Goal: Task Accomplishment & Management: Use online tool/utility

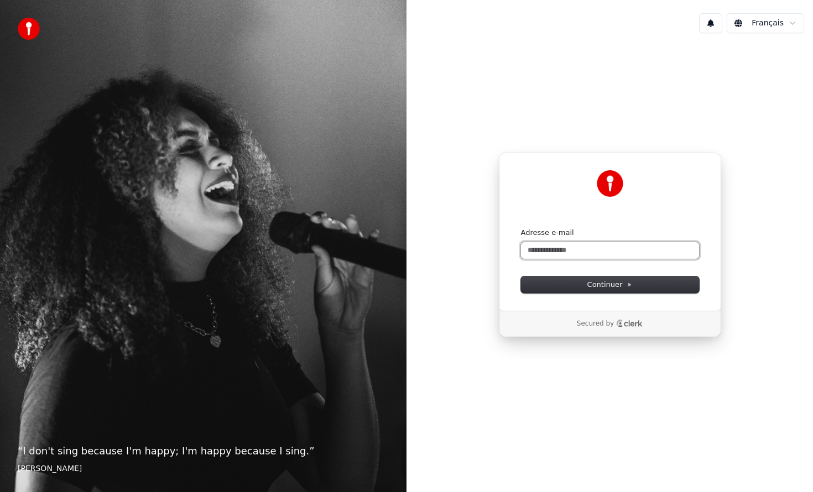
click at [544, 249] on input "Adresse e-mail" at bounding box center [610, 250] width 178 height 17
click at [521, 228] on button "submit" at bounding box center [521, 228] width 0 height 0
type input "**********"
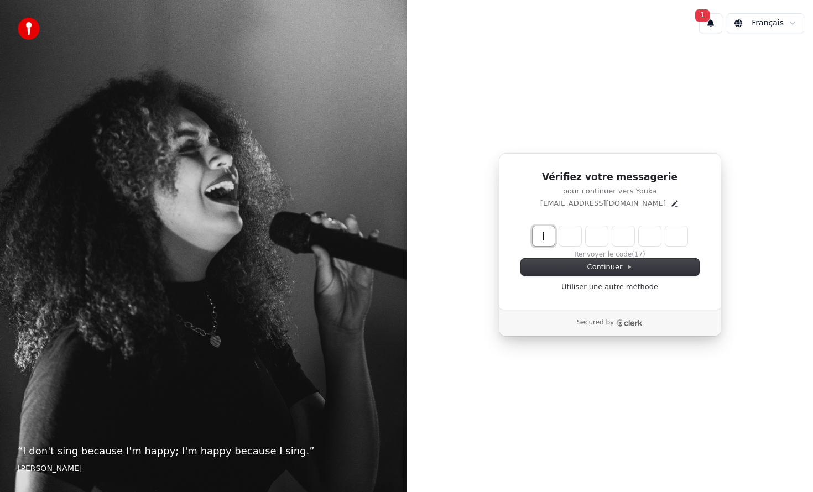
click at [534, 245] on input "Enter verification code" at bounding box center [620, 236] width 177 height 20
type input "******"
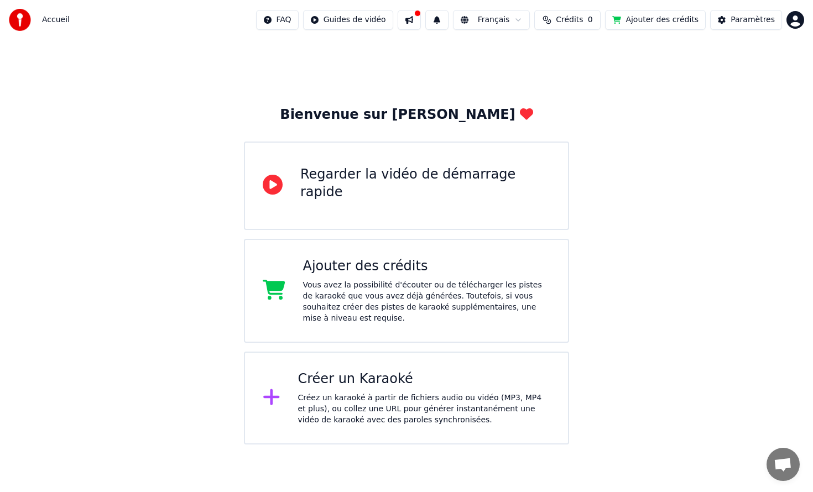
click at [489, 203] on div "Regarder la vidéo de démarrage rapide" at bounding box center [406, 186] width 325 height 88
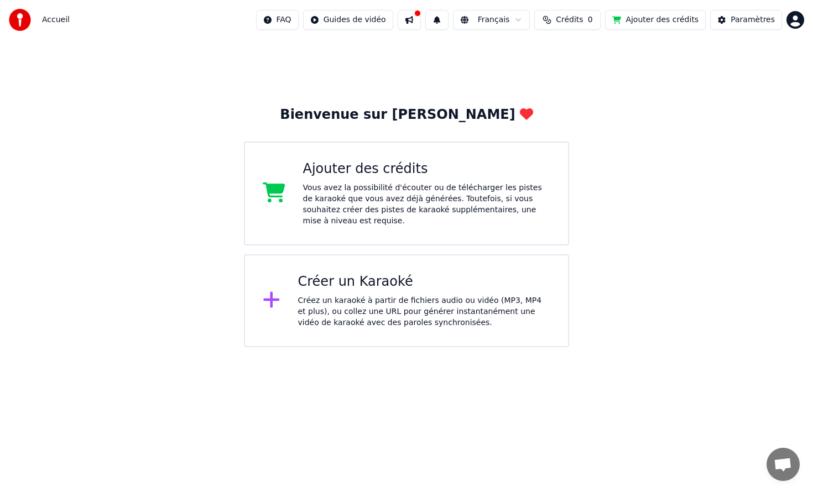
click at [373, 295] on div "Créez un karaoké à partir de fichiers audio ou vidéo (MP3, MP4 et plus), ou col…" at bounding box center [424, 311] width 253 height 33
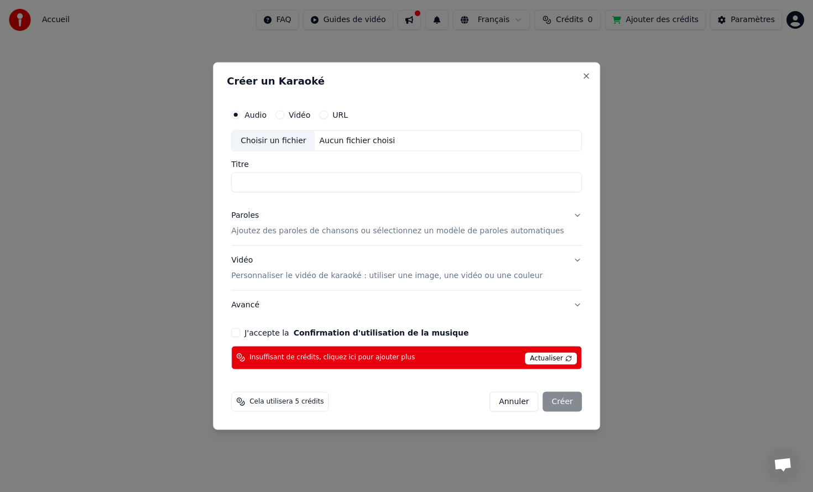
click at [297, 180] on input "Titre" at bounding box center [406, 183] width 351 height 20
type input "**********"
click at [297, 115] on label "Vidéo" at bounding box center [300, 115] width 22 height 8
click at [284, 115] on button "Vidéo" at bounding box center [279, 115] width 9 height 9
click at [283, 173] on input "Titre" at bounding box center [406, 183] width 351 height 20
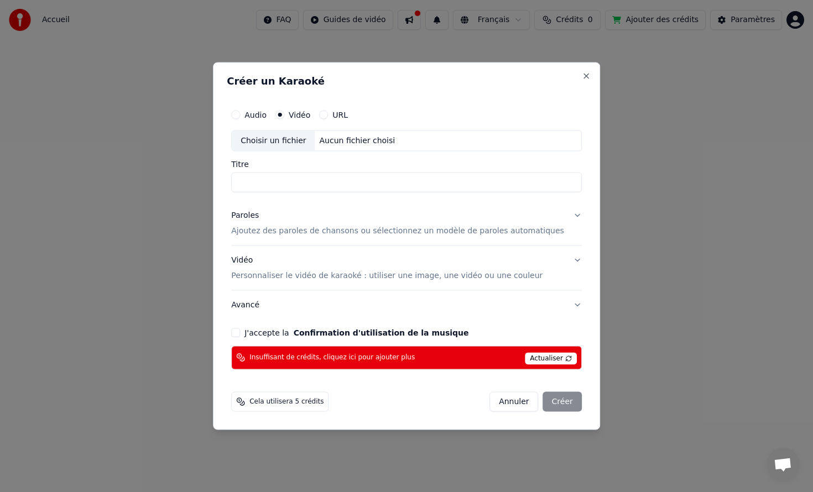
click at [301, 141] on div "Choisir un fichier" at bounding box center [273, 141] width 83 height 20
click at [264, 116] on label "Audio" at bounding box center [255, 115] width 22 height 8
click at [240, 116] on button "Audio" at bounding box center [235, 115] width 9 height 9
click at [342, 143] on div "Aucun fichier choisi" at bounding box center [357, 140] width 85 height 11
type input "*********"
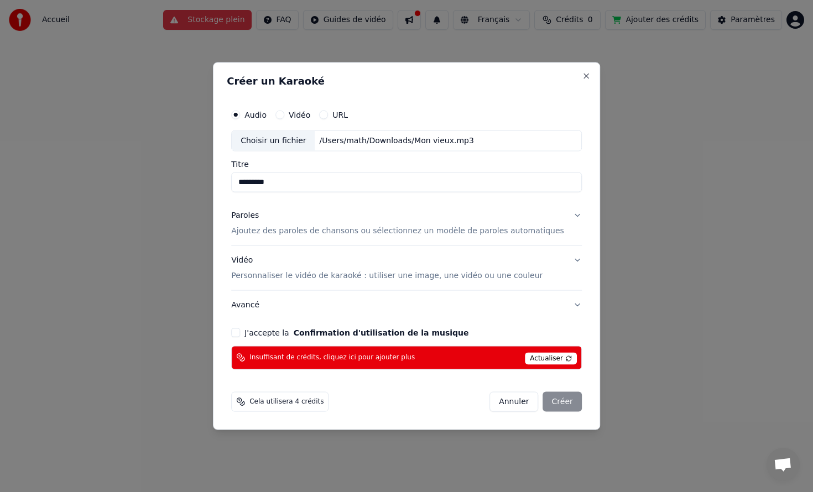
click at [344, 121] on div "Audio Vidéo URL" at bounding box center [406, 115] width 351 height 22
click at [343, 111] on label "URL" at bounding box center [339, 115] width 15 height 8
click at [328, 111] on button "URL" at bounding box center [323, 115] width 9 height 9
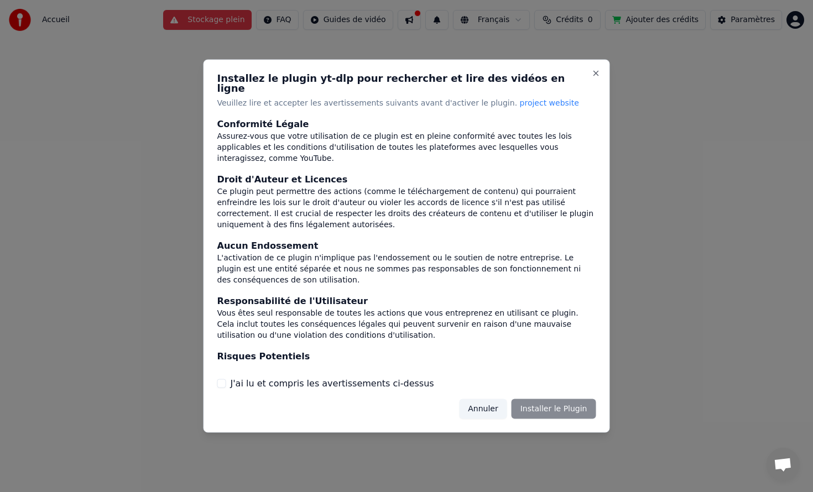
click at [478, 404] on button "Annuler" at bounding box center [483, 409] width 48 height 20
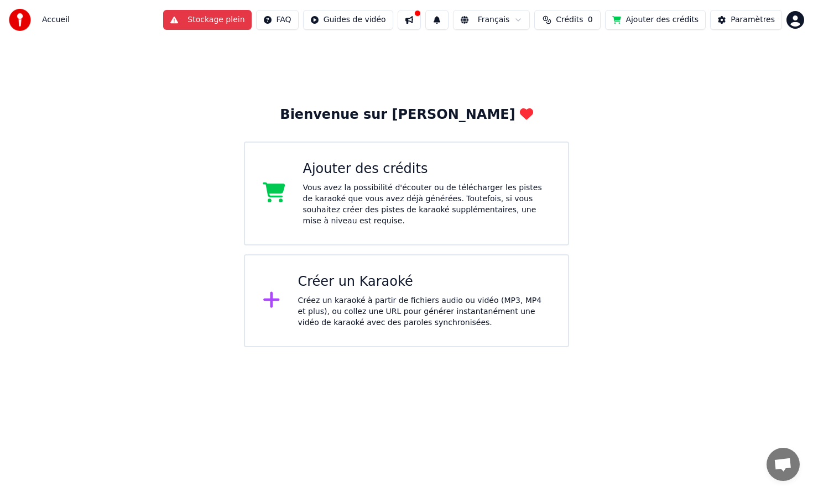
click at [342, 287] on div "Créer un Karaoké" at bounding box center [424, 282] width 253 height 18
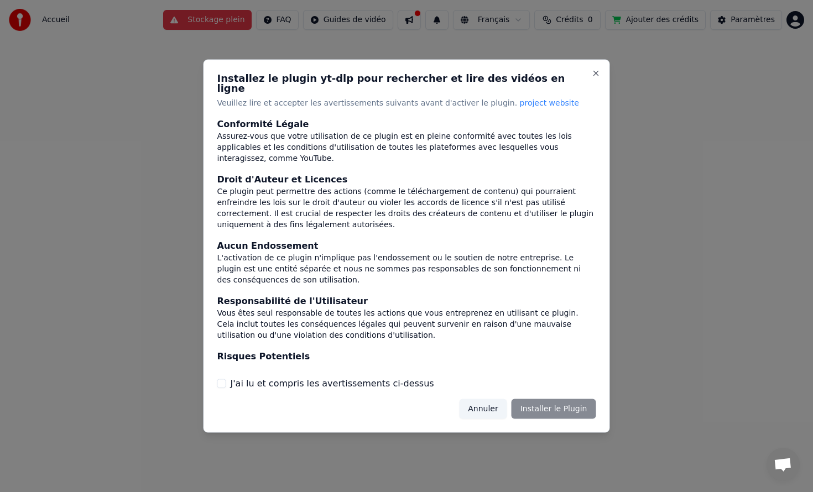
click at [604, 72] on div "Installez le plugin yt-dlp pour rechercher et lire des vidéos en ligne Veuillez…" at bounding box center [406, 246] width 406 height 373
click at [598, 75] on button "Close" at bounding box center [596, 73] width 9 height 9
click at [594, 77] on button "Close" at bounding box center [596, 73] width 9 height 9
click at [532, 400] on div "Annuler Installer le Plugin" at bounding box center [527, 409] width 137 height 20
click at [546, 403] on div "Annuler Installer le Plugin" at bounding box center [527, 409] width 137 height 20
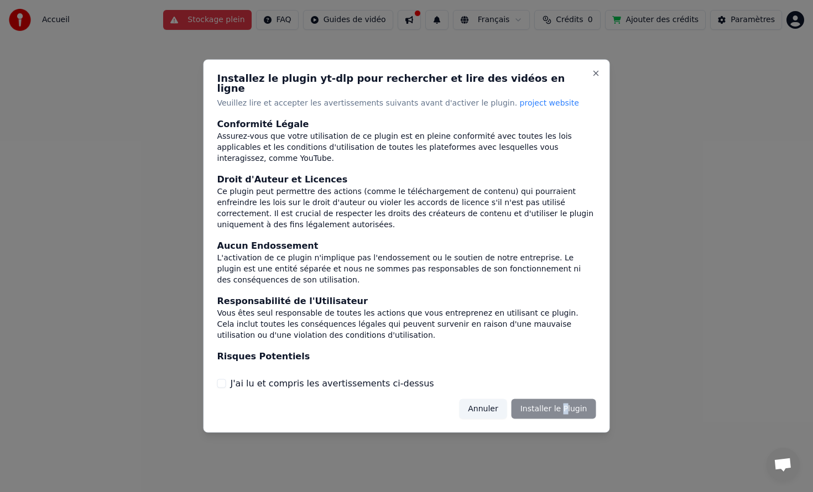
click at [567, 408] on div "Annuler Installer le Plugin" at bounding box center [527, 409] width 137 height 20
click at [401, 380] on label "J'ai lu et compris les avertissements ci-dessus" at bounding box center [332, 383] width 203 height 13
click at [226, 380] on button "J'ai lu et compris les avertissements ci-dessus" at bounding box center [221, 383] width 9 height 9
click at [574, 403] on button "Installer le Plugin" at bounding box center [553, 409] width 85 height 20
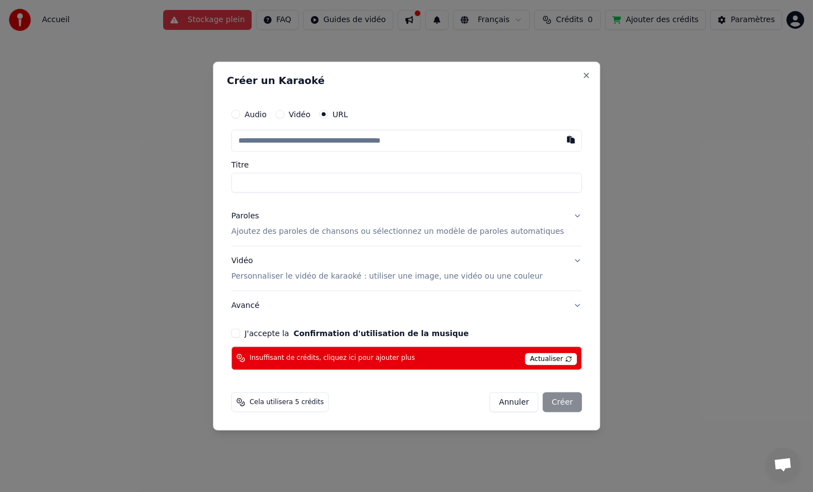
click at [408, 143] on input "text" at bounding box center [406, 141] width 351 height 22
paste input "**********"
type input "**********"
type input "*********"
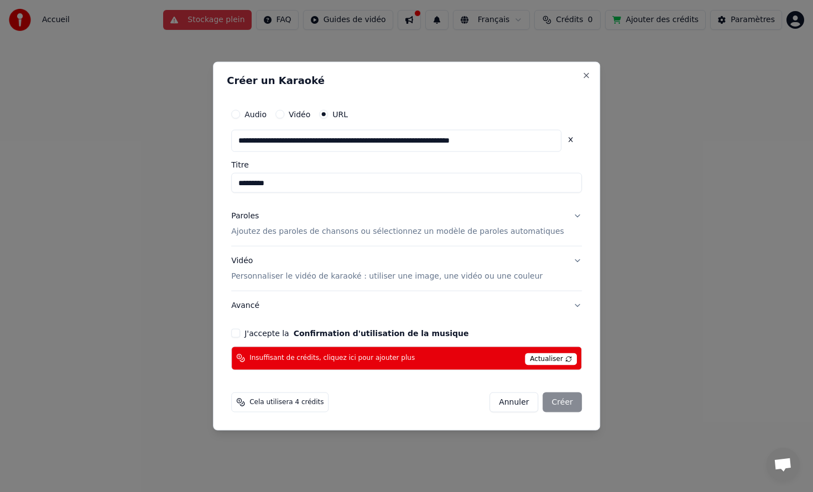
type input "**********"
click at [326, 183] on input "*********" at bounding box center [406, 183] width 351 height 20
type input "**********"
click at [330, 180] on input "**********" at bounding box center [406, 183] width 351 height 20
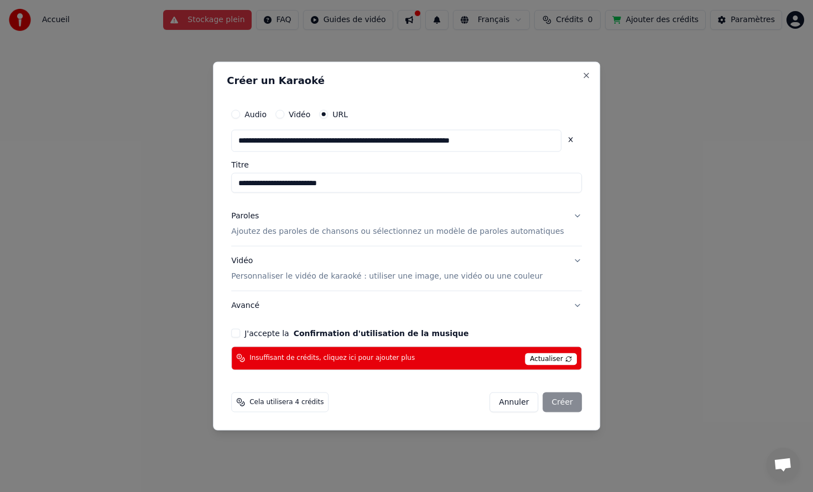
click at [330, 180] on input "**********" at bounding box center [406, 183] width 351 height 20
drag, startPoint x: 296, startPoint y: 182, endPoint x: 393, endPoint y: 190, distance: 97.1
click at [393, 190] on input "**********" at bounding box center [406, 183] width 351 height 20
type input "**********"
click at [380, 237] on button "Paroles Ajoutez des paroles de chansons ou sélectionnez un modèle de paroles au…" at bounding box center [406, 224] width 351 height 44
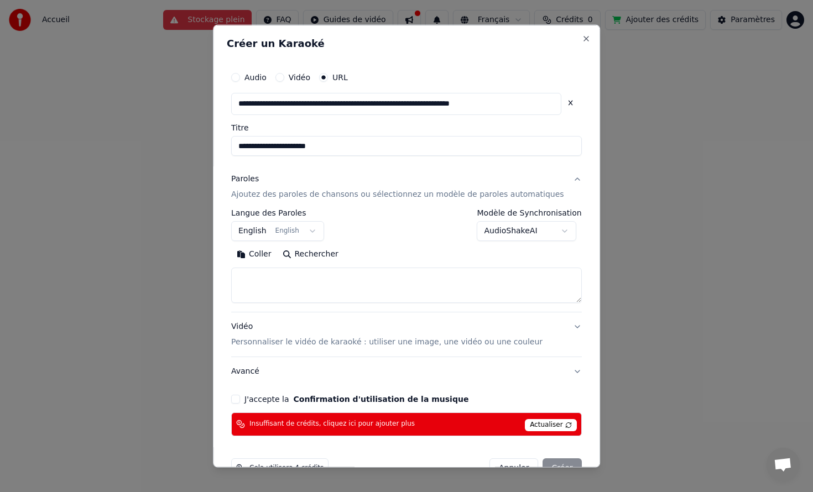
click at [506, 235] on body "**********" at bounding box center [406, 173] width 813 height 347
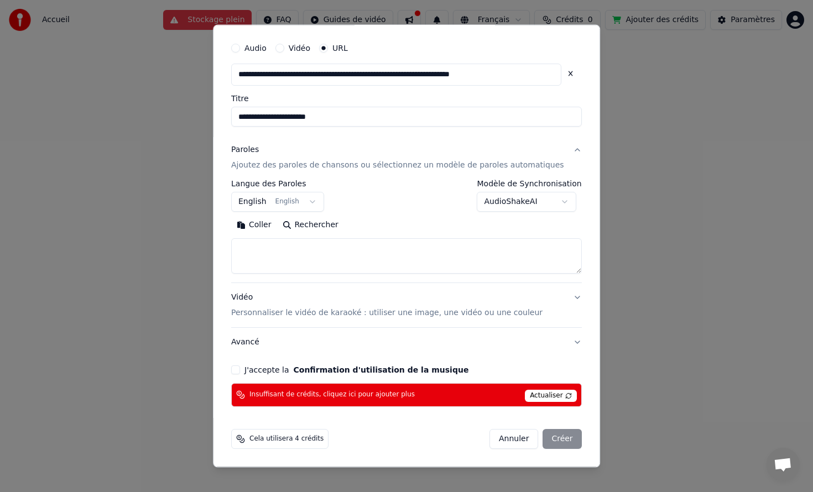
click at [412, 303] on div "Vidéo Personnaliser le vidéo de karaoké : utiliser une image, une vidéo ou une …" at bounding box center [386, 305] width 311 height 27
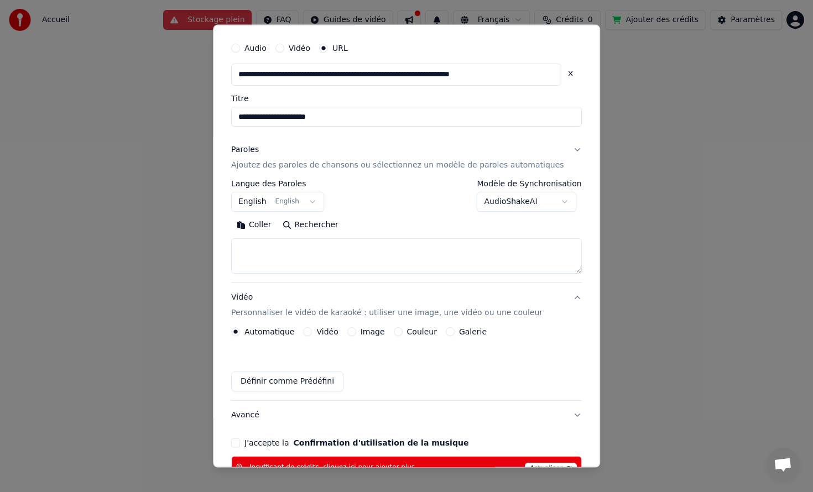
scroll to position [0, 0]
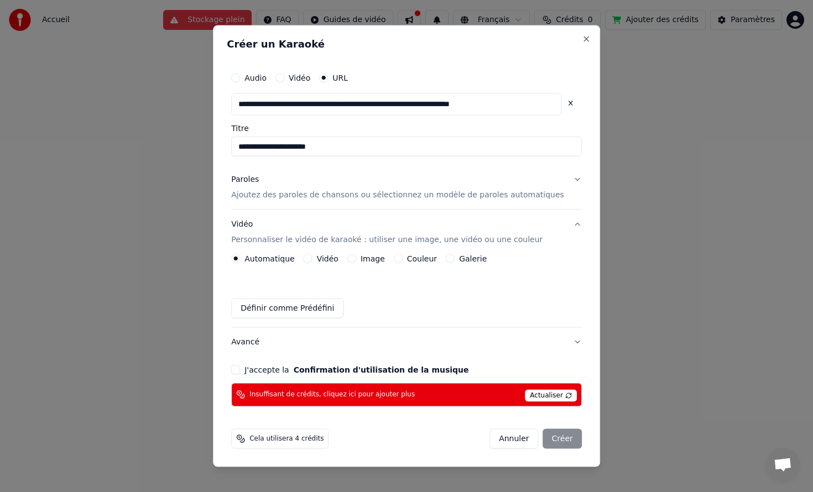
click at [337, 257] on label "Vidéo" at bounding box center [328, 258] width 22 height 8
click at [312, 257] on button "Vidéo" at bounding box center [308, 258] width 9 height 9
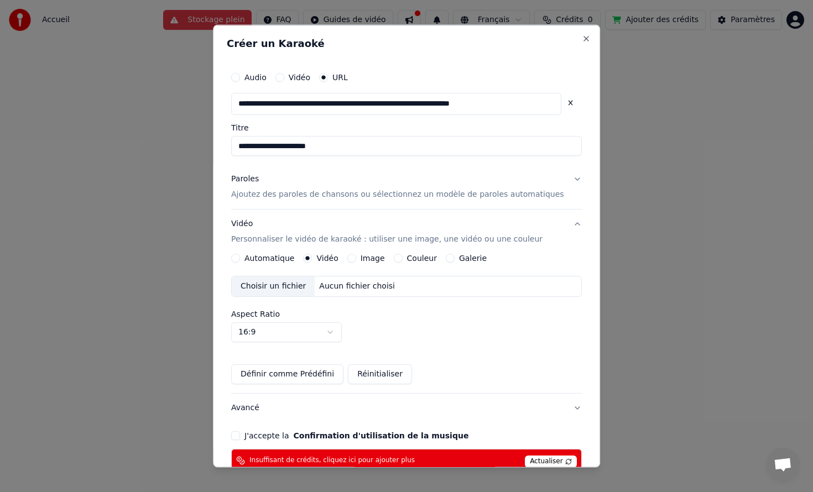
click at [356, 259] on button "Image" at bounding box center [351, 257] width 9 height 9
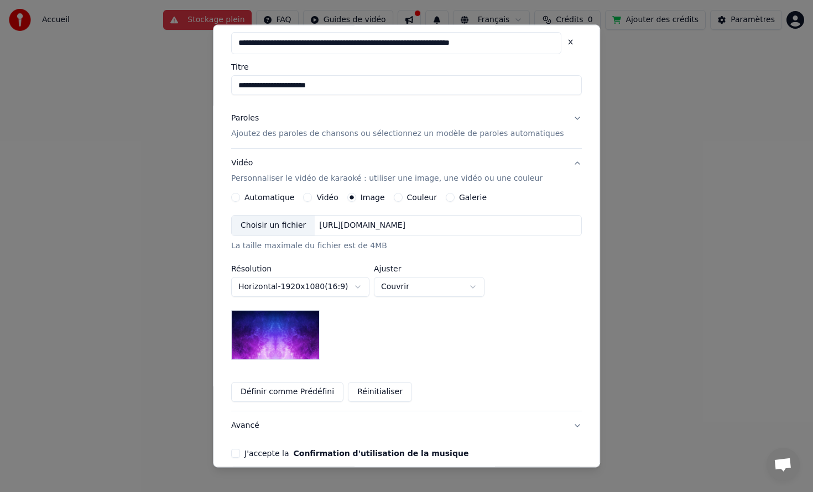
scroll to position [61, 0]
click at [384, 226] on div "https://imagedelivery.net/jkI57_JBx8hWPzcSI-uF5w/c7639807-3f76-4ea5-9112-66e75e…" at bounding box center [362, 225] width 95 height 11
click at [419, 201] on label "Couleur" at bounding box center [422, 197] width 30 height 8
click at [403, 201] on button "Couleur" at bounding box center [398, 196] width 9 height 9
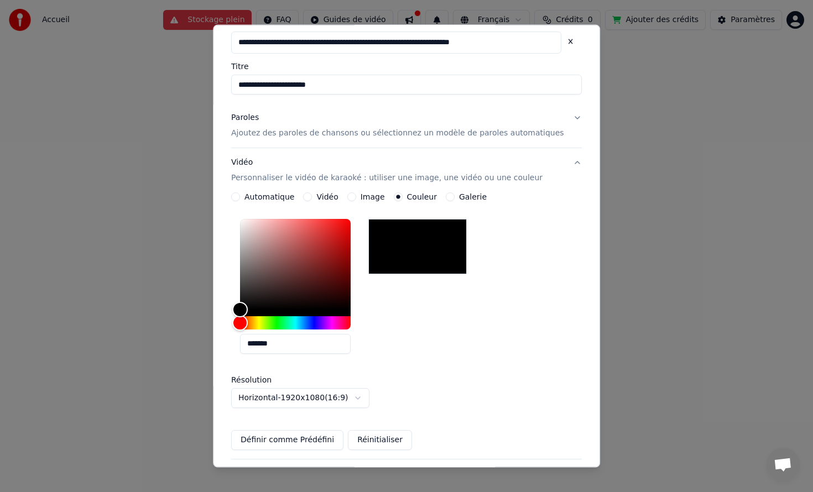
click at [405, 196] on div "Couleur" at bounding box center [415, 196] width 43 height 9
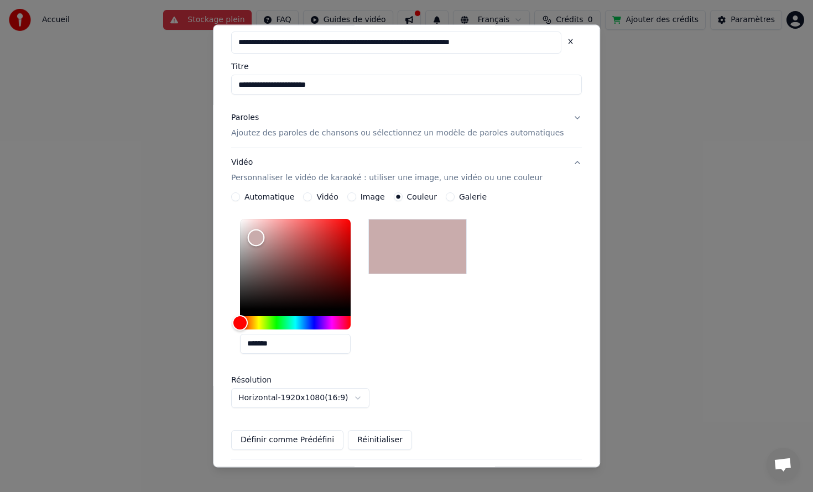
drag, startPoint x: 309, startPoint y: 278, endPoint x: 267, endPoint y: 250, distance: 50.3
click at [267, 250] on div "Color" at bounding box center [295, 264] width 111 height 91
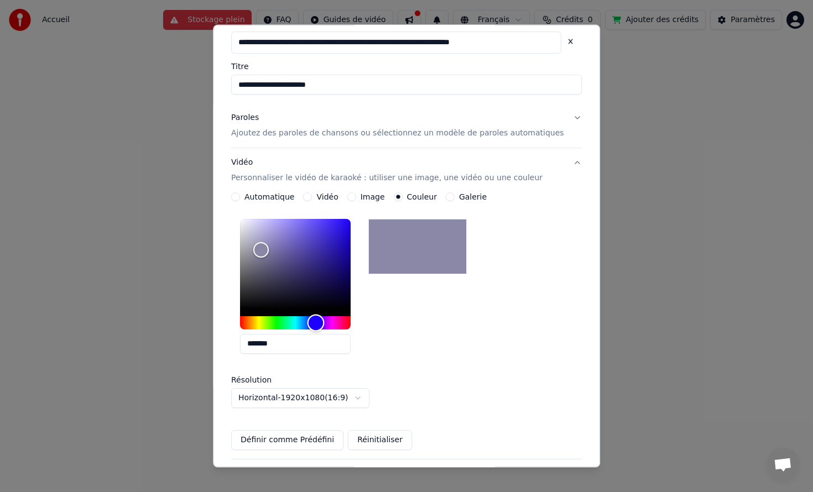
type input "*******"
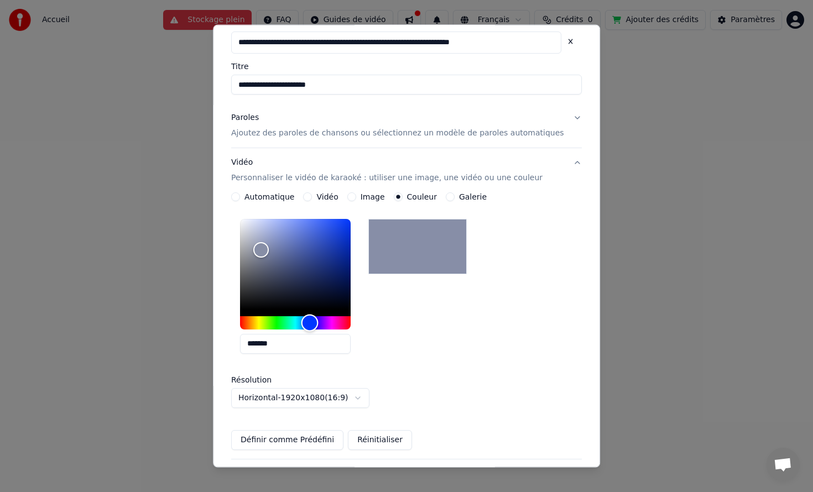
drag, startPoint x: 263, startPoint y: 322, endPoint x: 316, endPoint y: 321, distance: 52.6
click at [316, 321] on div "Hue" at bounding box center [295, 322] width 111 height 13
click at [354, 199] on button "Image" at bounding box center [351, 196] width 9 height 9
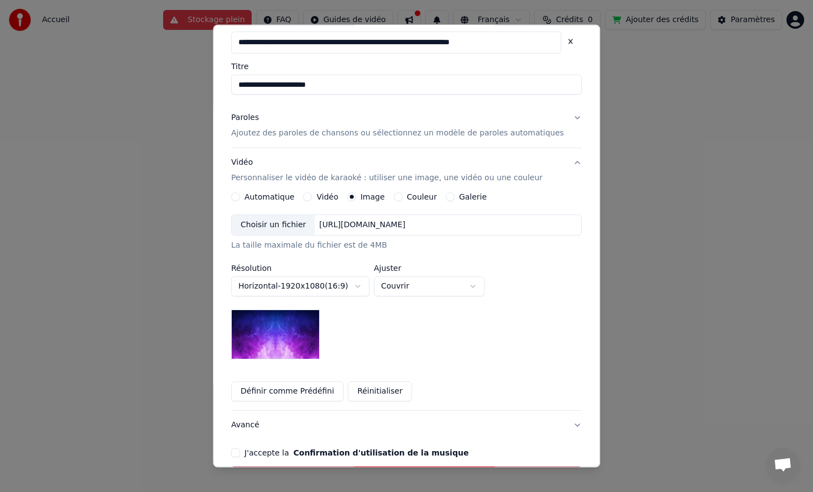
click at [303, 346] on img at bounding box center [275, 335] width 88 height 50
click at [399, 192] on button "Vidéo Personnaliser le vidéo de karaoké : utiliser une image, une vidéo ou une …" at bounding box center [406, 170] width 351 height 44
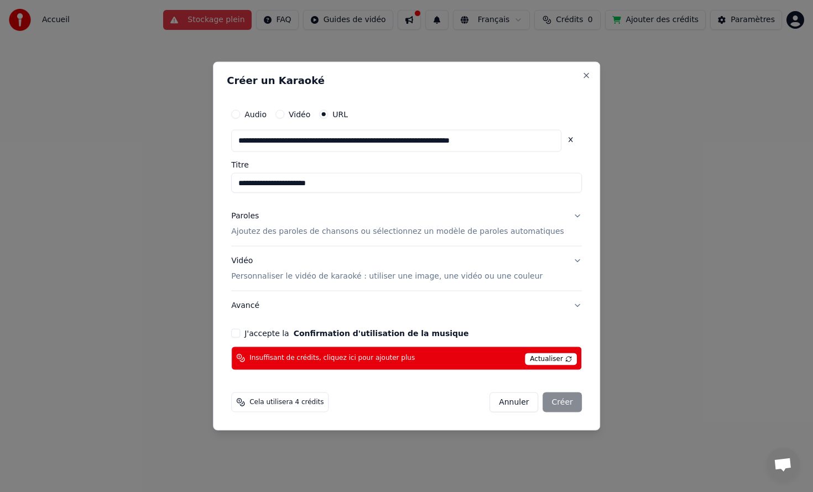
click at [275, 268] on div "Vidéo Personnaliser le vidéo de karaoké : utiliser une image, une vidéo ou une …" at bounding box center [386, 268] width 311 height 27
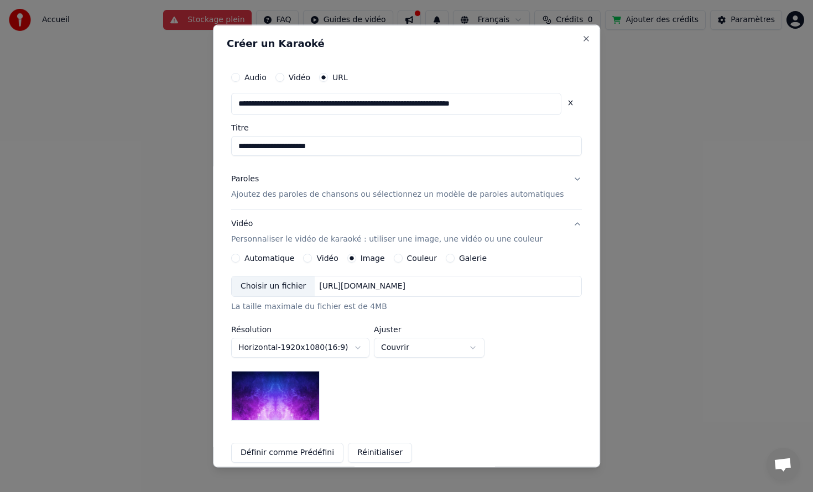
click at [354, 283] on div "https://imagedelivery.net/jkI57_JBx8hWPzcSI-uF5w/c7639807-3f76-4ea5-9112-66e75e…" at bounding box center [362, 285] width 95 height 11
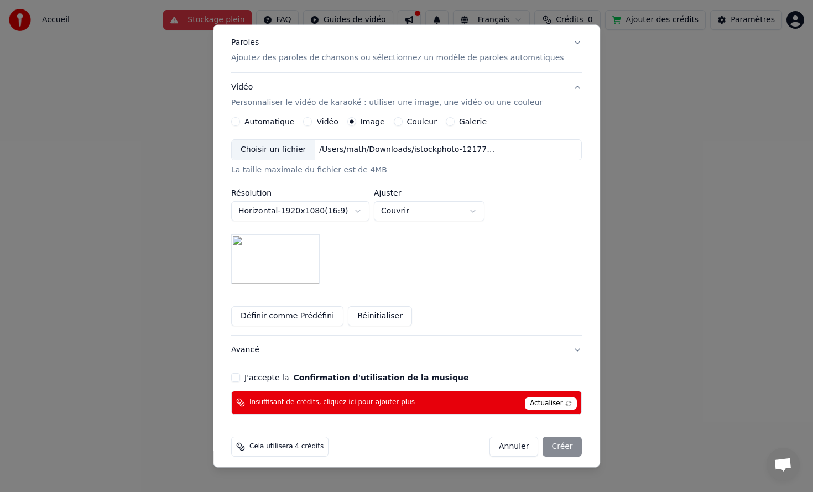
scroll to position [144, 0]
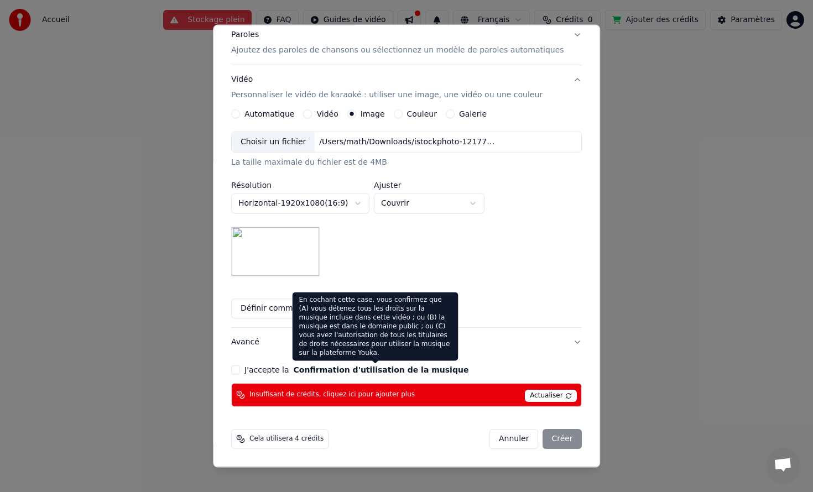
click at [338, 369] on button "Confirmation d'utilisation de la musique" at bounding box center [381, 370] width 175 height 8
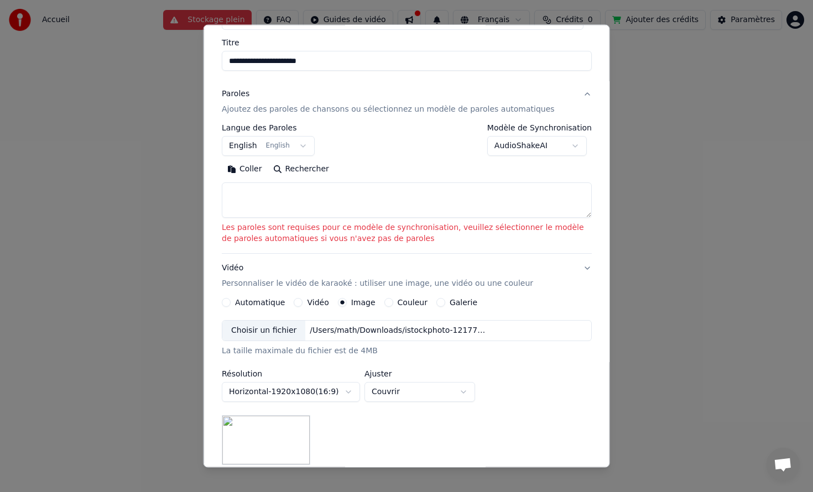
scroll to position [71, 0]
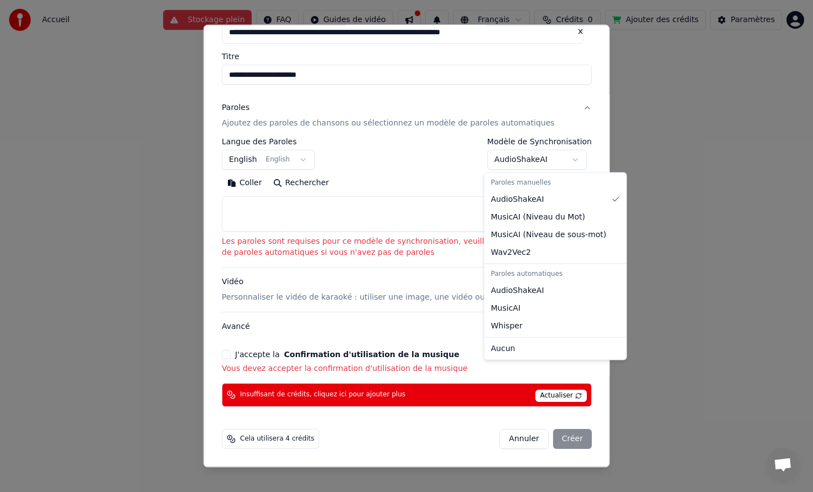
click at [510, 158] on body "**********" at bounding box center [406, 173] width 813 height 347
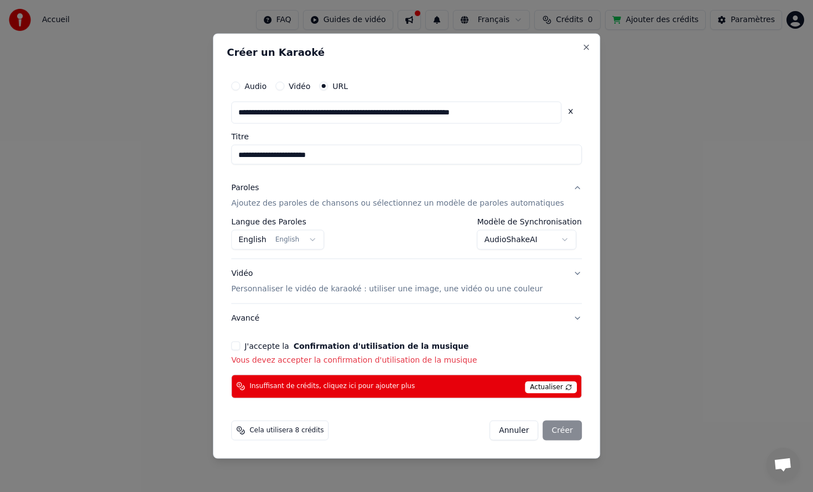
click at [240, 345] on button "J'accepte la Confirmation d'utilisation de la musique" at bounding box center [235, 345] width 9 height 9
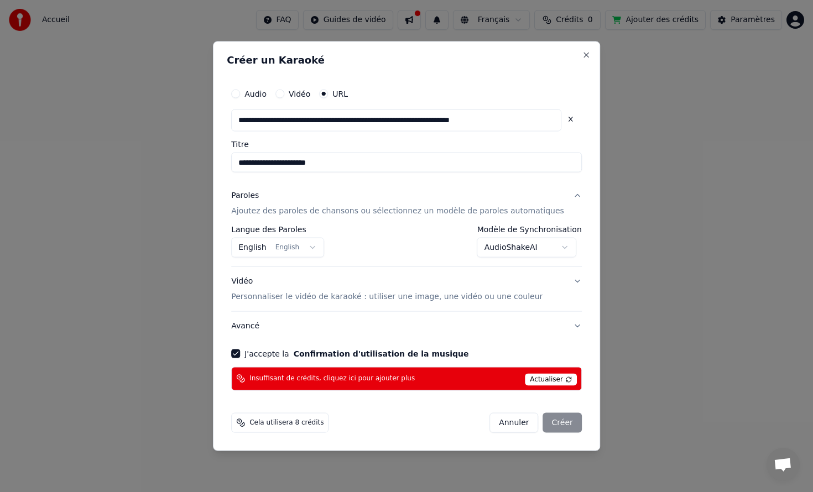
click at [547, 379] on span "Actualiser" at bounding box center [551, 379] width 52 height 12
click at [270, 417] on div "Cela utilisera 8 crédits" at bounding box center [279, 422] width 97 height 20
click at [270, 424] on span "Cela utilisera 8 crédits" at bounding box center [286, 422] width 74 height 9
click at [551, 377] on span "Actualiser" at bounding box center [551, 379] width 52 height 12
click at [497, 424] on button "Annuler" at bounding box center [513, 422] width 49 height 20
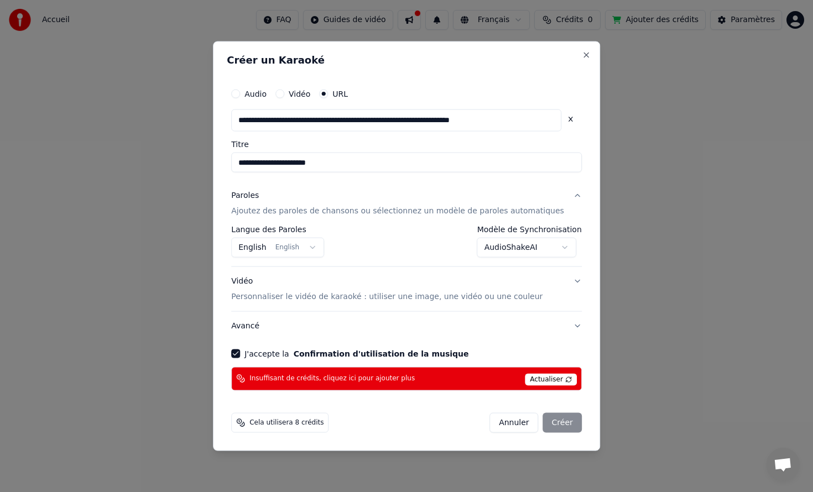
select select "**********"
select select
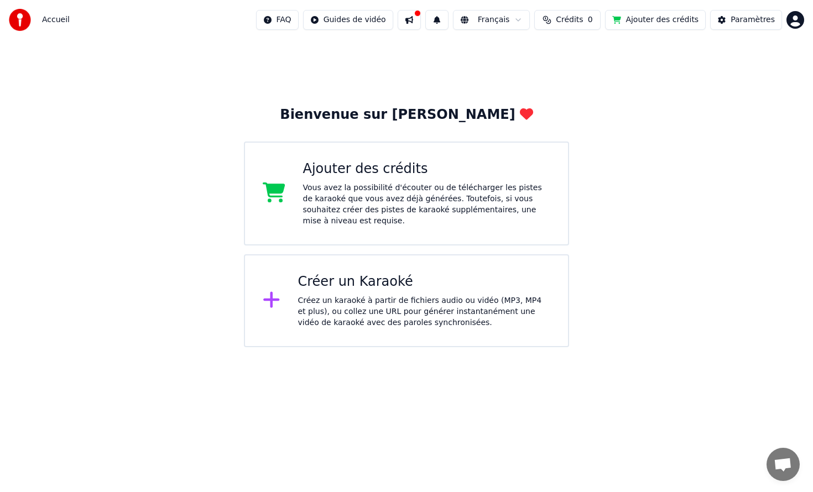
click at [377, 200] on div "Vous avez la possibilité d'écouter ou de télécharger les pistes de karaoké que …" at bounding box center [427, 204] width 248 height 44
click at [471, 206] on div "Vous avez la possibilité d'écouter ou de télécharger les pistes de karaoké que …" at bounding box center [427, 204] width 248 height 44
click at [421, 332] on div "Créer un Karaoké Créez un karaoké à partir de fichiers audio ou vidéo (MP3, MP4…" at bounding box center [406, 300] width 325 height 93
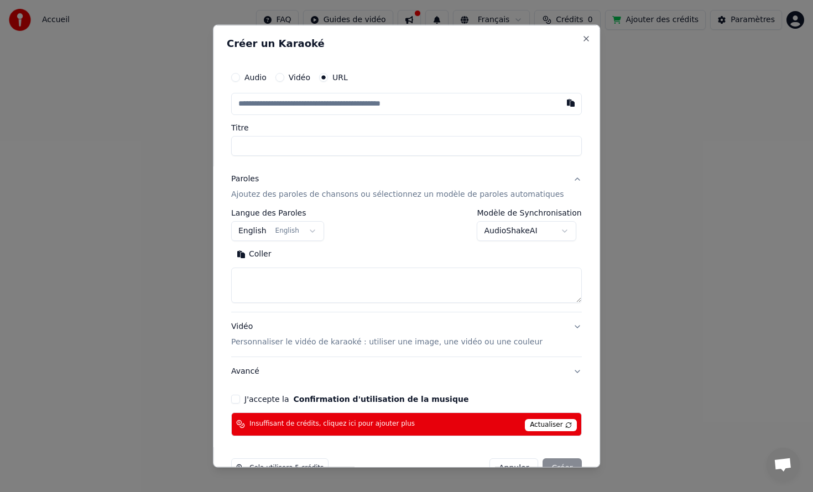
click at [399, 111] on input "text" at bounding box center [406, 104] width 351 height 22
paste input "**********"
type input "**********"
click at [349, 145] on input "Titre" at bounding box center [406, 146] width 351 height 20
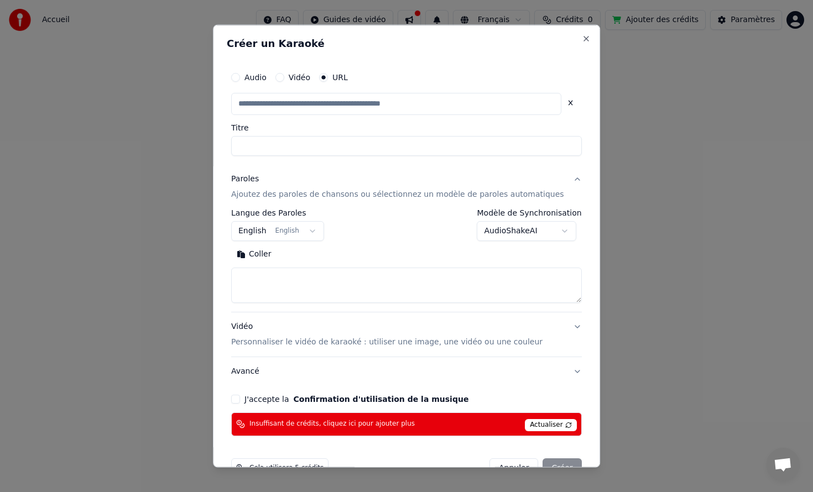
scroll to position [0, 0]
type input "**********"
click at [347, 118] on div "**********" at bounding box center [406, 111] width 351 height 90
click at [326, 156] on div "**********" at bounding box center [406, 251] width 359 height 379
click at [321, 146] on input "*********" at bounding box center [406, 146] width 351 height 20
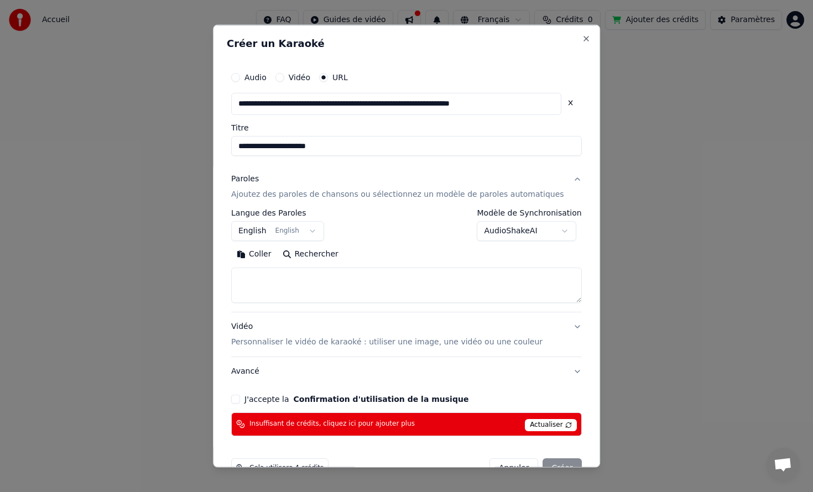
type input "**********"
click at [295, 227] on button "English English" at bounding box center [277, 231] width 93 height 20
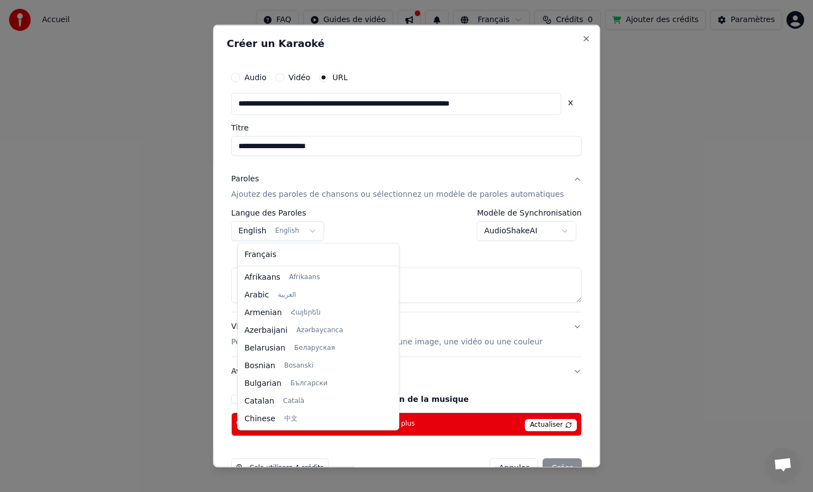
scroll to position [88, 0]
select select "**"
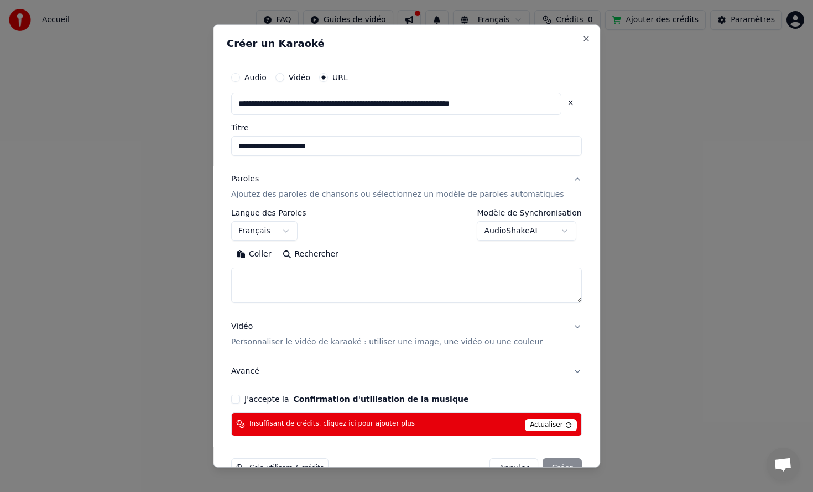
click at [499, 233] on body "**********" at bounding box center [406, 173] width 813 height 347
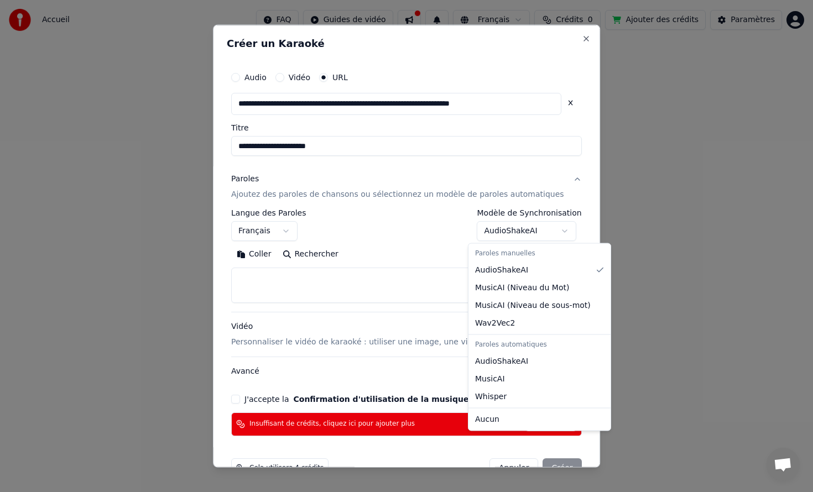
select select "**********"
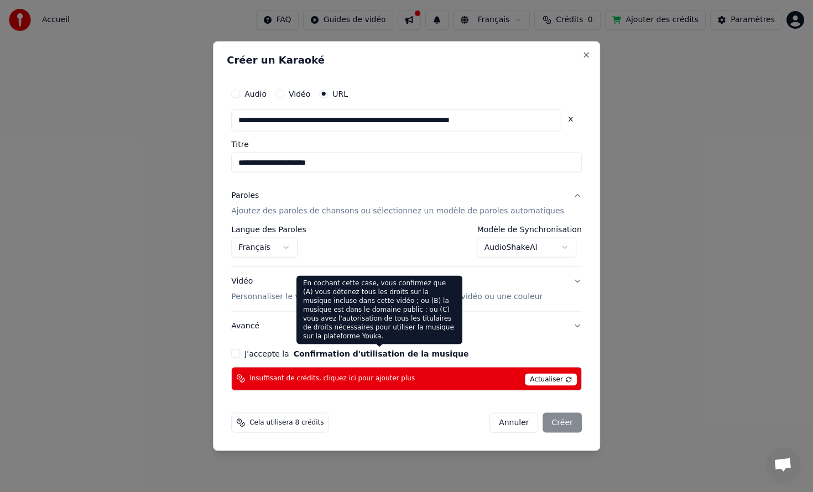
click at [264, 298] on p "Personnaliser le vidéo de karaoké : utiliser une image, une vidéo ou une couleur" at bounding box center [386, 296] width 311 height 11
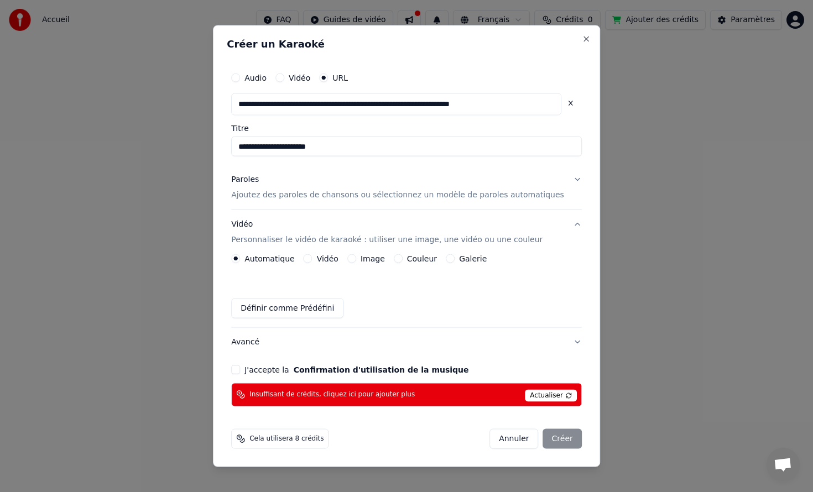
click at [372, 284] on div "Automatique Vidéo Image Couleur Galerie Définir comme Prédéfini" at bounding box center [406, 286] width 351 height 64
click at [366, 258] on div "Image" at bounding box center [366, 258] width 38 height 9
click at [353, 257] on button "Image" at bounding box center [351, 258] width 9 height 9
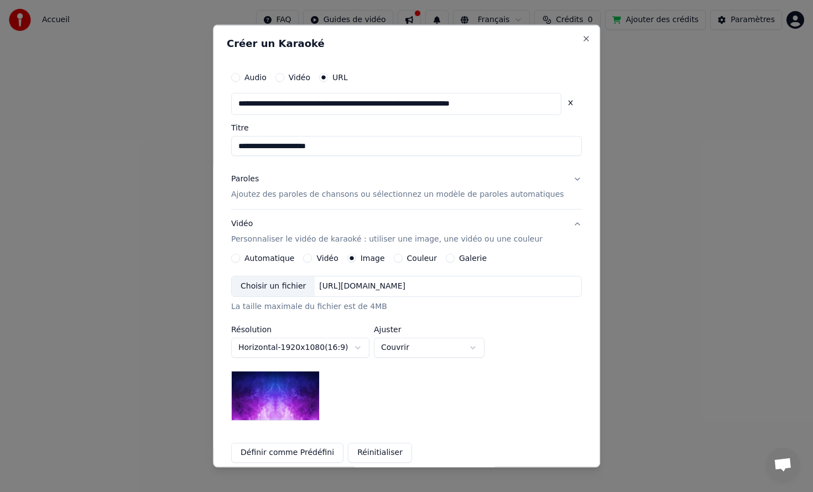
click at [359, 286] on div "https://imagedelivery.net/jkI57_JBx8hWPzcSI-uF5w/c7639807-3f76-4ea5-9112-66e75e…" at bounding box center [362, 285] width 95 height 11
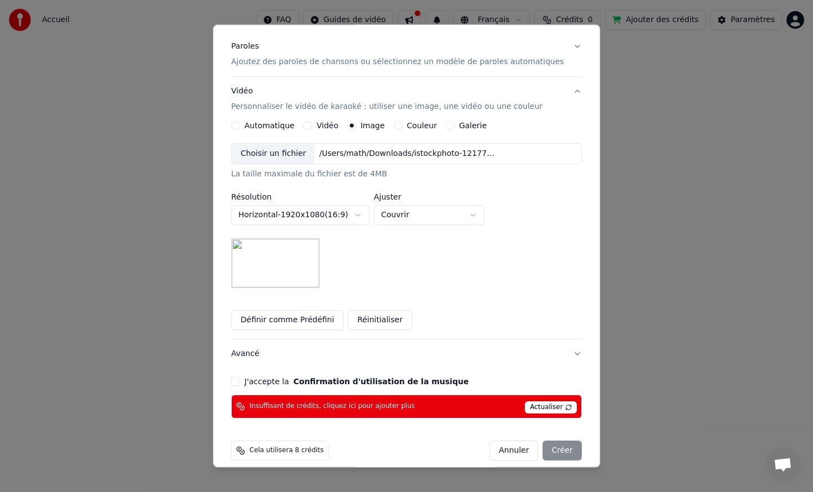
scroll to position [144, 0]
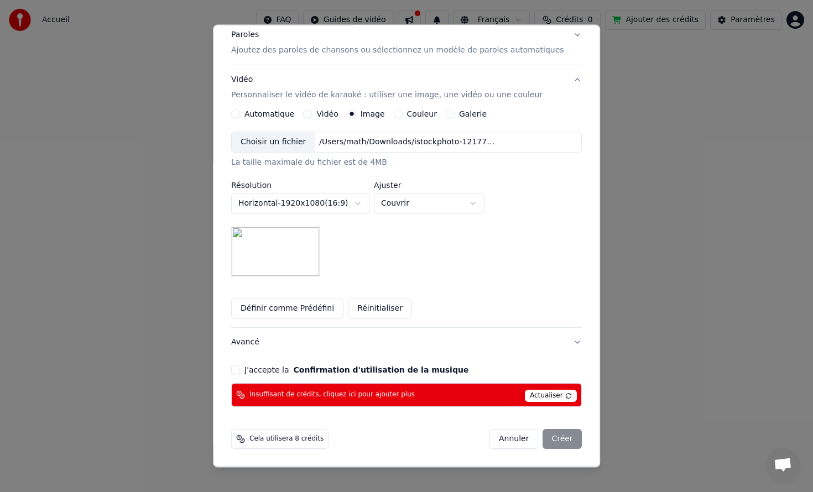
click at [240, 373] on button "J'accepte la Confirmation d'utilisation de la musique" at bounding box center [235, 369] width 9 height 9
click at [527, 392] on span "Actualiser" at bounding box center [551, 396] width 52 height 12
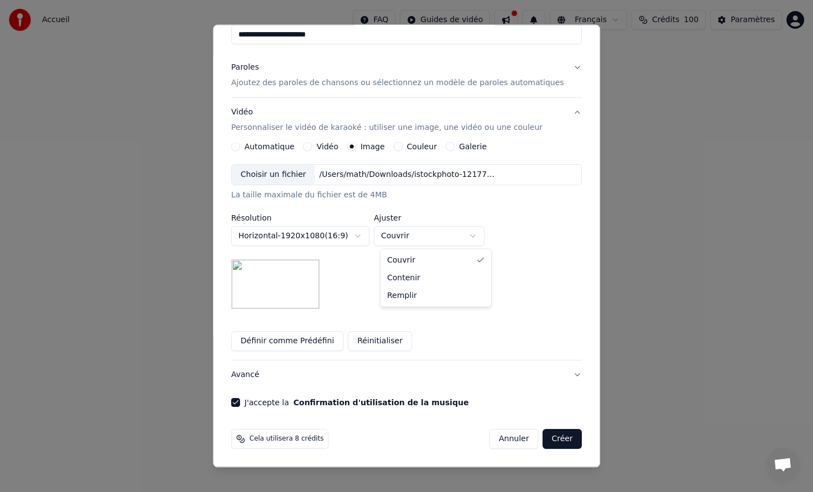
click at [437, 234] on body "**********" at bounding box center [406, 117] width 813 height 234
click at [445, 213] on body "**********" at bounding box center [406, 117] width 813 height 234
click at [546, 433] on button "Créer" at bounding box center [562, 439] width 39 height 20
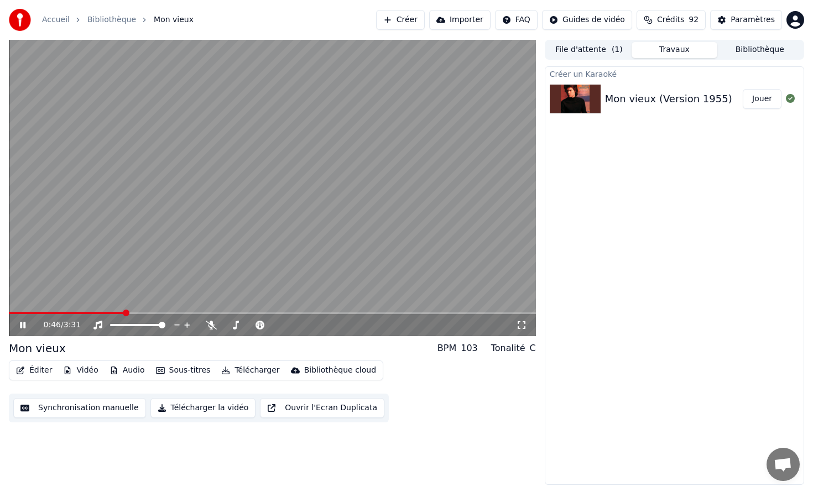
click at [523, 44] on video at bounding box center [272, 188] width 527 height 296
click at [167, 373] on button "Sous-titres" at bounding box center [184, 370] width 64 height 15
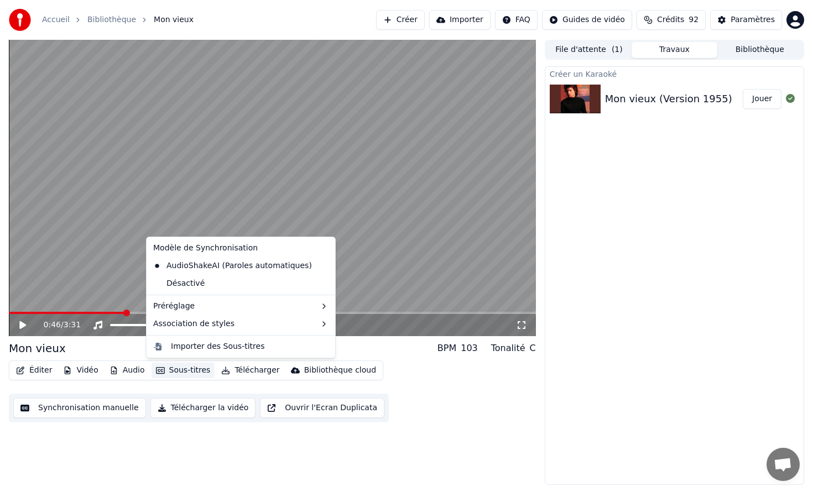
click at [167, 373] on button "Sous-titres" at bounding box center [184, 370] width 64 height 15
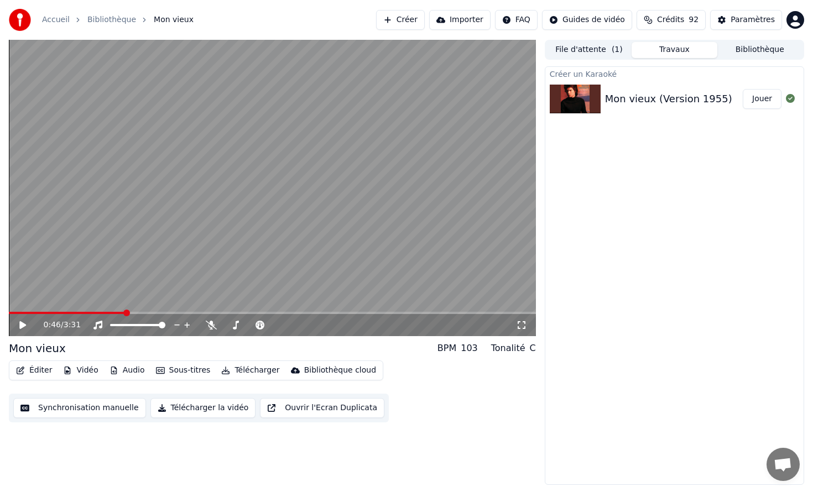
click at [253, 259] on video at bounding box center [272, 188] width 527 height 296
click at [77, 378] on div "Éditer Vidéo Audio Sous-titres Télécharger Bibliothèque cloud" at bounding box center [196, 371] width 374 height 20
click at [82, 367] on button "Vidéo" at bounding box center [81, 370] width 44 height 15
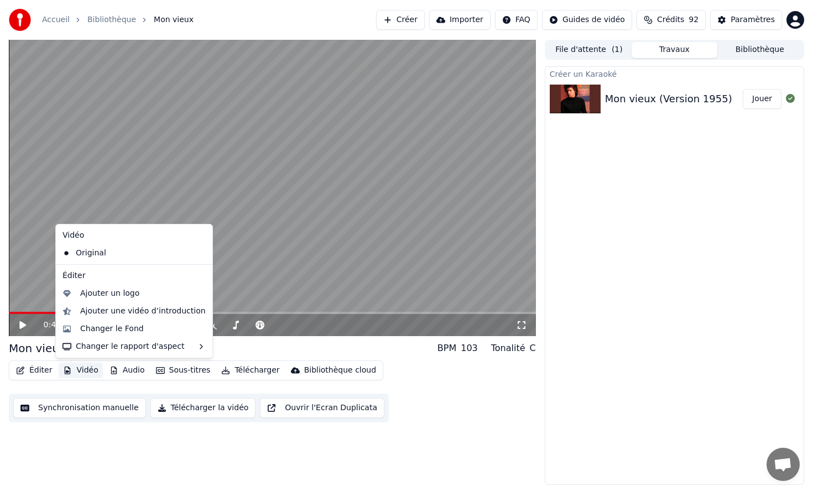
click at [80, 364] on button "Vidéo" at bounding box center [81, 370] width 44 height 15
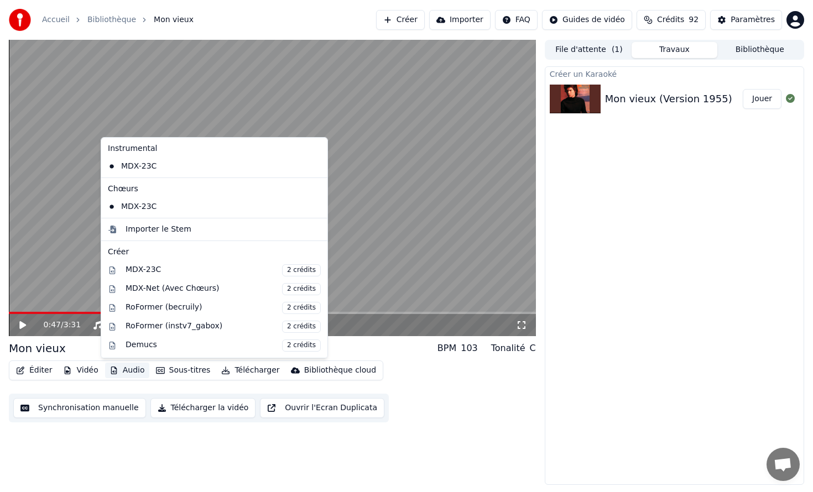
click at [123, 372] on button "Audio" at bounding box center [127, 370] width 44 height 15
click at [123, 371] on button "Audio" at bounding box center [127, 370] width 44 height 15
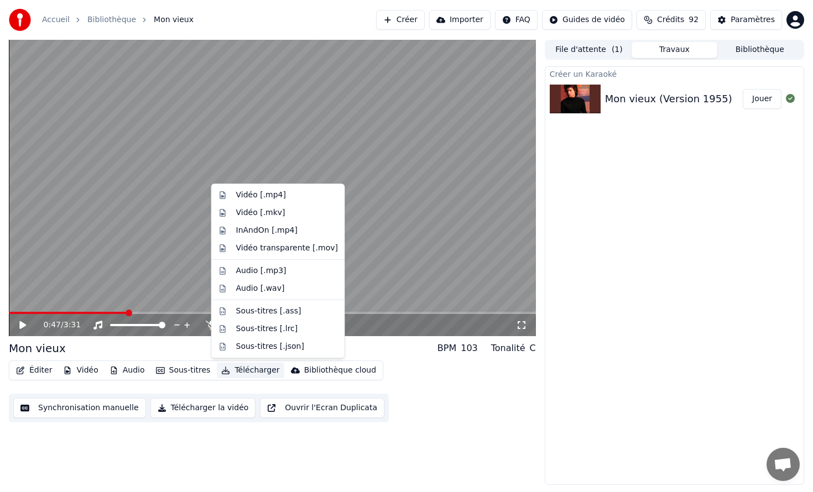
click at [254, 470] on div "0:47 / 3:31 Mon vieux BPM 103 Tonalité C Éditer Vidéo Audio Sous-titres Télécha…" at bounding box center [272, 262] width 527 height 445
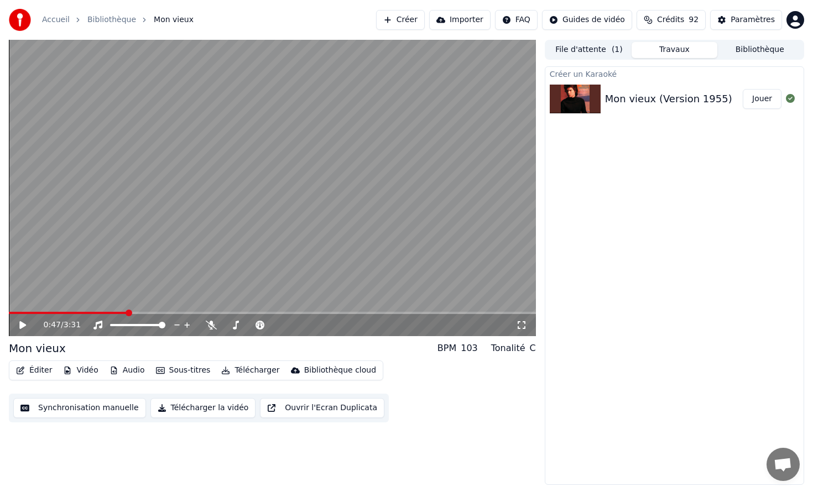
click at [36, 370] on button "Éditer" at bounding box center [34, 370] width 45 height 15
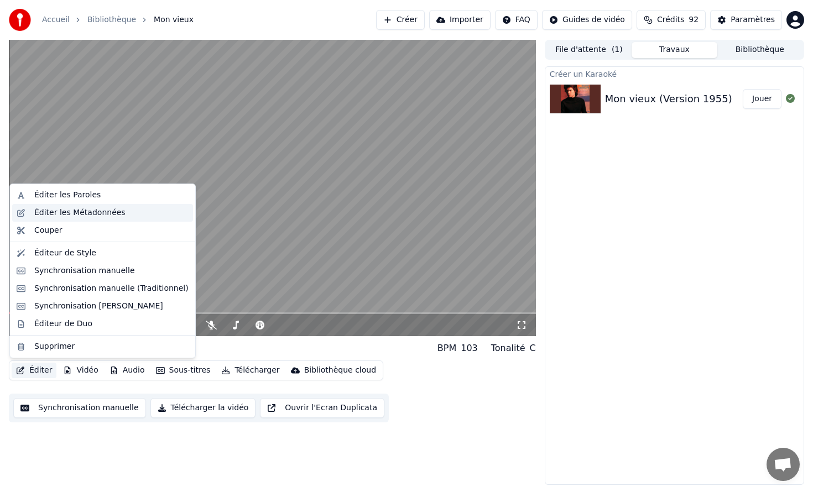
click at [87, 206] on div "Éditer les Métadonnées" at bounding box center [102, 213] width 181 height 18
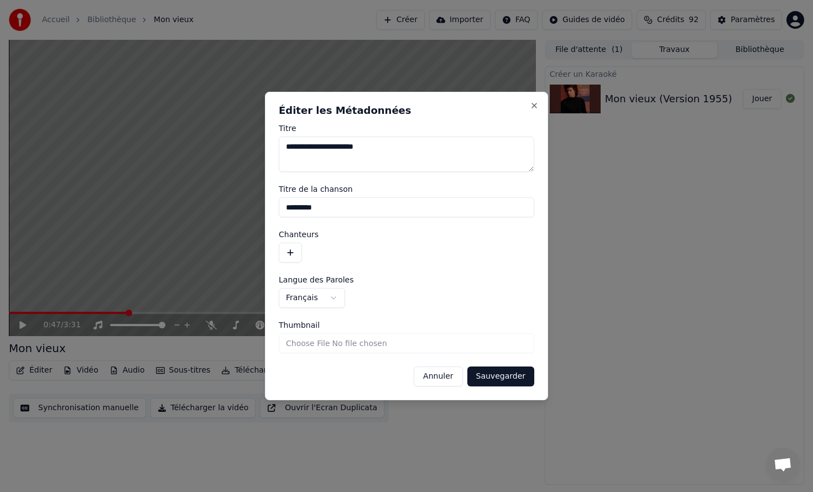
click at [526, 104] on div "**********" at bounding box center [406, 246] width 283 height 309
click at [531, 104] on button "Close" at bounding box center [534, 105] width 9 height 9
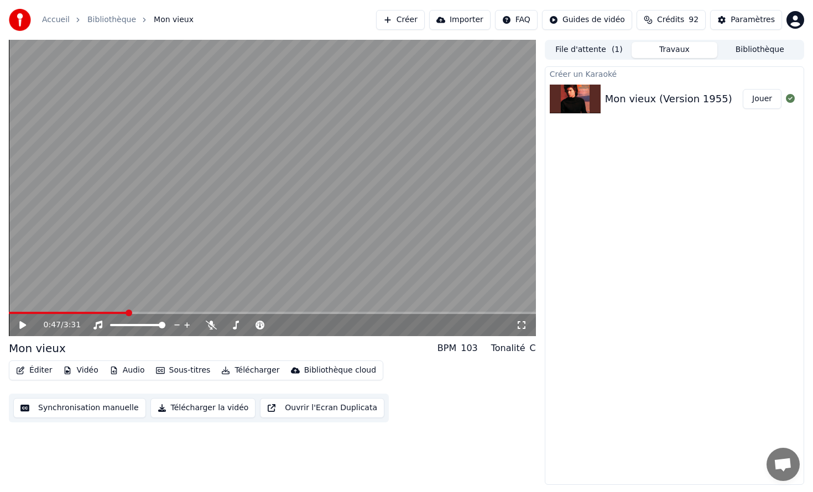
click at [32, 369] on button "Éditer" at bounding box center [34, 370] width 45 height 15
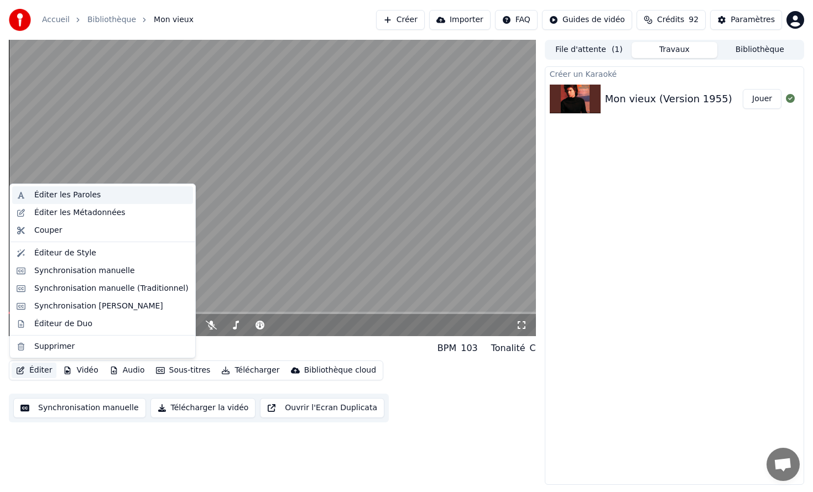
click at [83, 201] on div "Éditer les Paroles" at bounding box center [102, 195] width 181 height 18
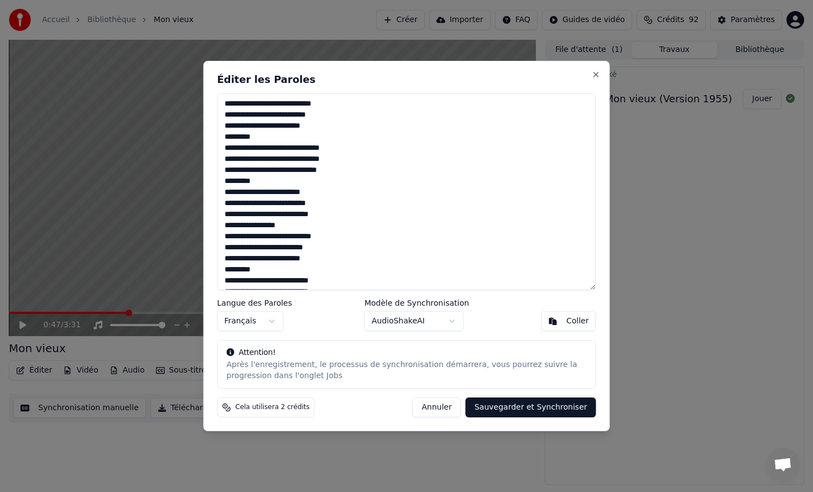
click at [488, 181] on textarea at bounding box center [406, 191] width 379 height 197
click at [403, 232] on textarea at bounding box center [406, 191] width 379 height 197
drag, startPoint x: 265, startPoint y: 288, endPoint x: 208, endPoint y: 59, distance: 235.8
click at [208, 59] on body "Accueil Bibliothèque Mon vieux Pas de connexion Internet Créer Importer FAQ Gui…" at bounding box center [406, 246] width 813 height 492
paste textarea "**********"
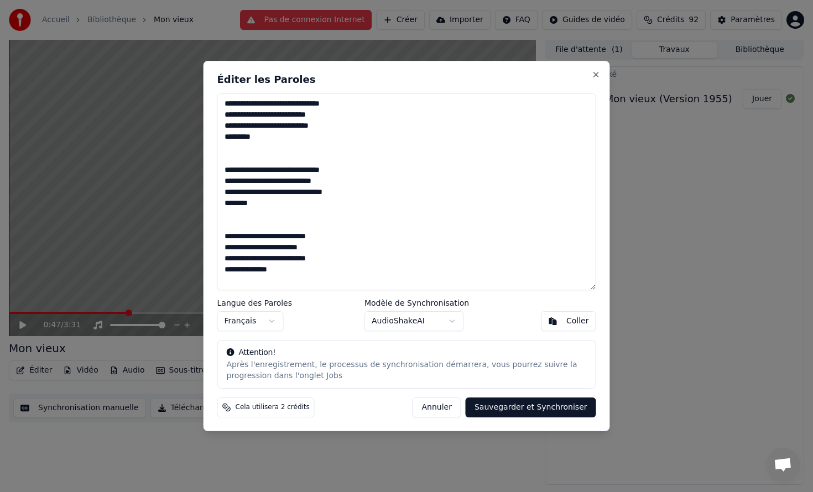
click at [239, 155] on textarea at bounding box center [406, 191] width 379 height 197
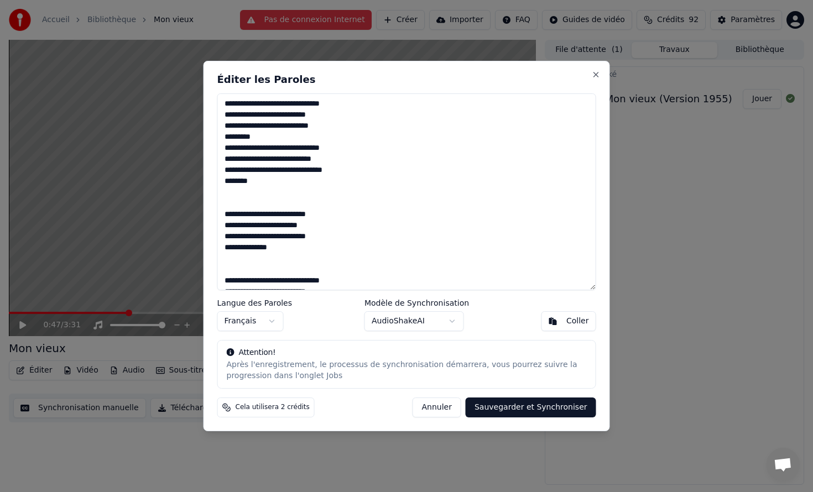
click at [243, 210] on textarea at bounding box center [406, 191] width 379 height 197
click at [234, 202] on textarea at bounding box center [406, 191] width 379 height 197
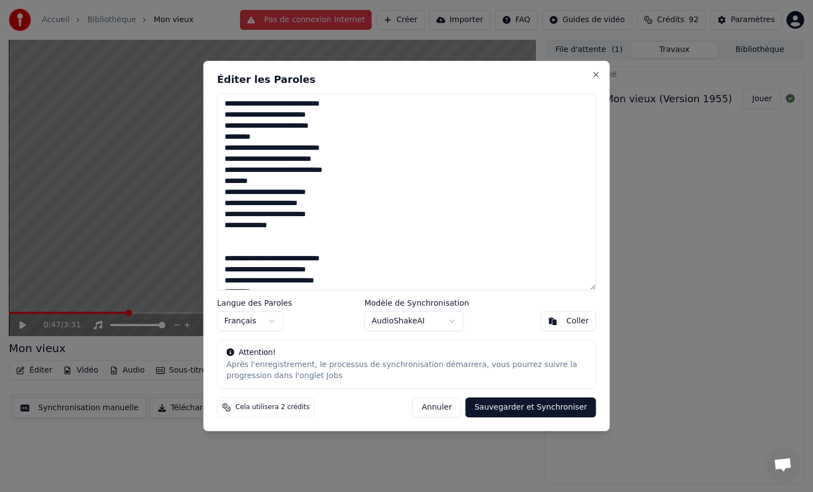
click at [241, 249] on textarea at bounding box center [406, 191] width 379 height 197
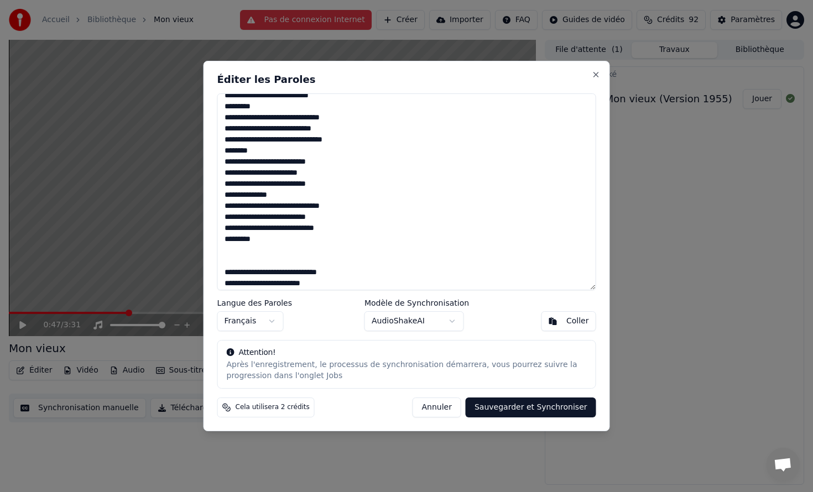
scroll to position [56, 0]
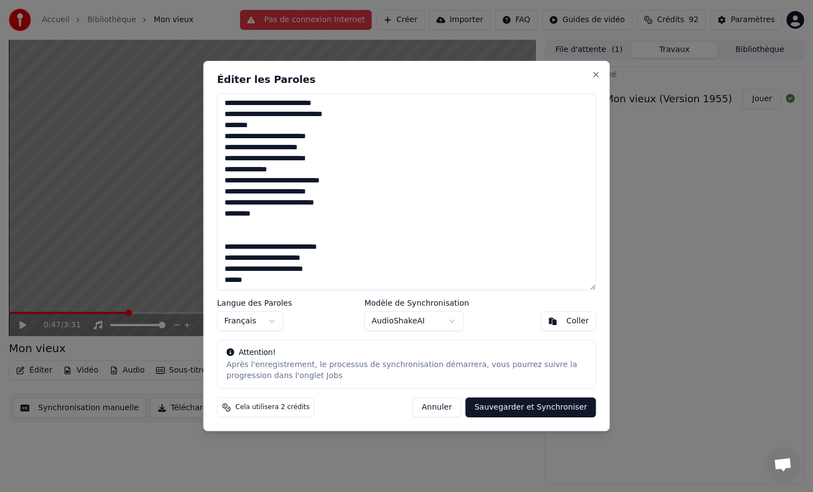
click at [269, 236] on textarea at bounding box center [406, 191] width 379 height 197
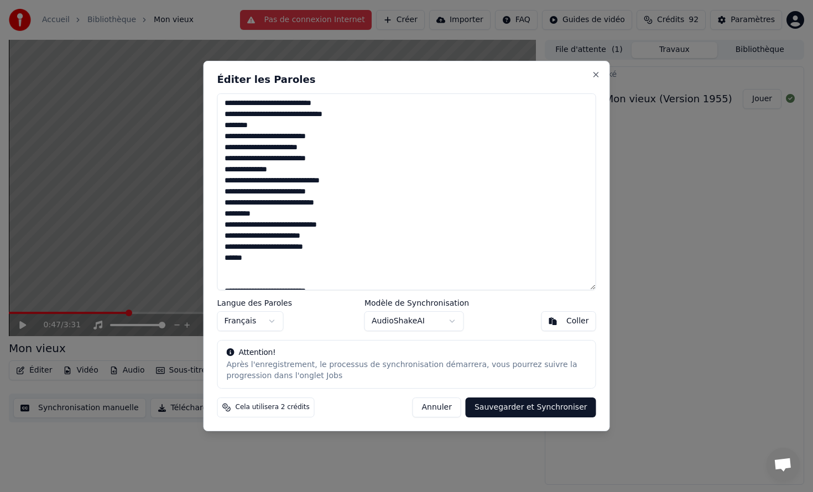
click at [262, 282] on textarea at bounding box center [406, 191] width 379 height 197
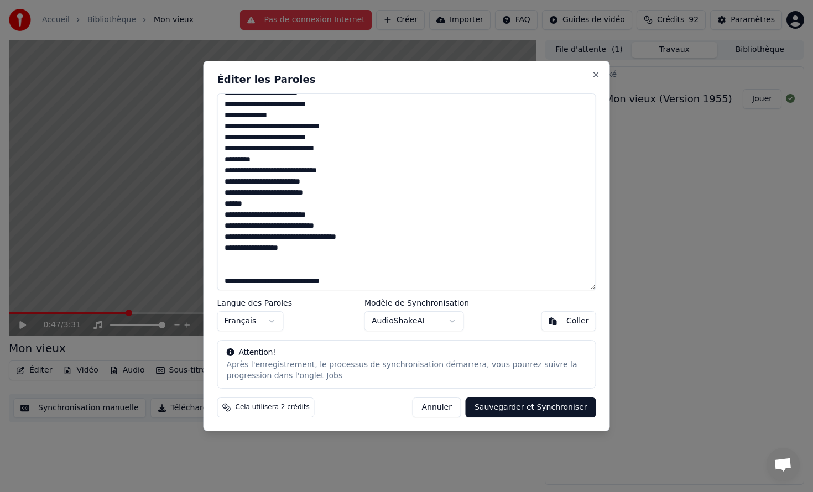
scroll to position [111, 0]
click at [253, 274] on textarea at bounding box center [406, 191] width 379 height 197
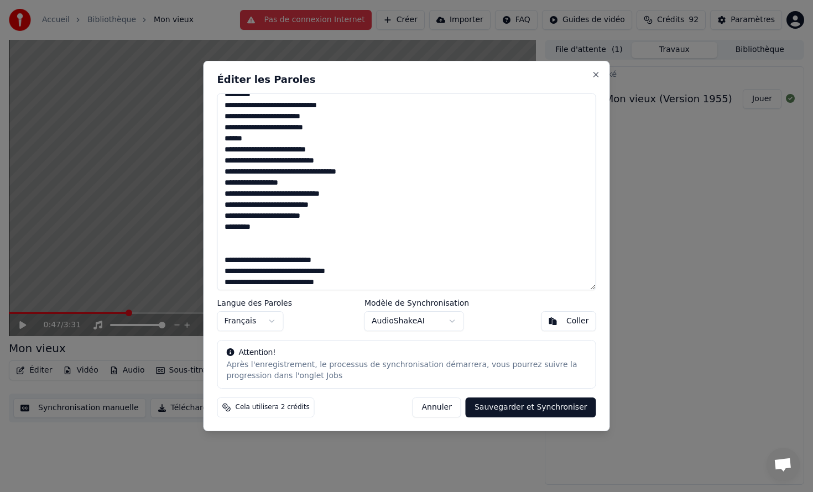
scroll to position [190, 0]
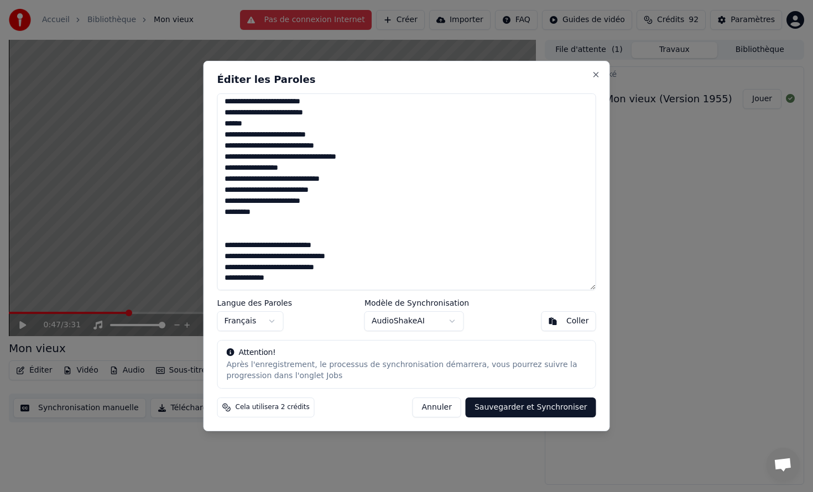
click at [233, 236] on textarea at bounding box center [406, 191] width 379 height 197
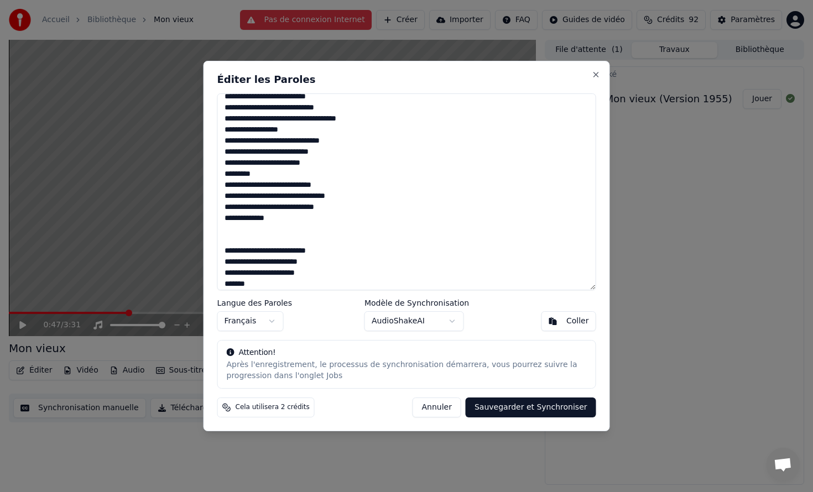
scroll to position [232, 0]
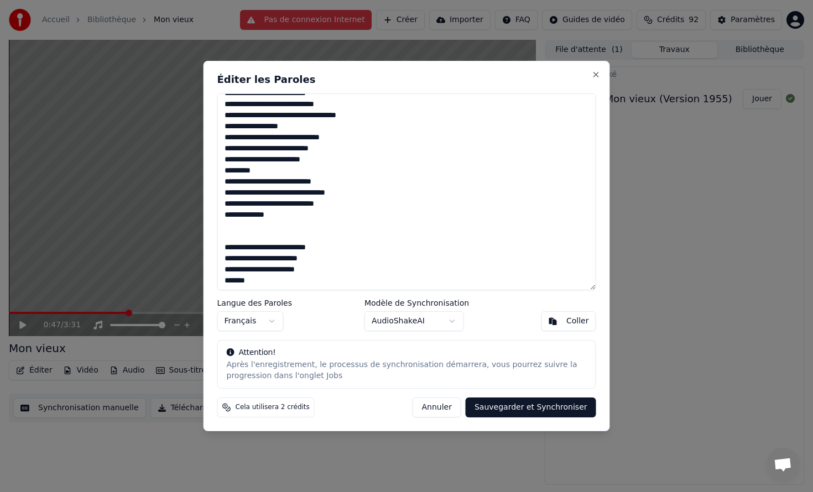
click at [238, 241] on textarea at bounding box center [406, 191] width 379 height 197
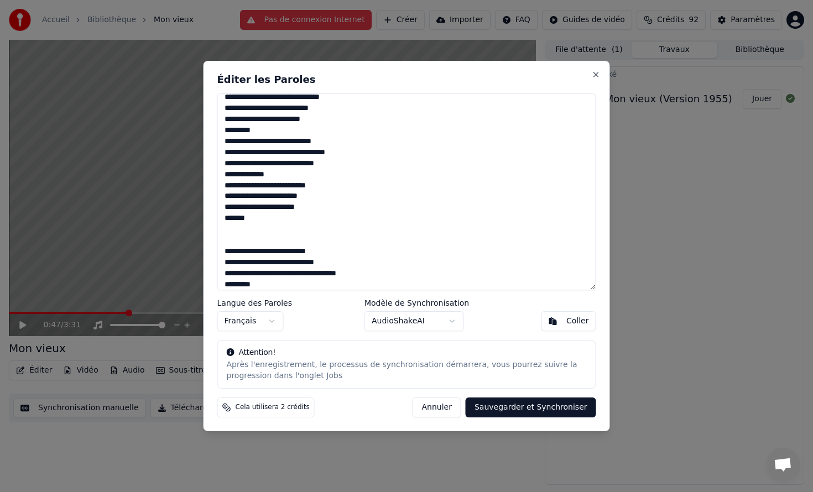
scroll to position [279, 0]
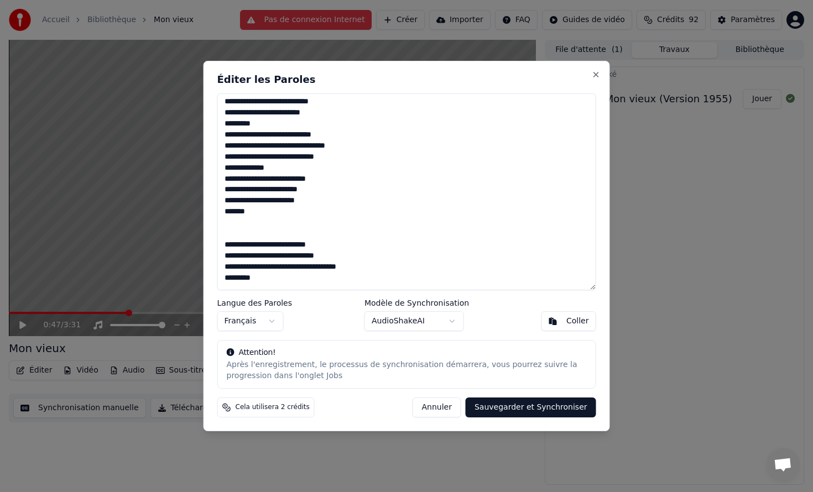
click at [244, 232] on textarea at bounding box center [406, 191] width 379 height 197
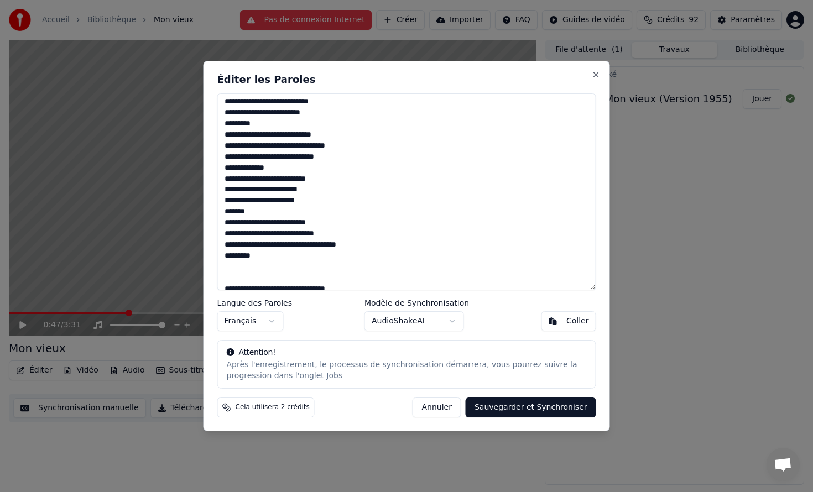
click at [223, 210] on textarea at bounding box center [406, 191] width 379 height 197
click at [237, 277] on textarea at bounding box center [406, 191] width 379 height 197
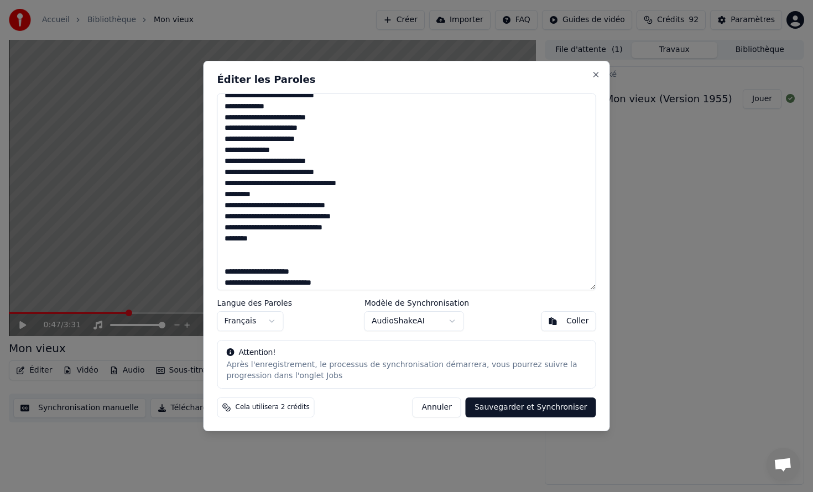
scroll to position [351, 0]
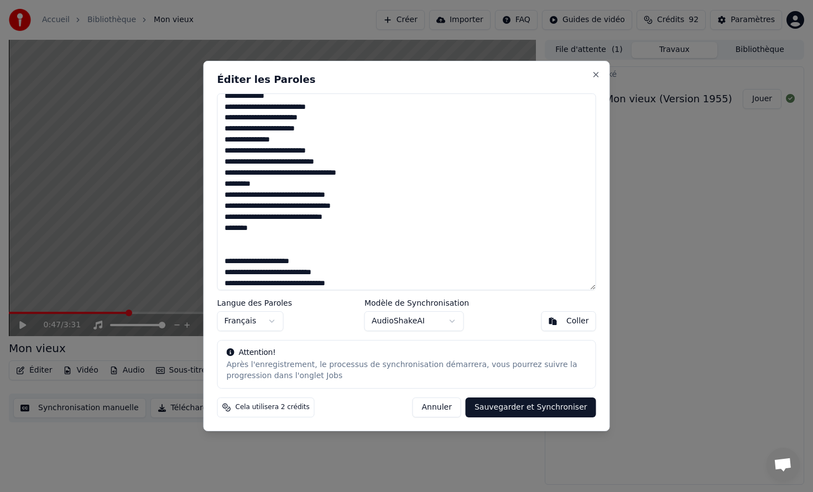
click at [273, 252] on textarea at bounding box center [406, 191] width 379 height 197
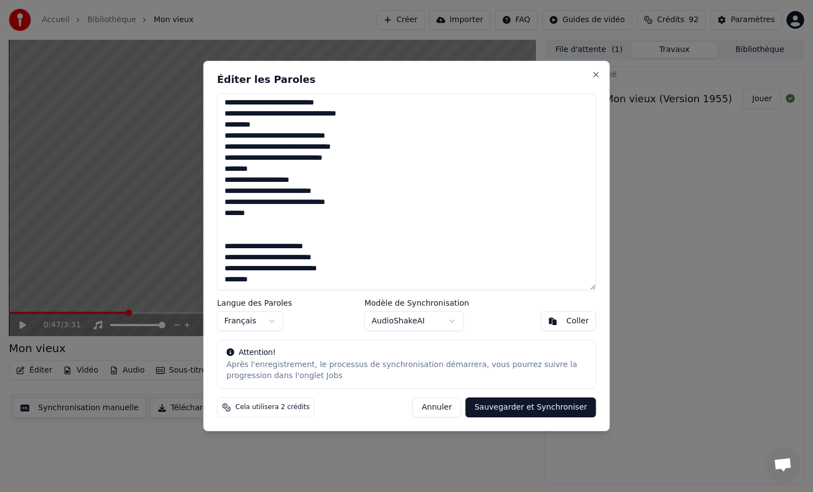
scroll to position [420, 0]
click at [242, 223] on textarea at bounding box center [406, 191] width 379 height 197
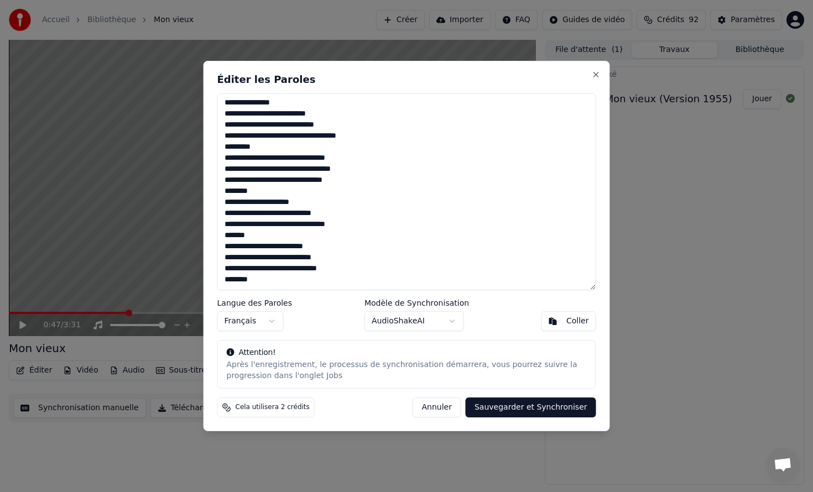
scroll to position [0, 0]
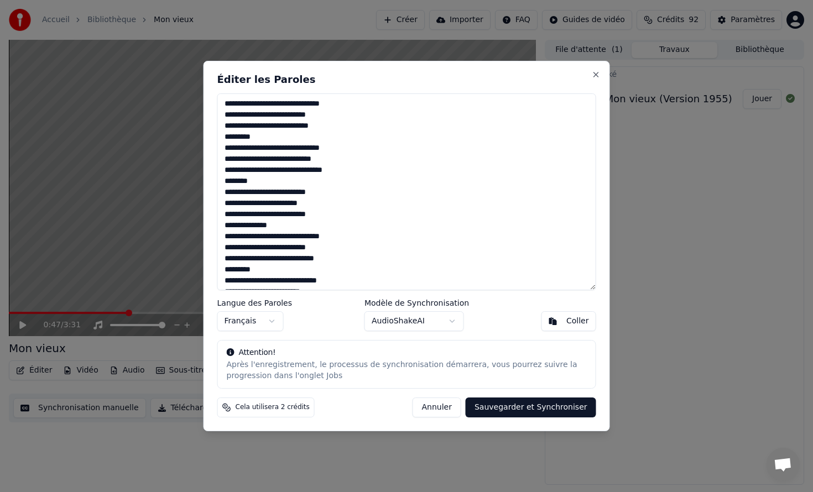
click at [502, 407] on button "Sauvegarder et Synchroniser" at bounding box center [531, 408] width 130 height 20
type textarea "**********"
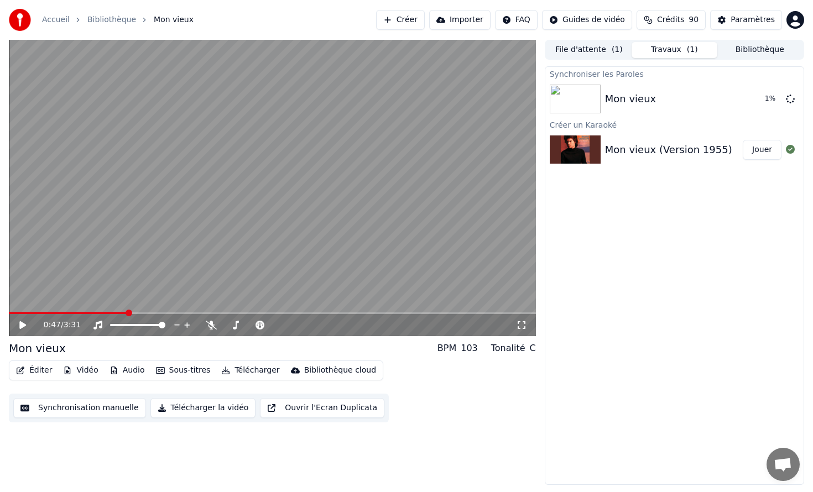
click at [50, 314] on div "0:47 / 3:31" at bounding box center [272, 325] width 527 height 22
click at [35, 313] on span at bounding box center [68, 313] width 118 height 2
click at [100, 245] on video at bounding box center [272, 188] width 527 height 296
click at [283, 187] on video at bounding box center [272, 188] width 527 height 296
click at [43, 311] on video at bounding box center [272, 188] width 527 height 296
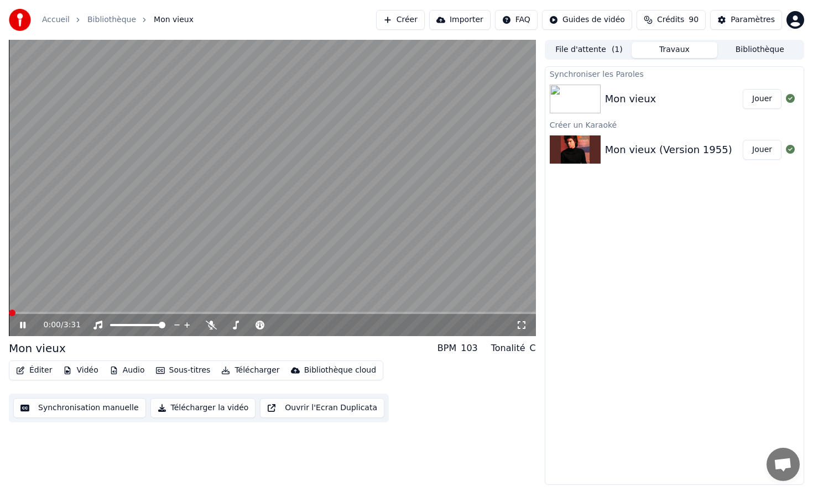
click at [9, 312] on span at bounding box center [9, 313] width 0 height 2
click at [44, 373] on button "Éditer" at bounding box center [34, 370] width 45 height 15
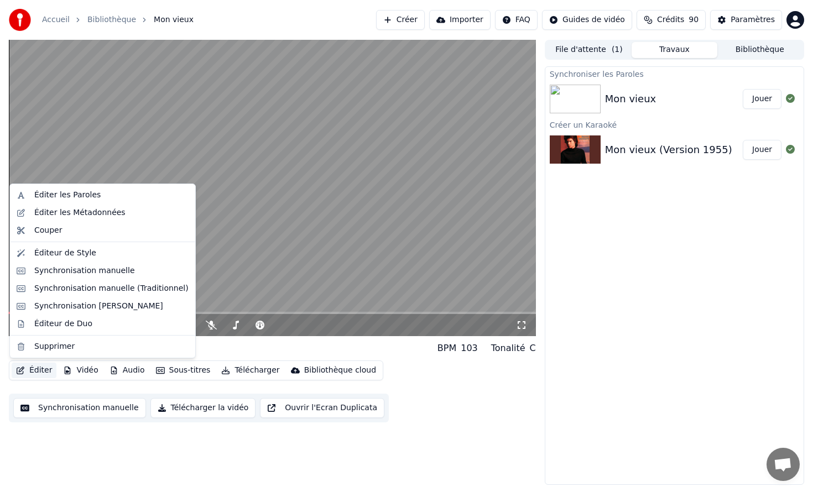
click at [507, 415] on div "Éditer Vidéo Audio Sous-titres Télécharger Bibliothèque cloud Synchronisation m…" at bounding box center [272, 392] width 527 height 62
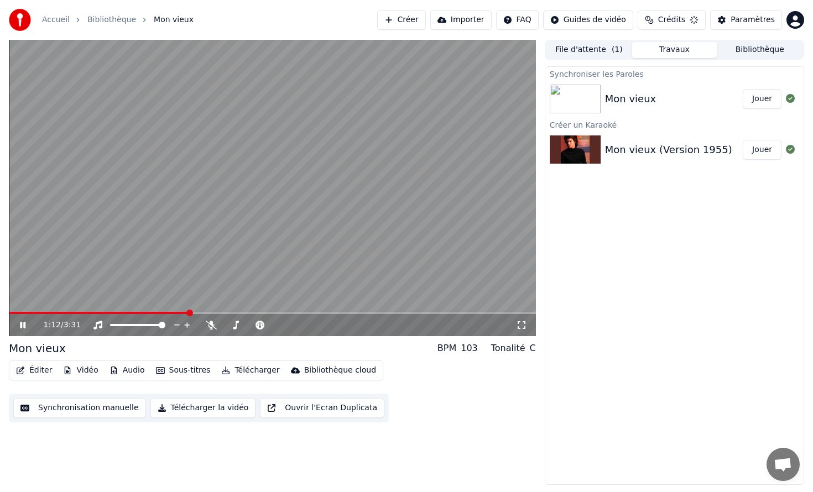
click at [39, 368] on button "Éditer" at bounding box center [34, 370] width 45 height 15
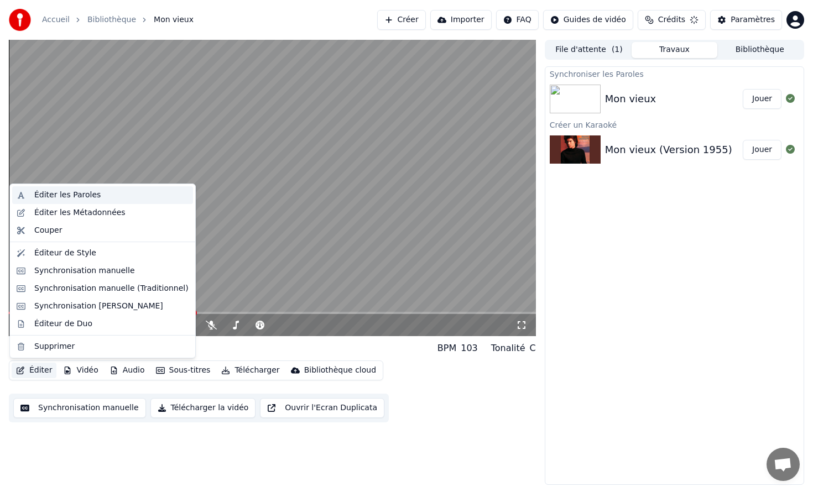
click at [100, 194] on div "Éditer les Paroles" at bounding box center [111, 195] width 154 height 11
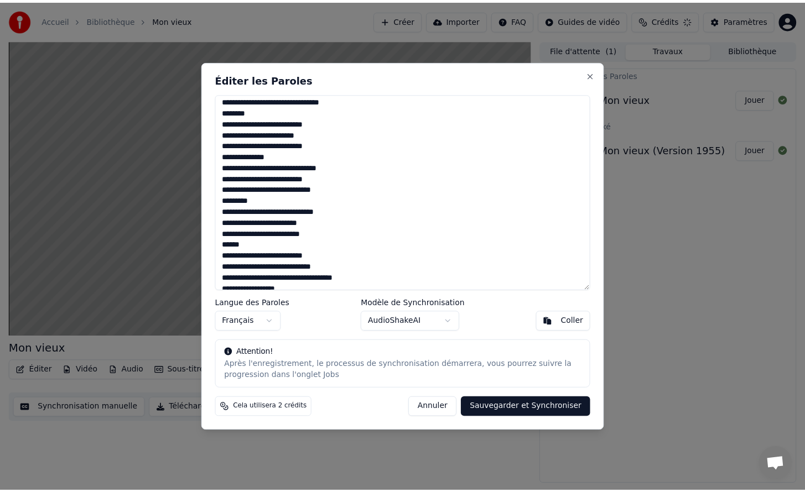
scroll to position [70, 0]
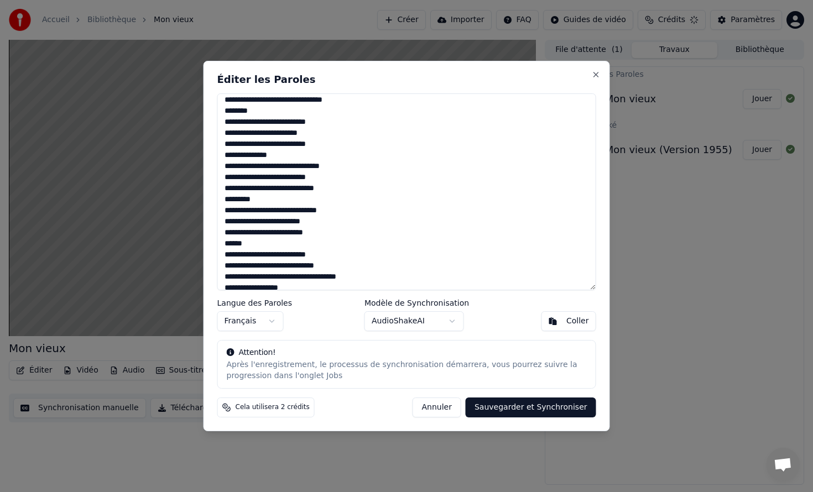
click at [444, 408] on button "Annuler" at bounding box center [436, 408] width 49 height 20
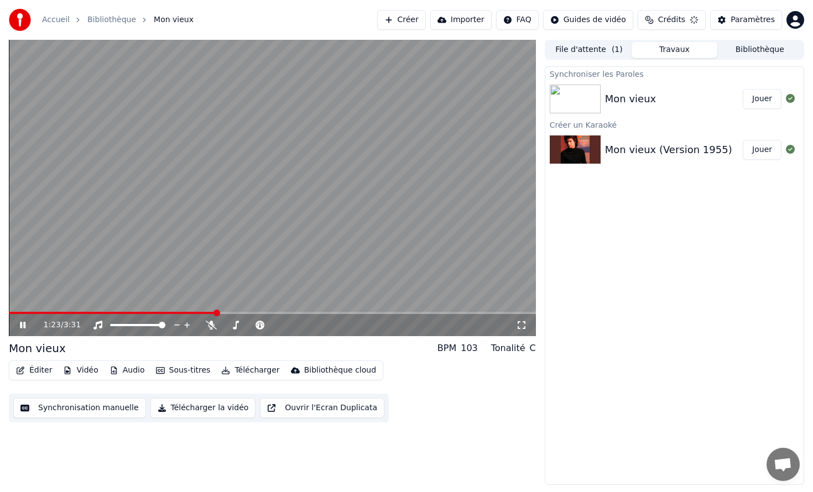
click at [215, 312] on span at bounding box center [112, 313] width 207 height 2
click at [201, 312] on span at bounding box center [105, 313] width 192 height 2
click at [195, 314] on span at bounding box center [102, 313] width 187 height 2
click at [264, 263] on video at bounding box center [272, 188] width 527 height 296
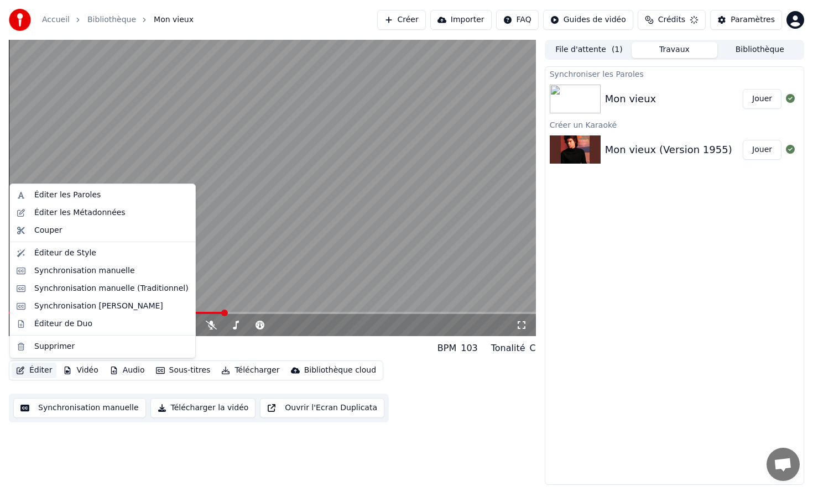
click at [38, 373] on button "Éditer" at bounding box center [34, 370] width 45 height 15
click at [81, 216] on div "Éditer les Métadonnées" at bounding box center [79, 212] width 91 height 11
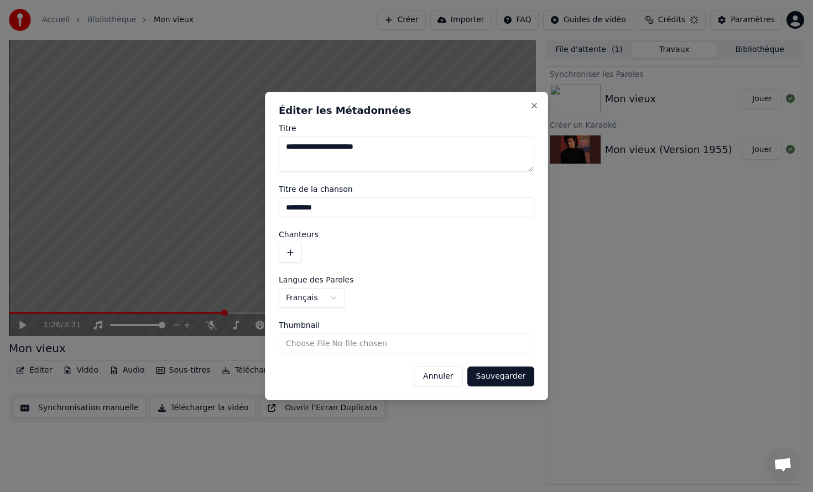
click at [442, 378] on button "Annuler" at bounding box center [438, 377] width 49 height 20
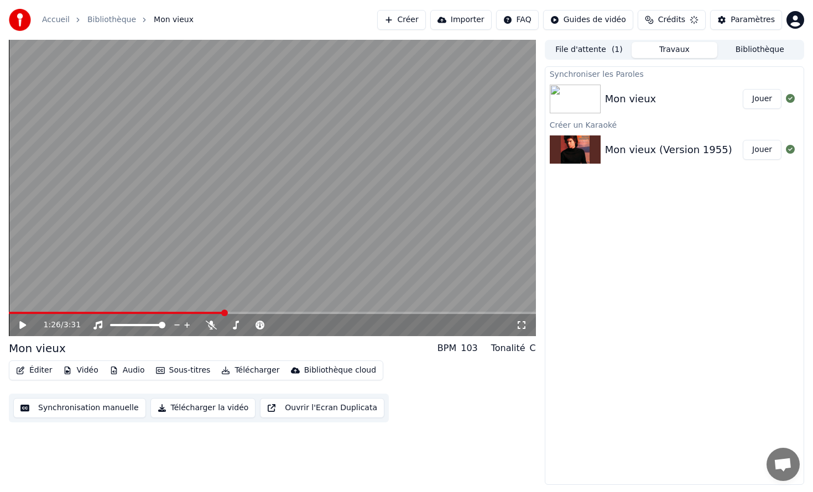
click at [251, 290] on video at bounding box center [272, 188] width 527 height 296
click at [51, 368] on button "Éditer" at bounding box center [34, 370] width 45 height 15
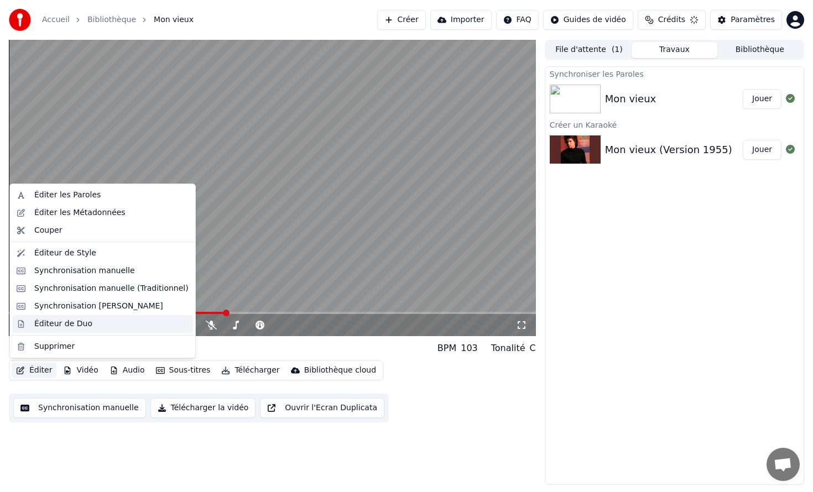
click at [94, 325] on div "Éditeur de Duo" at bounding box center [111, 323] width 154 height 11
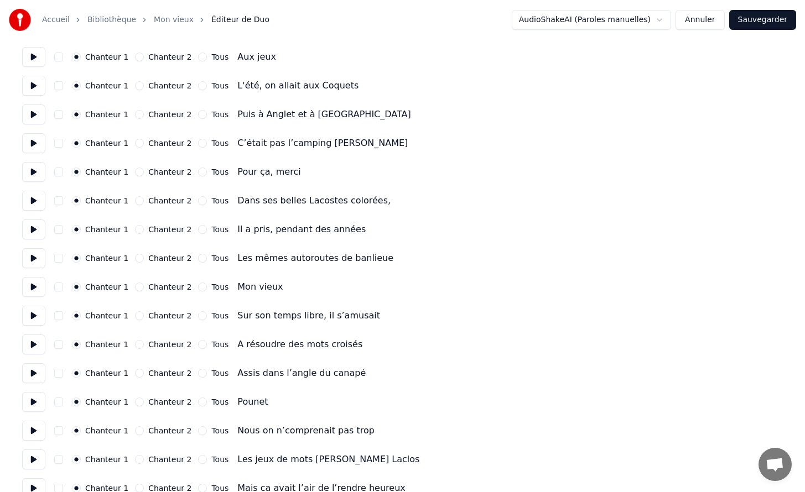
scroll to position [292, 0]
click at [709, 17] on button "Annuler" at bounding box center [699, 20] width 49 height 20
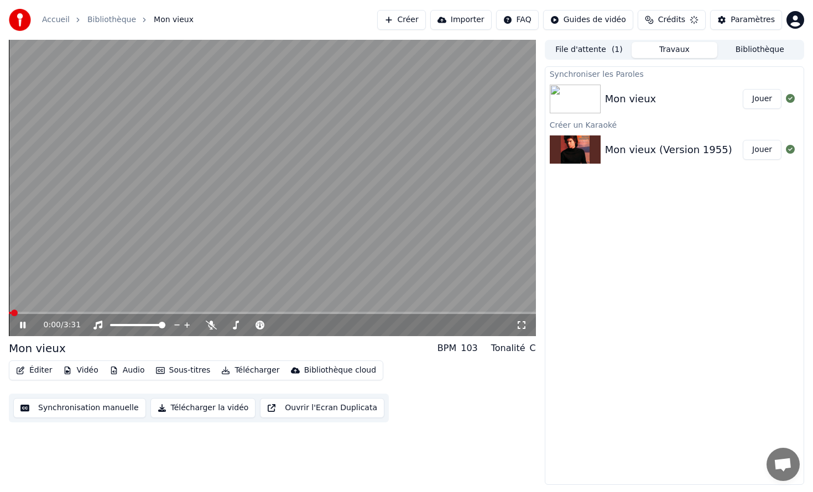
click at [317, 258] on video at bounding box center [272, 188] width 527 height 296
click at [90, 373] on button "Vidéo" at bounding box center [81, 370] width 44 height 15
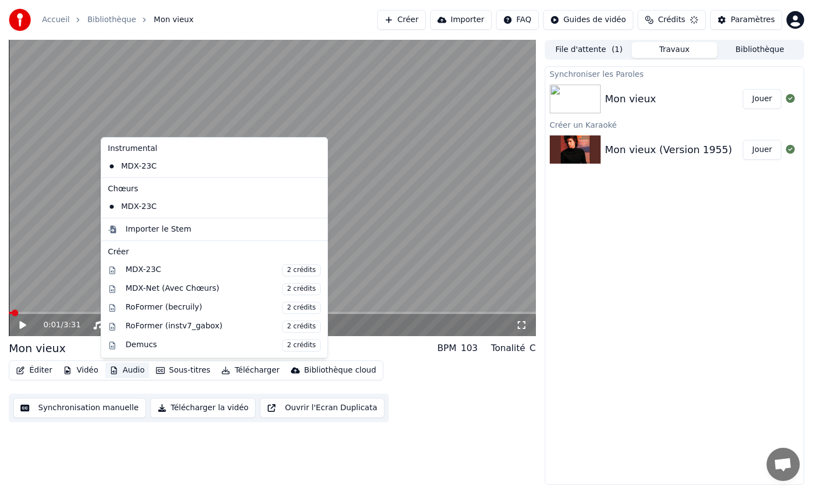
click at [121, 370] on button "Audio" at bounding box center [127, 370] width 44 height 15
click at [114, 371] on icon "button" at bounding box center [113, 371] width 9 height 8
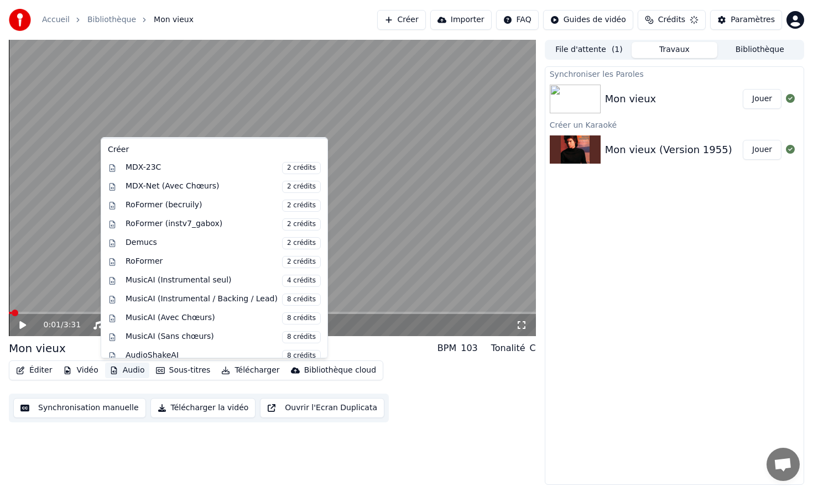
scroll to position [112, 0]
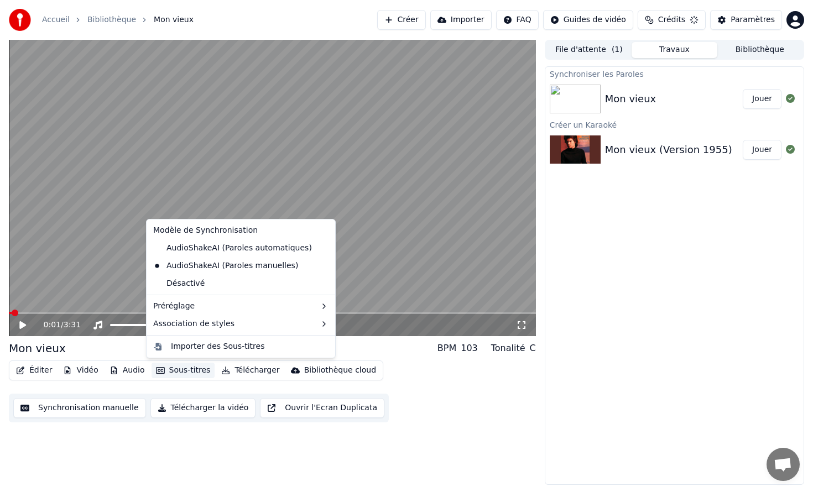
click at [156, 373] on icon "button" at bounding box center [160, 371] width 9 height 8
click at [180, 368] on button "Sous-titres" at bounding box center [184, 370] width 64 height 15
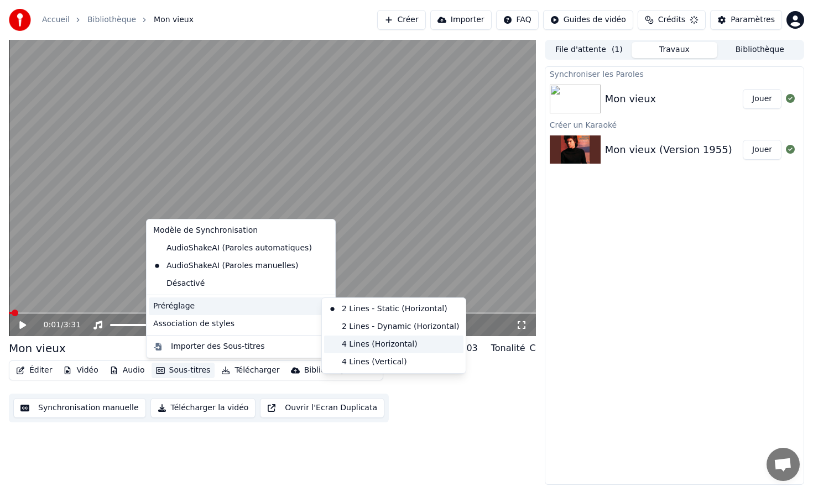
click at [393, 347] on div "4 Lines (Horizontal)" at bounding box center [393, 345] width 139 height 18
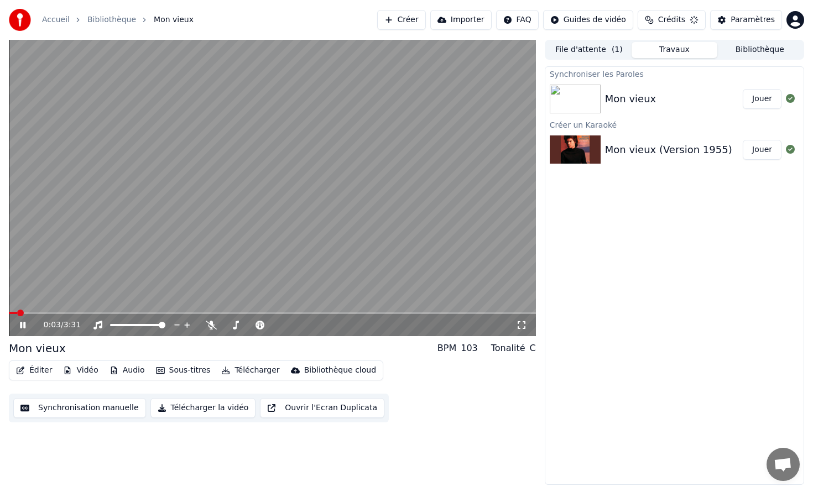
click at [254, 233] on video at bounding box center [272, 188] width 527 height 296
click at [172, 314] on div "0:27 / 3:31" at bounding box center [272, 325] width 527 height 22
click at [172, 311] on span at bounding box center [172, 313] width 7 height 7
click at [165, 312] on span at bounding box center [87, 313] width 157 height 2
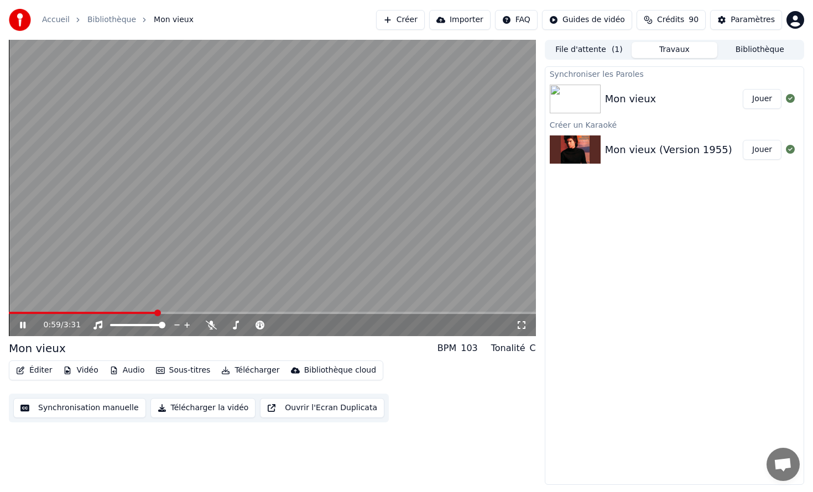
click at [156, 312] on span at bounding box center [82, 313] width 147 height 2
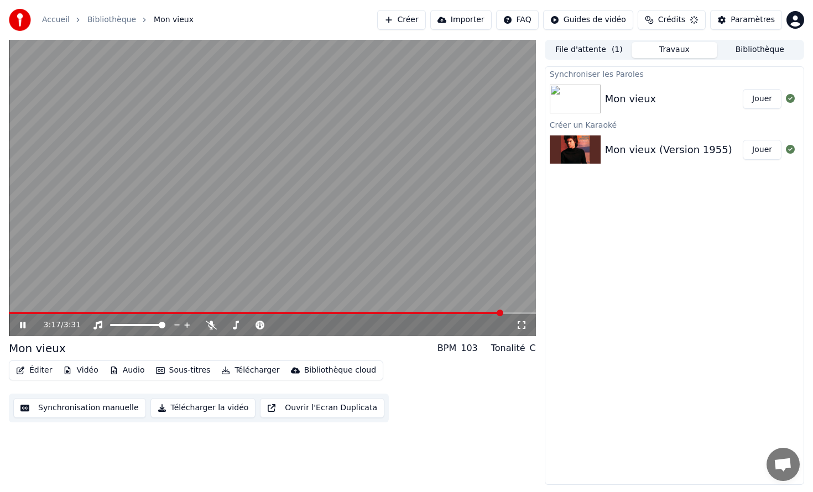
click at [250, 280] on video at bounding box center [272, 188] width 527 height 296
click at [259, 324] on icon at bounding box center [259, 325] width 11 height 9
click at [254, 310] on video at bounding box center [272, 188] width 527 height 296
click at [245, 314] on span at bounding box center [256, 313] width 495 height 2
click at [245, 275] on video at bounding box center [272, 188] width 527 height 296
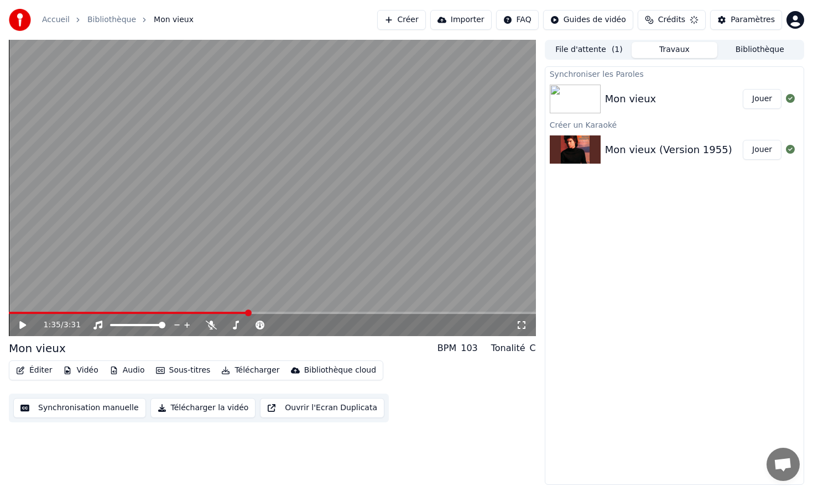
click at [227, 310] on video at bounding box center [272, 188] width 527 height 296
click at [307, 209] on video at bounding box center [272, 188] width 527 height 296
click at [194, 312] on span at bounding box center [130, 313] width 242 height 2
click at [294, 326] on div at bounding box center [309, 325] width 89 height 11
click at [299, 326] on span at bounding box center [299, 325] width 7 height 7
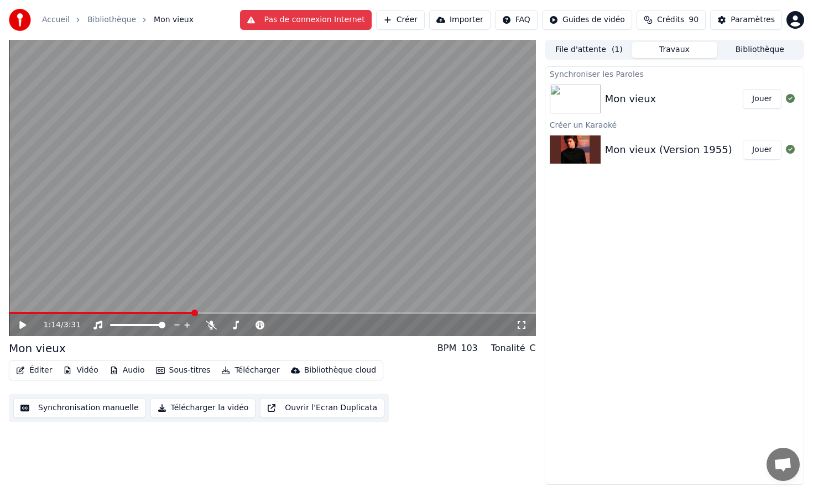
click at [117, 408] on button "Synchronisation manuelle" at bounding box center [79, 408] width 133 height 20
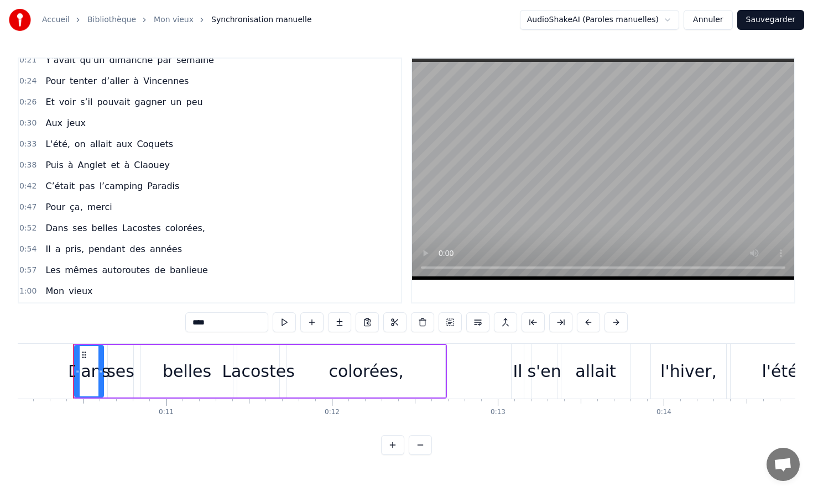
scroll to position [102, 0]
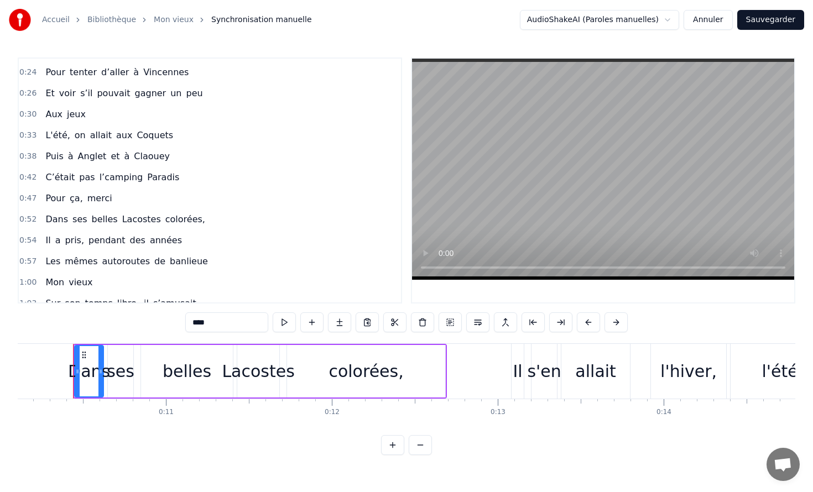
click at [57, 138] on span "L'été," at bounding box center [57, 135] width 27 height 13
type input "******"
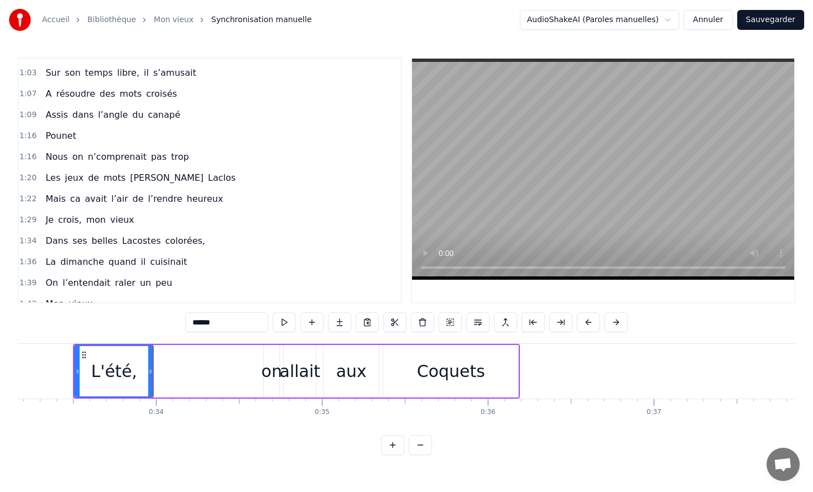
scroll to position [323, 0]
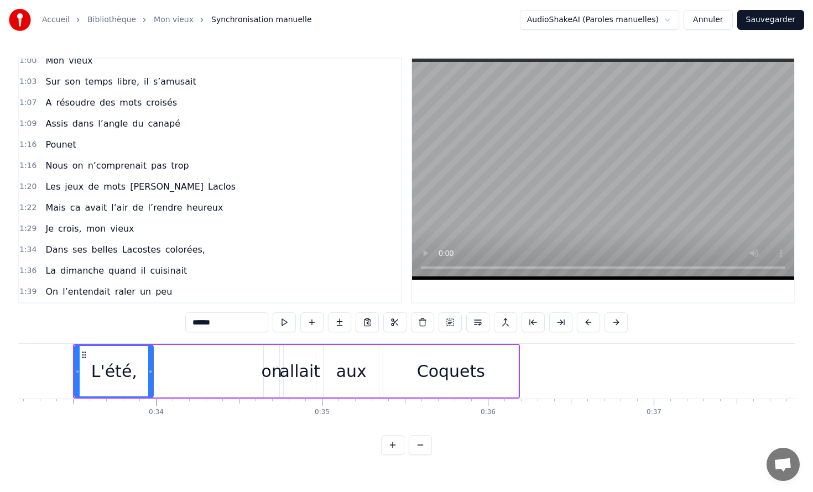
click at [505, 118] on video at bounding box center [603, 169] width 382 height 221
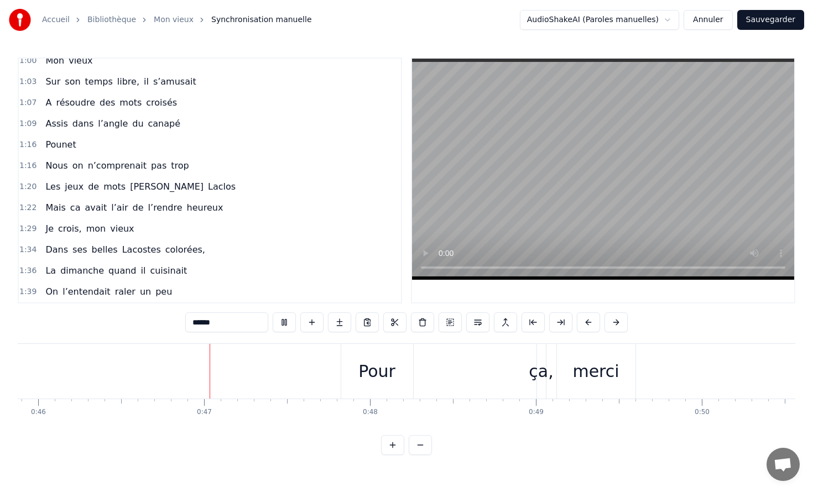
scroll to position [0, 7617]
click at [527, 150] on video at bounding box center [603, 169] width 382 height 221
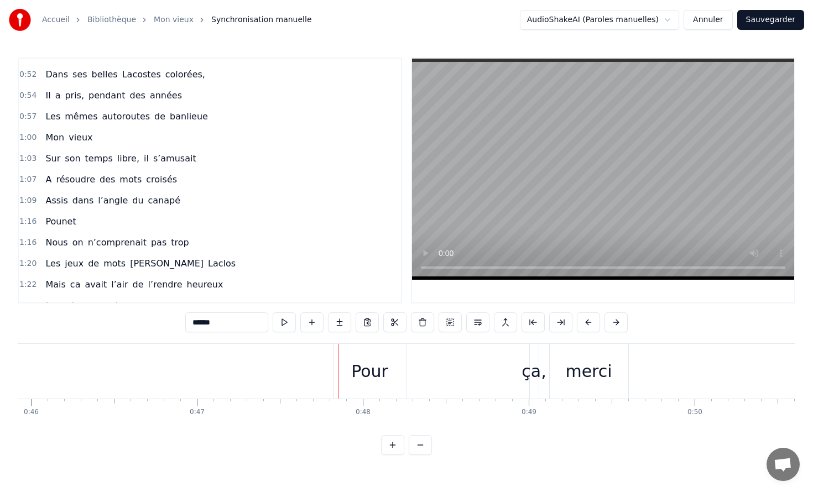
scroll to position [194, 0]
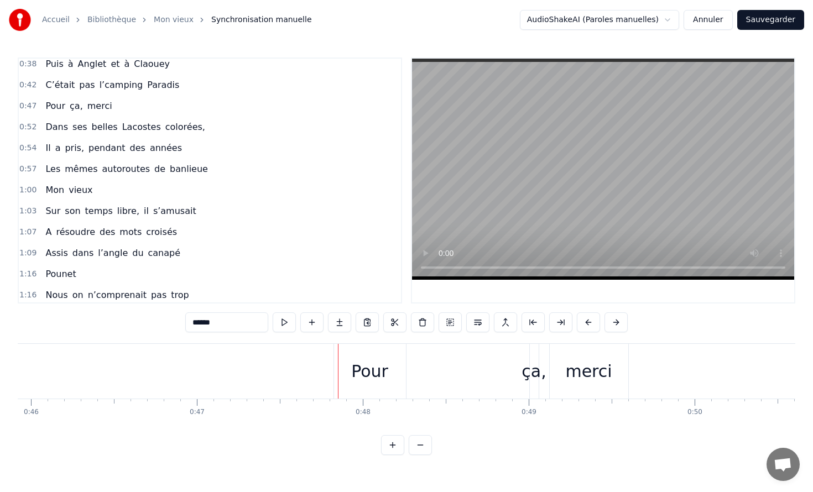
click at [443, 363] on div "Pour ça, merci" at bounding box center [481, 371] width 297 height 55
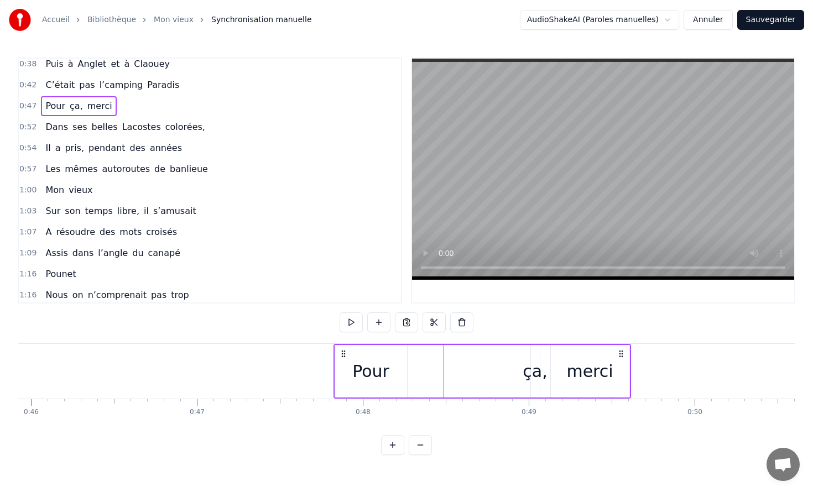
click at [524, 373] on div "Pour ça, merci" at bounding box center [481, 371] width 297 height 55
click at [585, 156] on video at bounding box center [603, 169] width 382 height 221
click at [518, 368] on div "Pour ça, merci" at bounding box center [481, 371] width 297 height 55
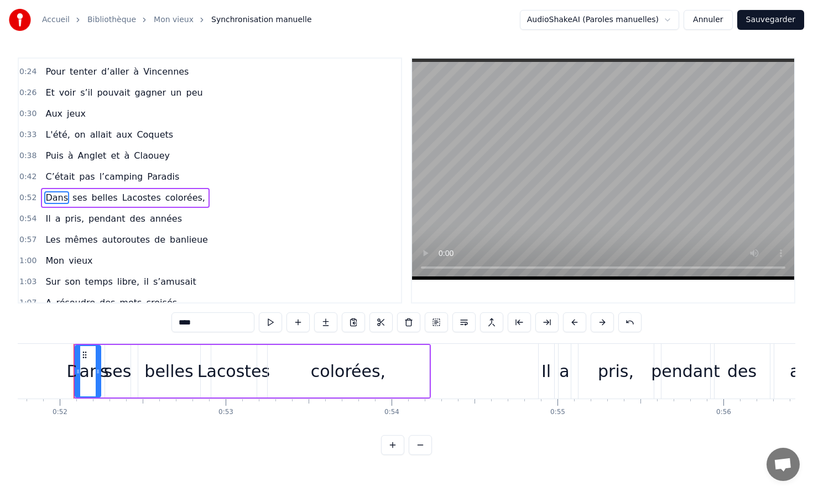
scroll to position [102, 0]
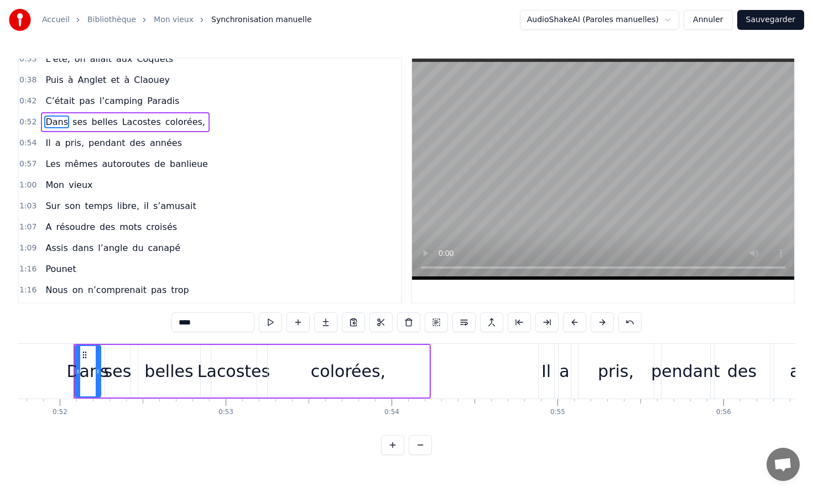
click at [145, 221] on span "croisés" at bounding box center [161, 227] width 33 height 13
type input "*******"
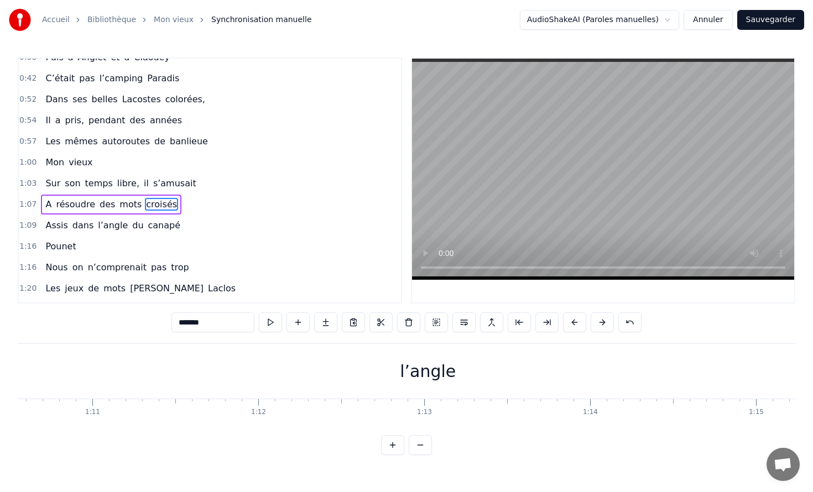
scroll to position [202, 0]
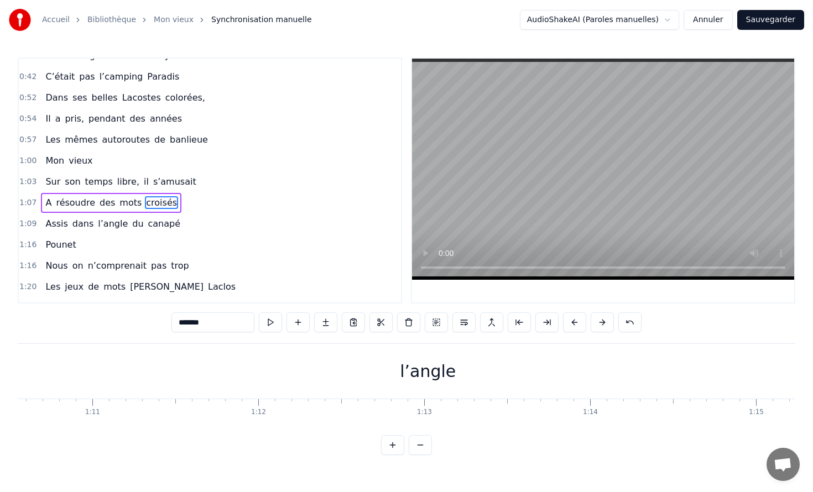
click at [52, 182] on span "Sur" at bounding box center [52, 181] width 17 height 13
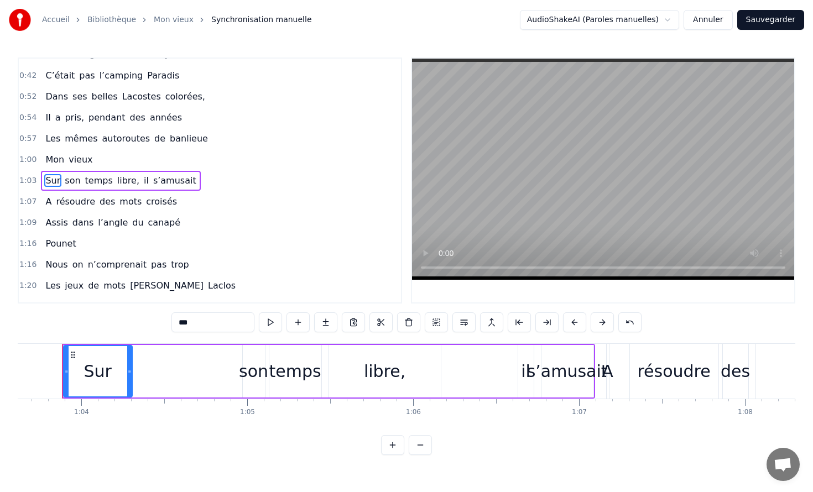
scroll to position [0, 10541]
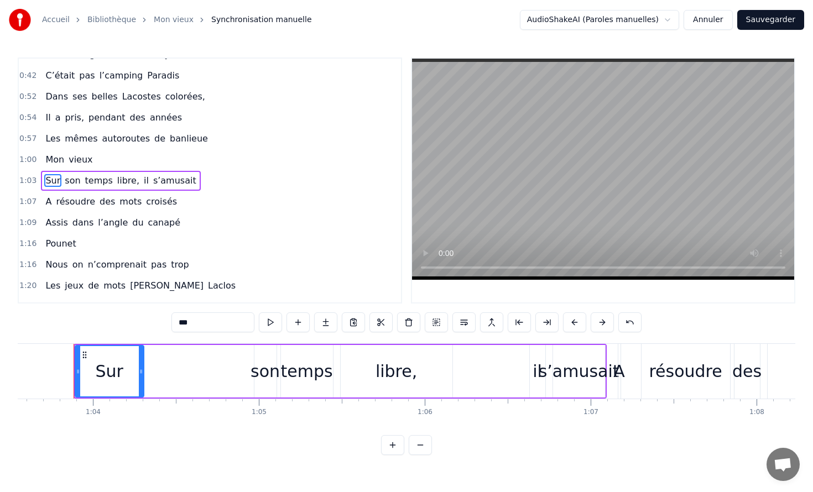
click at [498, 165] on video at bounding box center [603, 169] width 382 height 221
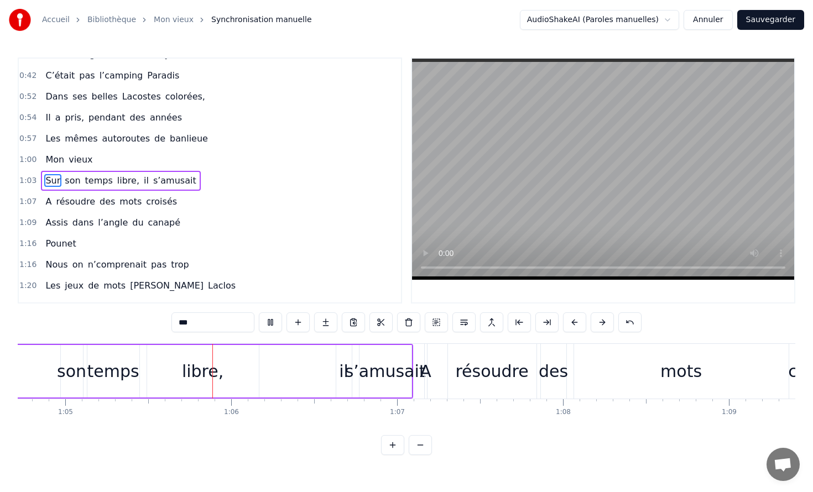
scroll to position [0, 10742]
click at [657, 181] on video at bounding box center [603, 169] width 382 height 221
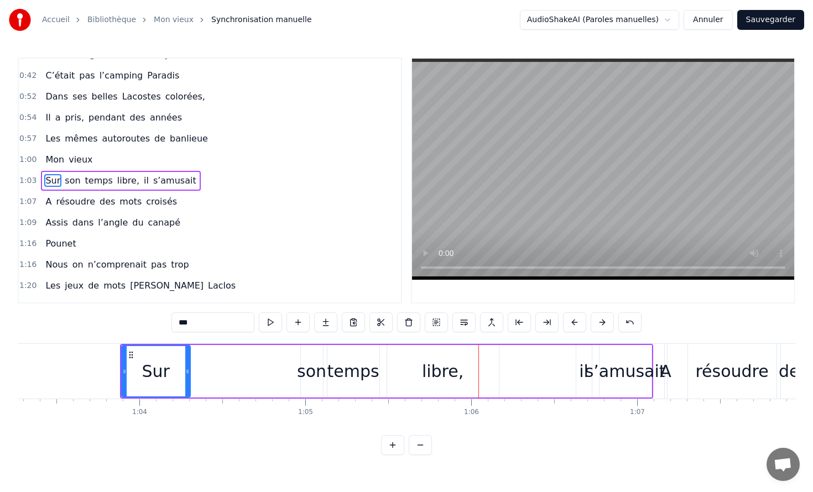
scroll to position [0, 10490]
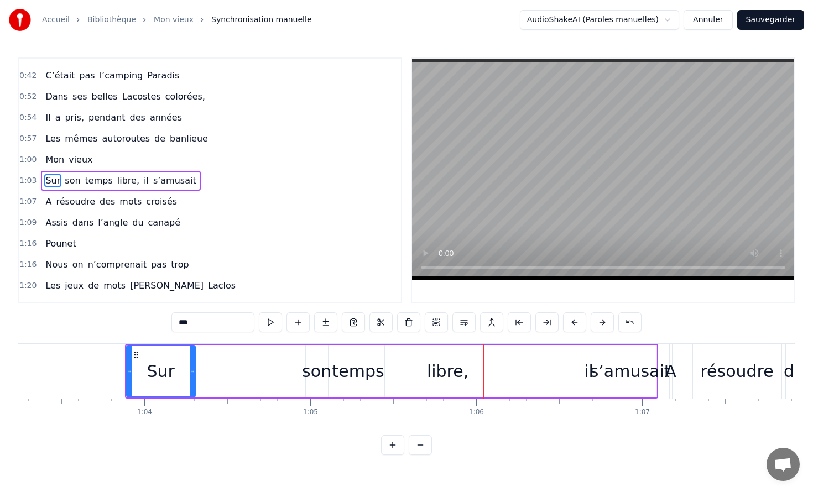
drag, startPoint x: 170, startPoint y: 370, endPoint x: 178, endPoint y: 370, distance: 8.3
click at [178, 370] on div "Sur" at bounding box center [160, 371] width 67 height 50
drag, startPoint x: 193, startPoint y: 371, endPoint x: 202, endPoint y: 372, distance: 9.4
click at [202, 372] on icon at bounding box center [202, 371] width 4 height 9
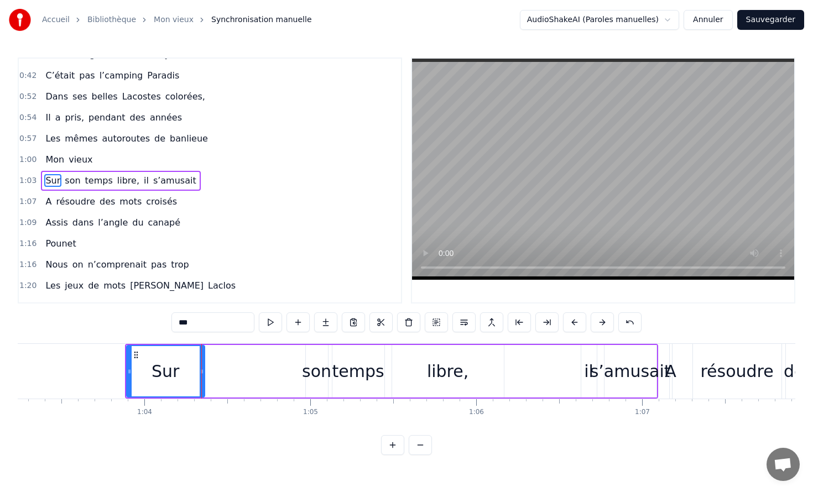
click at [175, 370] on div "Sur" at bounding box center [166, 371] width 28 height 25
click at [183, 373] on div "Sur" at bounding box center [165, 371] width 77 height 50
click at [347, 377] on div "temps" at bounding box center [358, 371] width 52 height 25
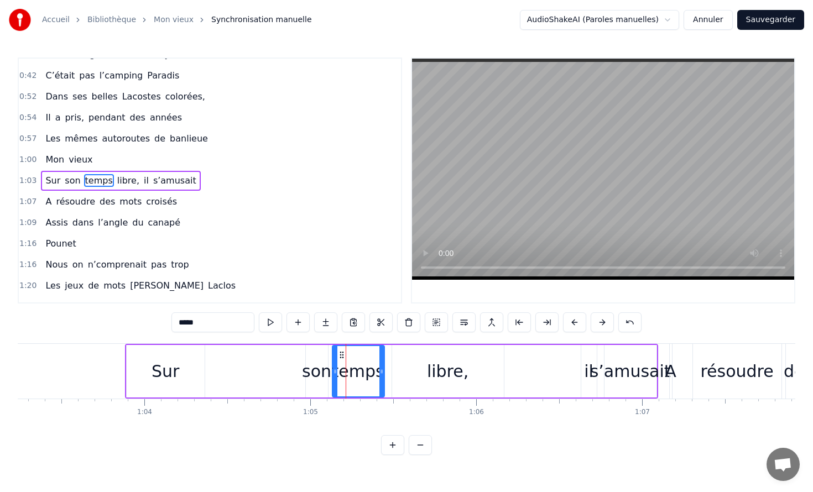
click at [328, 374] on div "son" at bounding box center [316, 371] width 29 height 25
type input "***"
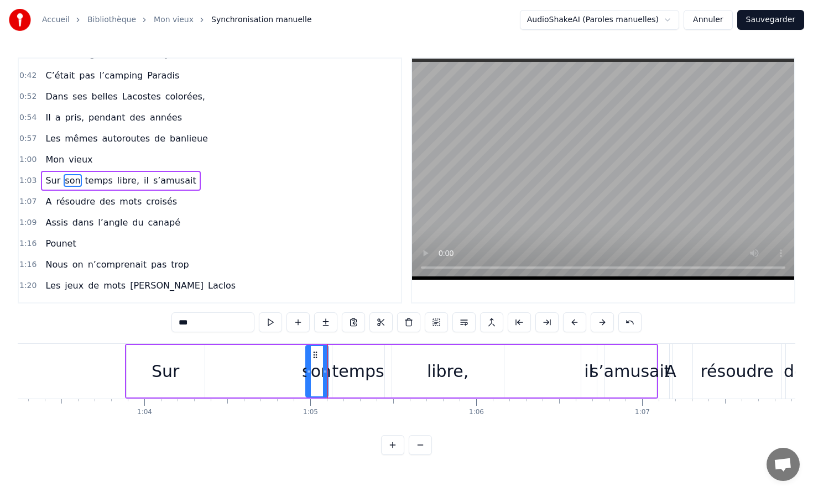
drag, startPoint x: 319, startPoint y: 371, endPoint x: 284, endPoint y: 364, distance: 35.5
click at [284, 364] on div "Sur son temps libre, il s’amusait" at bounding box center [391, 371] width 533 height 55
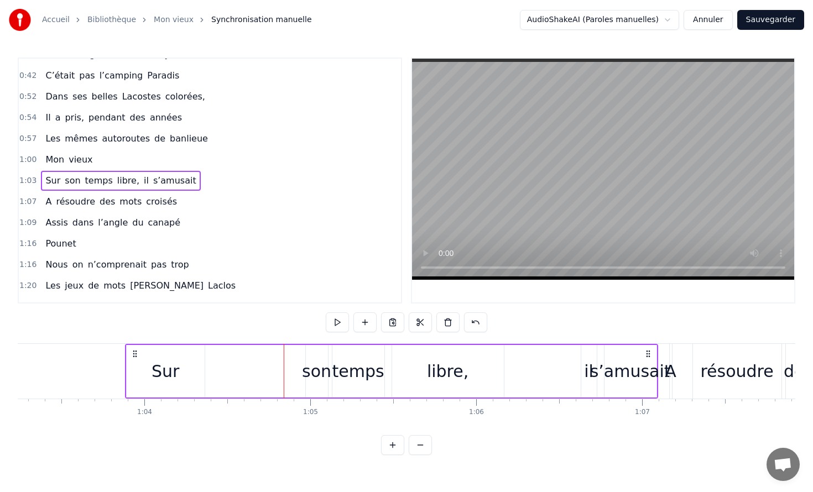
click at [309, 367] on div "son" at bounding box center [316, 371] width 29 height 25
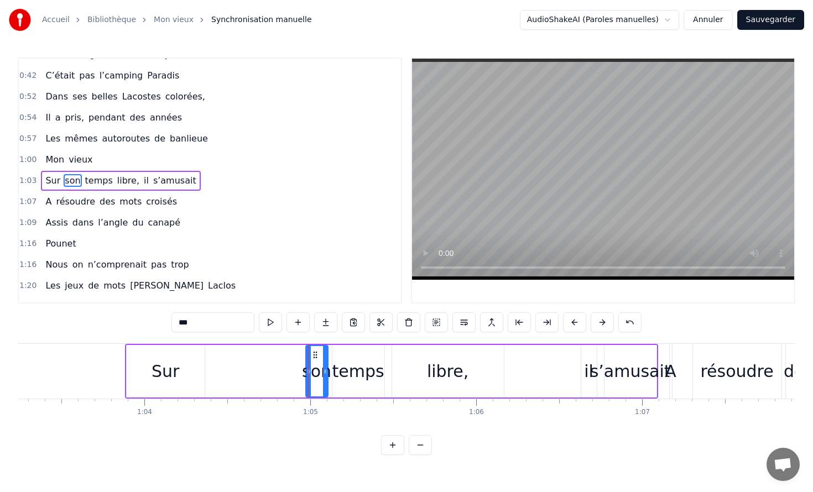
drag, startPoint x: 312, startPoint y: 367, endPoint x: 276, endPoint y: 365, distance: 36.0
click at [276, 365] on div "Sur son temps libre, il s’amusait" at bounding box center [391, 371] width 533 height 55
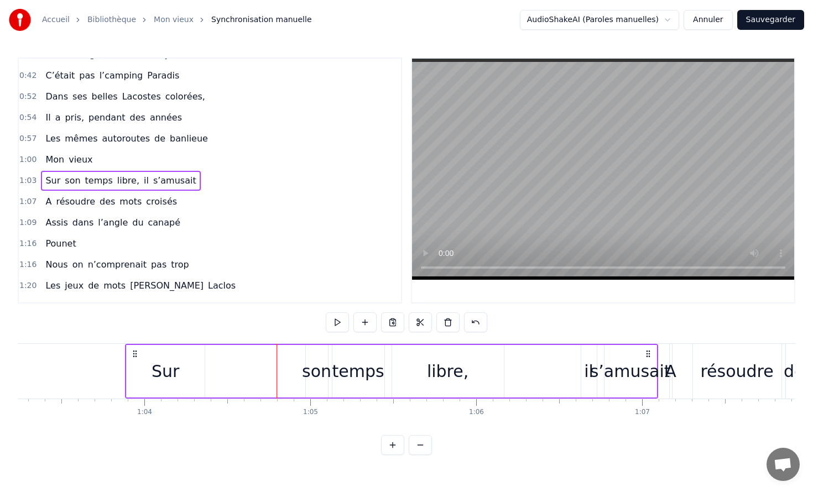
click at [304, 370] on div "son" at bounding box center [316, 371] width 29 height 25
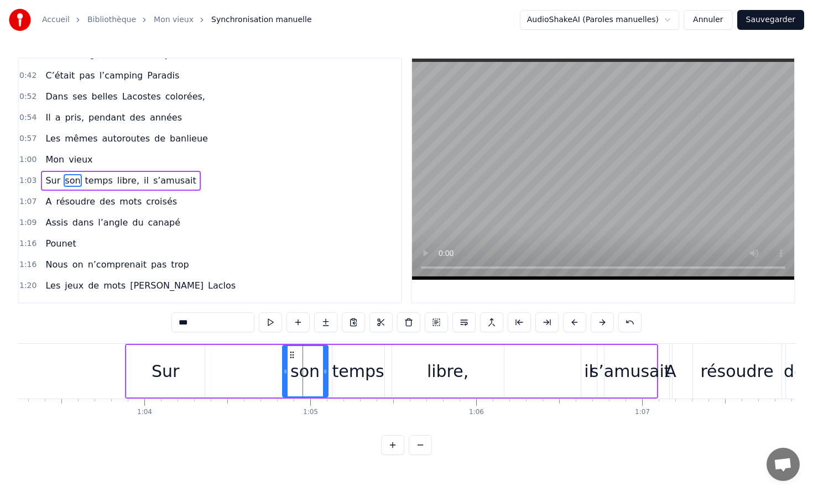
drag, startPoint x: 307, startPoint y: 372, endPoint x: 283, endPoint y: 370, distance: 23.8
click at [283, 370] on icon at bounding box center [285, 371] width 4 height 9
click at [300, 372] on div "son" at bounding box center [304, 371] width 29 height 25
click at [321, 374] on div "son" at bounding box center [305, 371] width 45 height 50
drag, startPoint x: 323, startPoint y: 374, endPoint x: 305, endPoint y: 373, distance: 18.3
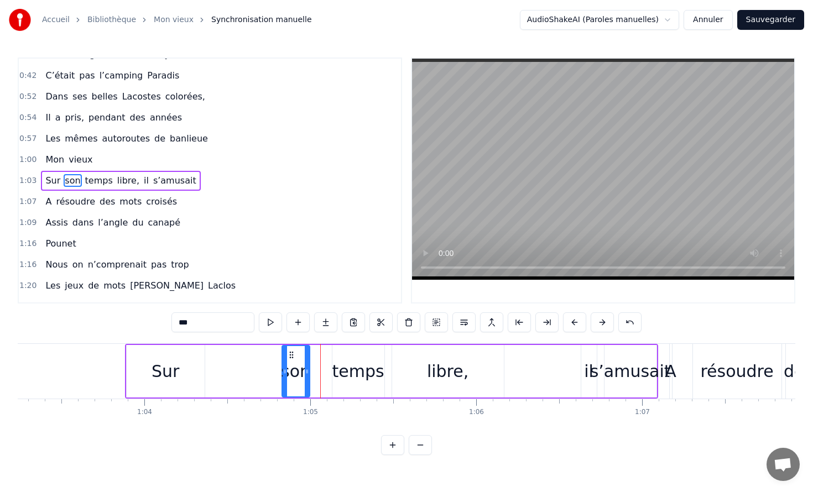
click at [305, 373] on icon at bounding box center [307, 371] width 4 height 9
drag, startPoint x: 291, startPoint y: 352, endPoint x: 193, endPoint y: 352, distance: 97.9
click at [193, 352] on icon at bounding box center [193, 355] width 9 height 9
click at [365, 374] on div "temps" at bounding box center [358, 371] width 52 height 25
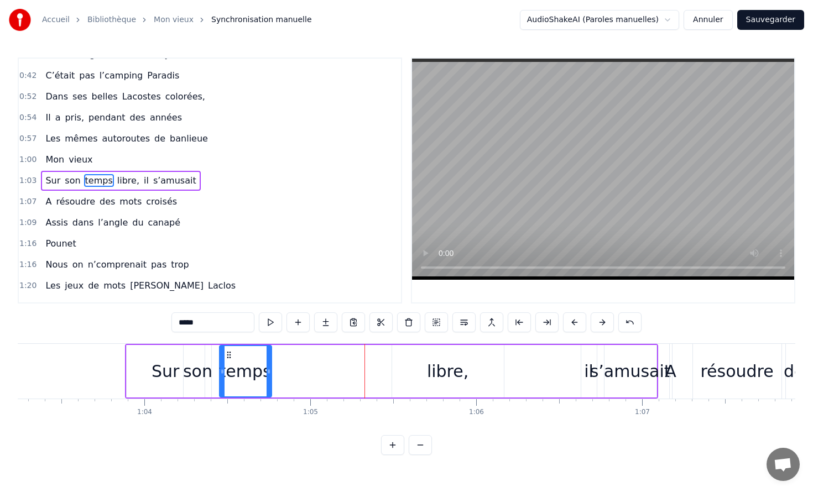
drag, startPoint x: 342, startPoint y: 354, endPoint x: 229, endPoint y: 348, distance: 113.0
click at [229, 348] on div "temps" at bounding box center [245, 371] width 51 height 50
click at [161, 356] on div "Sur" at bounding box center [166, 371] width 78 height 53
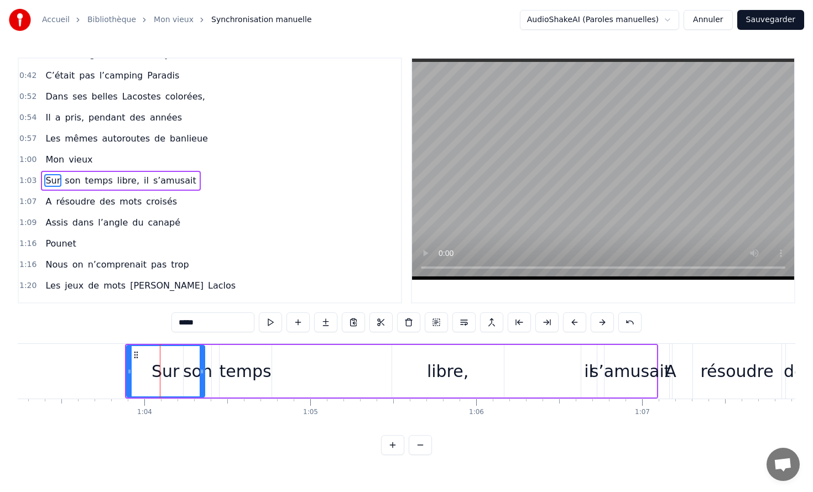
type input "***"
click at [166, 363] on div "Sur" at bounding box center [166, 371] width 28 height 25
drag, startPoint x: 208, startPoint y: 367, endPoint x: 218, endPoint y: 367, distance: 10.0
click at [218, 367] on div "Sur son temps libre, il s’amusait" at bounding box center [391, 371] width 533 height 55
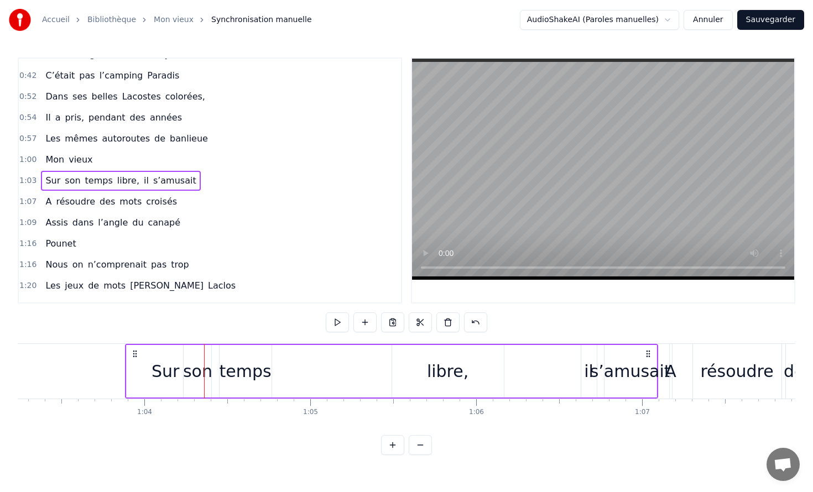
drag, startPoint x: 240, startPoint y: 368, endPoint x: 265, endPoint y: 368, distance: 25.4
click at [265, 368] on div "temps" at bounding box center [246, 371] width 52 height 25
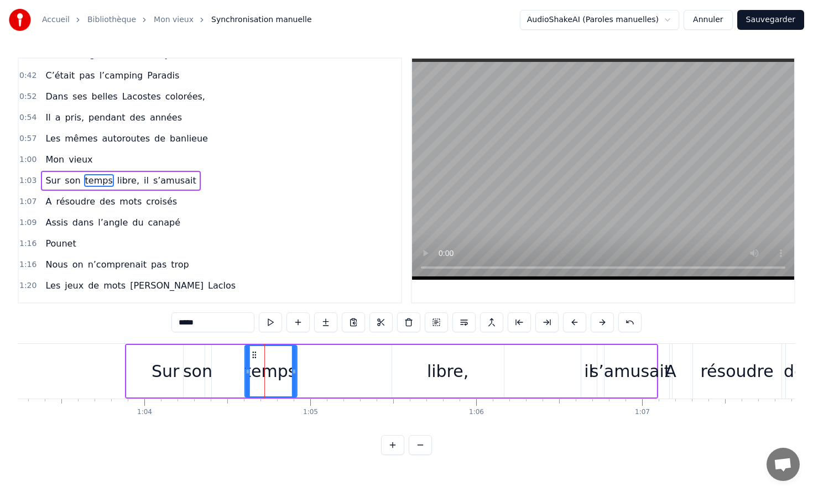
drag, startPoint x: 229, startPoint y: 354, endPoint x: 255, endPoint y: 355, distance: 26.0
click at [255, 355] on circle at bounding box center [255, 354] width 1 height 1
click at [204, 354] on div at bounding box center [204, 371] width 1 height 55
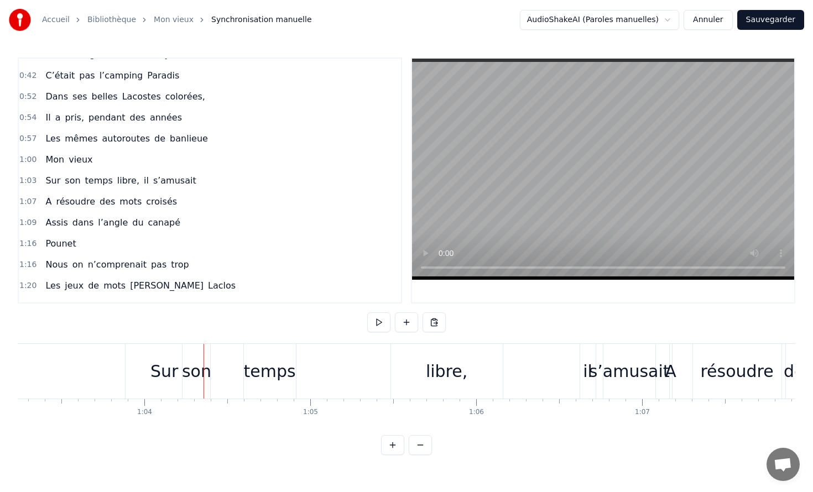
click at [209, 354] on div "son" at bounding box center [196, 371] width 28 height 55
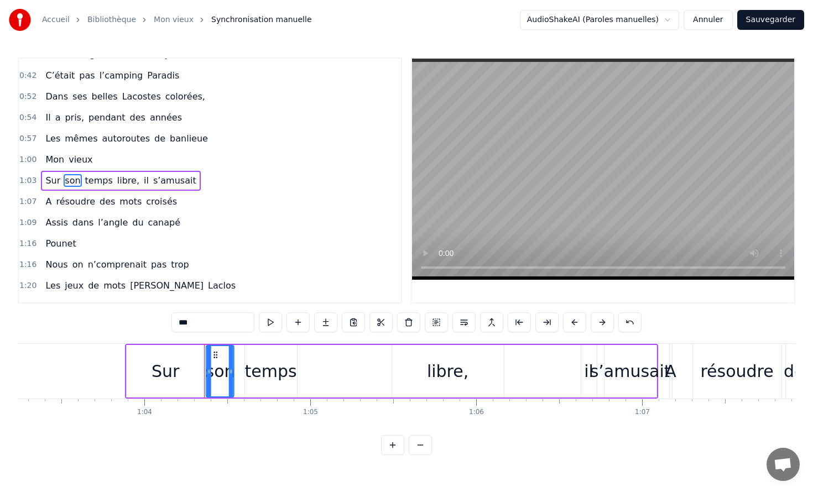
drag, startPoint x: 192, startPoint y: 352, endPoint x: 212, endPoint y: 352, distance: 20.5
click at [214, 352] on circle at bounding box center [214, 352] width 1 height 1
click at [549, 213] on video at bounding box center [603, 169] width 382 height 221
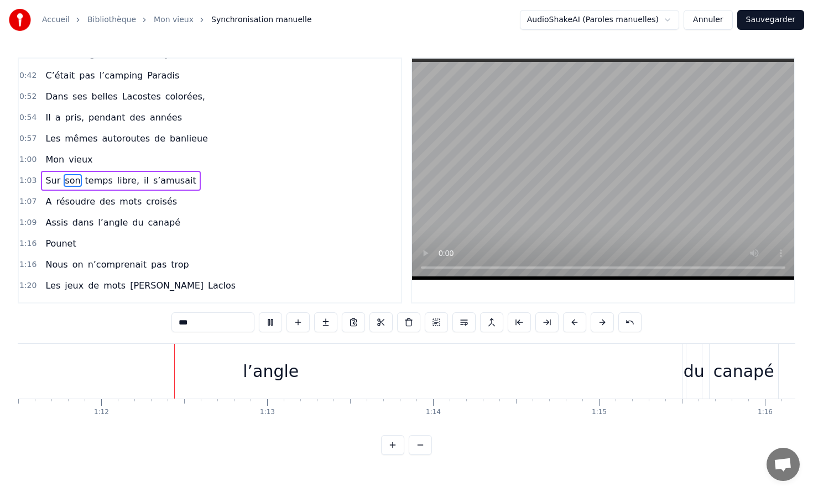
scroll to position [0, 11867]
click at [558, 170] on video at bounding box center [603, 169] width 382 height 221
click at [720, 17] on button "Annuler" at bounding box center [707, 20] width 49 height 20
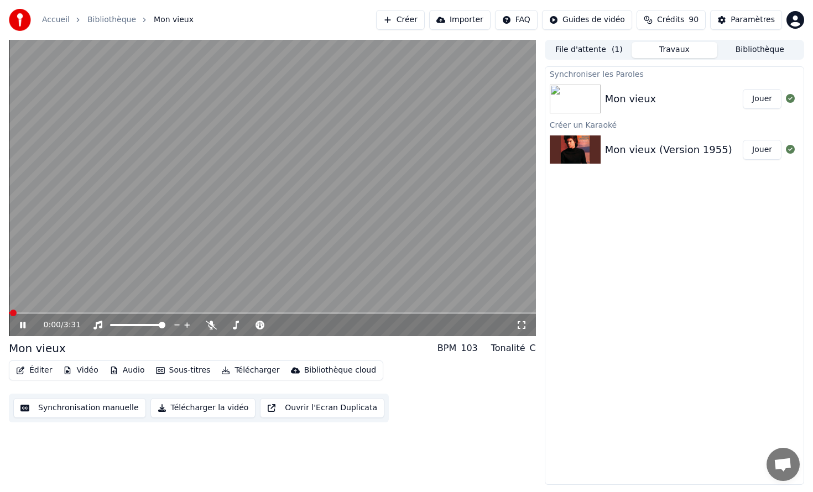
click at [82, 411] on button "Synchronisation manuelle" at bounding box center [79, 408] width 133 height 20
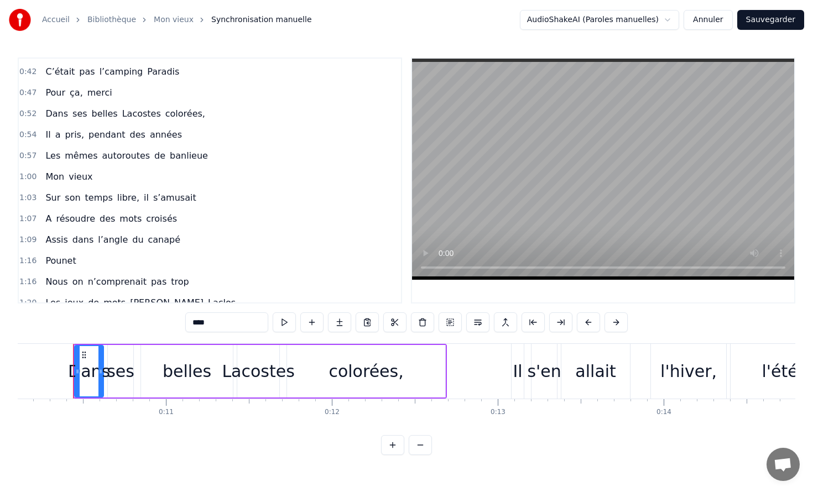
scroll to position [238, 0]
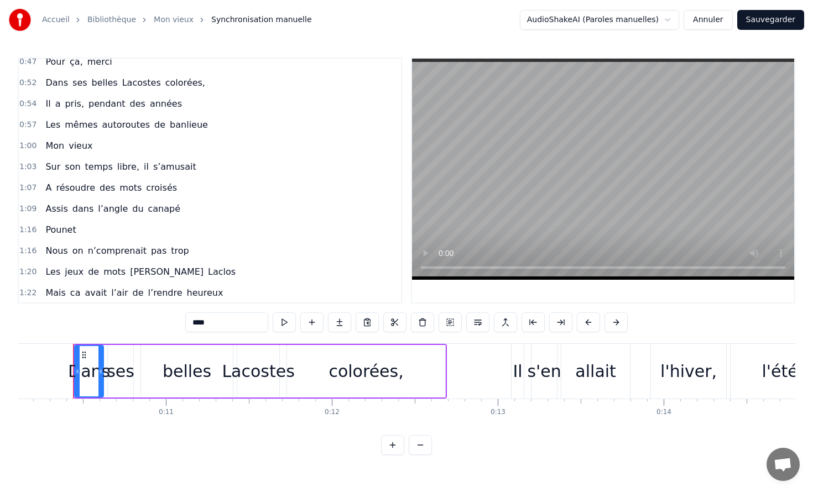
click at [25, 169] on span "1:03" at bounding box center [27, 166] width 17 height 11
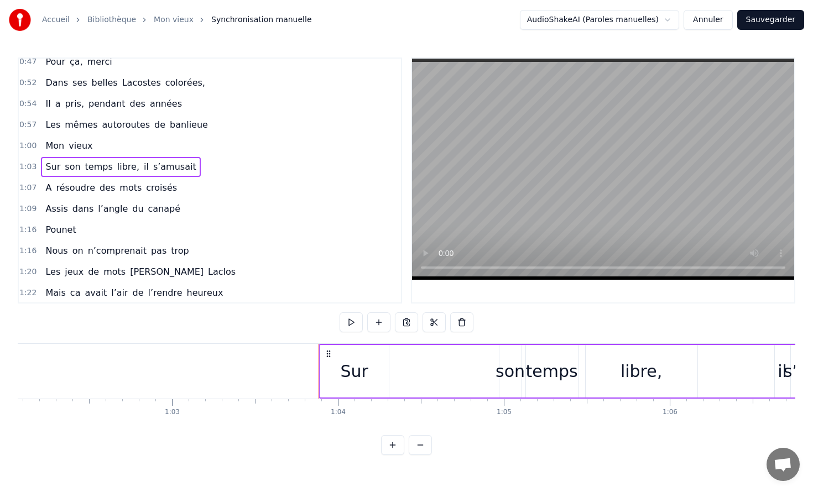
scroll to position [0, 10541]
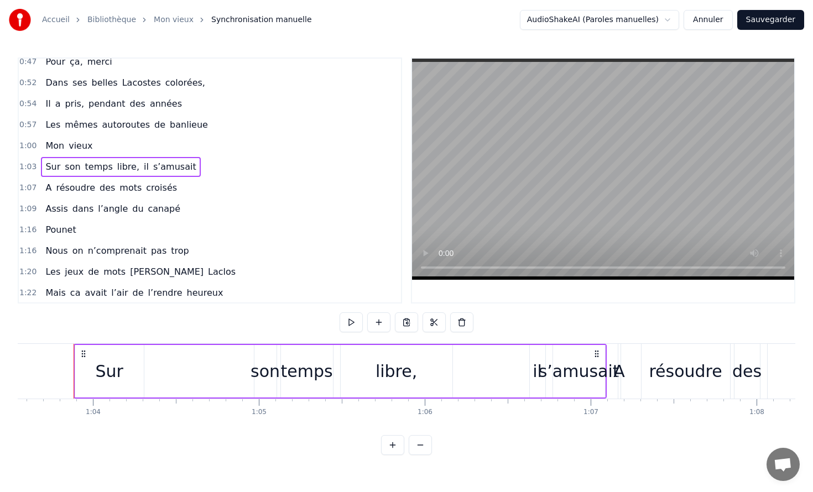
click at [569, 223] on video at bounding box center [603, 169] width 382 height 221
click at [544, 208] on video at bounding box center [603, 169] width 382 height 221
click at [614, 229] on video at bounding box center [603, 169] width 382 height 221
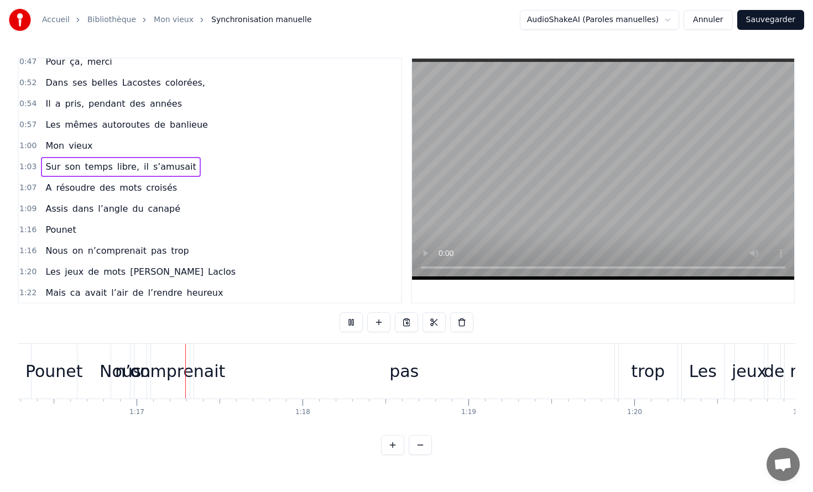
scroll to position [0, 12660]
click at [531, 196] on video at bounding box center [603, 169] width 382 height 221
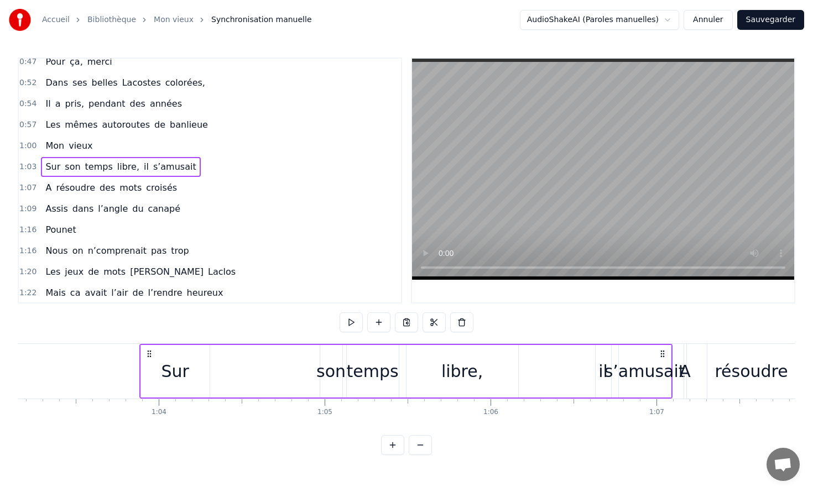
scroll to position [0, 10473]
click at [169, 388] on div "Sur" at bounding box center [177, 371] width 69 height 53
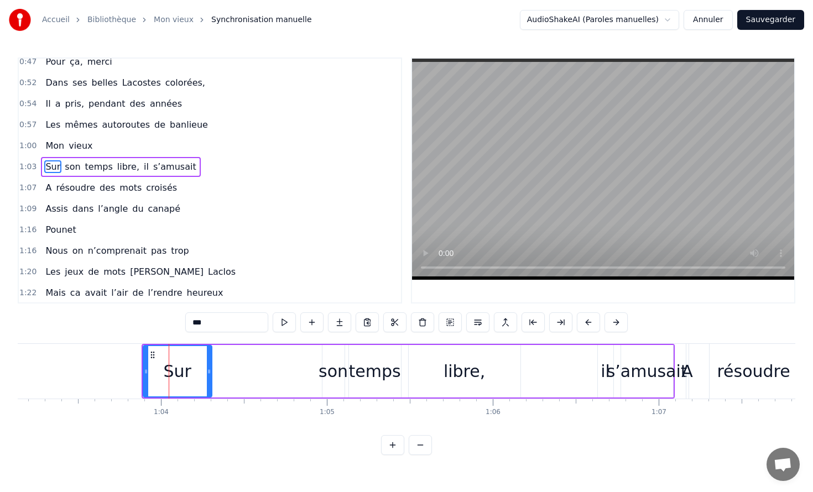
scroll to position [224, 0]
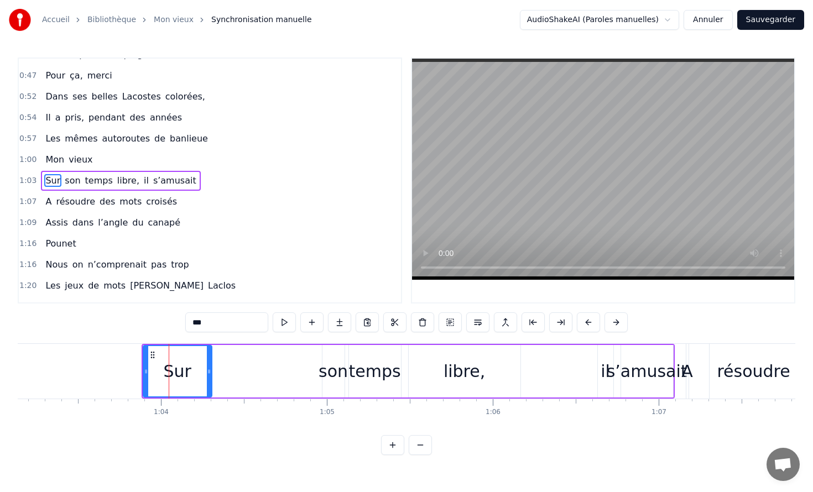
click at [560, 192] on video at bounding box center [603, 169] width 382 height 221
click at [579, 163] on video at bounding box center [603, 169] width 382 height 221
drag, startPoint x: 673, startPoint y: 394, endPoint x: 660, endPoint y: 393, distance: 13.3
click at [660, 393] on div "Sur son temps libre, il s’amusait" at bounding box center [408, 371] width 533 height 55
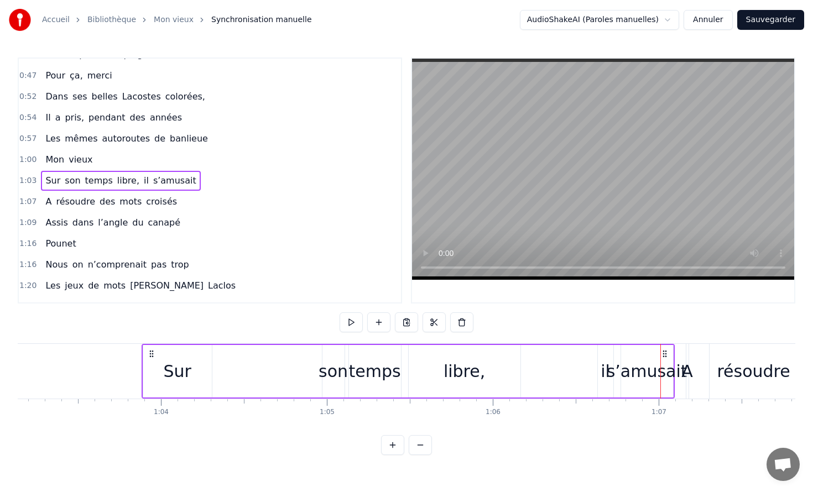
click at [600, 398] on div "Sur son temps libre, il s’amusait" at bounding box center [408, 371] width 533 height 55
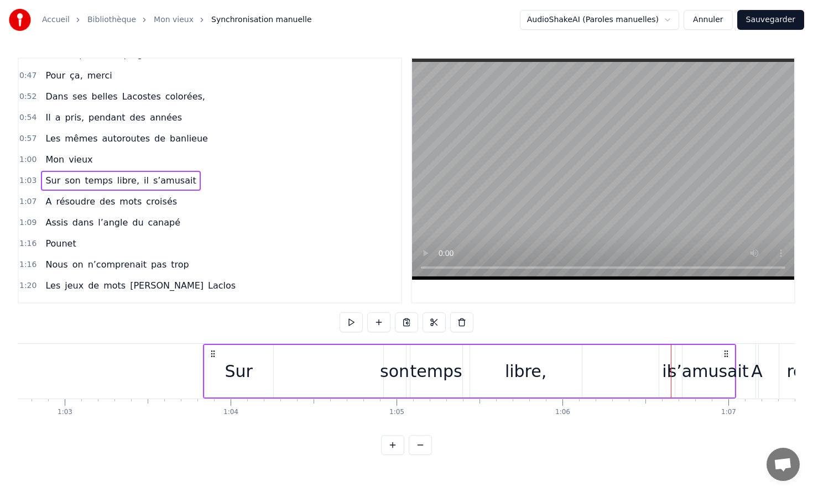
scroll to position [0, 10400]
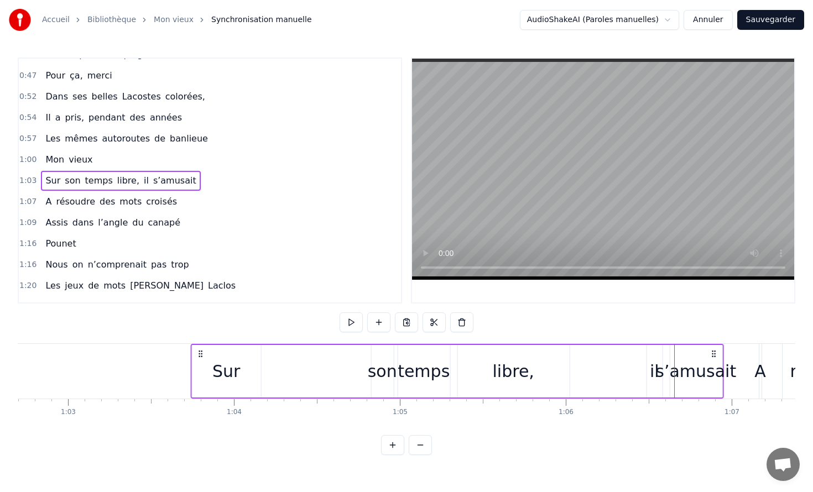
drag, startPoint x: 152, startPoint y: 351, endPoint x: 201, endPoint y: 349, distance: 48.7
click at [201, 349] on icon at bounding box center [200, 353] width 9 height 9
drag, startPoint x: 386, startPoint y: 376, endPoint x: 300, endPoint y: 372, distance: 85.8
click at [290, 374] on div "Sur son temps libre, il s’amusait" at bounding box center [456, 371] width 533 height 55
drag, startPoint x: 377, startPoint y: 371, endPoint x: 314, endPoint y: 356, distance: 64.8
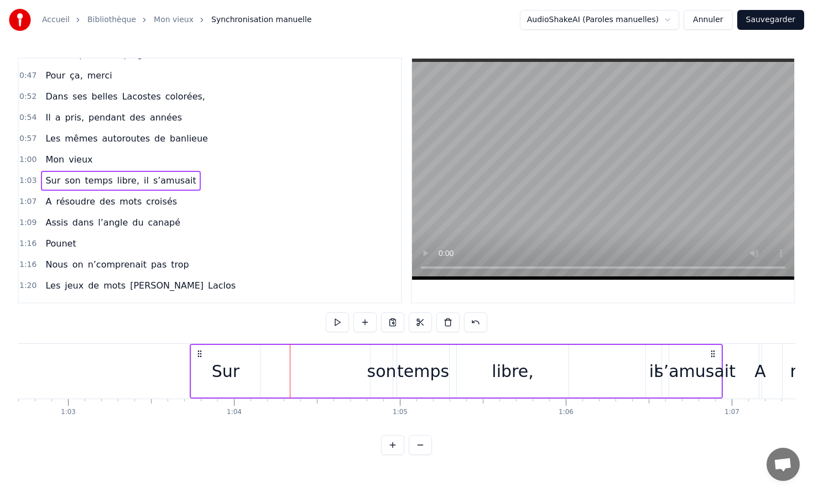
click at [314, 355] on div "Sur son temps libre, il s’amusait" at bounding box center [456, 371] width 533 height 55
drag, startPoint x: 208, startPoint y: 370, endPoint x: 225, endPoint y: 370, distance: 16.6
click at [225, 370] on div "Sur" at bounding box center [225, 371] width 69 height 53
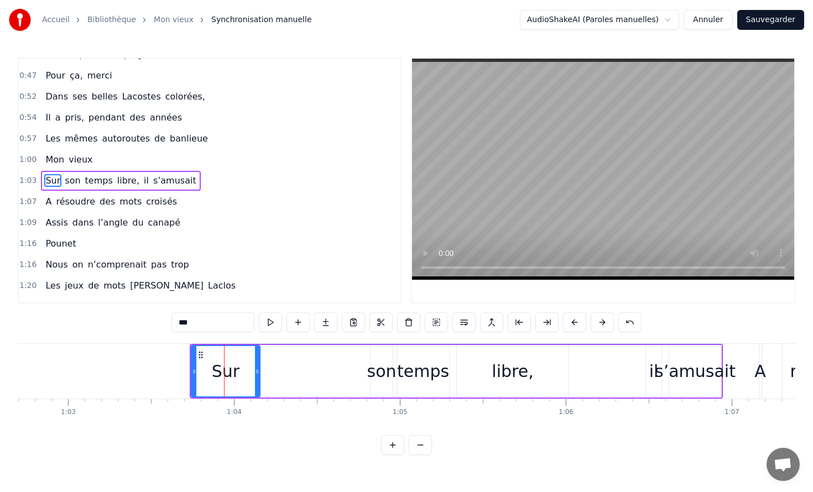
click at [395, 374] on div "Sur son temps libre, il s’amusait" at bounding box center [456, 371] width 533 height 55
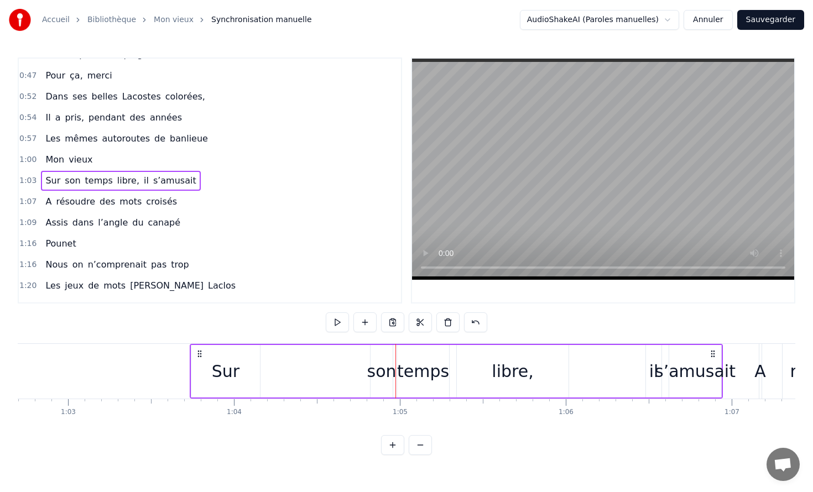
click at [379, 370] on div "son" at bounding box center [381, 371] width 29 height 25
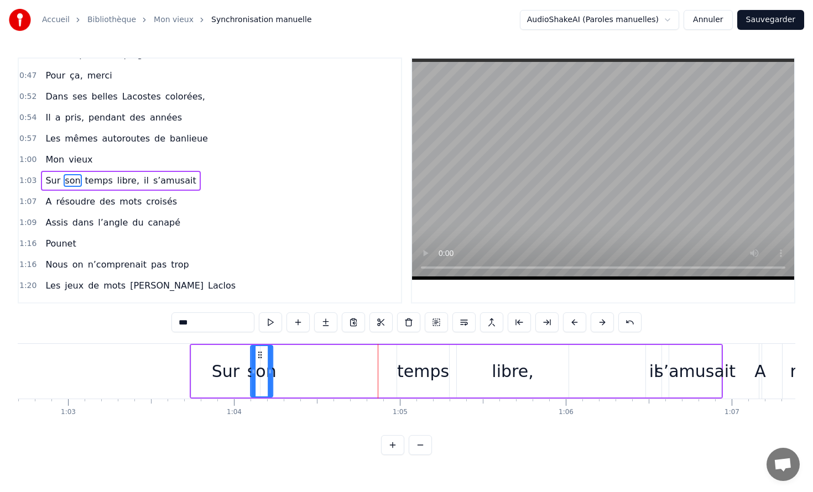
drag, startPoint x: 379, startPoint y: 354, endPoint x: 259, endPoint y: 355, distance: 119.4
click at [259, 355] on circle at bounding box center [258, 354] width 1 height 1
click at [325, 362] on div "Sur son temps libre, il s’amusait" at bounding box center [456, 371] width 533 height 55
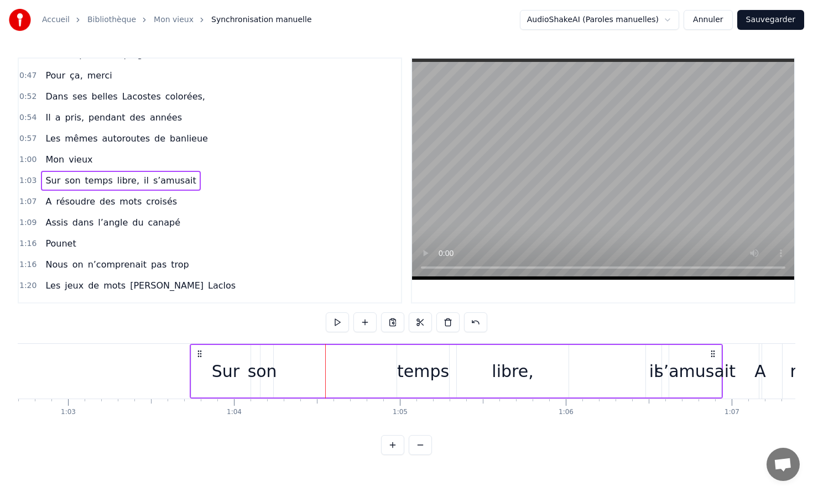
click at [339, 344] on div "Sur son temps libre, il s’amusait" at bounding box center [456, 371] width 533 height 55
click at [426, 322] on button at bounding box center [420, 322] width 23 height 20
drag, startPoint x: 721, startPoint y: 344, endPoint x: 687, endPoint y: 348, distance: 33.9
click at [687, 348] on div "s’amusait" at bounding box center [694, 371] width 53 height 53
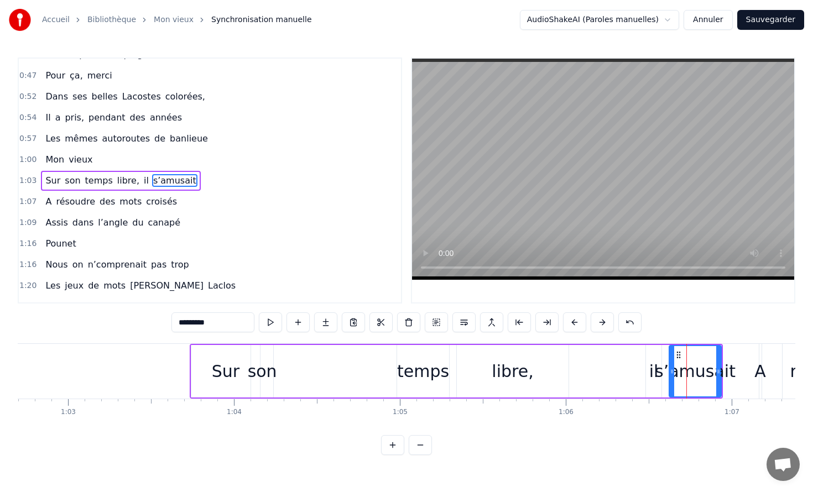
click at [598, 390] on div "Sur son temps libre, il s’amusait" at bounding box center [456, 371] width 533 height 55
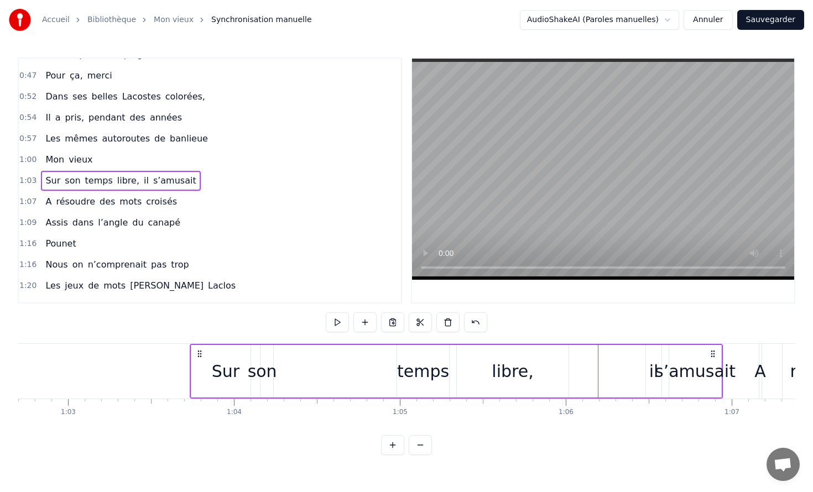
drag, startPoint x: 436, startPoint y: 380, endPoint x: 348, endPoint y: 379, distance: 87.9
click at [346, 379] on div "Sur son temps libre, il s’amusait" at bounding box center [456, 371] width 533 height 55
click at [407, 377] on div "temps" at bounding box center [423, 371] width 52 height 25
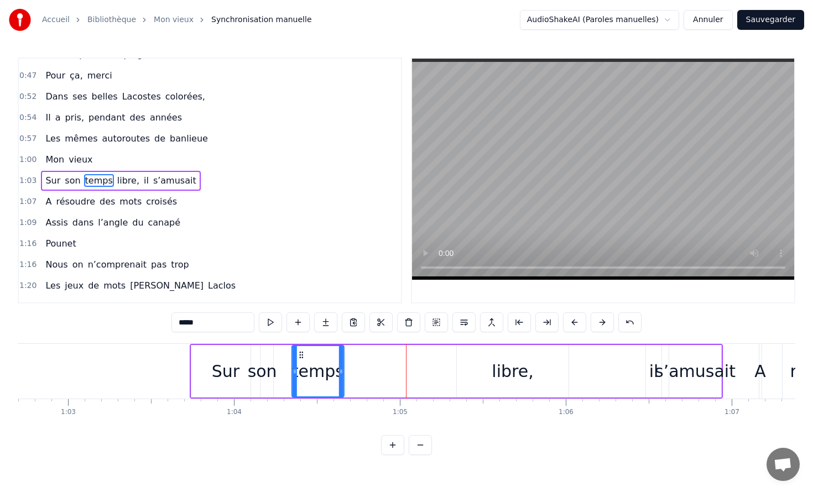
drag, startPoint x: 404, startPoint y: 356, endPoint x: 299, endPoint y: 352, distance: 104.6
click at [299, 352] on icon at bounding box center [301, 355] width 9 height 9
click at [468, 359] on div "libre," at bounding box center [513, 371] width 112 height 53
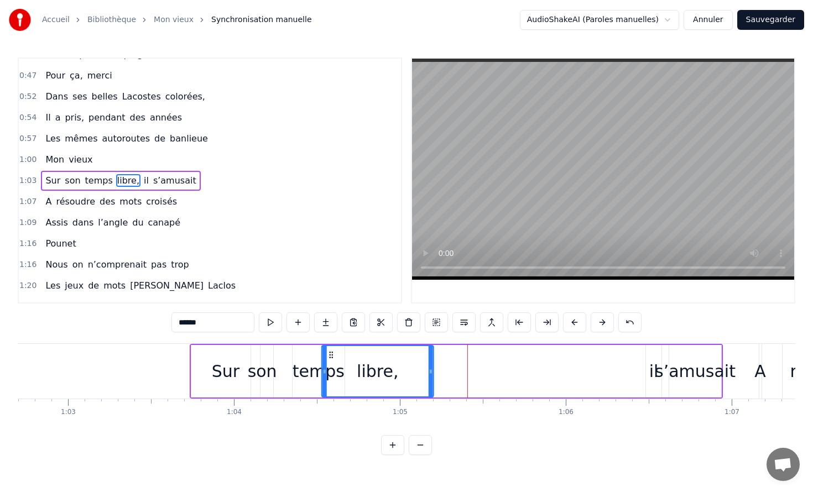
drag, startPoint x: 465, startPoint y: 352, endPoint x: 334, endPoint y: 356, distance: 131.1
click at [334, 356] on icon at bounding box center [331, 355] width 9 height 9
click at [652, 354] on div "il" at bounding box center [653, 371] width 15 height 53
type input "**"
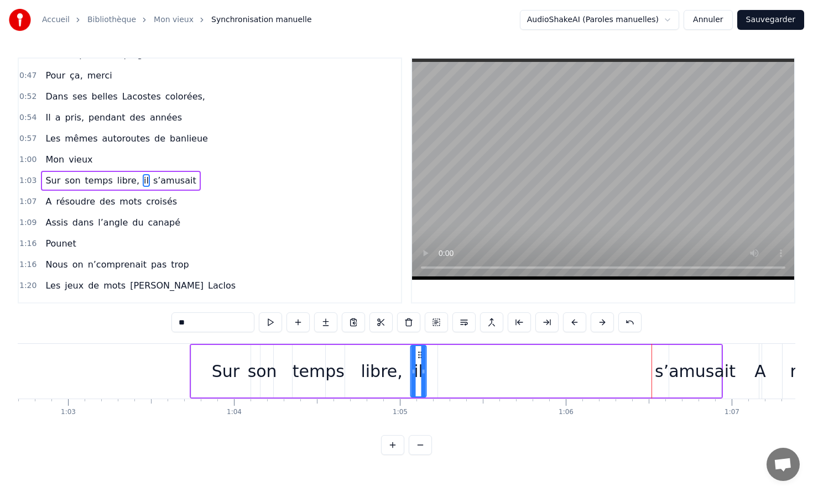
drag, startPoint x: 655, startPoint y: 351, endPoint x: 418, endPoint y: 349, distance: 236.7
click at [418, 349] on div "il" at bounding box center [418, 371] width 14 height 50
click at [659, 353] on div "Sur son temps libre, il s’amusait" at bounding box center [456, 371] width 533 height 55
click at [679, 364] on div "s’amusait" at bounding box center [695, 371] width 81 height 25
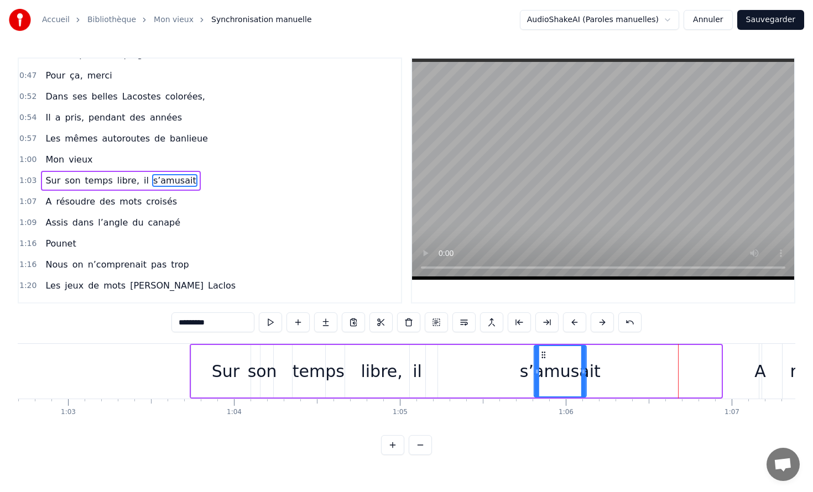
drag, startPoint x: 680, startPoint y: 352, endPoint x: 547, endPoint y: 357, distance: 132.2
click at [547, 357] on icon at bounding box center [543, 355] width 9 height 9
click at [253, 352] on div "son" at bounding box center [262, 371] width 22 height 53
type input "***"
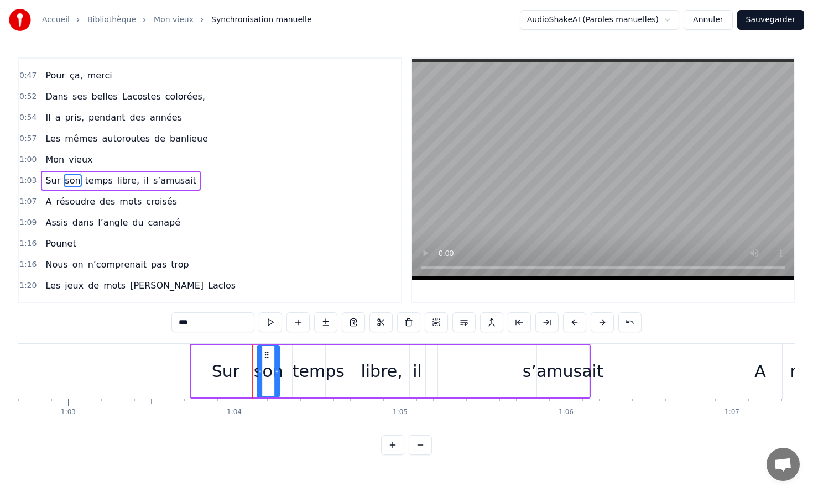
drag, startPoint x: 257, startPoint y: 353, endPoint x: 263, endPoint y: 353, distance: 6.1
click at [263, 353] on icon at bounding box center [266, 355] width 9 height 9
drag, startPoint x: 420, startPoint y: 370, endPoint x: 474, endPoint y: 371, distance: 54.8
click at [475, 371] on div "Sur son temps libre, il s’amusait" at bounding box center [390, 371] width 401 height 55
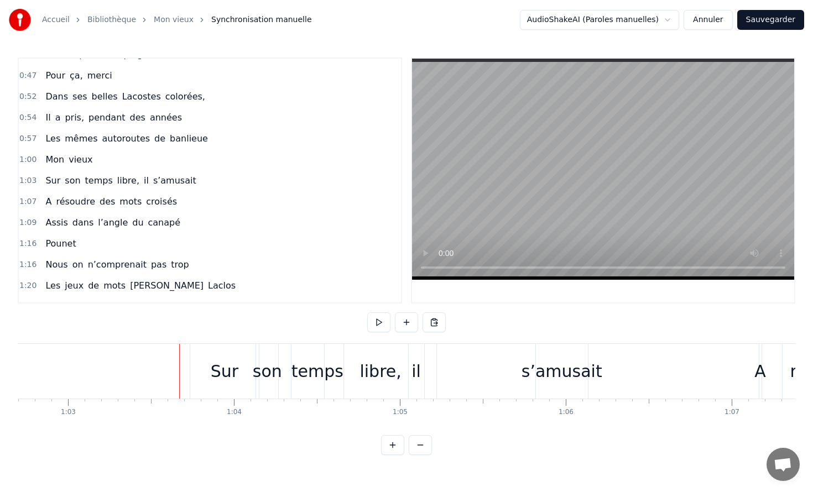
click at [197, 365] on div "Sur" at bounding box center [224, 371] width 69 height 55
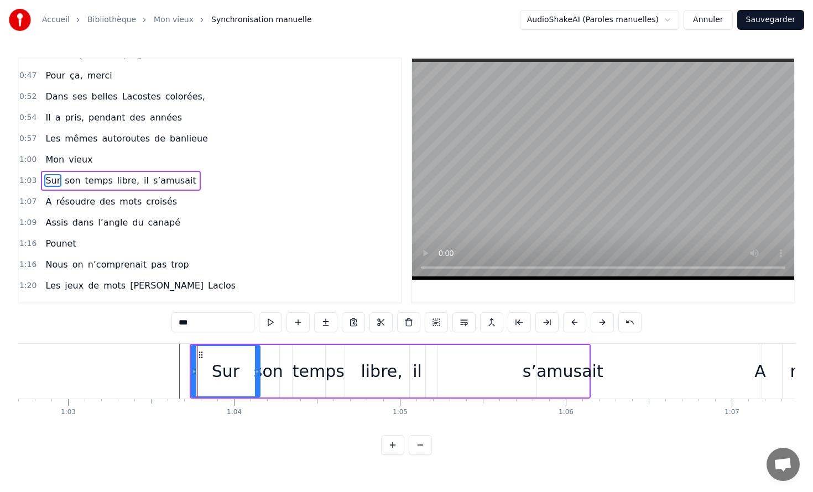
click at [562, 195] on video at bounding box center [603, 169] width 382 height 221
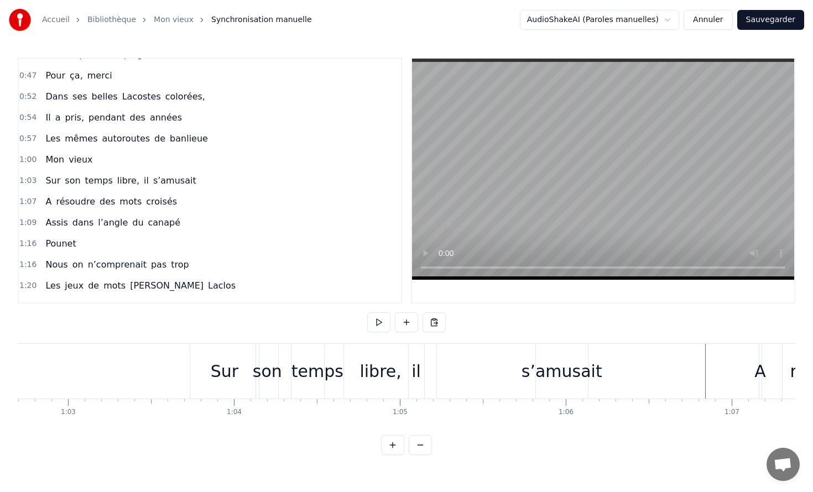
click at [764, 375] on div "A" at bounding box center [760, 371] width 12 height 25
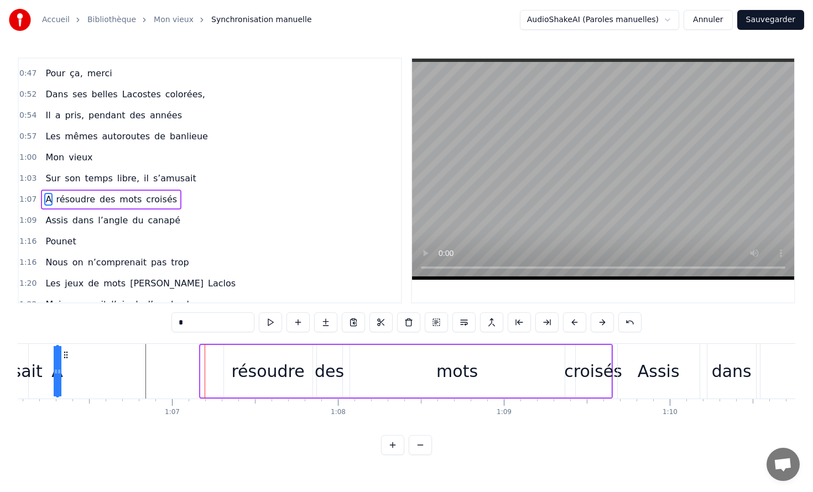
scroll to position [0, 10860]
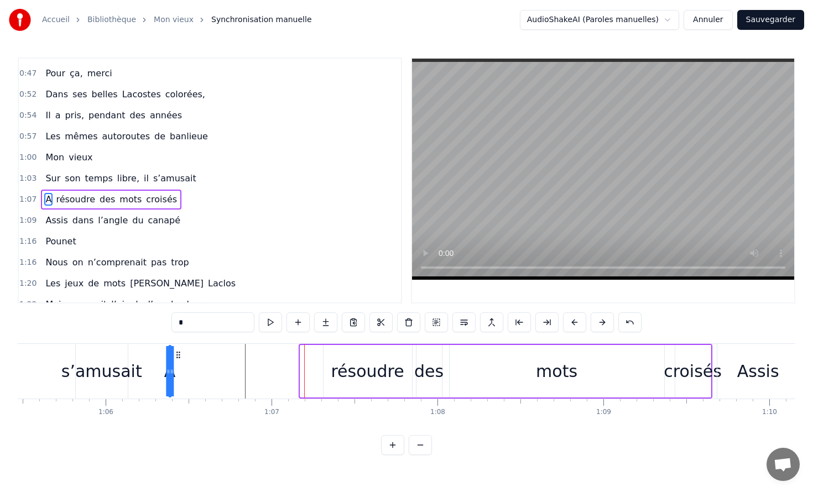
drag, startPoint x: 80, startPoint y: 357, endPoint x: 179, endPoint y: 370, distance: 100.4
click at [174, 374] on div "A" at bounding box center [170, 371] width 12 height 25
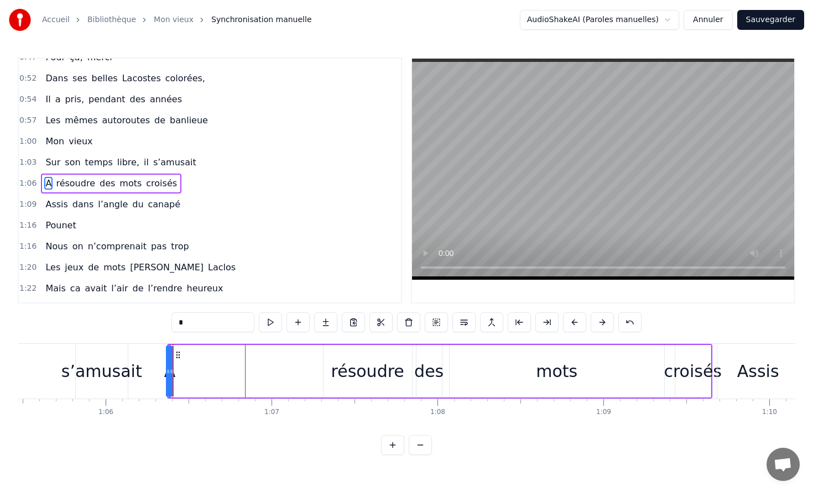
scroll to position [245, 0]
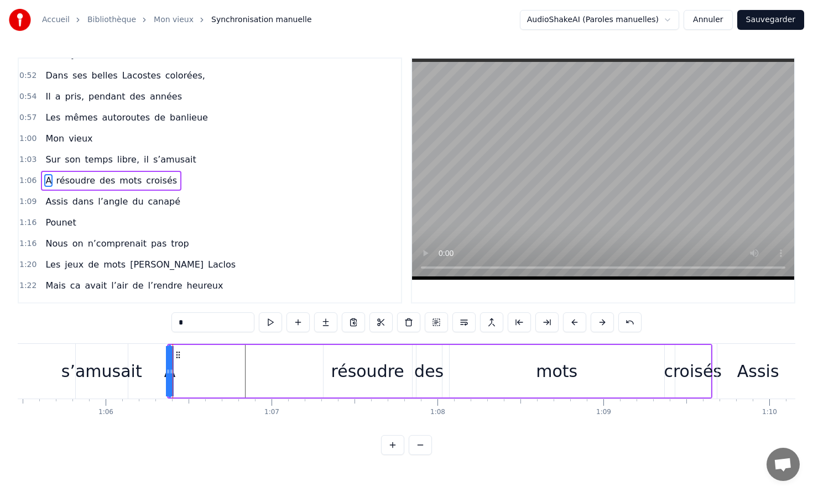
click at [182, 375] on div "A résoudre des mots croisés" at bounding box center [439, 371] width 545 height 55
click at [317, 386] on div "A résoudre des mots croisés" at bounding box center [439, 371] width 545 height 55
click at [170, 370] on div "A" at bounding box center [170, 371] width 12 height 25
drag, startPoint x: 177, startPoint y: 357, endPoint x: 239, endPoint y: 358, distance: 61.9
click at [239, 358] on icon at bounding box center [240, 355] width 9 height 9
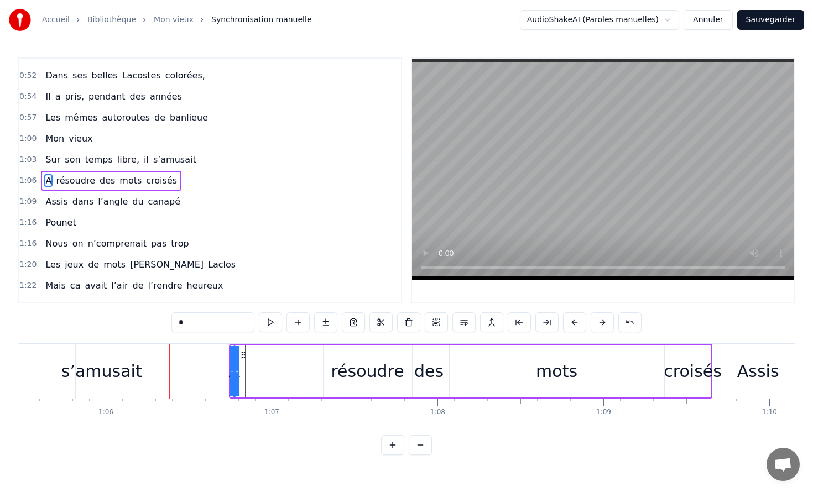
drag, startPoint x: 232, startPoint y: 370, endPoint x: 244, endPoint y: 371, distance: 11.7
click at [244, 371] on div "A résoudre des mots croisés" at bounding box center [470, 371] width 483 height 55
click at [341, 373] on div "résoudre" at bounding box center [367, 371] width 73 height 25
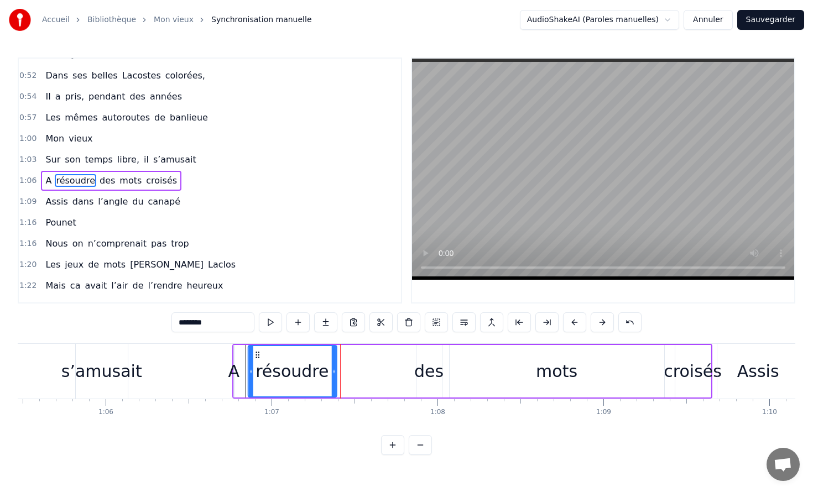
drag, startPoint x: 332, startPoint y: 354, endPoint x: 257, endPoint y: 353, distance: 75.2
click at [257, 353] on icon at bounding box center [257, 355] width 9 height 9
click at [428, 372] on div "des" at bounding box center [428, 371] width 29 height 25
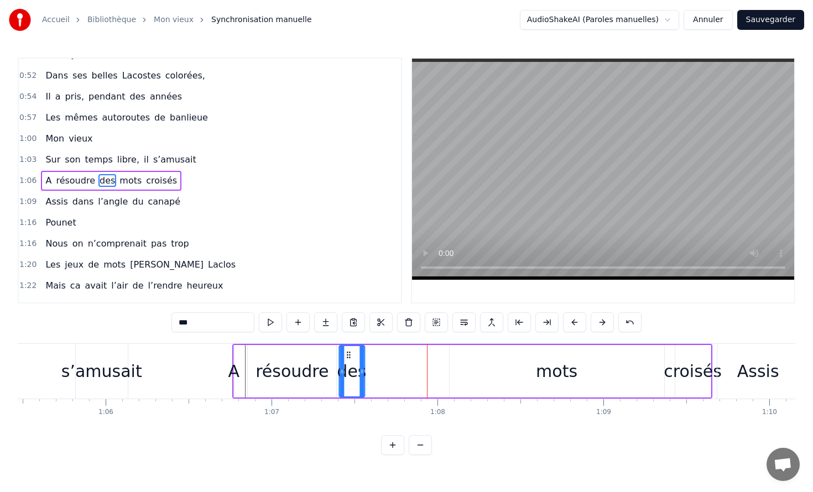
drag, startPoint x: 425, startPoint y: 356, endPoint x: 348, endPoint y: 356, distance: 76.9
click at [348, 356] on icon at bounding box center [348, 355] width 9 height 9
click at [535, 353] on div "mots" at bounding box center [557, 371] width 215 height 53
type input "****"
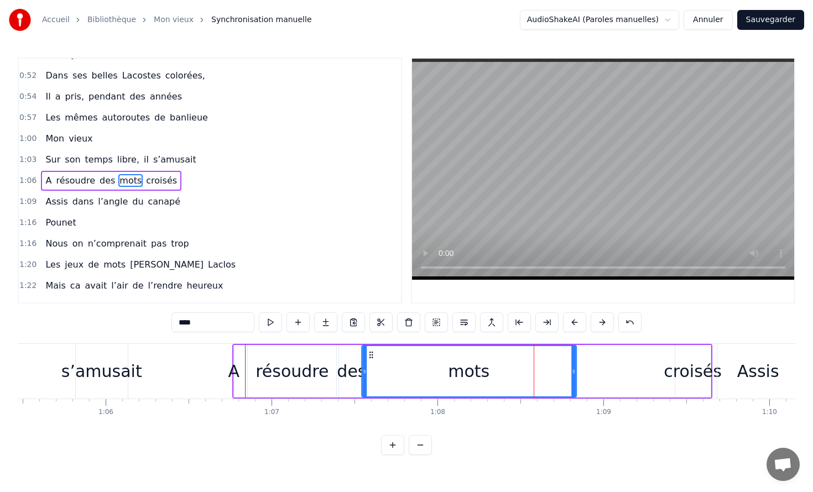
drag, startPoint x: 460, startPoint y: 354, endPoint x: 372, endPoint y: 356, distance: 87.9
click at [372, 356] on icon at bounding box center [371, 355] width 9 height 9
click at [656, 370] on div "A résoudre des mots croisés" at bounding box center [472, 371] width 480 height 55
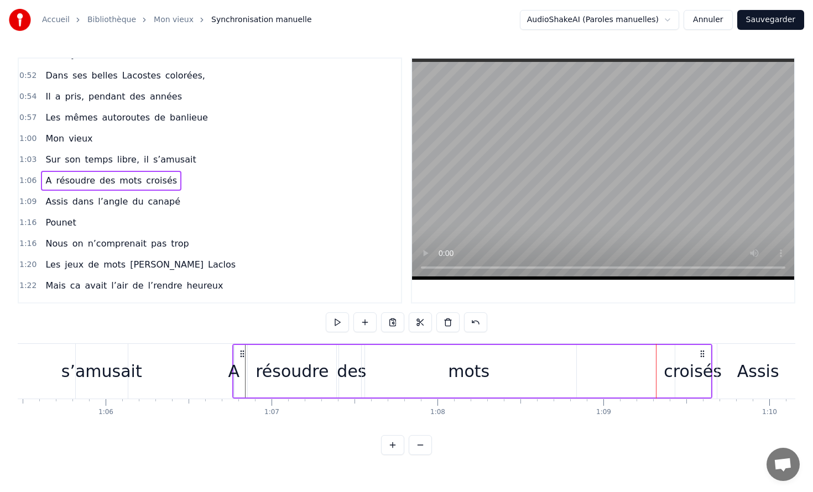
click at [673, 364] on div "croisés" at bounding box center [693, 371] width 58 height 25
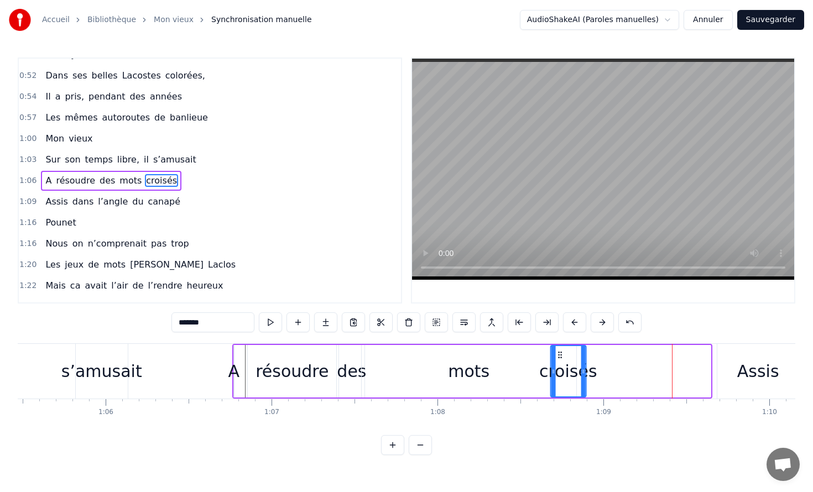
drag, startPoint x: 685, startPoint y: 353, endPoint x: 559, endPoint y: 354, distance: 125.5
click at [560, 354] on icon at bounding box center [559, 355] width 9 height 9
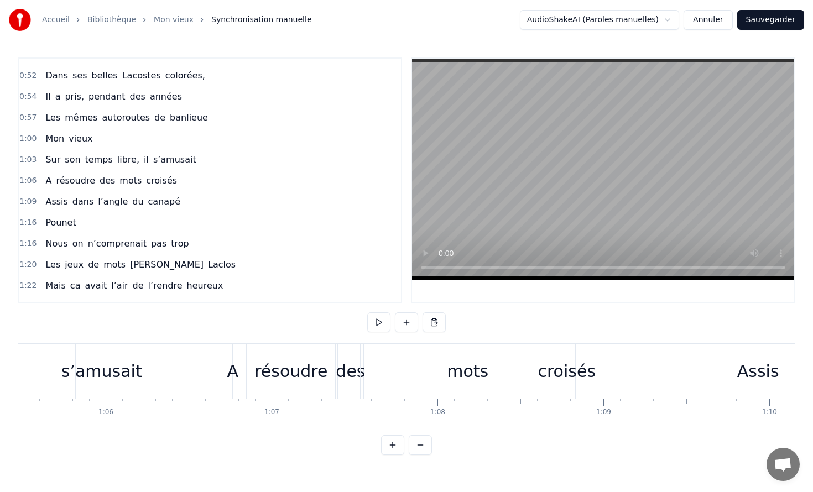
click at [233, 365] on div "A" at bounding box center [233, 371] width 12 height 25
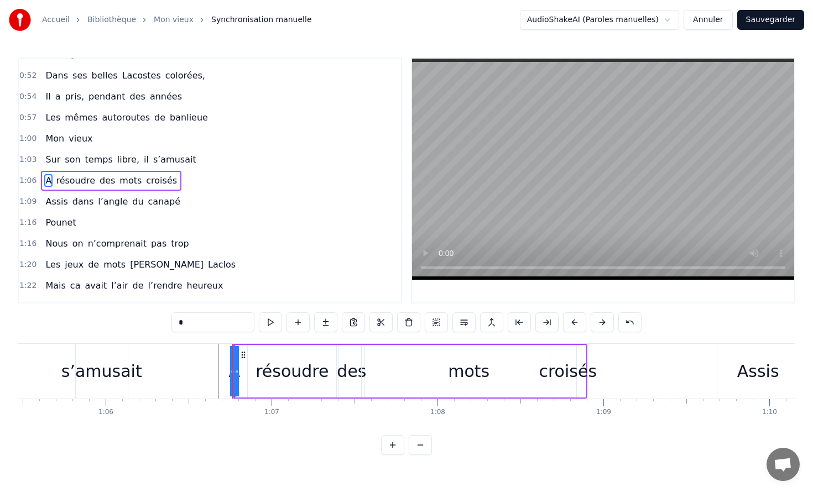
click at [492, 208] on video at bounding box center [603, 169] width 382 height 221
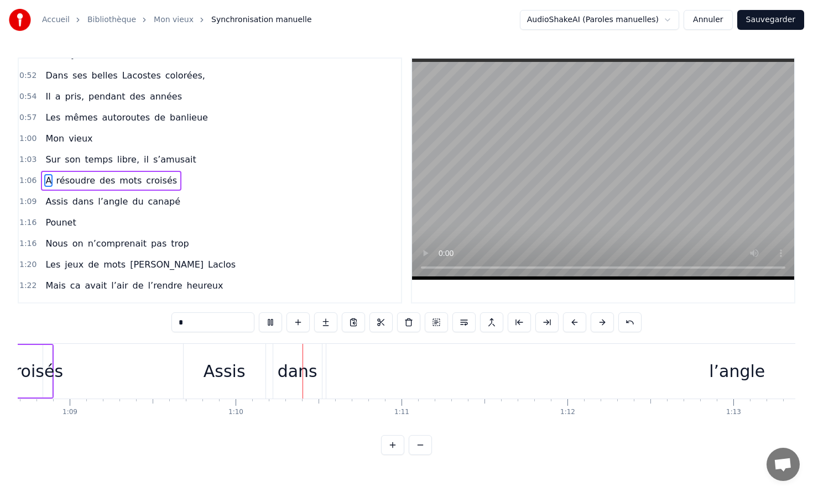
click at [555, 194] on video at bounding box center [603, 169] width 382 height 221
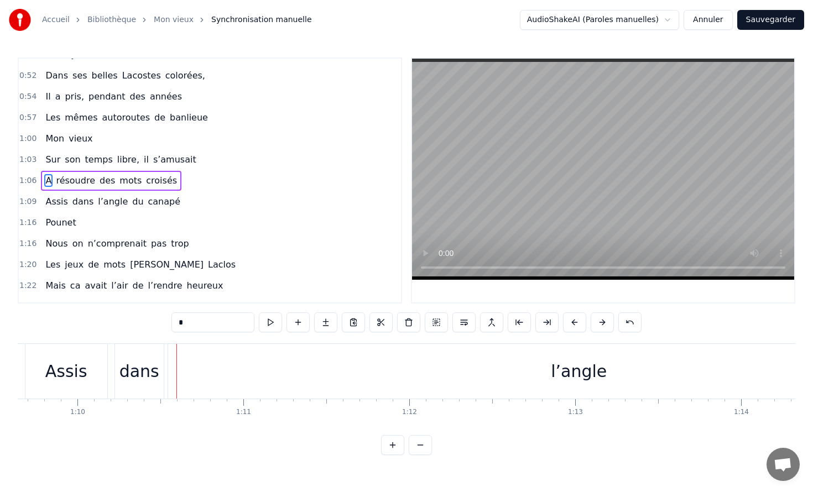
scroll to position [0, 11555]
click at [62, 377] on div "Assis" at bounding box center [63, 371] width 42 height 25
type input "*****"
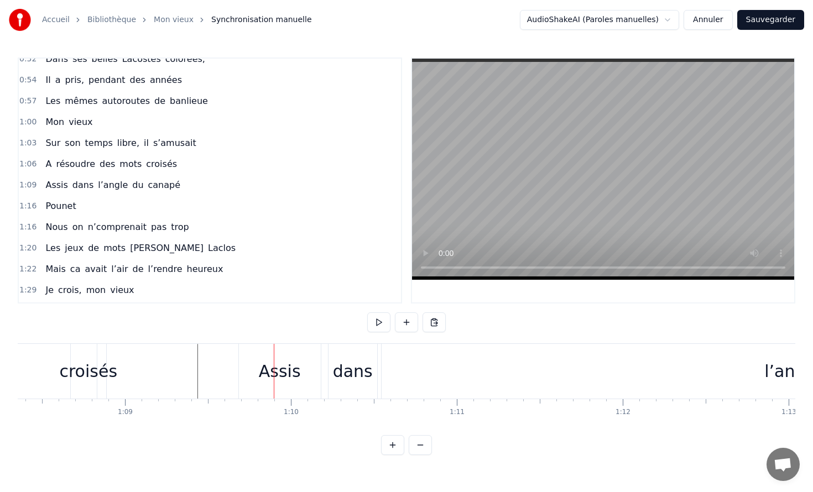
scroll to position [0, 11269]
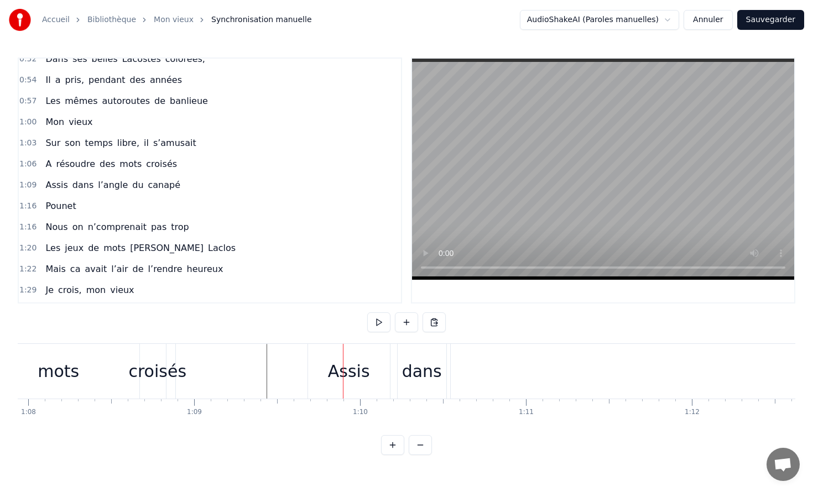
click at [332, 356] on div "Assis" at bounding box center [349, 371] width 82 height 55
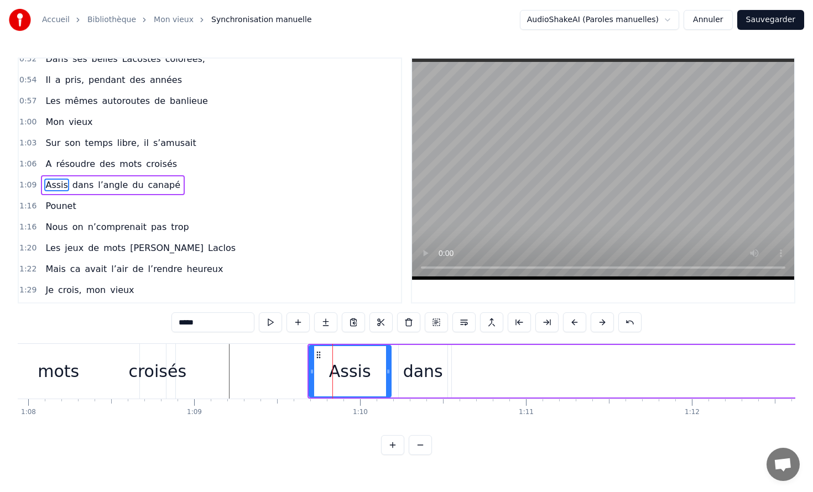
scroll to position [267, 0]
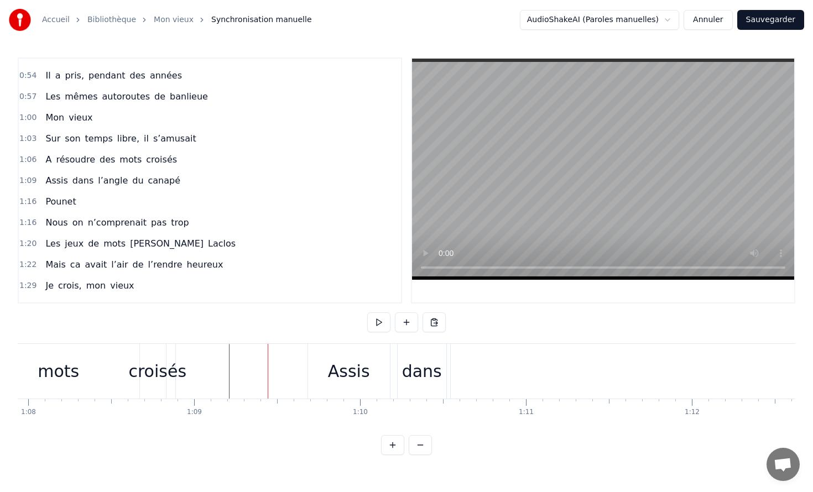
click at [333, 378] on div "Assis" at bounding box center [349, 371] width 42 height 25
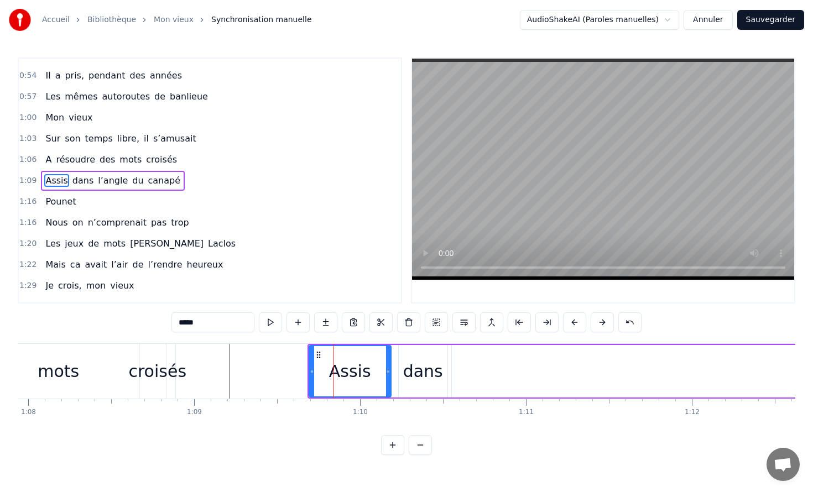
type input "*******"
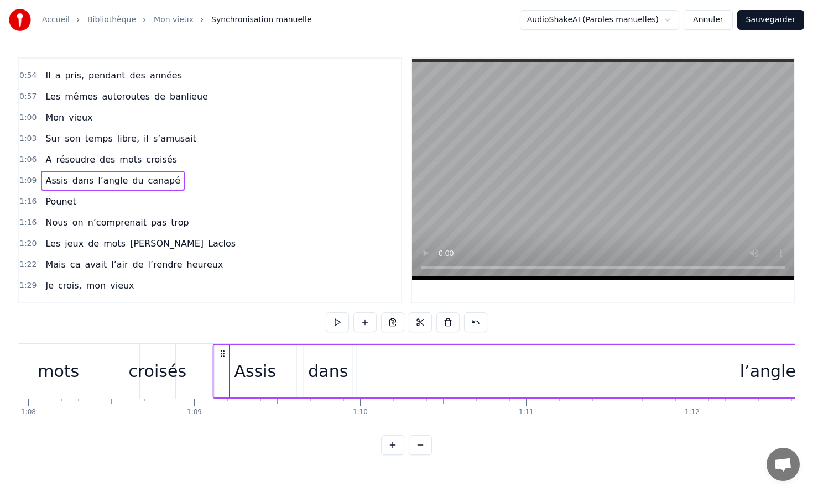
drag, startPoint x: 317, startPoint y: 350, endPoint x: 222, endPoint y: 349, distance: 94.6
click at [222, 349] on icon at bounding box center [222, 353] width 9 height 9
click at [558, 182] on video at bounding box center [603, 169] width 382 height 221
click at [587, 175] on video at bounding box center [603, 169] width 382 height 221
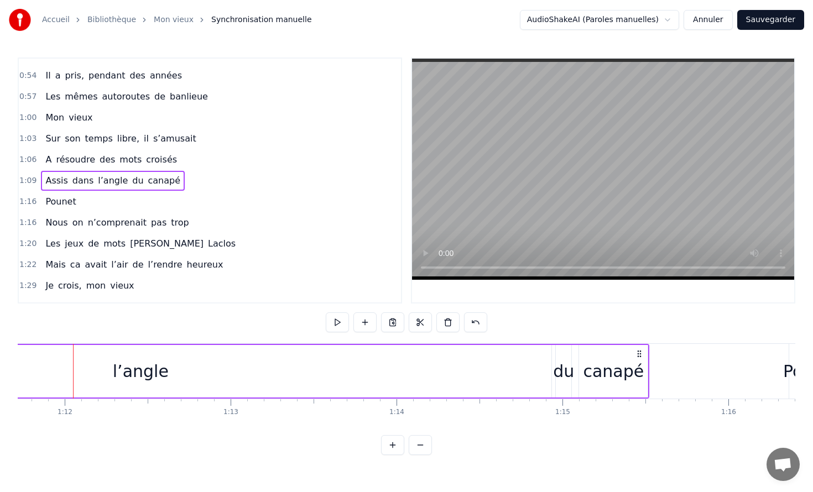
scroll to position [0, 11915]
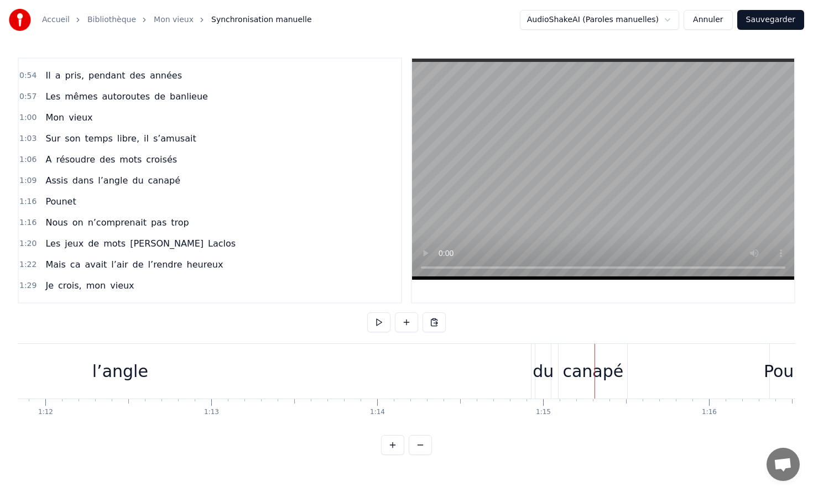
click at [617, 393] on div "canapé" at bounding box center [592, 371] width 69 height 55
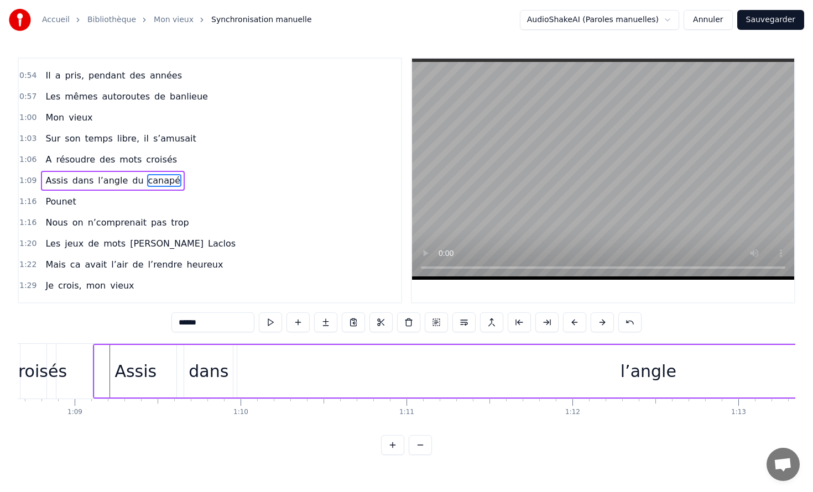
scroll to position [0, 11391]
click at [647, 369] on div "l’angle" at bounding box center [646, 371] width 56 height 25
type input "*******"
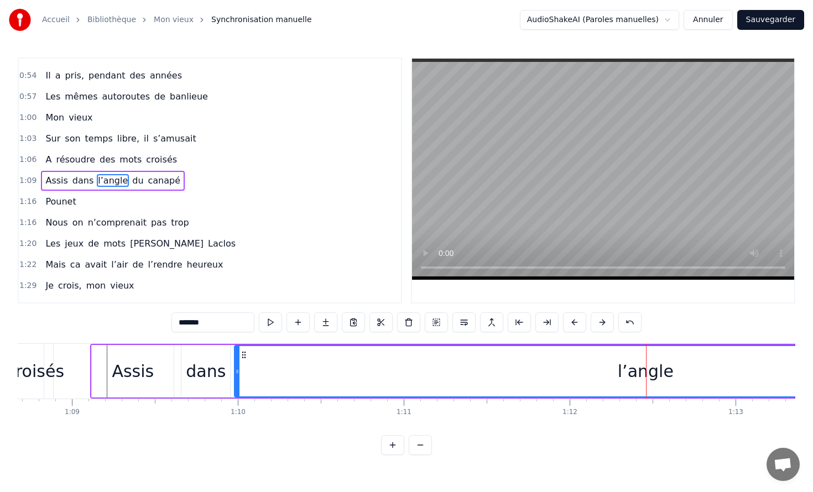
click at [636, 370] on div "l’angle" at bounding box center [646, 371] width 56 height 25
click at [635, 382] on div at bounding box center [635, 371] width 1 height 55
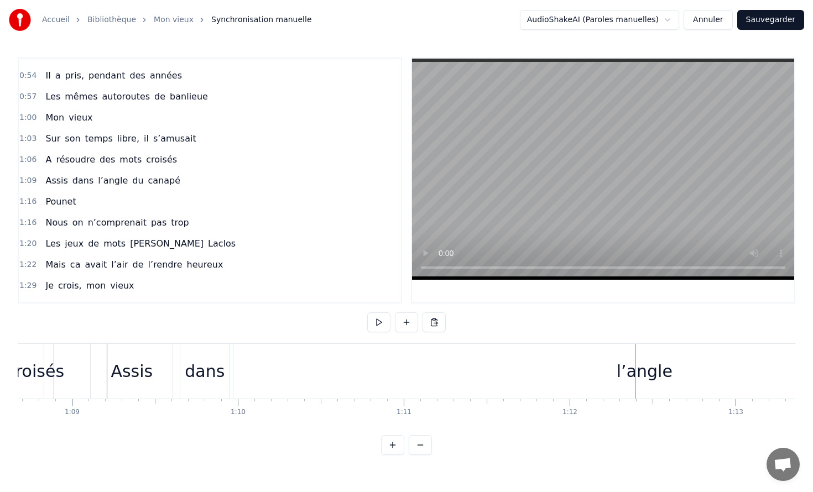
click at [631, 363] on div "l’angle" at bounding box center [645, 371] width 56 height 25
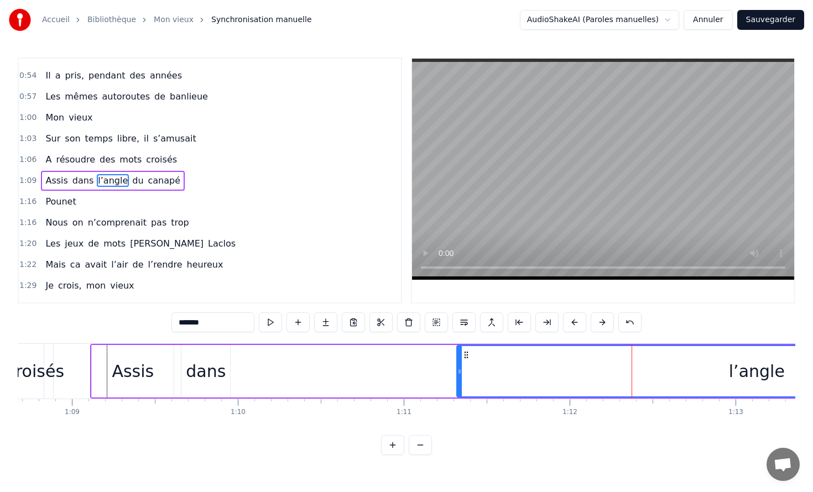
drag, startPoint x: 236, startPoint y: 376, endPoint x: 505, endPoint y: 378, distance: 268.7
click at [462, 378] on div at bounding box center [459, 371] width 4 height 50
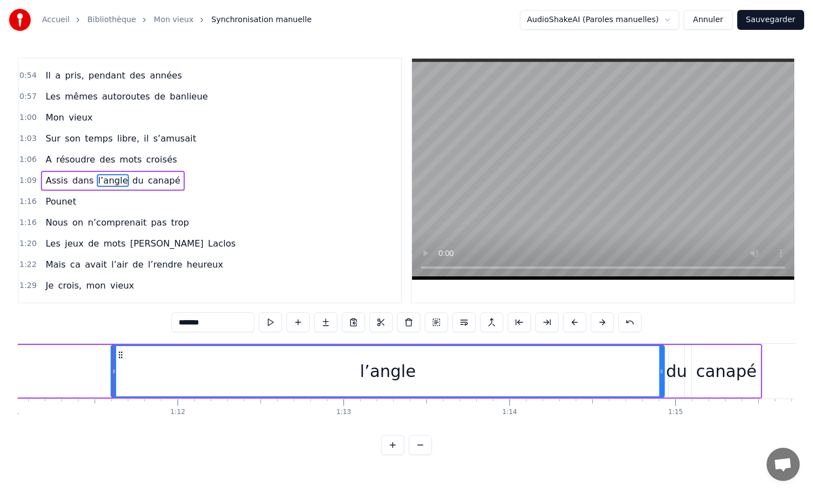
scroll to position [0, 11797]
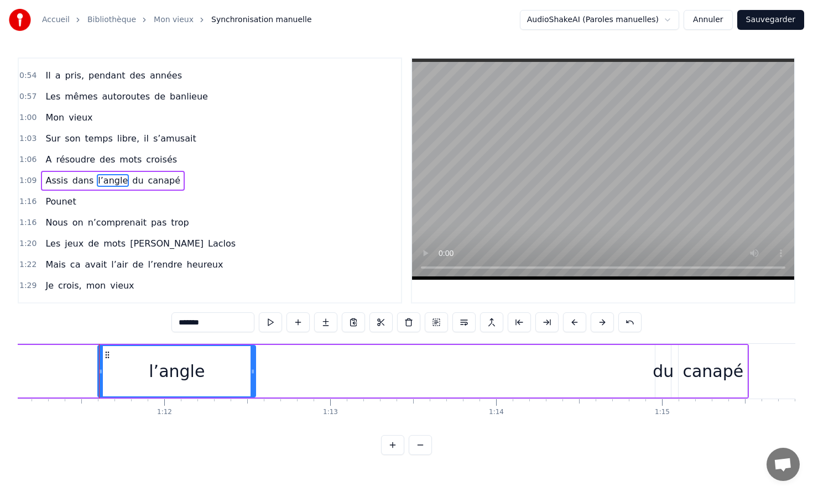
drag, startPoint x: 649, startPoint y: 369, endPoint x: 226, endPoint y: 371, distance: 423.0
click at [250, 371] on icon at bounding box center [252, 371] width 4 height 9
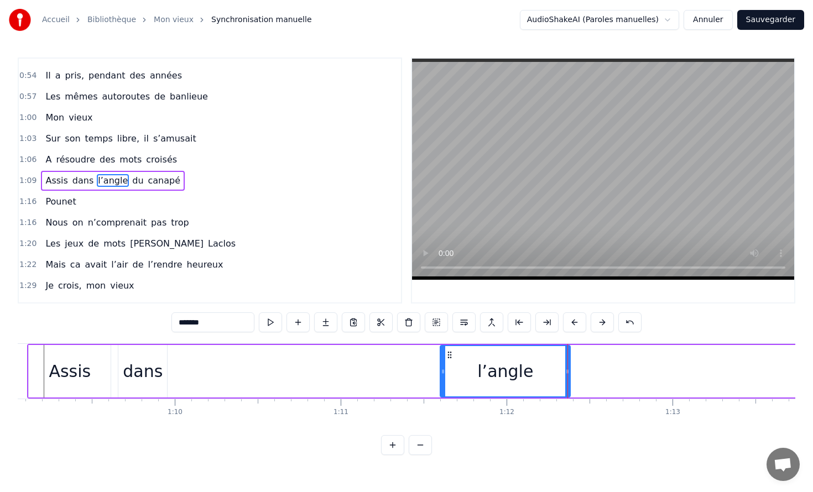
scroll to position [0, 11221]
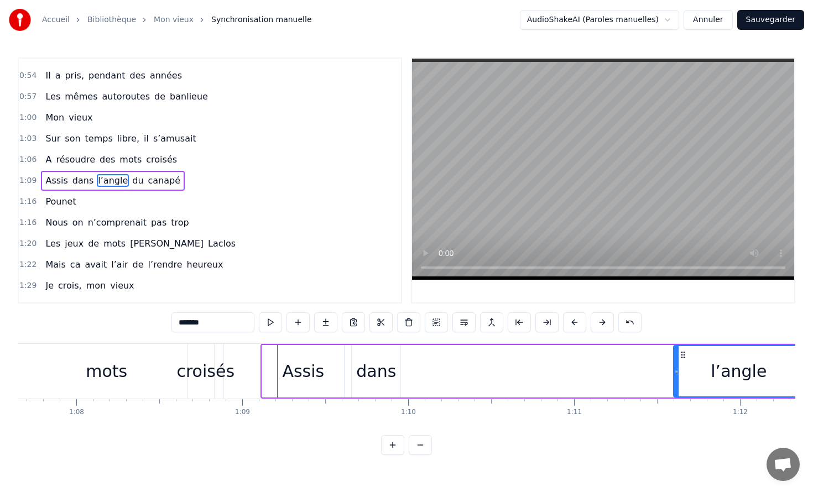
drag, startPoint x: 740, startPoint y: 376, endPoint x: 666, endPoint y: 366, distance: 75.3
click at [666, 366] on div "Assis dans l’angle du canapé" at bounding box center [792, 371] width 1064 height 55
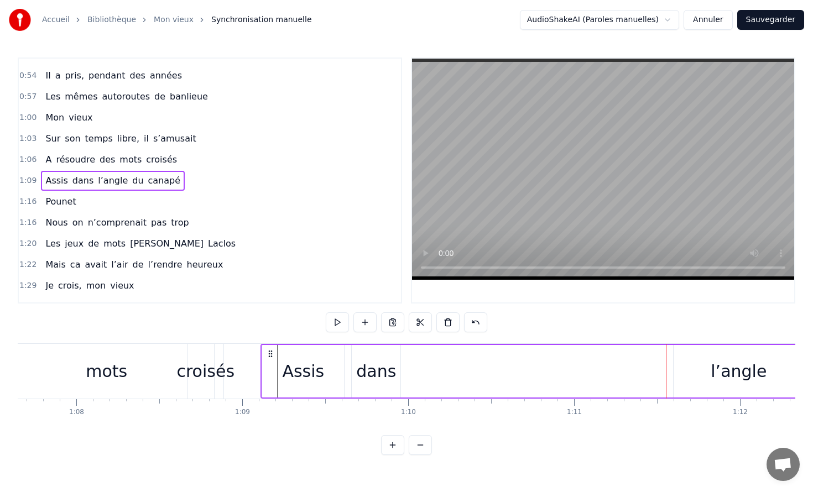
click at [692, 355] on div "l’angle" at bounding box center [738, 371] width 130 height 53
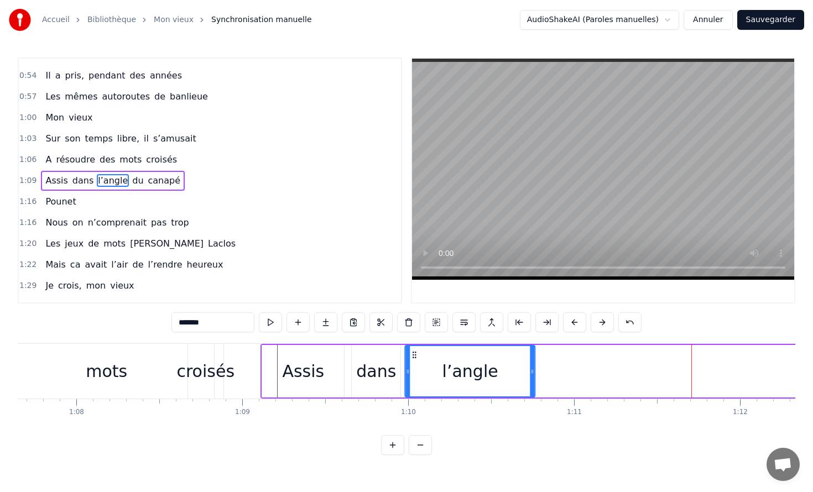
drag, startPoint x: 683, startPoint y: 355, endPoint x: 414, endPoint y: 359, distance: 268.7
click at [414, 359] on icon at bounding box center [414, 355] width 9 height 9
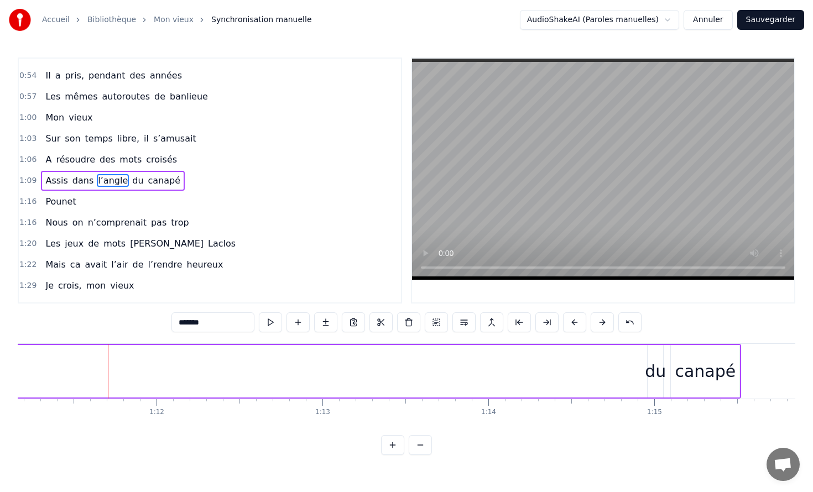
scroll to position [0, 11808]
click at [650, 369] on div "du" at bounding box center [651, 371] width 21 height 25
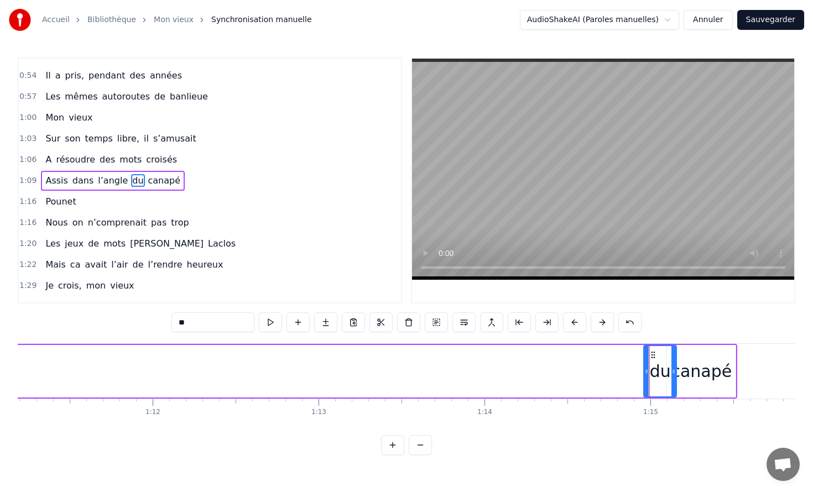
drag, startPoint x: 655, startPoint y: 354, endPoint x: 672, endPoint y: 368, distance: 22.4
click at [672, 368] on div at bounding box center [673, 371] width 4 height 50
drag, startPoint x: 656, startPoint y: 357, endPoint x: 260, endPoint y: 376, distance: 396.4
click at [260, 376] on div "du" at bounding box center [264, 371] width 32 height 50
click at [713, 375] on div "canapé" at bounding box center [701, 371] width 61 height 25
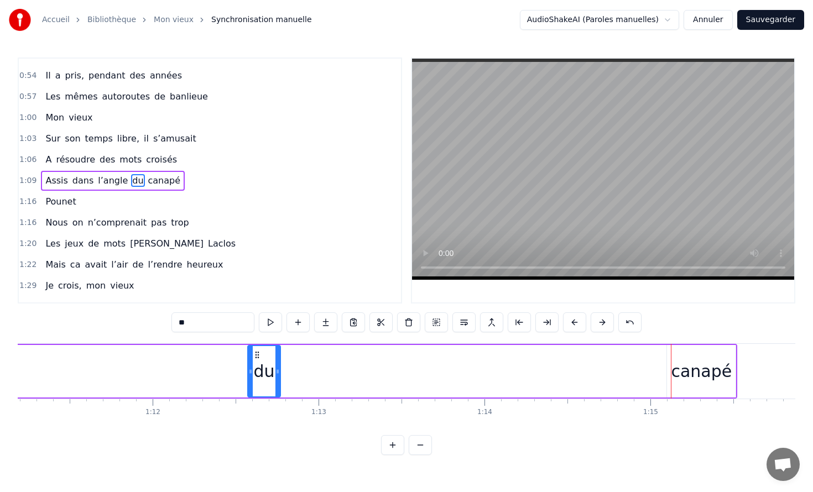
type input "******"
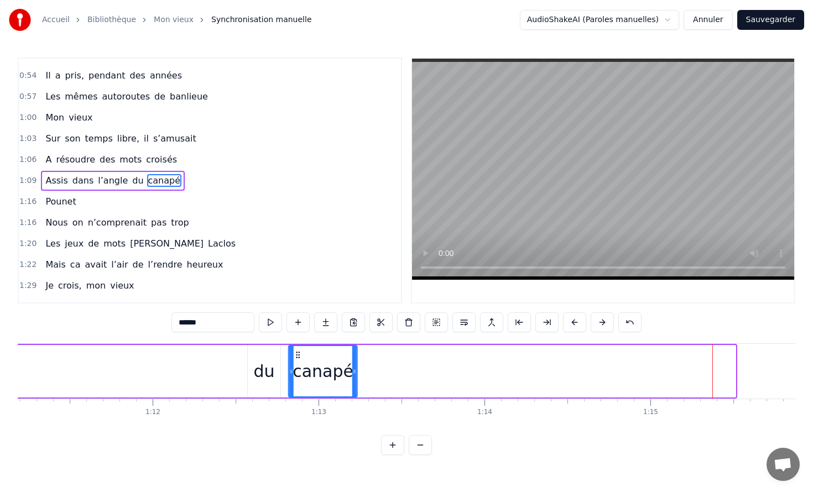
drag, startPoint x: 677, startPoint y: 356, endPoint x: 296, endPoint y: 372, distance: 381.3
click at [296, 372] on div "canapé" at bounding box center [322, 371] width 67 height 50
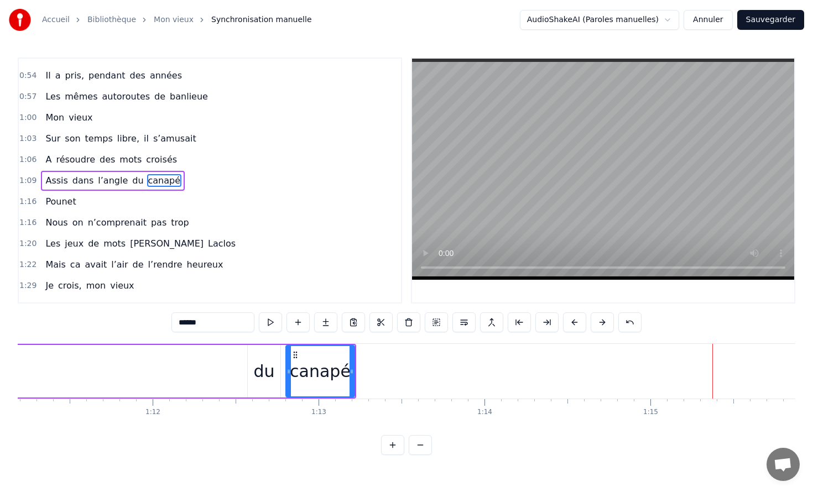
click at [208, 372] on div "Assis dans l’angle du canapé" at bounding box center [14, 371] width 683 height 55
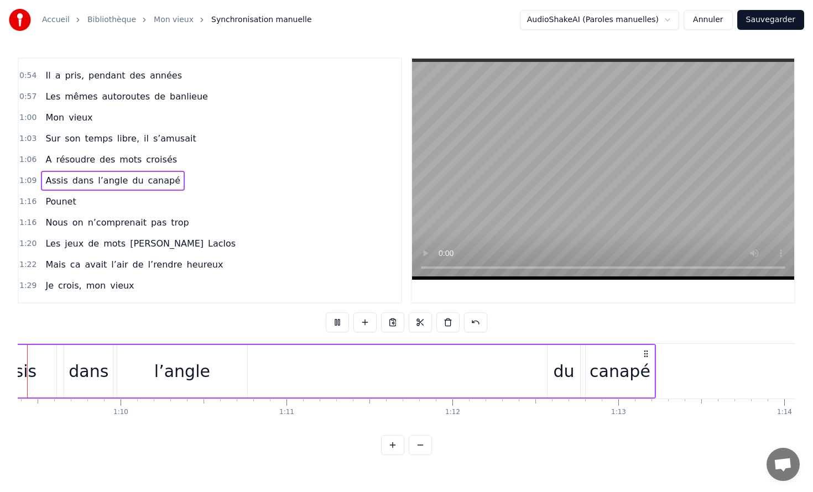
scroll to position [0, 11443]
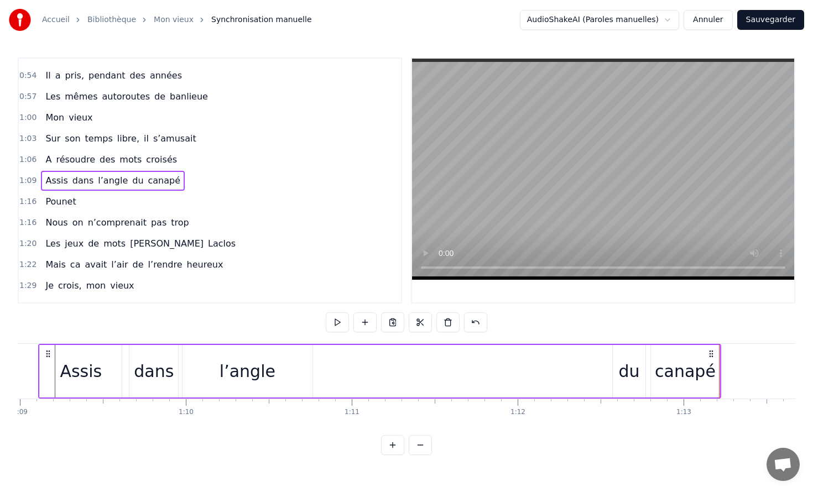
click at [336, 363] on div "Assis dans l’angle du canapé" at bounding box center [379, 371] width 683 height 55
click at [630, 372] on div "du" at bounding box center [629, 371] width 21 height 25
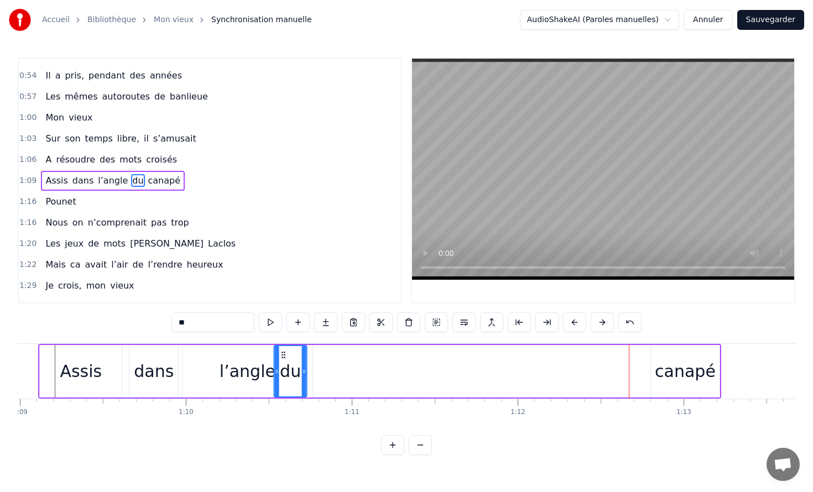
drag, startPoint x: 623, startPoint y: 352, endPoint x: 281, endPoint y: 353, distance: 341.2
click at [281, 353] on icon at bounding box center [283, 355] width 9 height 9
click at [243, 364] on div "l’angle" at bounding box center [248, 371] width 56 height 25
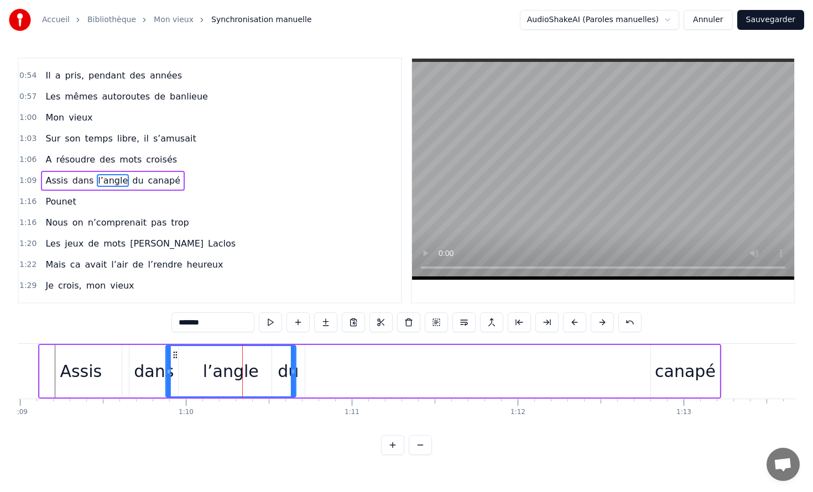
drag, startPoint x: 190, startPoint y: 354, endPoint x: 170, endPoint y: 354, distance: 19.9
click at [171, 354] on icon at bounding box center [175, 355] width 9 height 9
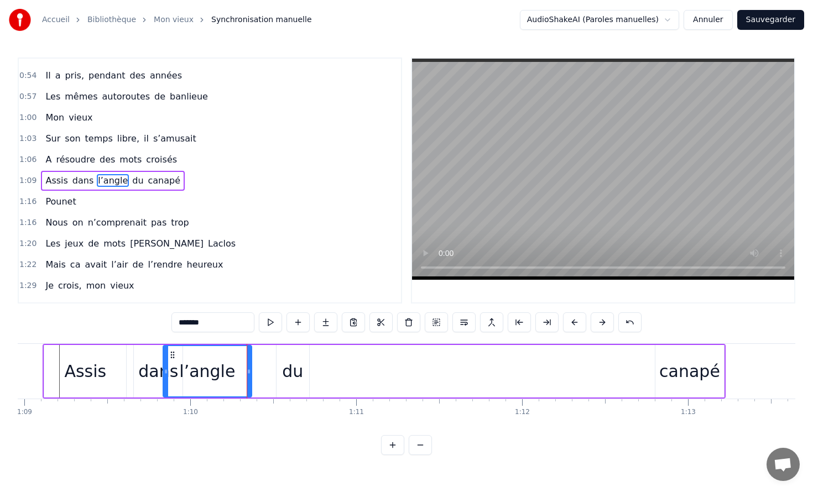
drag, startPoint x: 291, startPoint y: 367, endPoint x: 245, endPoint y: 367, distance: 45.3
click at [247, 367] on icon at bounding box center [249, 371] width 4 height 9
click at [148, 379] on div "dans" at bounding box center [158, 371] width 40 height 25
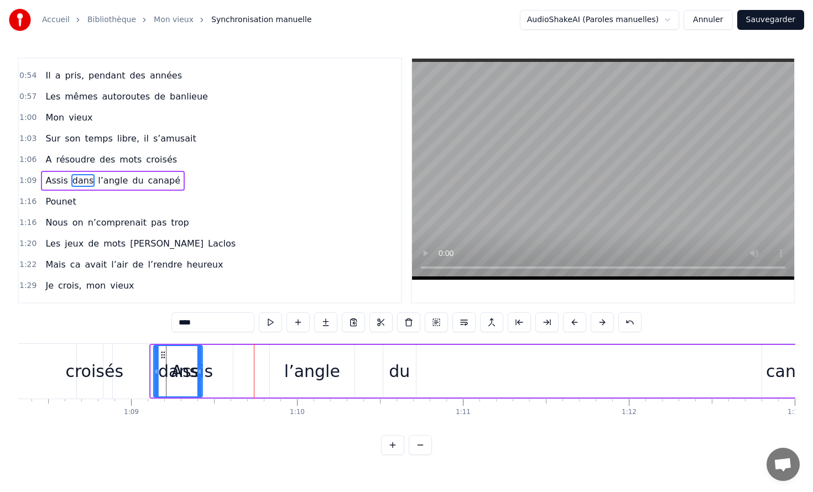
scroll to position [0, 11324]
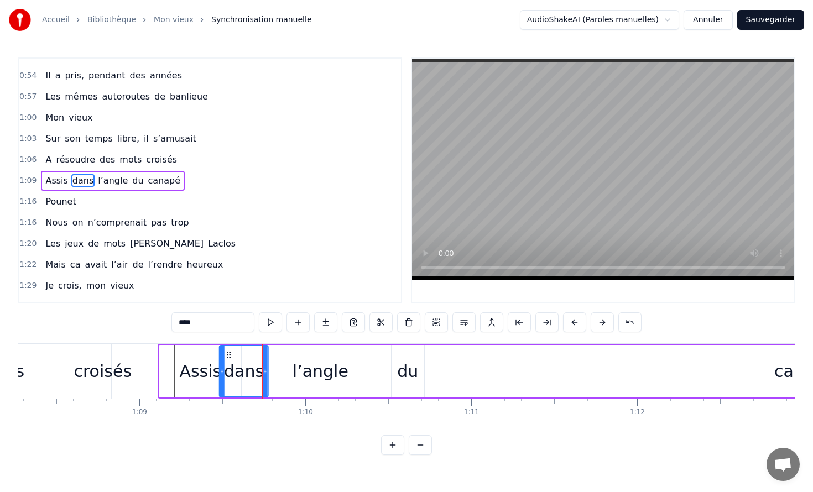
drag, startPoint x: 143, startPoint y: 354, endPoint x: 228, endPoint y: 352, distance: 85.2
click at [228, 352] on icon at bounding box center [228, 355] width 9 height 9
click at [780, 369] on div "canapé" at bounding box center [804, 371] width 61 height 25
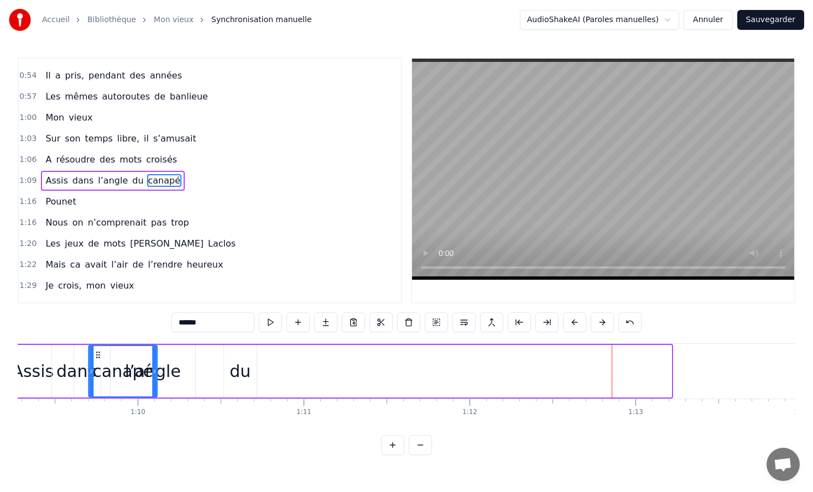
scroll to position [0, 11486]
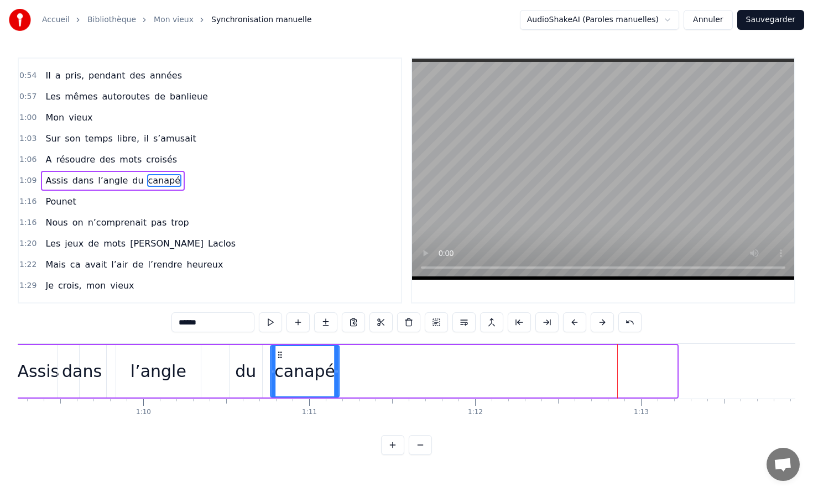
drag, startPoint x: 74, startPoint y: 356, endPoint x: 278, endPoint y: 366, distance: 204.3
click at [278, 366] on div "canapé" at bounding box center [304, 371] width 67 height 50
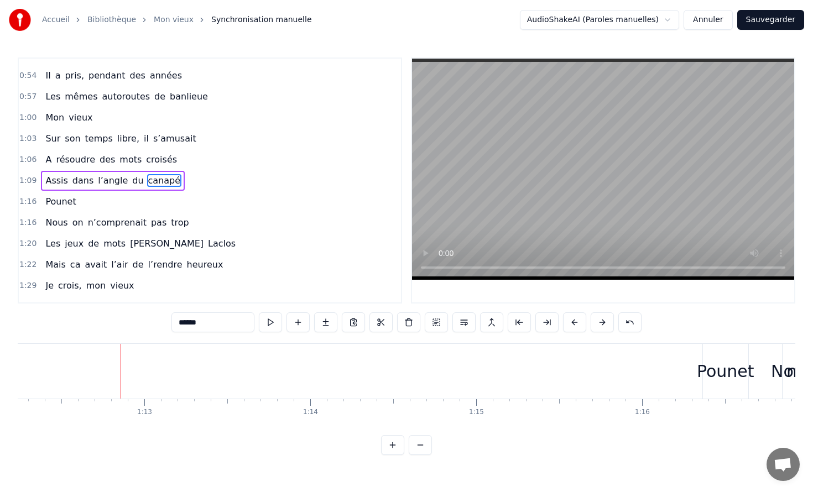
scroll to position [0, 12042]
click at [673, 363] on div "Pounet" at bounding box center [666, 371] width 58 height 25
type input "******"
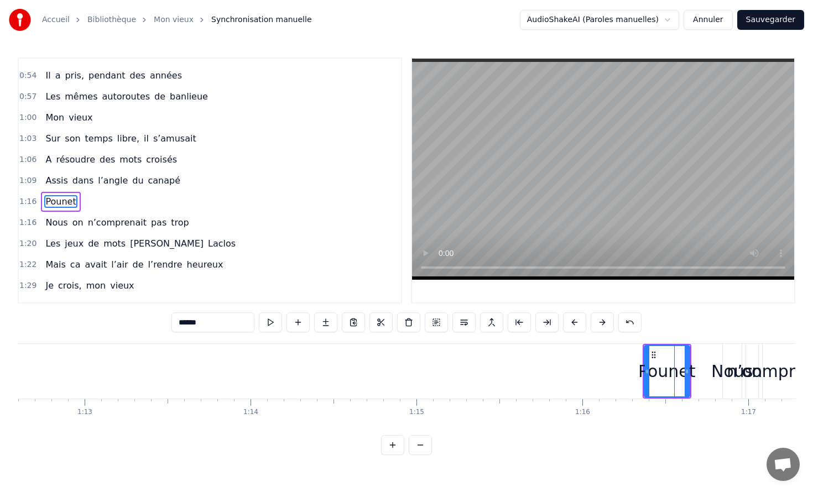
scroll to position [288, 0]
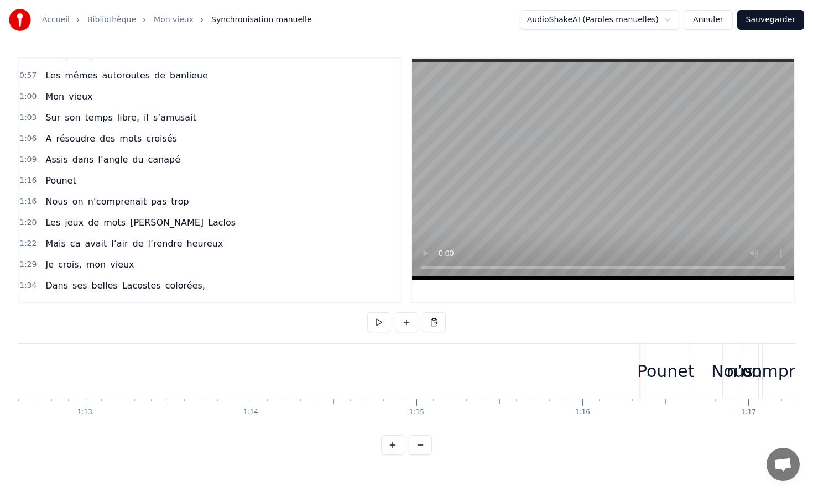
click at [652, 353] on div "Pounet" at bounding box center [665, 371] width 45 height 55
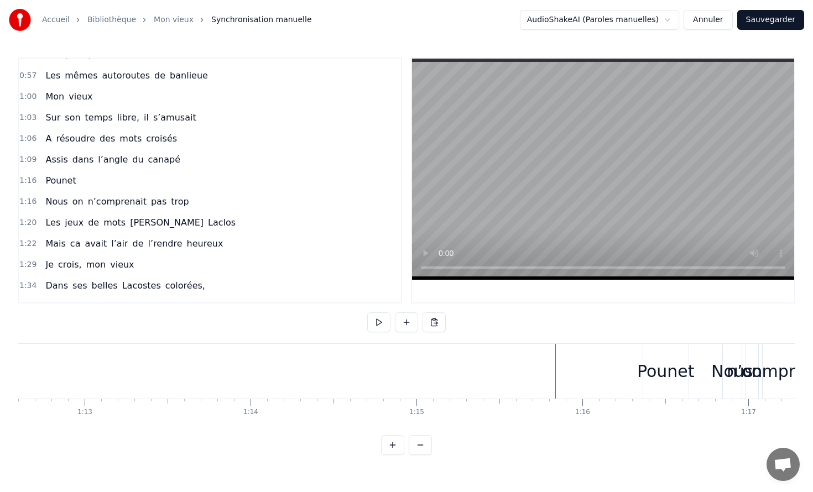
click at [654, 387] on div "Pounet" at bounding box center [665, 371] width 45 height 55
click at [677, 377] on div "Pounet" at bounding box center [666, 371] width 58 height 25
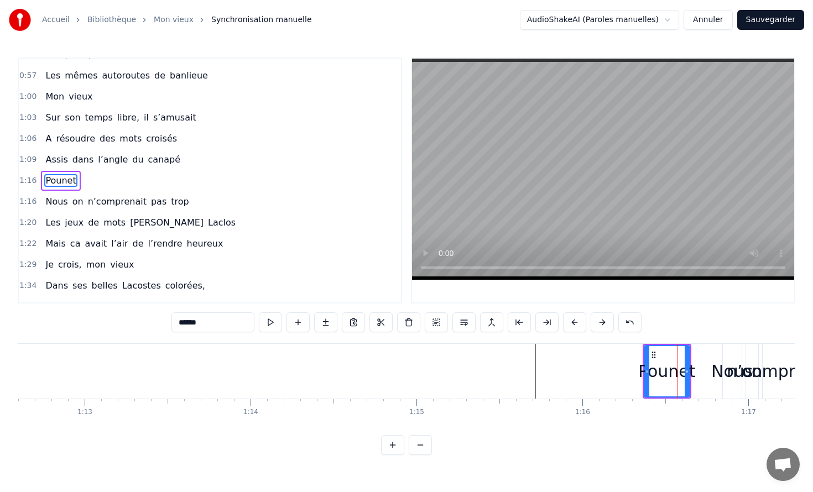
click at [689, 378] on div "Pounet" at bounding box center [667, 371] width 58 height 25
click at [689, 377] on div "Pounet" at bounding box center [667, 371] width 58 height 25
click at [691, 377] on div "Pounet" at bounding box center [667, 371] width 58 height 25
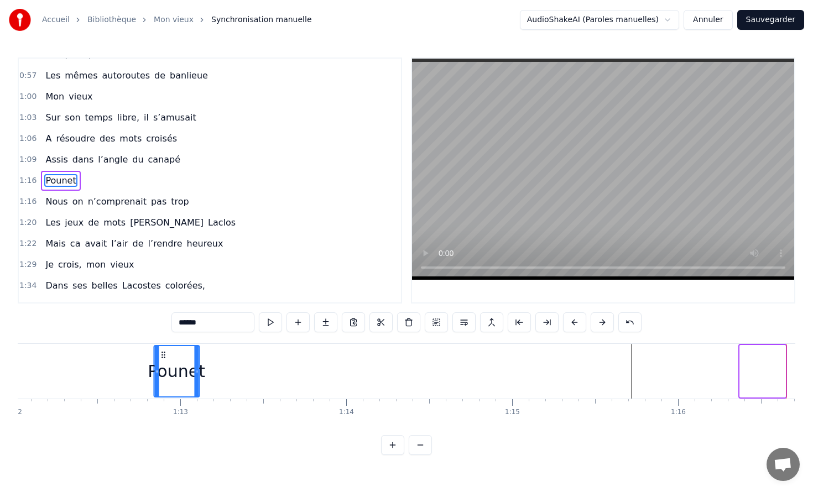
scroll to position [0, 11920]
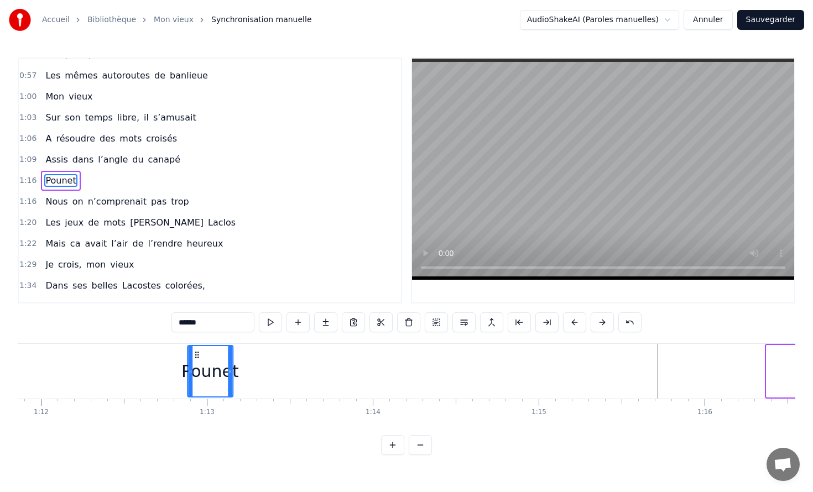
drag, startPoint x: 654, startPoint y: 354, endPoint x: 197, endPoint y: 389, distance: 457.5
click at [197, 389] on div "Pounet" at bounding box center [210, 371] width 44 height 50
click at [187, 378] on div "Pounet" at bounding box center [210, 371] width 58 height 25
drag, startPoint x: 191, startPoint y: 378, endPoint x: 149, endPoint y: 378, distance: 41.5
click at [149, 378] on div at bounding box center [147, 371] width 4 height 50
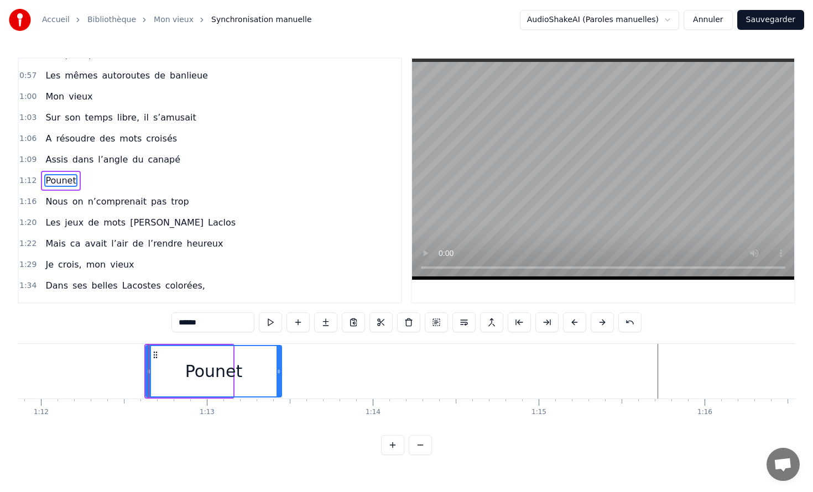
drag, startPoint x: 230, startPoint y: 371, endPoint x: 288, endPoint y: 372, distance: 57.5
click at [281, 372] on icon at bounding box center [278, 371] width 4 height 9
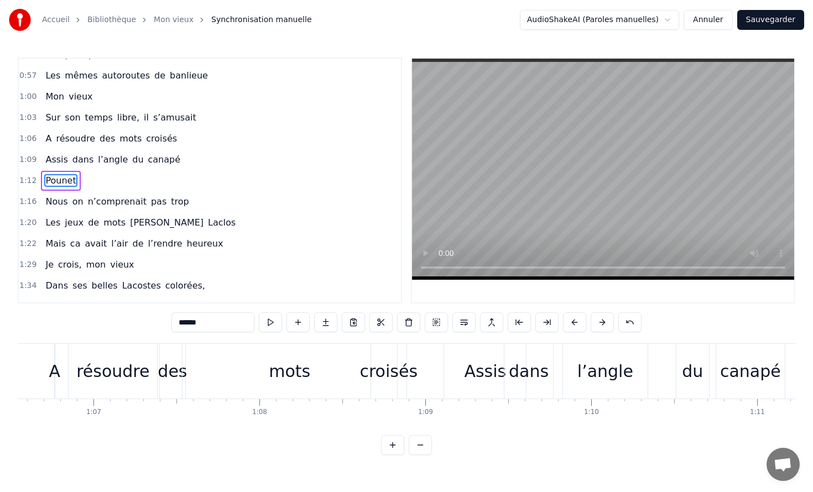
scroll to position [0, 10898]
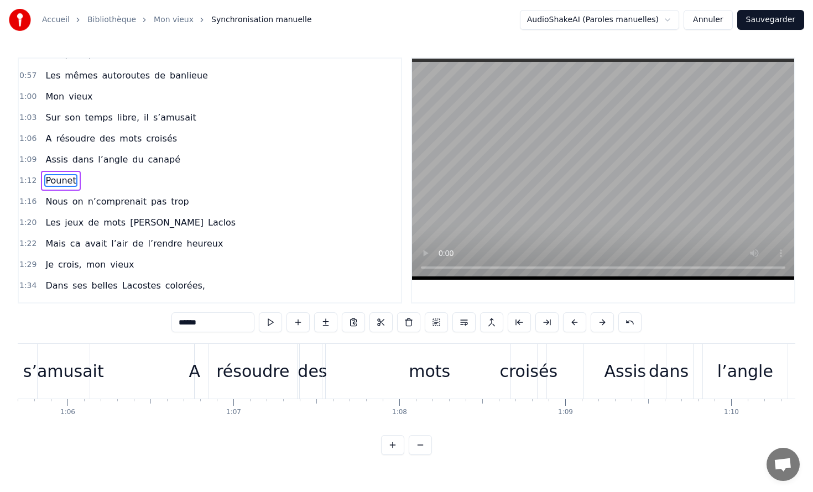
click at [557, 157] on video at bounding box center [603, 169] width 382 height 221
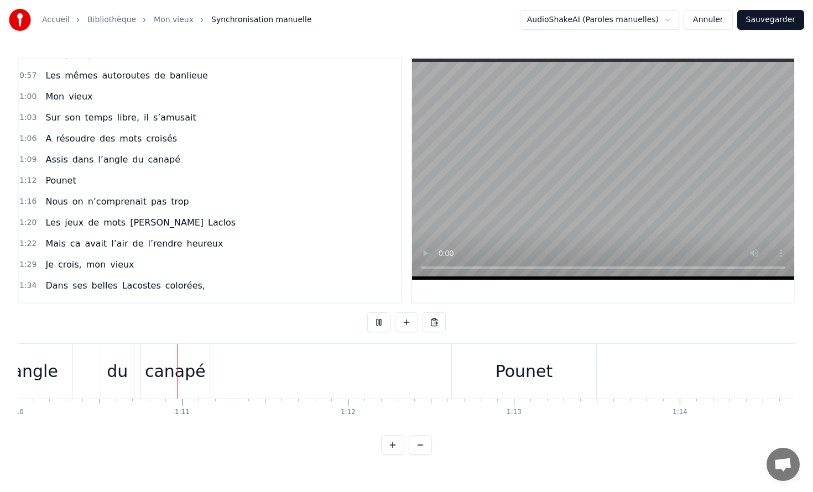
scroll to position [0, 11616]
click at [84, 117] on span "temps" at bounding box center [99, 117] width 30 height 13
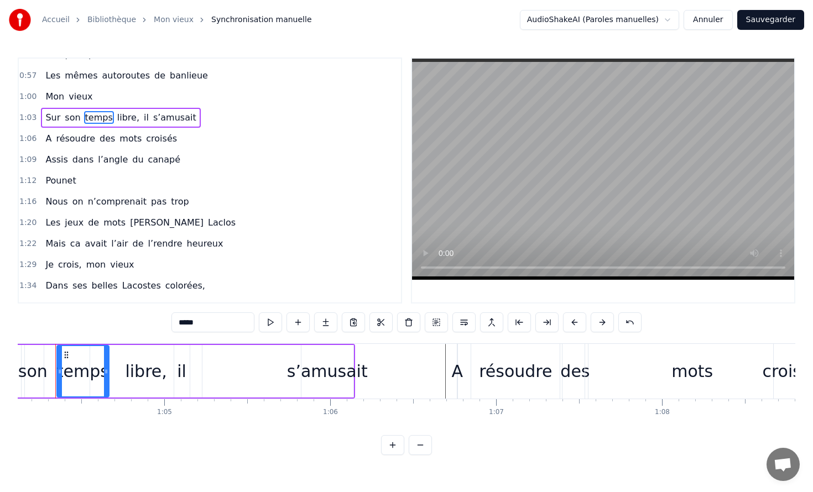
click at [53, 117] on span "Sur" at bounding box center [52, 117] width 17 height 13
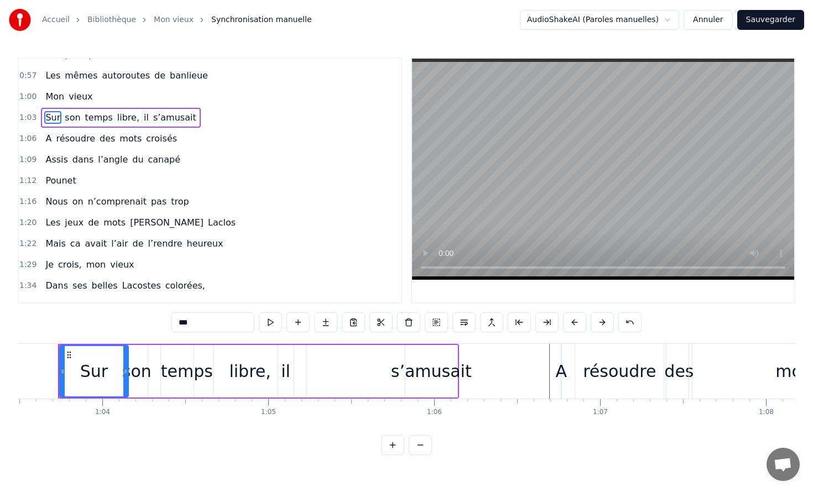
scroll to position [0, 10517]
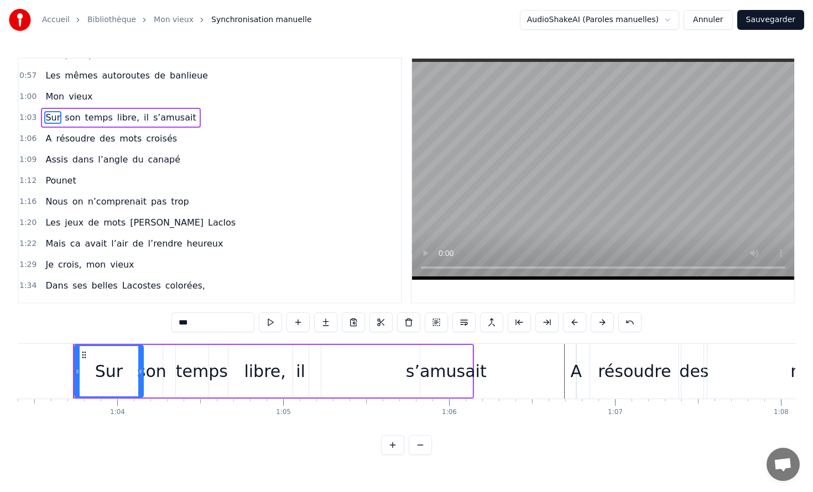
click at [592, 137] on video at bounding box center [603, 169] width 382 height 221
click at [546, 164] on video at bounding box center [603, 169] width 382 height 221
click at [176, 372] on div "temps" at bounding box center [201, 371] width 53 height 53
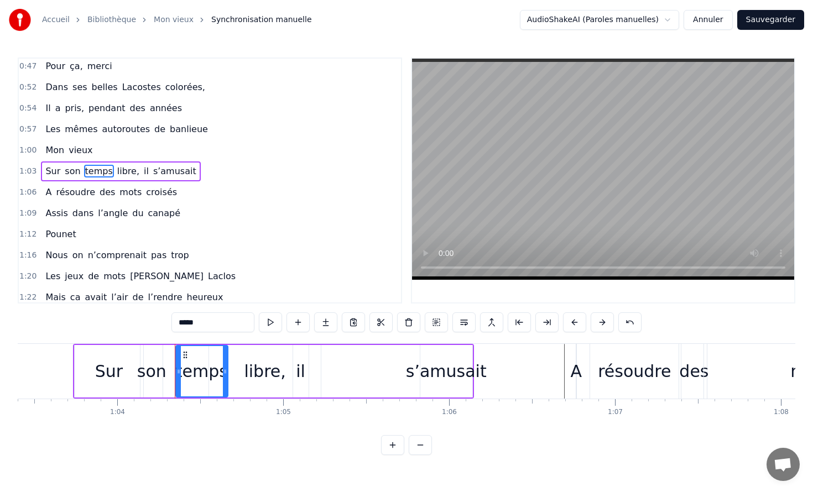
scroll to position [224, 0]
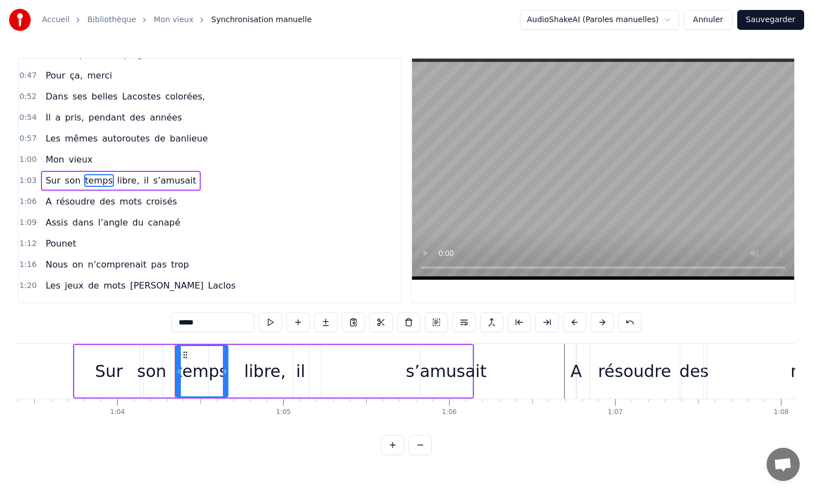
click at [147, 369] on div "son" at bounding box center [151, 371] width 29 height 25
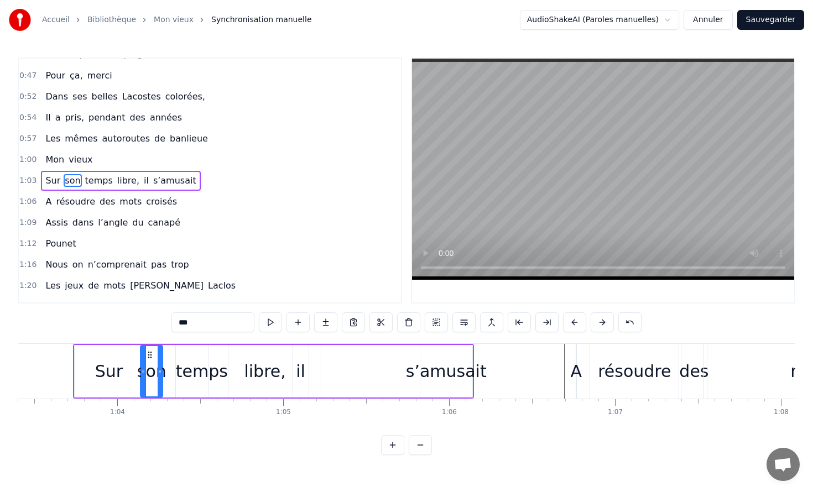
click at [181, 365] on div "temps" at bounding box center [202, 371] width 52 height 25
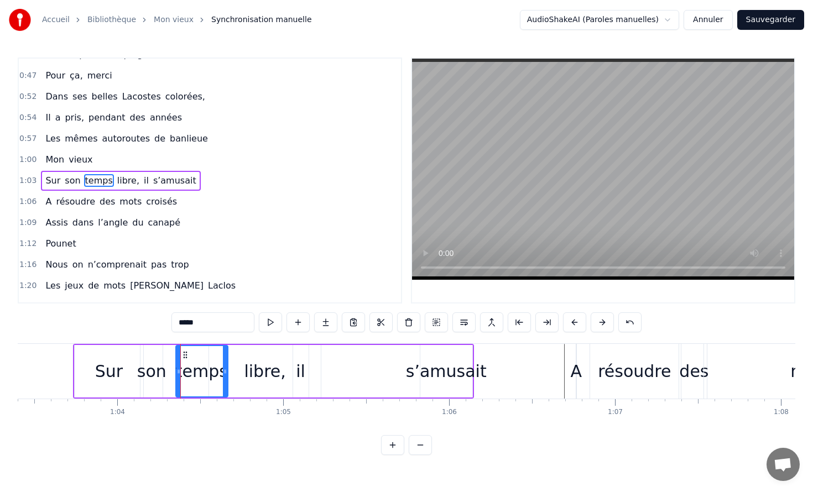
click at [253, 374] on div "libre," at bounding box center [264, 371] width 41 height 25
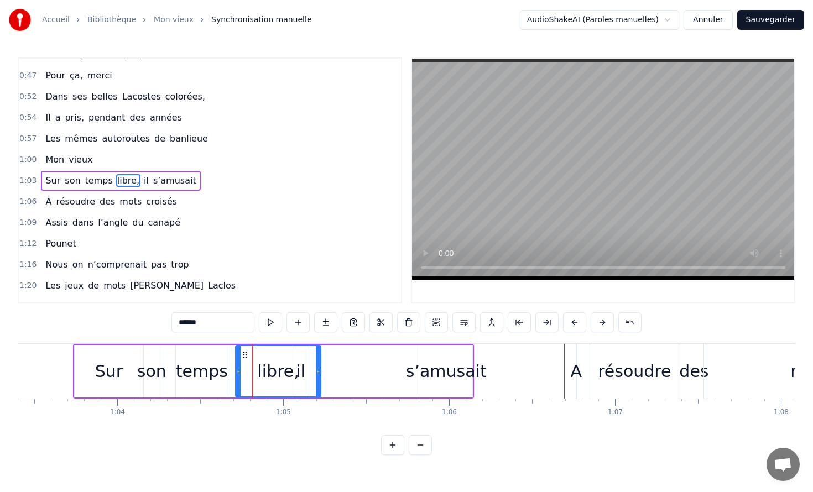
drag, startPoint x: 211, startPoint y: 369, endPoint x: 237, endPoint y: 370, distance: 26.6
click at [237, 370] on icon at bounding box center [238, 371] width 4 height 9
drag, startPoint x: 318, startPoint y: 366, endPoint x: 288, endPoint y: 364, distance: 30.5
click at [288, 364] on div at bounding box center [287, 371] width 4 height 50
click at [301, 372] on div "il" at bounding box center [300, 371] width 9 height 25
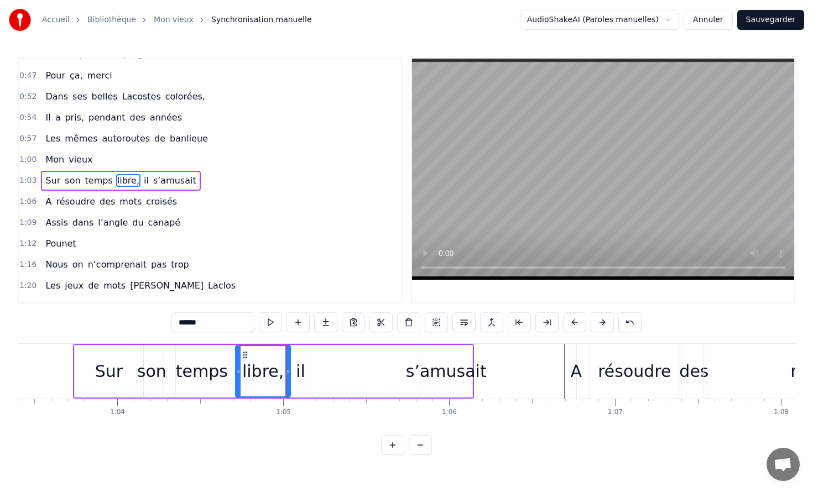
type input "**"
drag, startPoint x: 300, startPoint y: 370, endPoint x: 341, endPoint y: 370, distance: 41.5
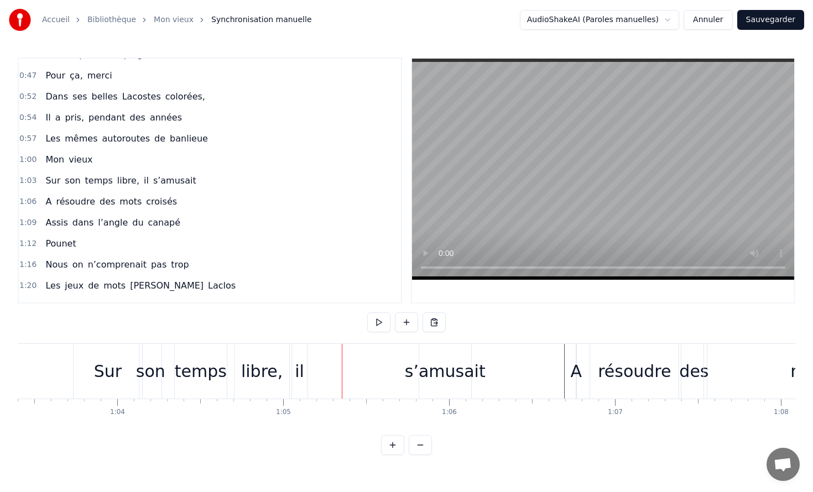
click at [396, 372] on div "Sur son temps libre, il s’amusait" at bounding box center [273, 371] width 401 height 55
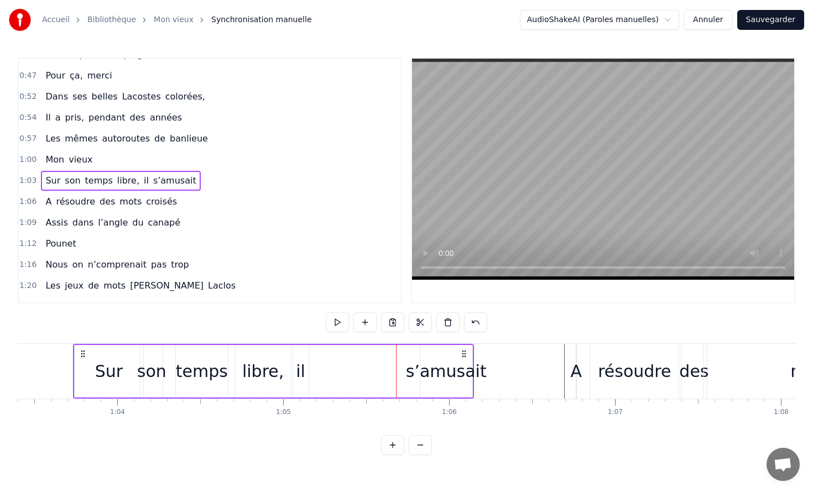
click at [417, 372] on div "s’amusait" at bounding box center [446, 371] width 81 height 25
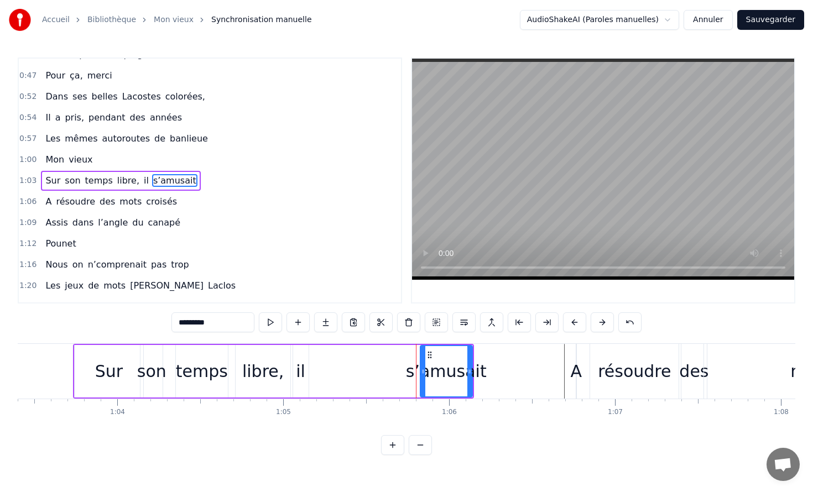
drag, startPoint x: 441, startPoint y: 370, endPoint x: 411, endPoint y: 372, distance: 29.9
click at [408, 372] on div "Sur son temps libre, il s’amusait" at bounding box center [273, 371] width 401 height 55
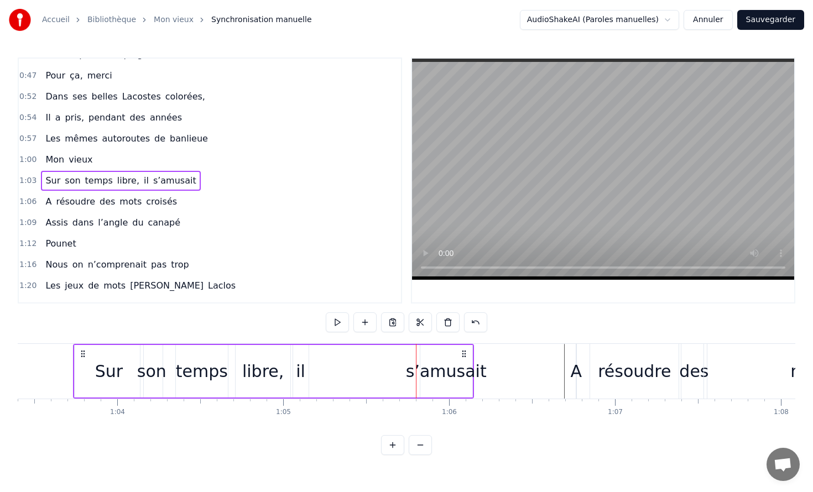
click at [425, 370] on div "s’amusait" at bounding box center [446, 371] width 81 height 25
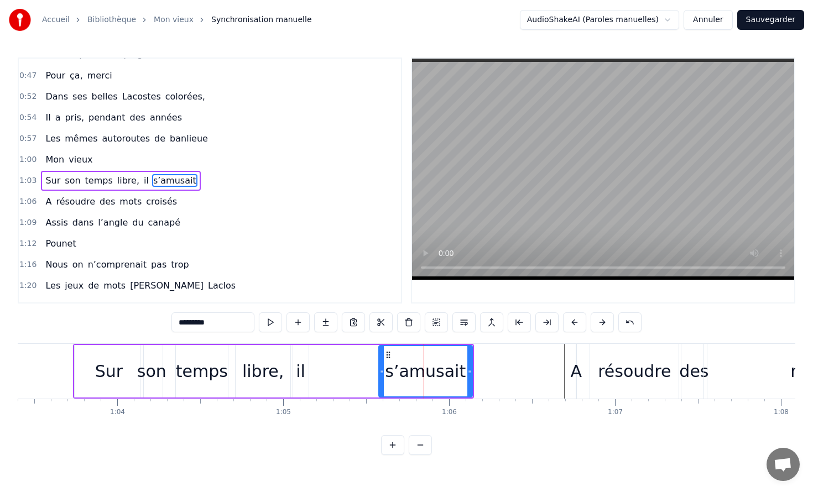
drag, startPoint x: 422, startPoint y: 370, endPoint x: 380, endPoint y: 372, distance: 42.1
click at [380, 372] on icon at bounding box center [381, 371] width 4 height 9
click at [301, 364] on div "il" at bounding box center [300, 371] width 9 height 25
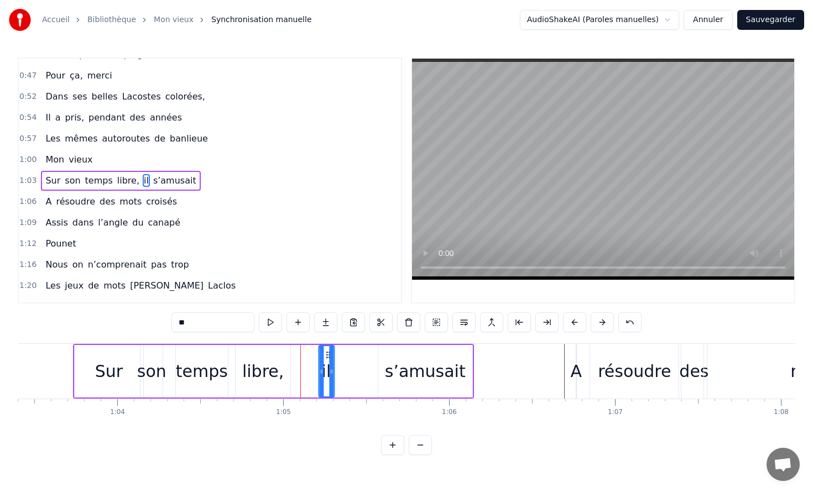
drag, startPoint x: 301, startPoint y: 355, endPoint x: 326, endPoint y: 355, distance: 25.4
click at [326, 355] on circle at bounding box center [326, 354] width 1 height 1
click at [118, 366] on div "Sur" at bounding box center [109, 371] width 28 height 25
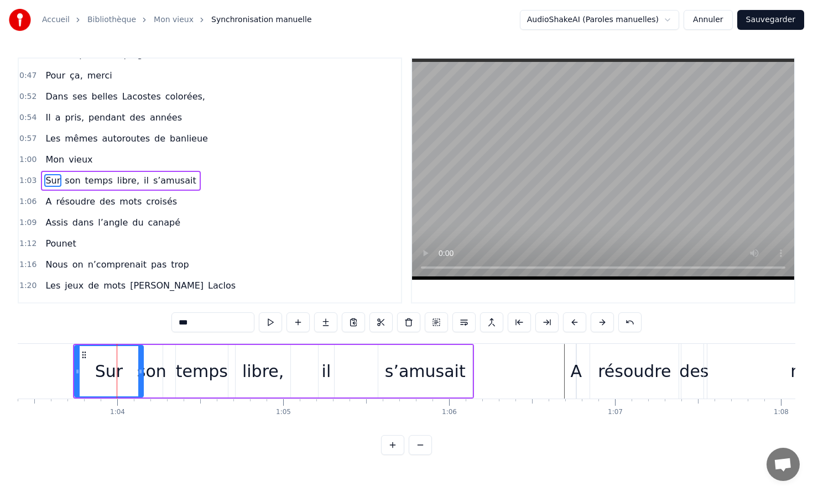
click at [589, 176] on video at bounding box center [603, 169] width 382 height 221
click at [150, 370] on div "son" at bounding box center [151, 371] width 29 height 25
click at [138, 368] on div "Sur" at bounding box center [109, 371] width 69 height 53
drag, startPoint x: 141, startPoint y: 368, endPoint x: 114, endPoint y: 368, distance: 27.1
click at [114, 368] on icon at bounding box center [113, 371] width 4 height 9
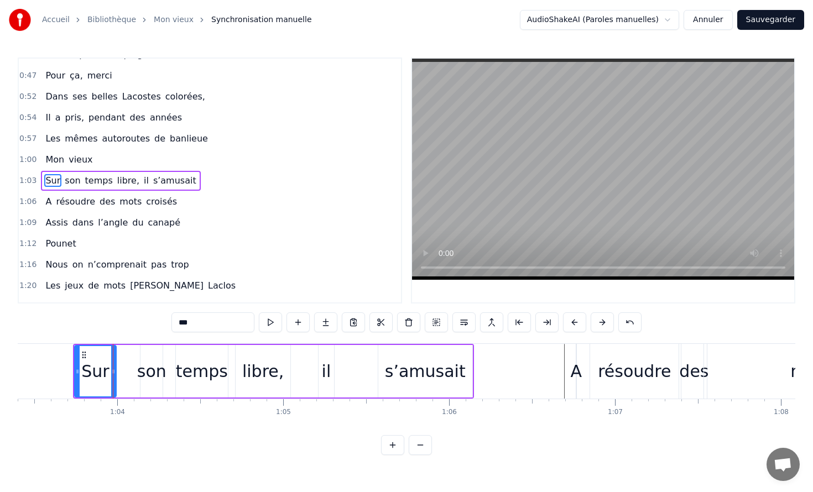
click at [139, 369] on div "son" at bounding box center [151, 371] width 29 height 25
click at [82, 369] on div "Sur" at bounding box center [95, 371] width 41 height 53
drag, startPoint x: 91, startPoint y: 368, endPoint x: 101, endPoint y: 369, distance: 9.4
click at [101, 369] on div "Sur" at bounding box center [95, 371] width 28 height 25
click at [161, 368] on div "son" at bounding box center [151, 371] width 29 height 25
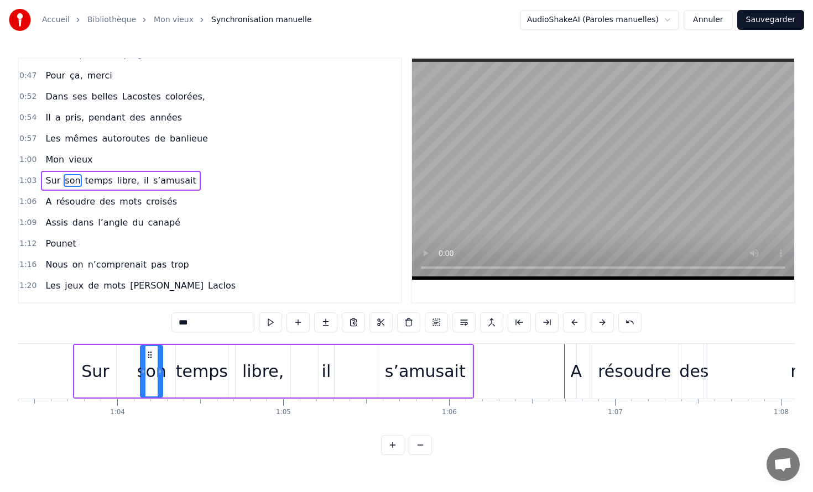
click at [188, 368] on div "temps" at bounding box center [202, 371] width 52 height 25
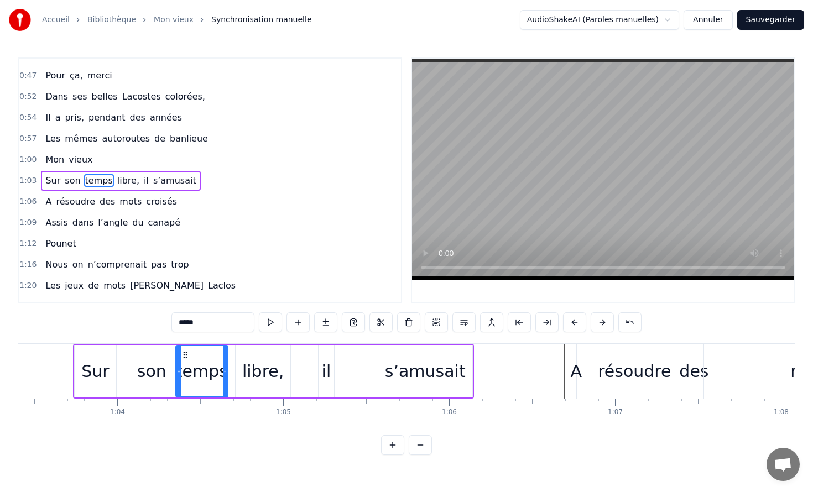
click at [58, 181] on span "Sur" at bounding box center [52, 180] width 17 height 13
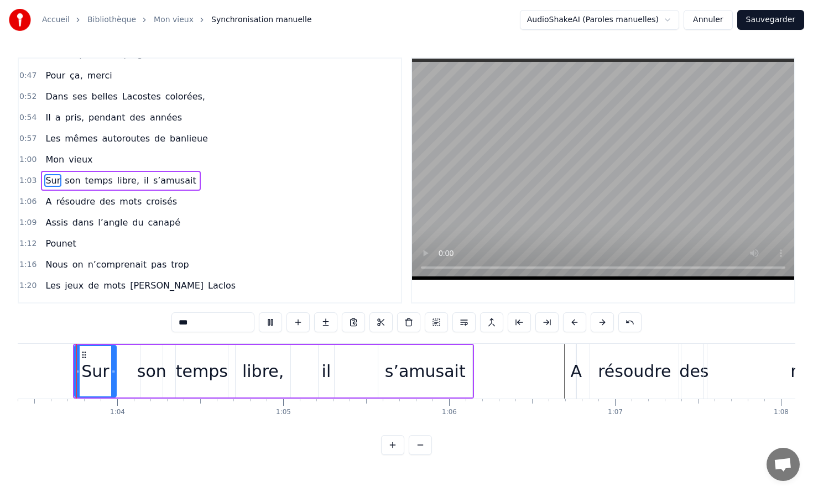
scroll to position [457, 0]
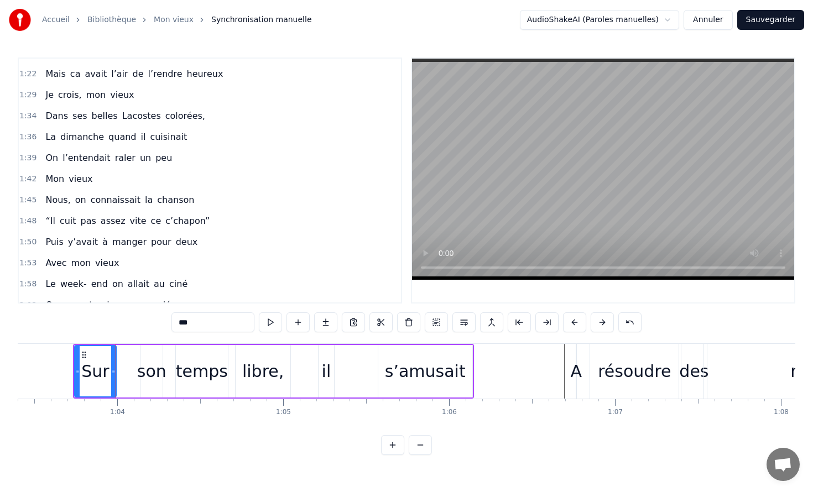
click at [515, 134] on video at bounding box center [603, 169] width 382 height 221
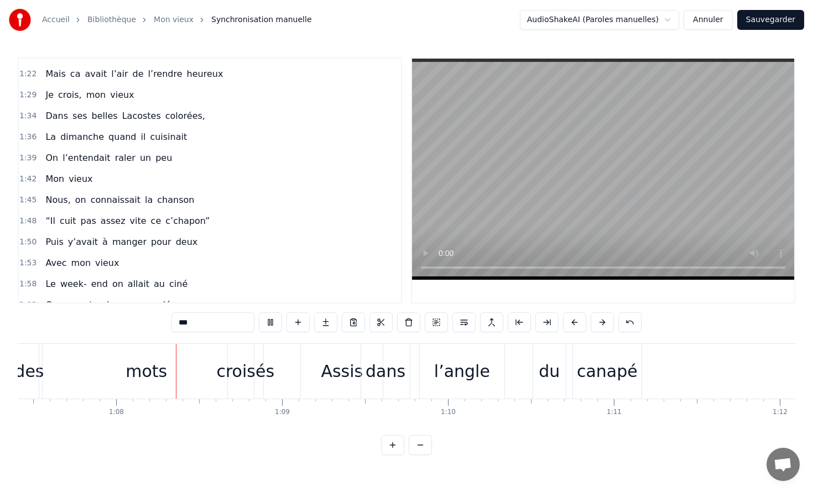
scroll to position [0, 11185]
click at [237, 370] on div "croisés" at bounding box center [242, 371] width 58 height 25
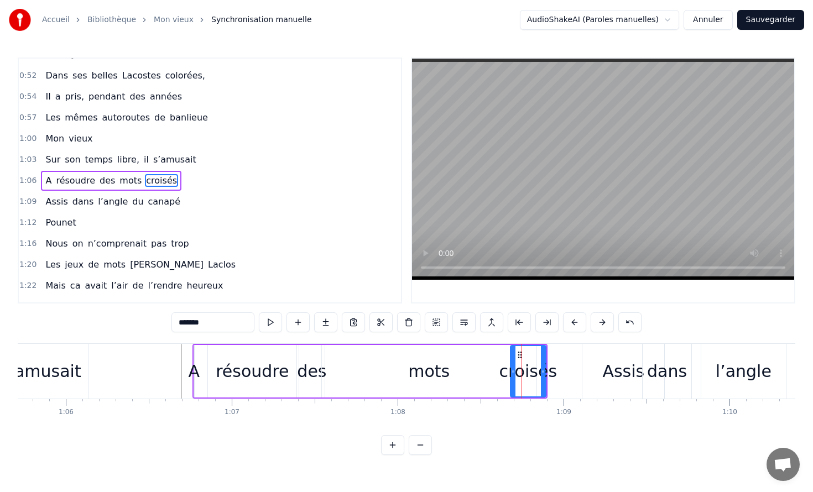
scroll to position [0, 10891]
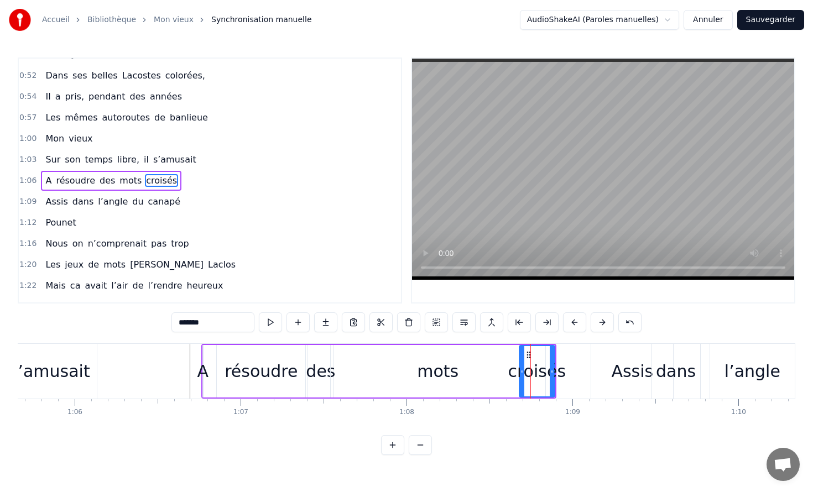
click at [361, 370] on div "mots" at bounding box center [438, 371] width 215 height 53
type input "****"
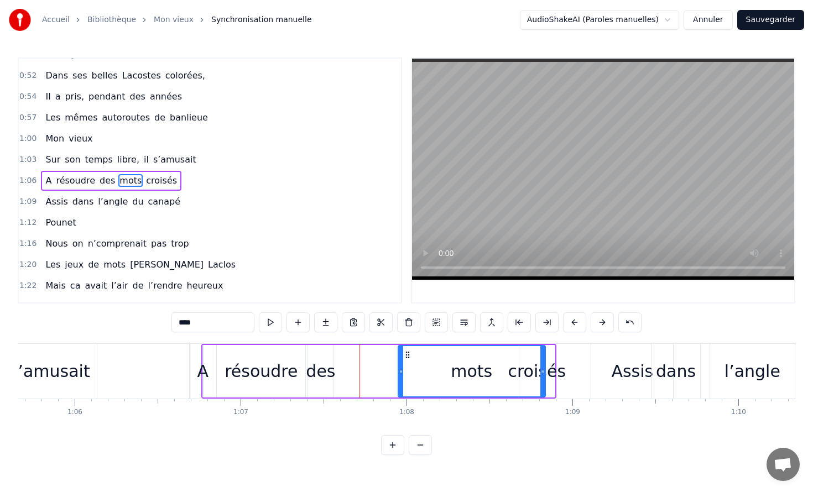
drag, startPoint x: 333, startPoint y: 371, endPoint x: 405, endPoint y: 372, distance: 72.4
click at [403, 372] on icon at bounding box center [401, 371] width 4 height 9
drag, startPoint x: 476, startPoint y: 373, endPoint x: 436, endPoint y: 373, distance: 39.3
click at [436, 373] on div "mots" at bounding box center [474, 371] width 141 height 50
click at [415, 353] on icon at bounding box center [412, 355] width 9 height 9
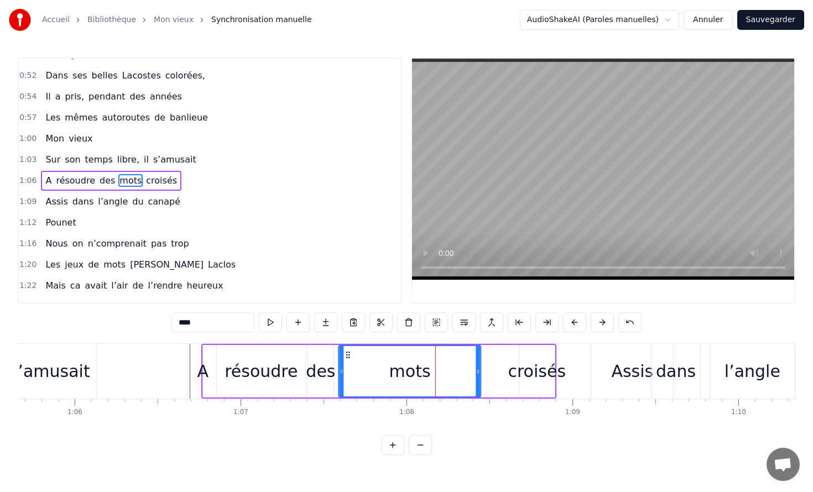
drag, startPoint x: 413, startPoint y: 353, endPoint x: 346, endPoint y: 349, distance: 67.0
click at [346, 349] on div "mots" at bounding box center [409, 371] width 141 height 50
click at [506, 375] on div "A résoudre des mots croisés" at bounding box center [378, 371] width 355 height 55
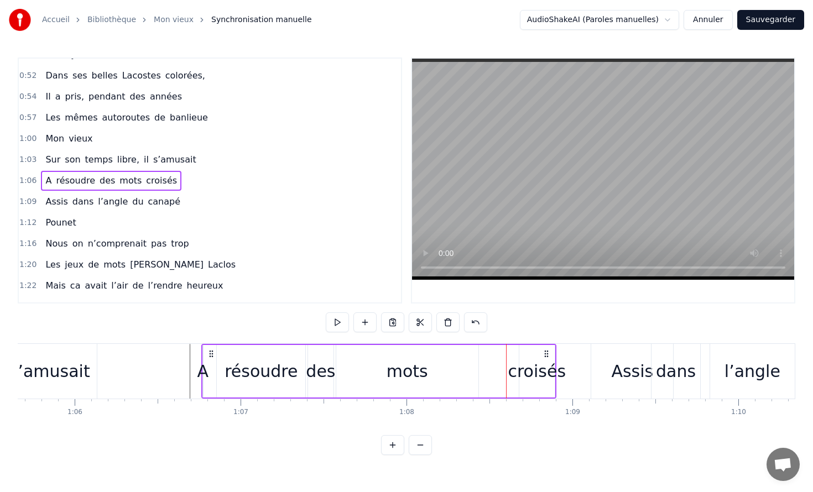
click at [528, 362] on div "croisés" at bounding box center [537, 371] width 58 height 25
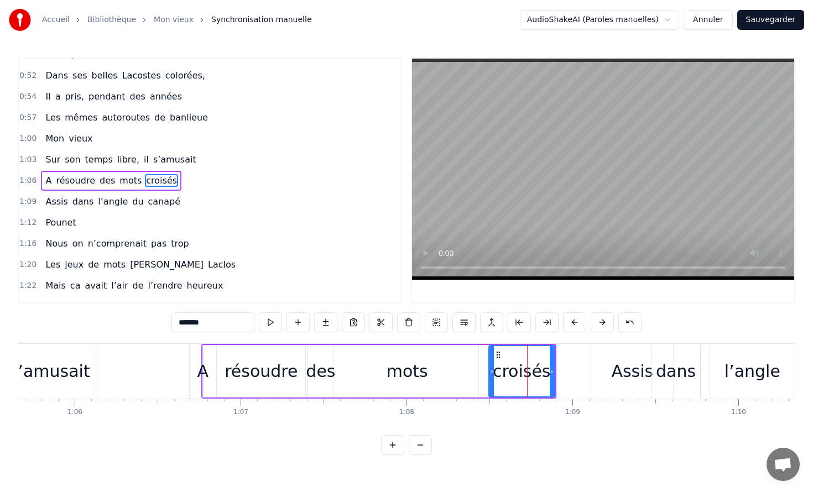
drag, startPoint x: 521, startPoint y: 362, endPoint x: 490, endPoint y: 360, distance: 31.0
click at [490, 360] on div at bounding box center [491, 371] width 4 height 50
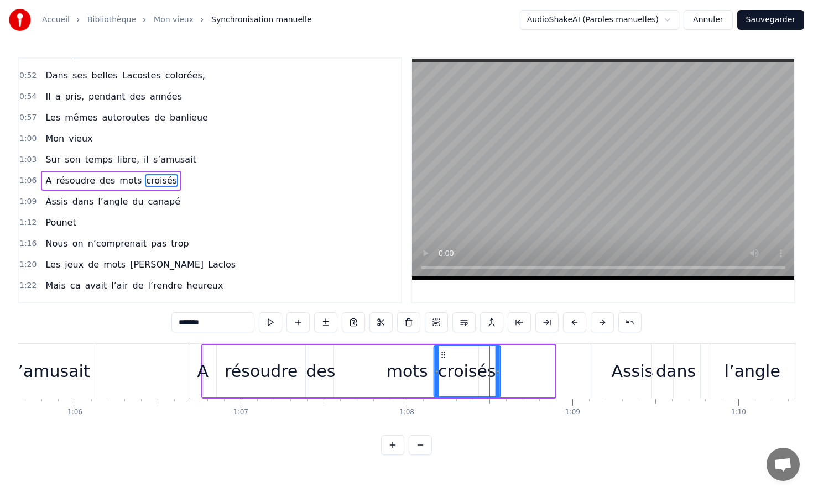
drag, startPoint x: 499, startPoint y: 357, endPoint x: 443, endPoint y: 356, distance: 55.3
click at [443, 356] on icon at bounding box center [442, 355] width 9 height 9
click at [271, 387] on div "résoudre" at bounding box center [261, 371] width 88 height 53
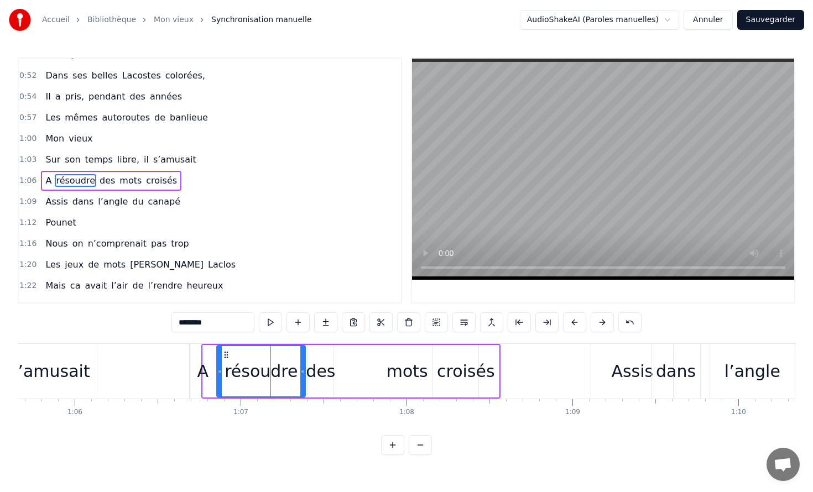
click at [206, 373] on div "A" at bounding box center [203, 371] width 12 height 25
type input "*"
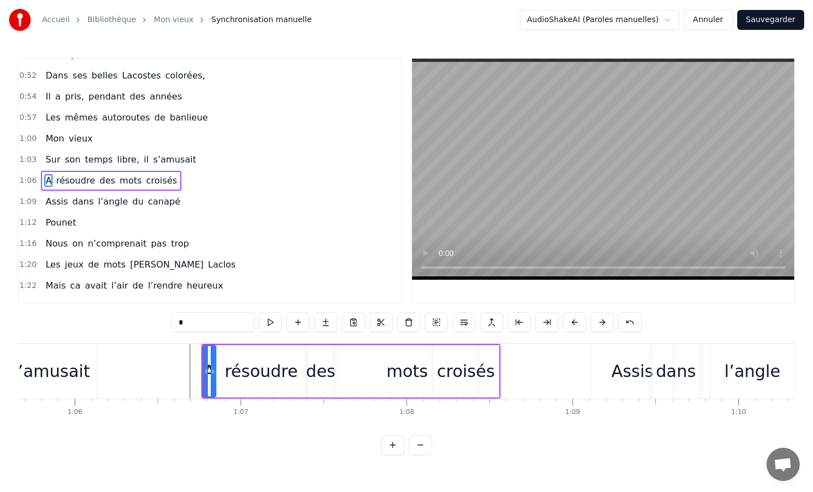
drag, startPoint x: 202, startPoint y: 369, endPoint x: 216, endPoint y: 371, distance: 14.5
click at [216, 371] on div "A résoudre des mots croisés" at bounding box center [350, 371] width 299 height 55
click at [416, 368] on div "mots" at bounding box center [406, 371] width 41 height 25
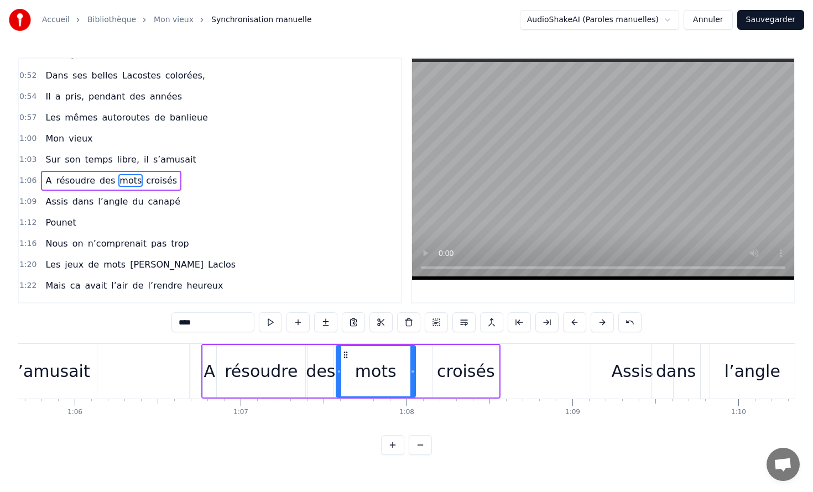
drag, startPoint x: 476, startPoint y: 368, endPoint x: 413, endPoint y: 366, distance: 63.1
click at [413, 366] on div at bounding box center [412, 371] width 4 height 50
drag, startPoint x: 414, startPoint y: 369, endPoint x: 429, endPoint y: 370, distance: 14.4
click at [425, 370] on icon at bounding box center [422, 371] width 4 height 9
click at [216, 355] on div "résoudre" at bounding box center [261, 371] width 90 height 53
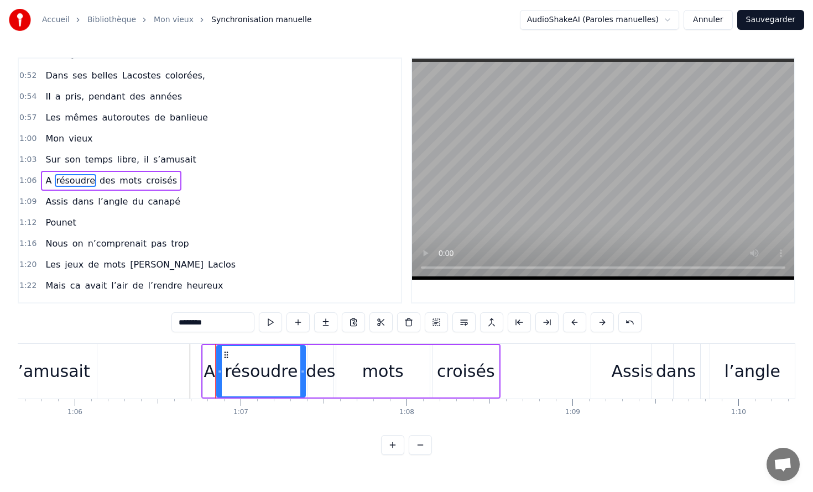
click at [205, 355] on div "A" at bounding box center [209, 371] width 13 height 53
type input "*"
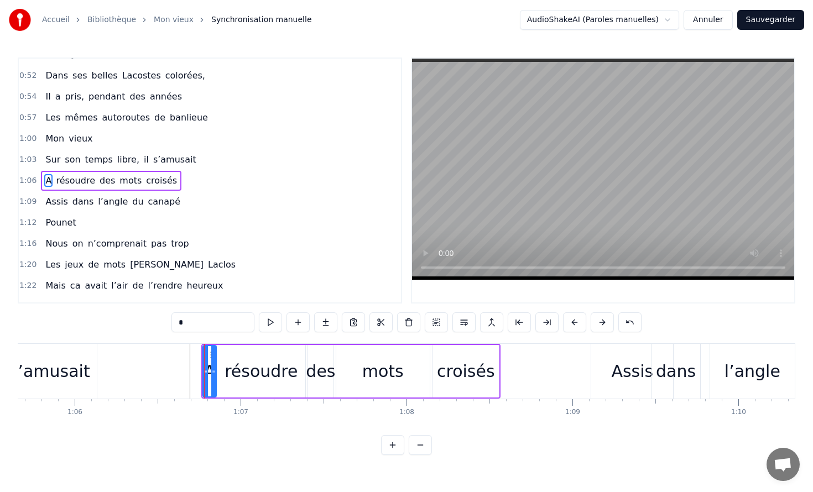
click at [518, 214] on video at bounding box center [603, 169] width 382 height 221
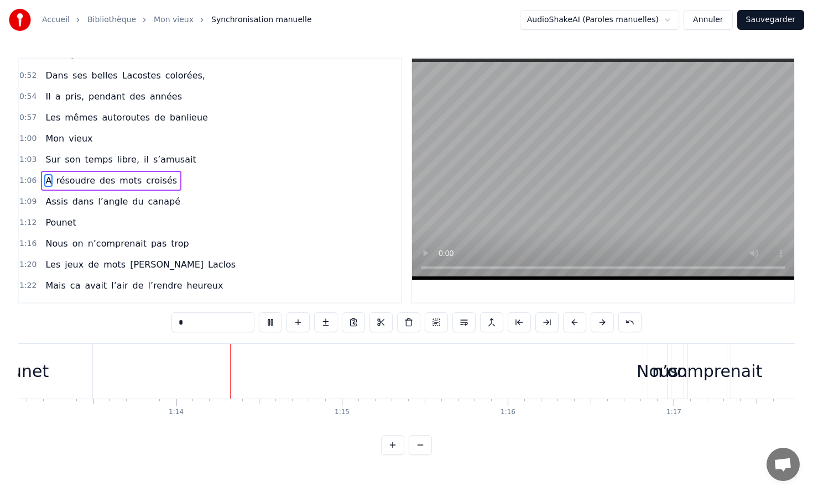
scroll to position [0, 12176]
click at [598, 176] on video at bounding box center [603, 169] width 382 height 221
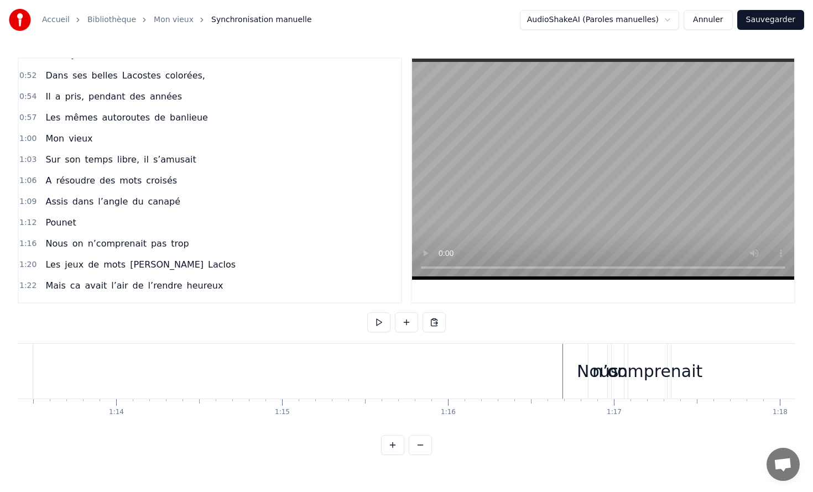
click at [588, 369] on div "Nous" at bounding box center [597, 371] width 41 height 25
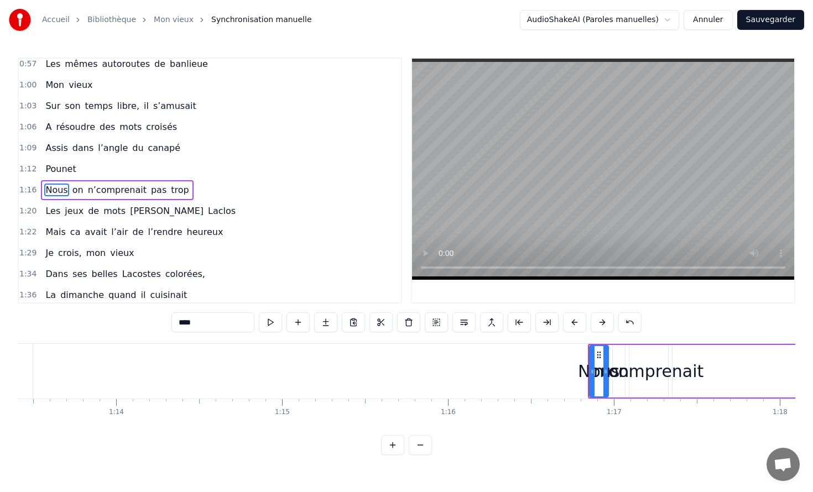
scroll to position [309, 0]
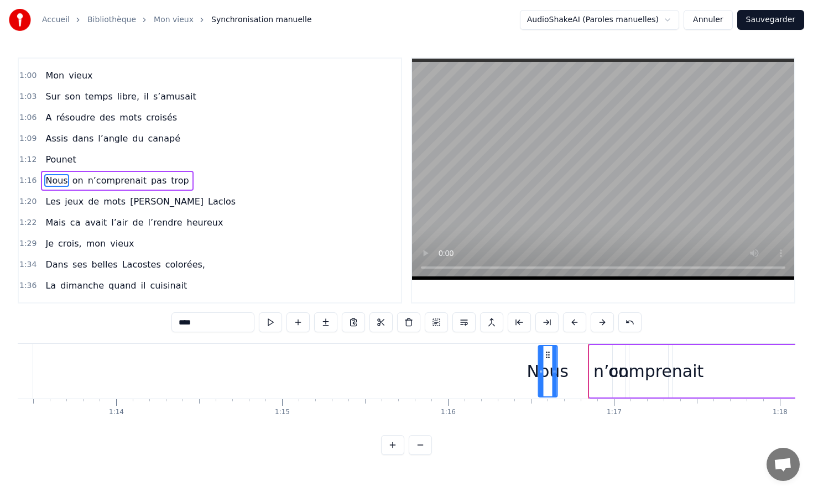
drag, startPoint x: 599, startPoint y: 354, endPoint x: 548, endPoint y: 368, distance: 52.7
click at [548, 368] on div "Nous" at bounding box center [548, 371] width 18 height 50
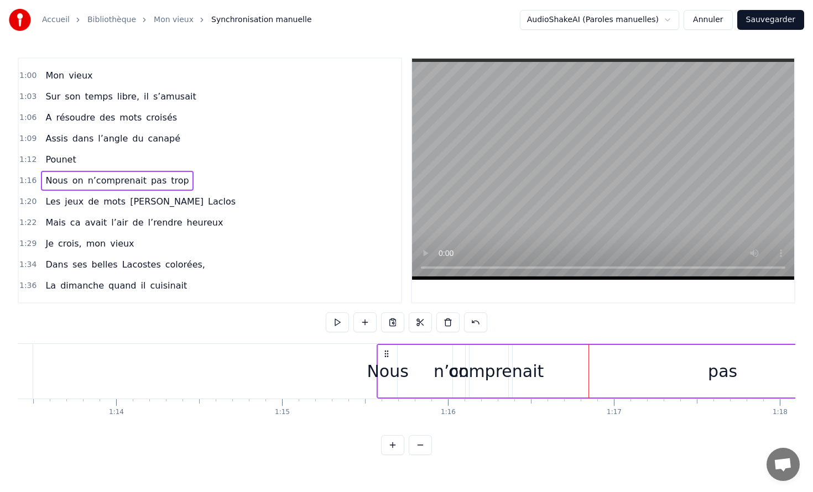
drag, startPoint x: 546, startPoint y: 353, endPoint x: 386, endPoint y: 364, distance: 160.2
click at [386, 364] on div "Nous on n’comprenait pas trop" at bounding box center [687, 371] width 621 height 55
click at [444, 366] on div "n’comprenait" at bounding box center [488, 371] width 110 height 25
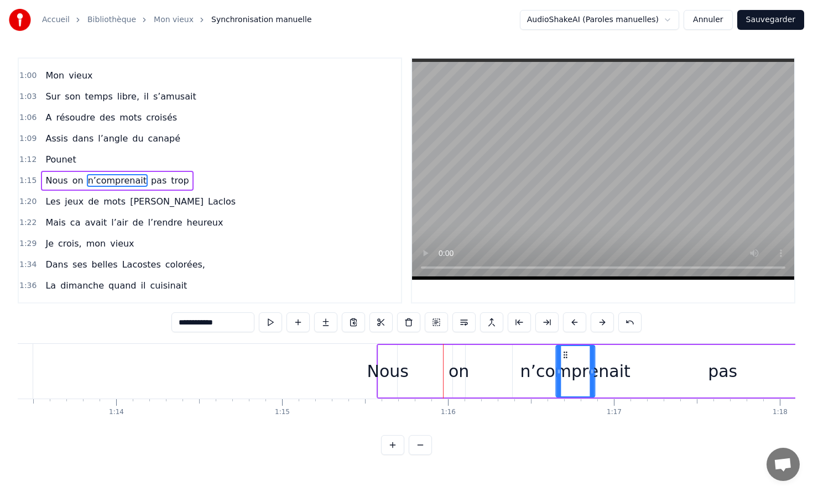
drag, startPoint x: 478, startPoint y: 354, endPoint x: 565, endPoint y: 353, distance: 86.8
click at [399, 371] on div "Nous" at bounding box center [387, 371] width 41 height 25
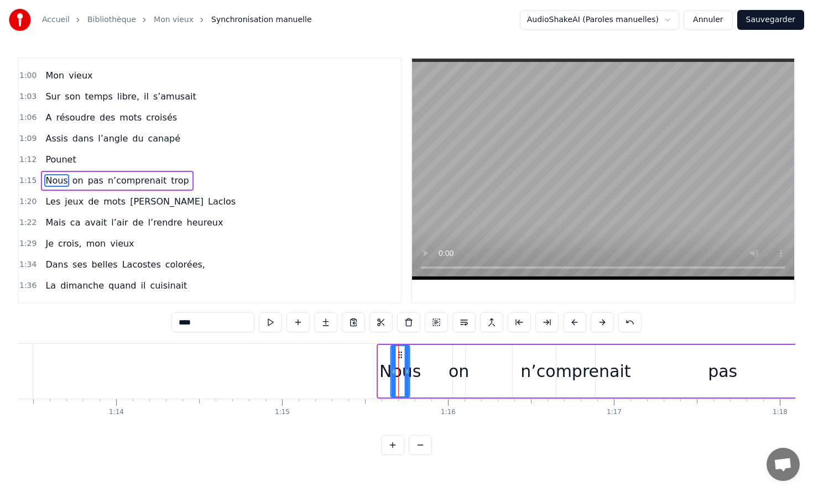
drag, startPoint x: 386, startPoint y: 354, endPoint x: 399, endPoint y: 354, distance: 12.7
click at [399, 354] on circle at bounding box center [399, 354] width 1 height 1
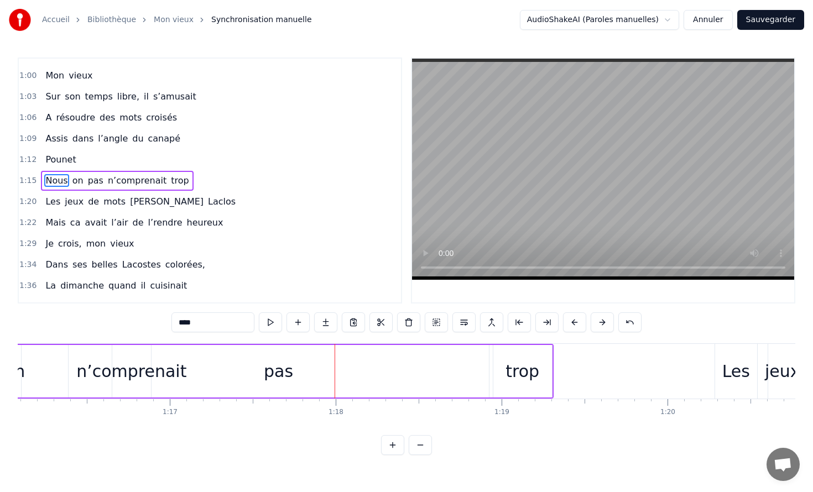
scroll to position [0, 12611]
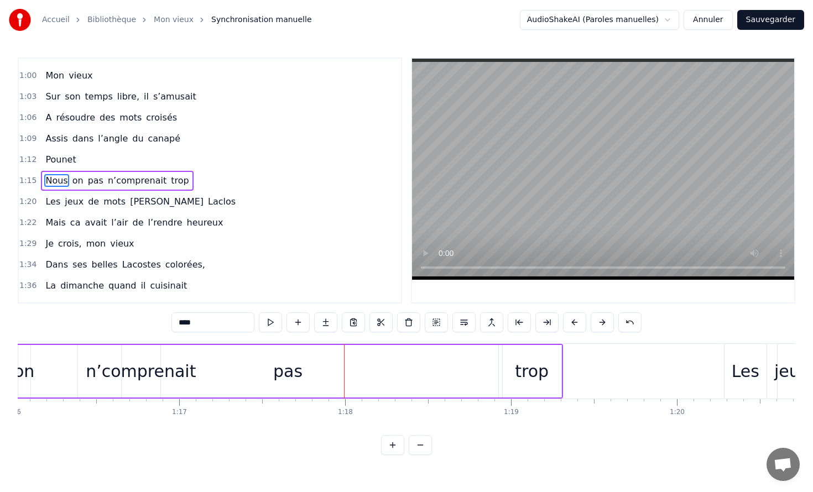
click at [431, 375] on div "pas" at bounding box center [288, 371] width 420 height 53
type input "***"
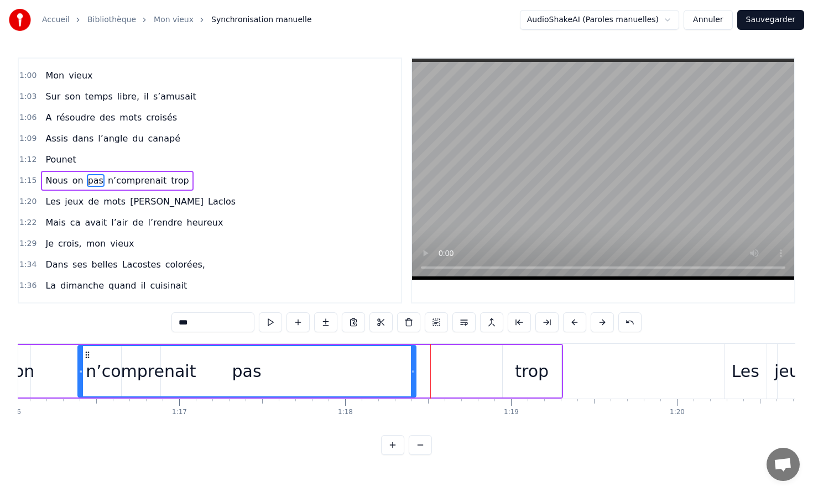
drag, startPoint x: 494, startPoint y: 370, endPoint x: 411, endPoint y: 377, distance: 83.2
click at [411, 377] on div at bounding box center [413, 371] width 4 height 50
drag, startPoint x: 77, startPoint y: 369, endPoint x: 112, endPoint y: 369, distance: 34.3
click at [112, 369] on div "pas" at bounding box center [246, 371] width 338 height 53
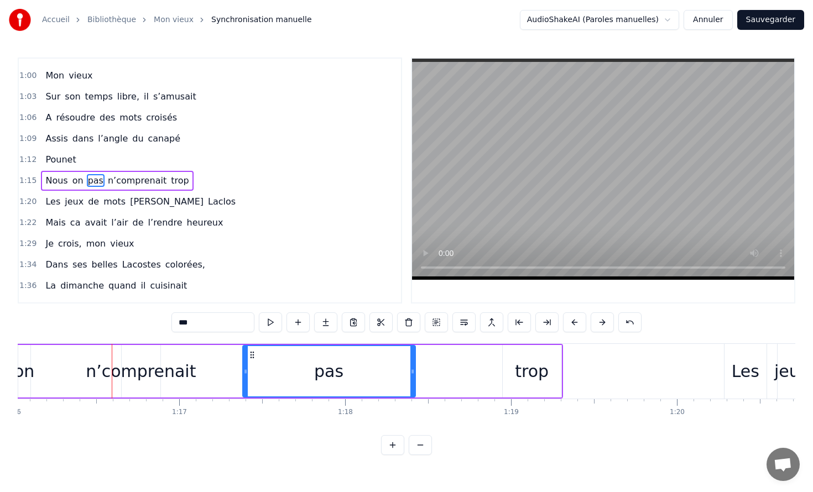
drag, startPoint x: 79, startPoint y: 372, endPoint x: 244, endPoint y: 365, distance: 164.9
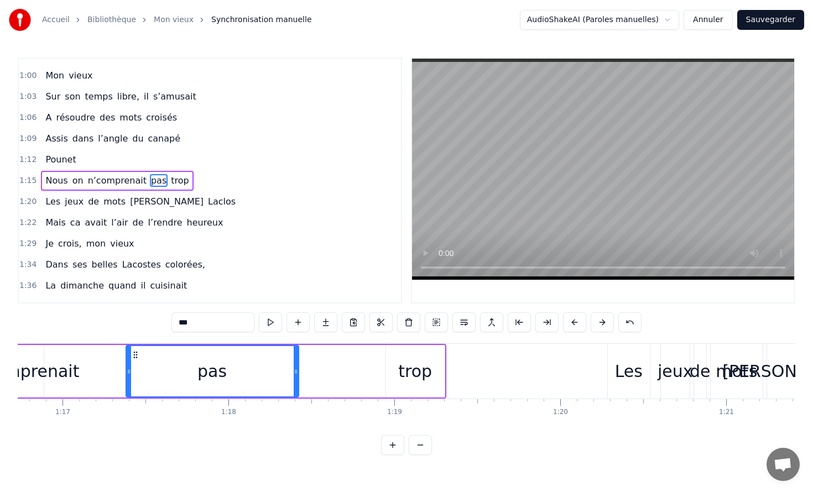
scroll to position [0, 12752]
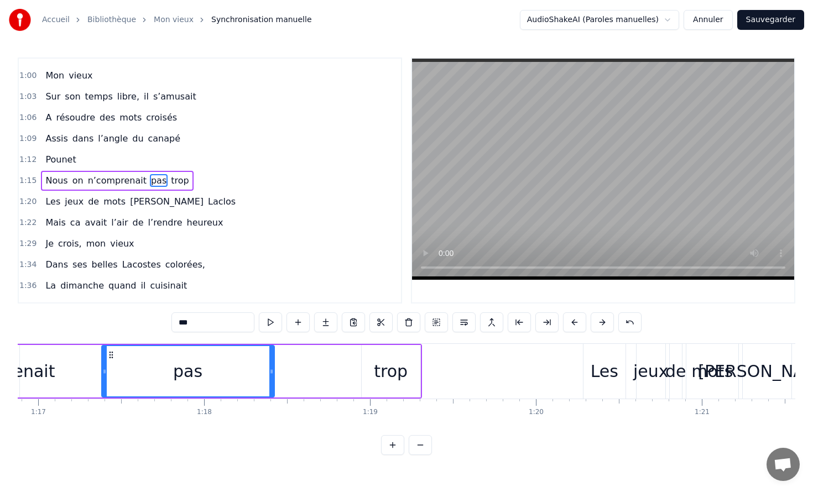
click at [497, 208] on video at bounding box center [603, 169] width 382 height 221
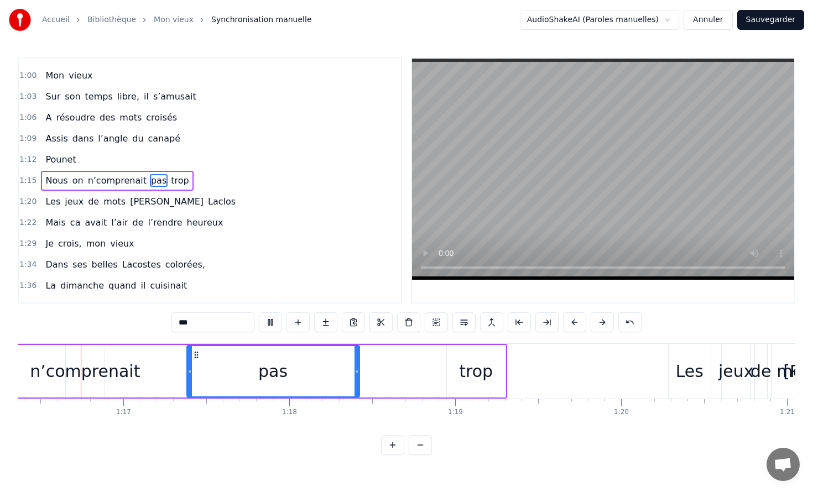
scroll to position [0, 12653]
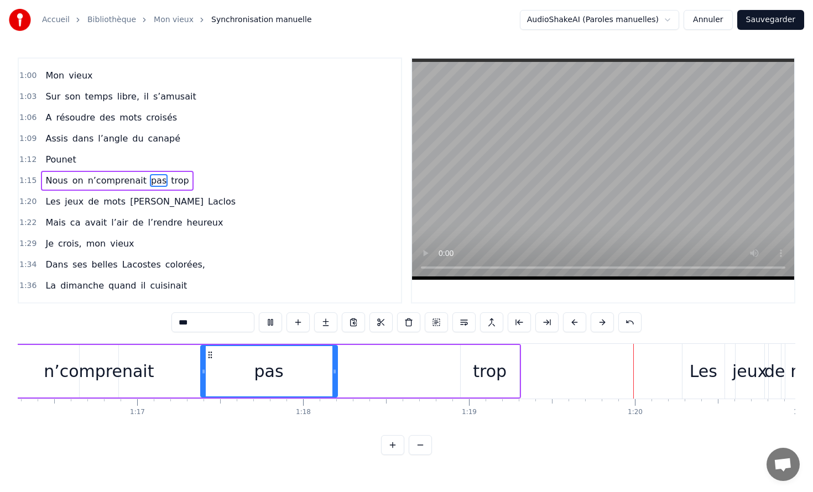
drag, startPoint x: 370, startPoint y: 378, endPoint x: 332, endPoint y: 375, distance: 38.3
click at [332, 375] on div at bounding box center [334, 371] width 4 height 50
click at [545, 221] on video at bounding box center [603, 169] width 382 height 221
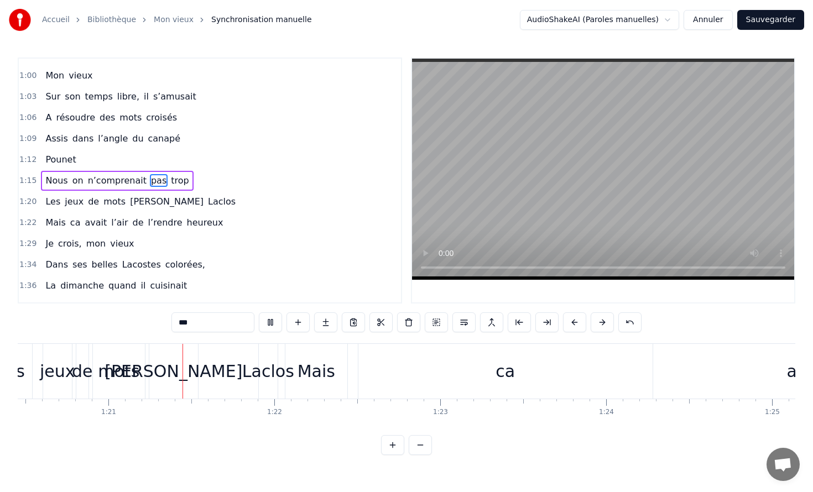
scroll to position [0, 13358]
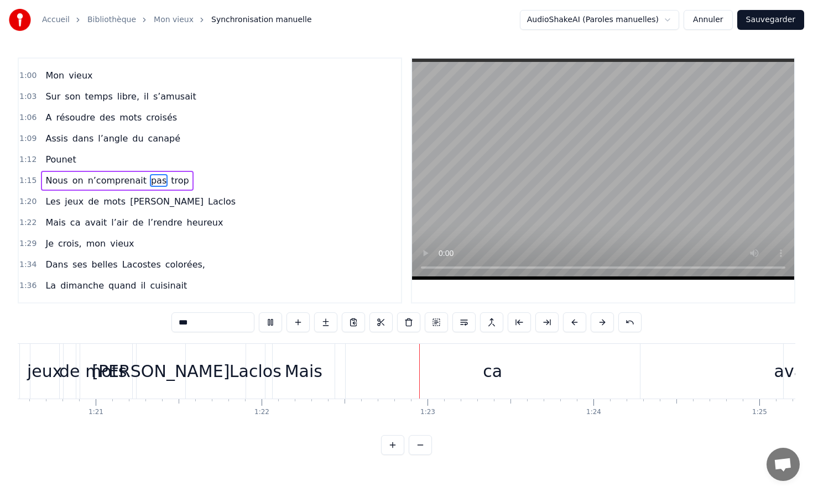
click at [614, 196] on video at bounding box center [603, 169] width 382 height 221
drag, startPoint x: 295, startPoint y: 363, endPoint x: 344, endPoint y: 364, distance: 49.2
click at [344, 364] on div "Mais ca avait l’air de l’rendre heureux" at bounding box center [699, 371] width 855 height 55
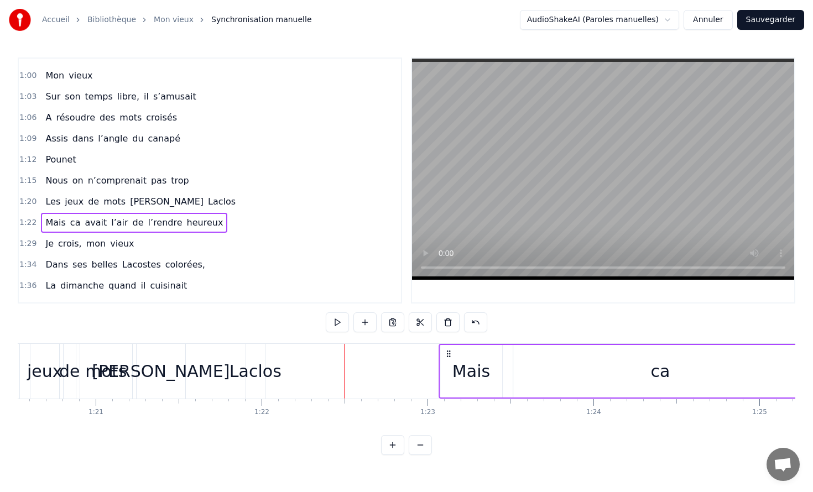
drag, startPoint x: 280, startPoint y: 352, endPoint x: 447, endPoint y: 353, distance: 167.0
click at [447, 353] on icon at bounding box center [448, 353] width 9 height 9
click at [230, 359] on div "Les jeux de mots d’Michel Laclos" at bounding box center [122, 371] width 291 height 55
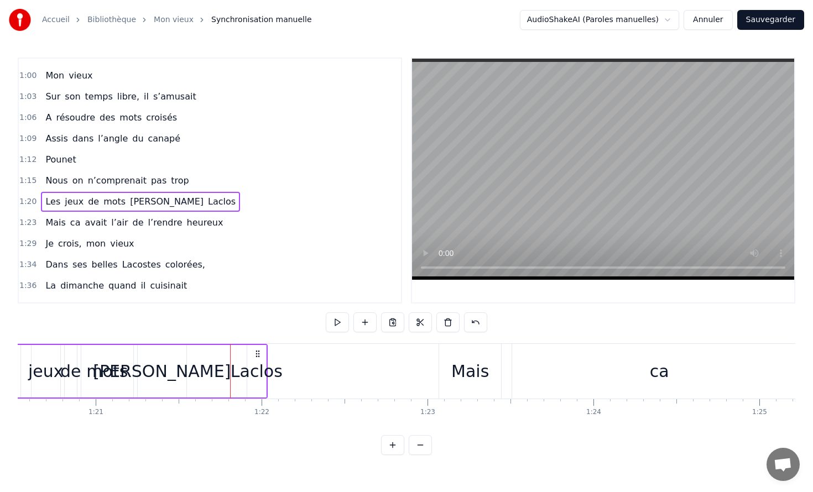
click at [258, 361] on div "Laclos" at bounding box center [257, 371] width 52 height 25
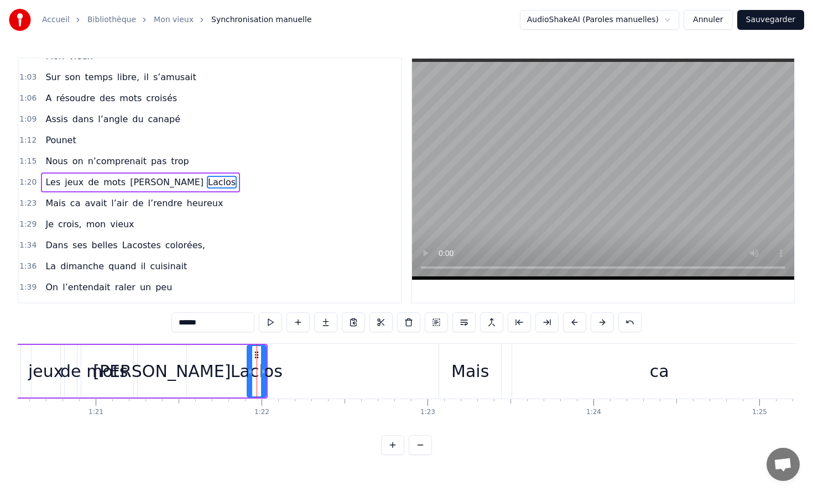
scroll to position [330, 0]
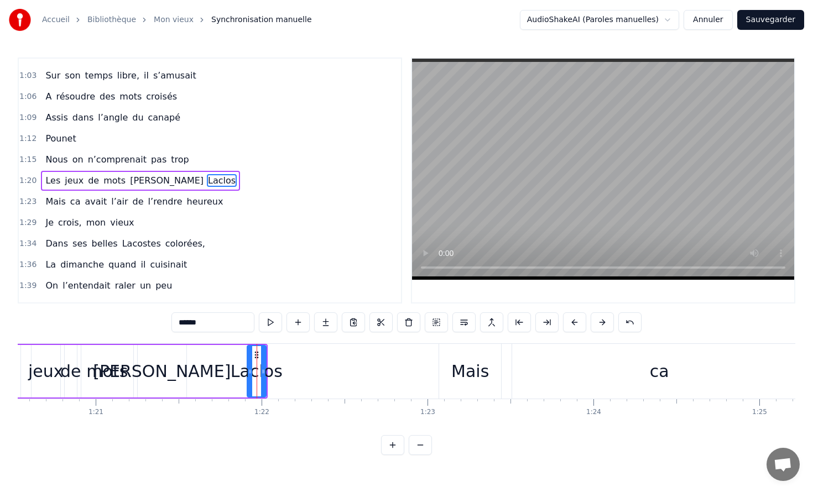
click at [265, 369] on div "Laclos" at bounding box center [257, 371] width 52 height 25
click at [264, 370] on div at bounding box center [264, 371] width 1 height 55
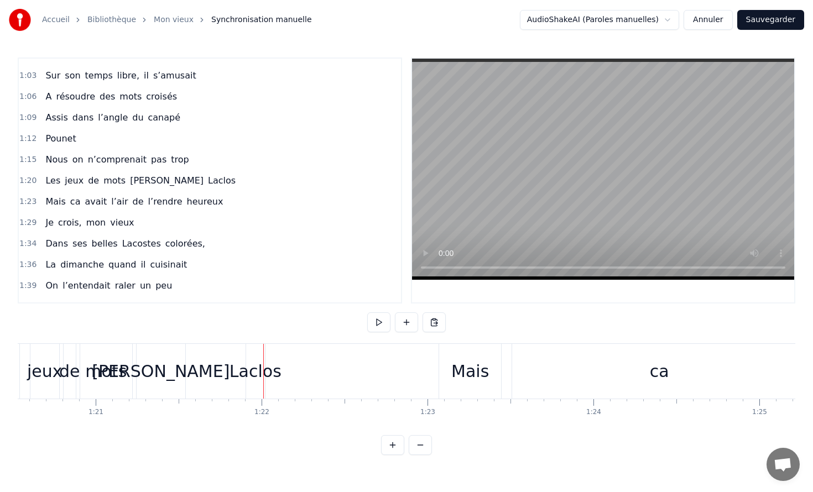
click at [262, 369] on div "Laclos" at bounding box center [255, 371] width 52 height 25
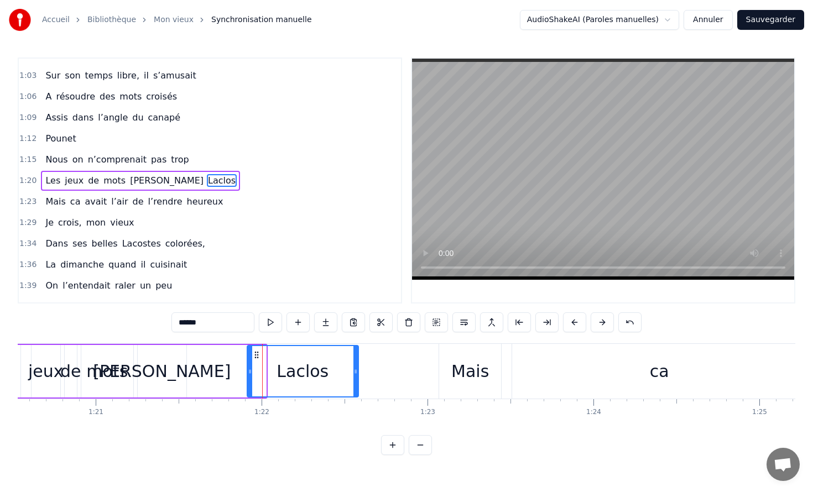
drag, startPoint x: 264, startPoint y: 374, endPoint x: 377, endPoint y: 383, distance: 113.2
click at [358, 383] on div at bounding box center [355, 371] width 4 height 50
click at [158, 370] on div "d’Michel" at bounding box center [162, 371] width 138 height 25
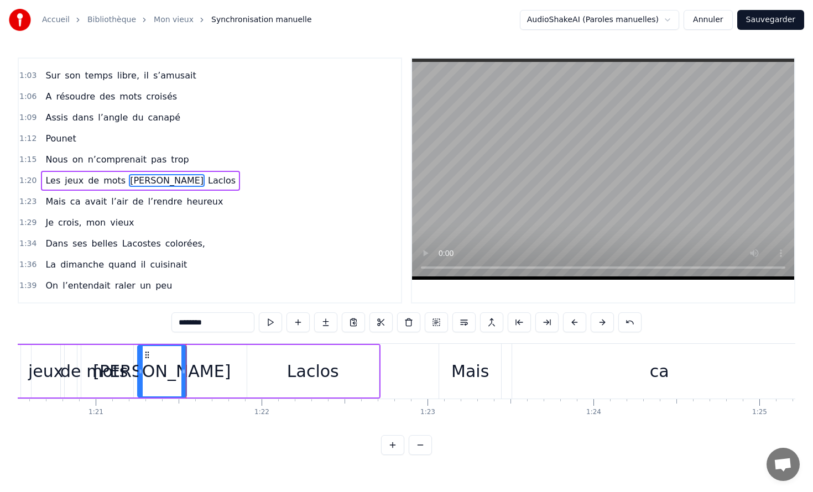
click at [452, 213] on video at bounding box center [603, 169] width 382 height 221
click at [607, 159] on video at bounding box center [603, 169] width 382 height 221
click at [300, 374] on div "Laclos" at bounding box center [313, 371] width 52 height 25
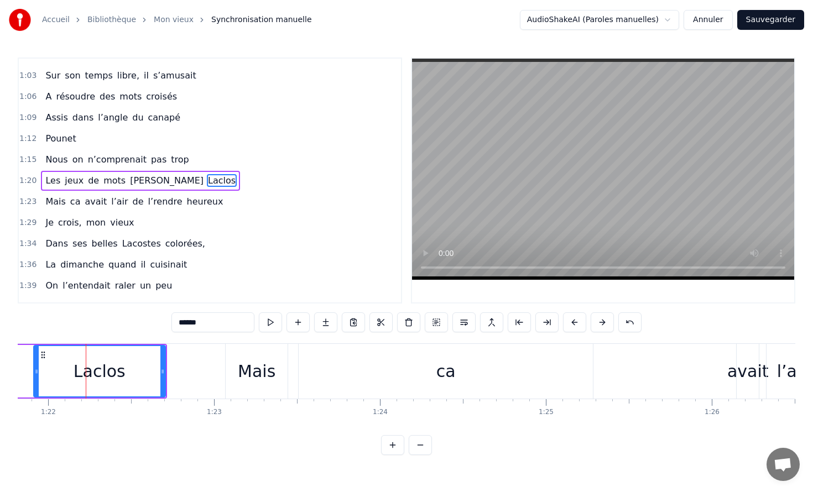
scroll to position [0, 13602]
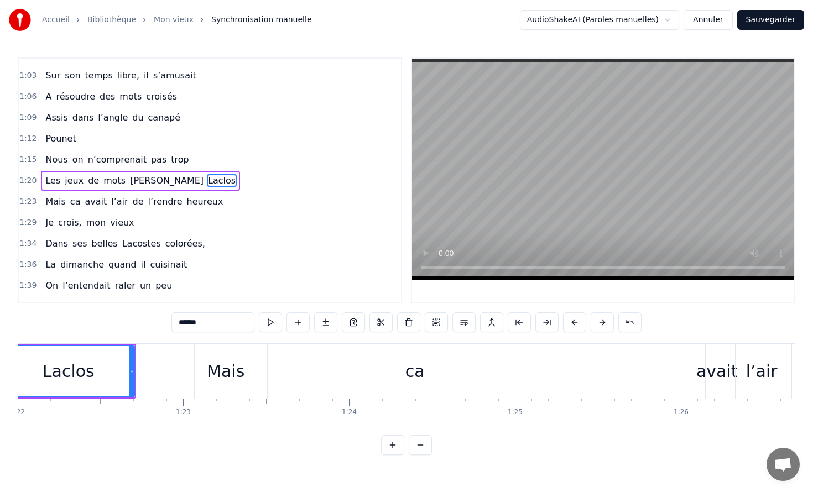
click at [244, 374] on div "Mais" at bounding box center [226, 371] width 62 height 55
type input "****"
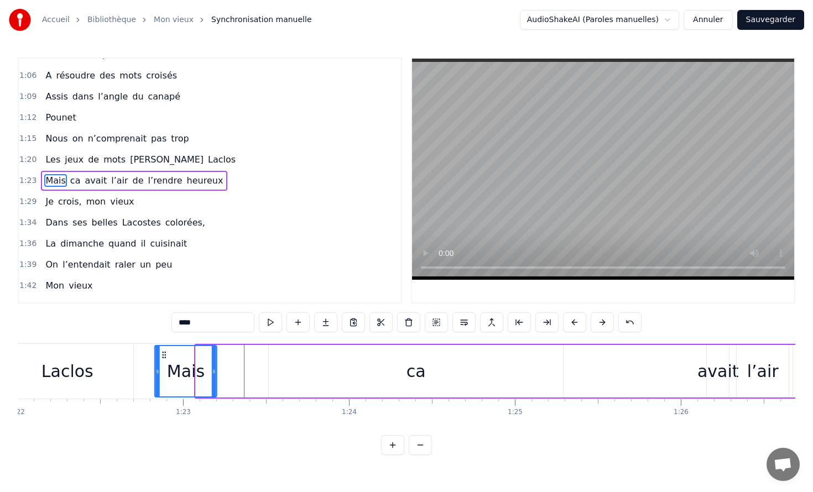
scroll to position [0, 13593]
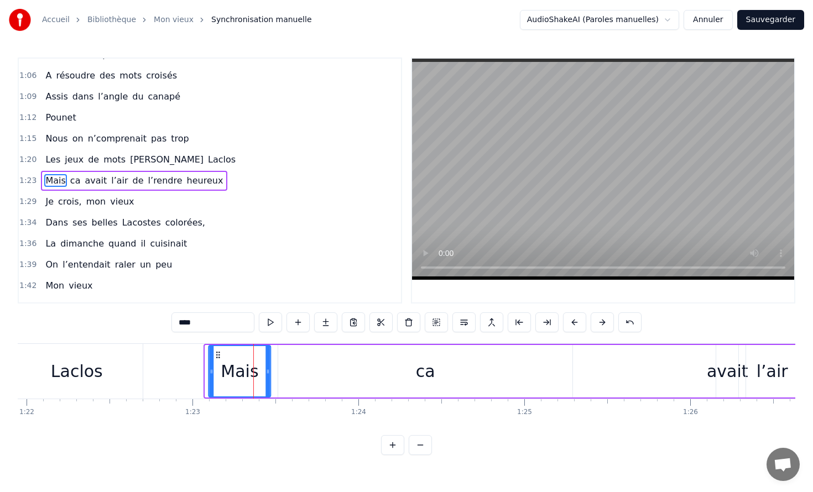
drag, startPoint x: 205, startPoint y: 356, endPoint x: 217, endPoint y: 377, distance: 24.8
click at [217, 377] on div "Mais" at bounding box center [239, 371] width 61 height 50
click at [292, 342] on div "0:10 Dans ses belles Lacostes colorées, 0:13 Il s'en allait l'hiver, l'été 0:15…" at bounding box center [406, 257] width 777 height 398
click at [292, 344] on div "Mais ca avait l’air de l’rendre heureux" at bounding box center [632, 371] width 852 height 55
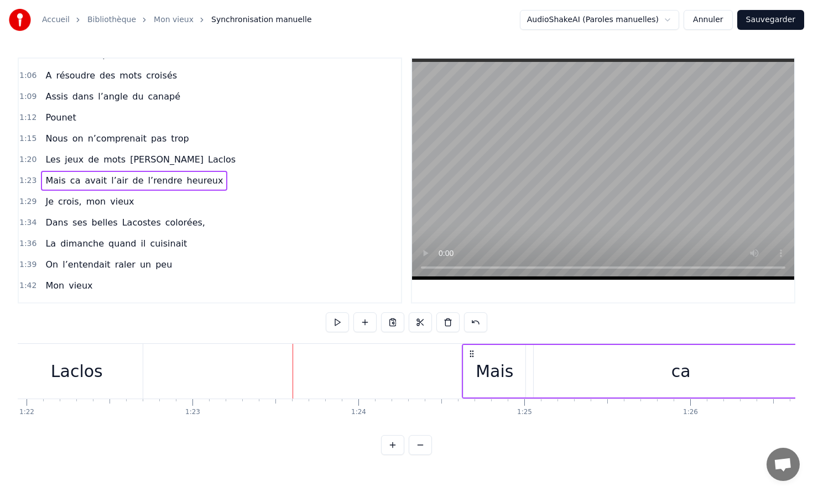
drag, startPoint x: 215, startPoint y: 353, endPoint x: 524, endPoint y: 369, distance: 308.9
drag, startPoint x: 216, startPoint y: 349, endPoint x: 574, endPoint y: 385, distance: 360.6
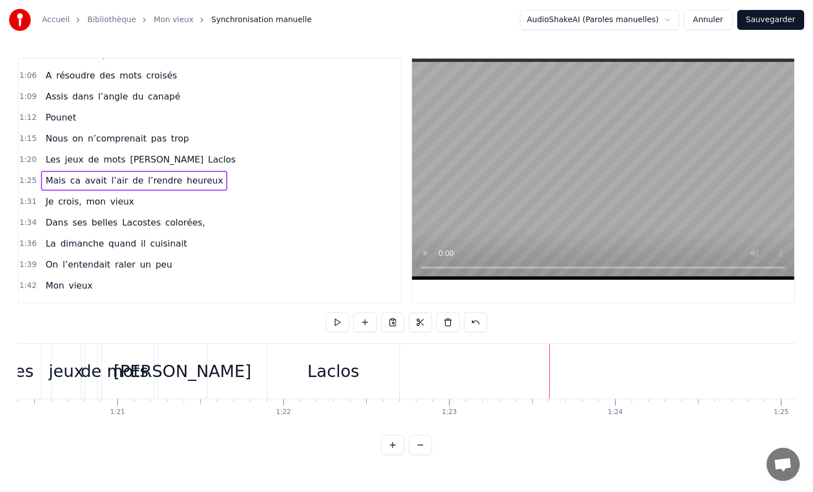
scroll to position [0, 13268]
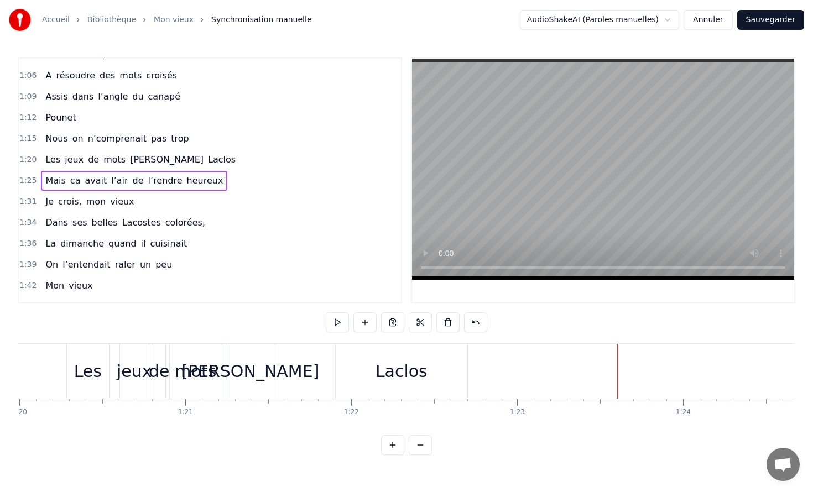
click at [418, 373] on div "Laclos" at bounding box center [401, 371] width 52 height 25
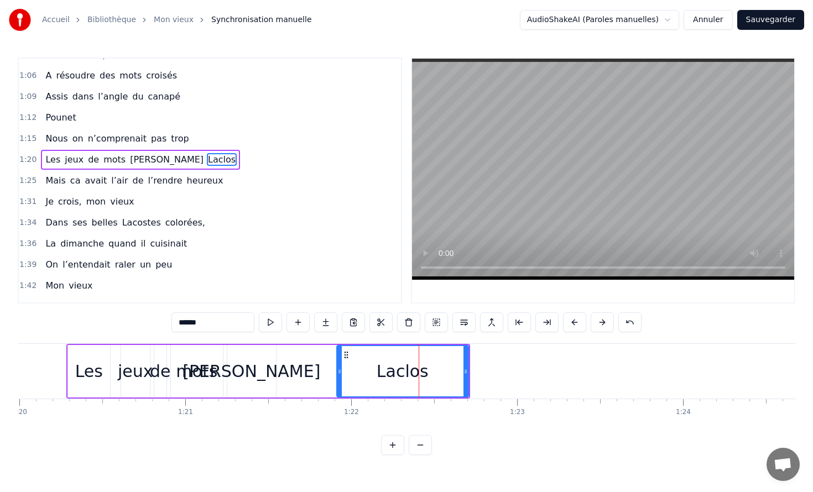
scroll to position [330, 0]
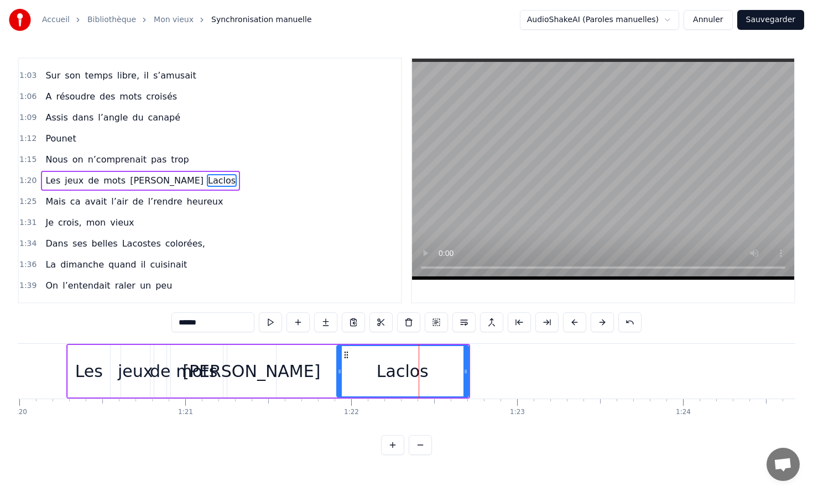
drag, startPoint x: 410, startPoint y: 371, endPoint x: 419, endPoint y: 371, distance: 9.4
click at [419, 371] on div "Laclos" at bounding box center [403, 371] width 52 height 25
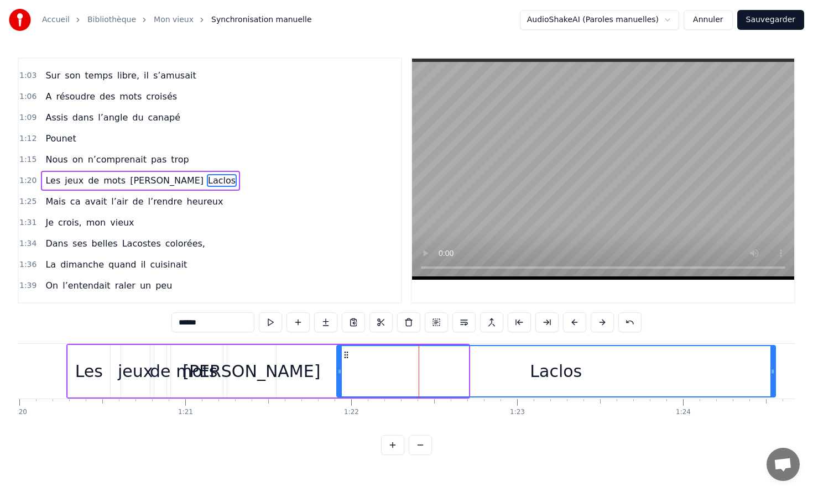
drag, startPoint x: 465, startPoint y: 370, endPoint x: 771, endPoint y: 347, distance: 307.2
click at [771, 347] on div at bounding box center [772, 371] width 4 height 50
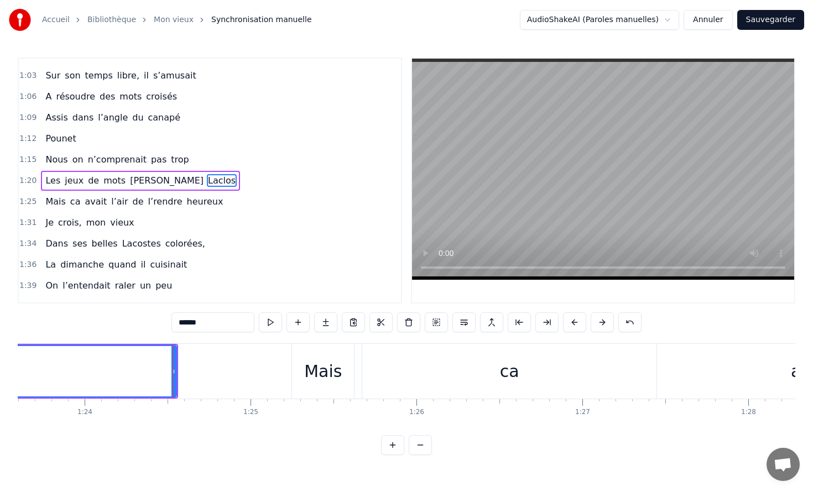
scroll to position [0, 13966]
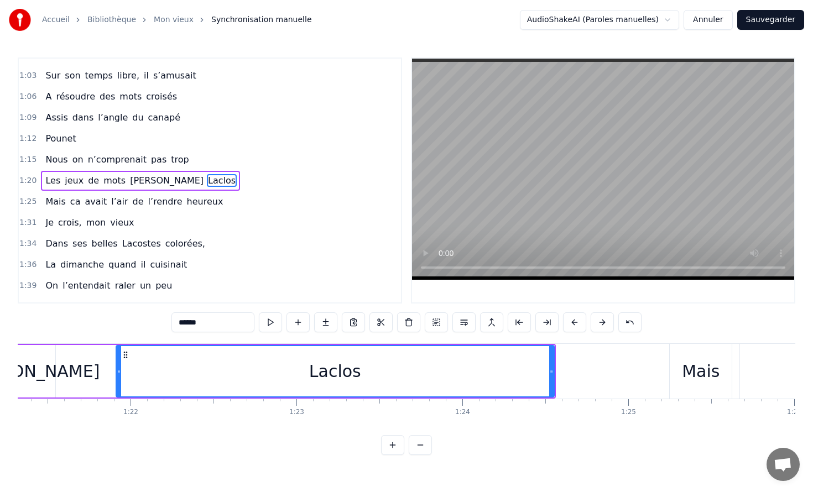
click at [556, 211] on video at bounding box center [603, 169] width 382 height 221
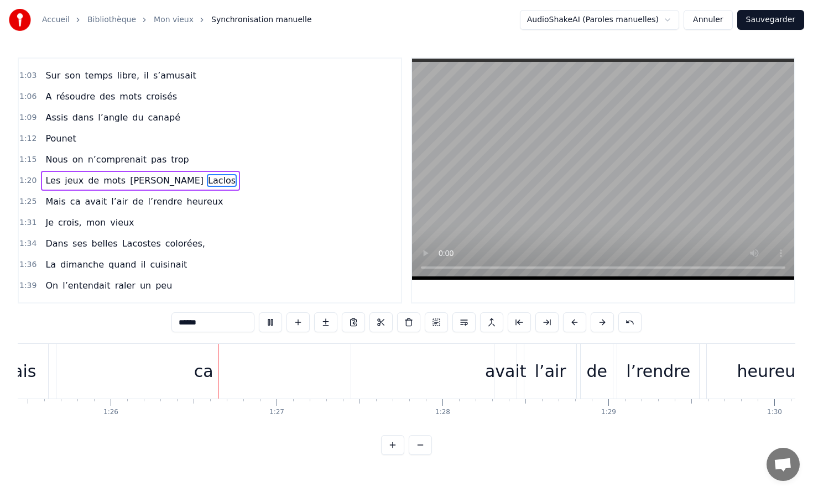
scroll to position [0, 14212]
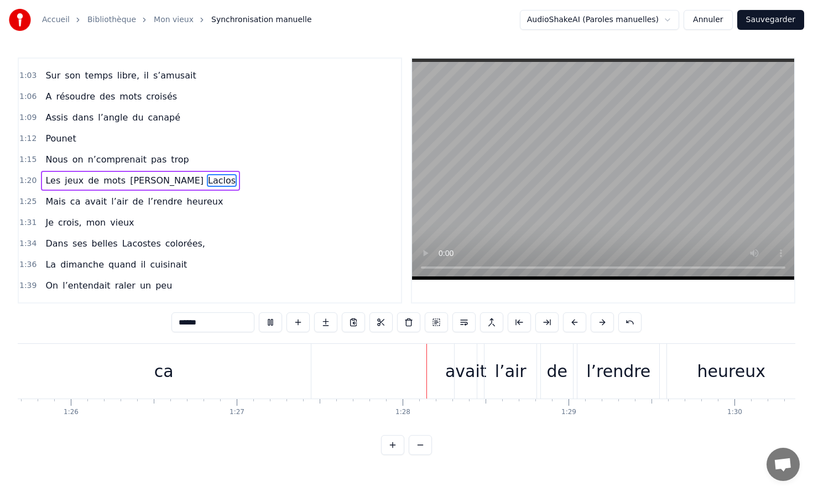
click at [555, 179] on video at bounding box center [603, 169] width 382 height 221
click at [140, 377] on div "ca" at bounding box center [164, 371] width 294 height 55
type input "**"
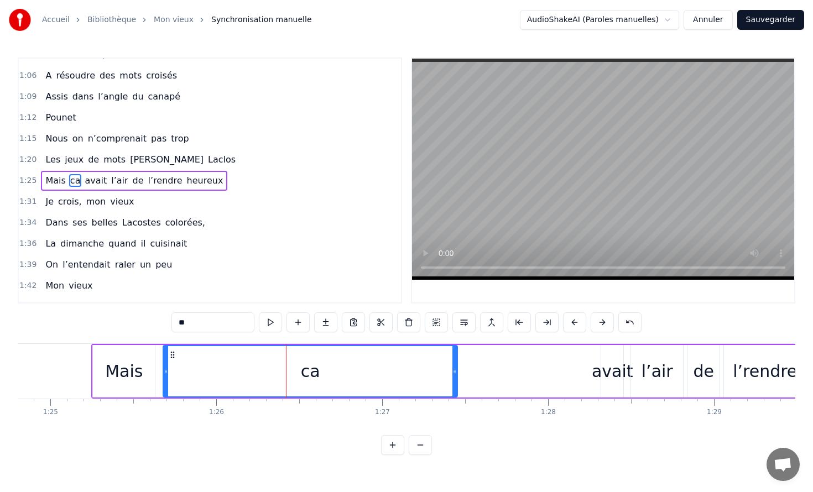
scroll to position [0, 14051]
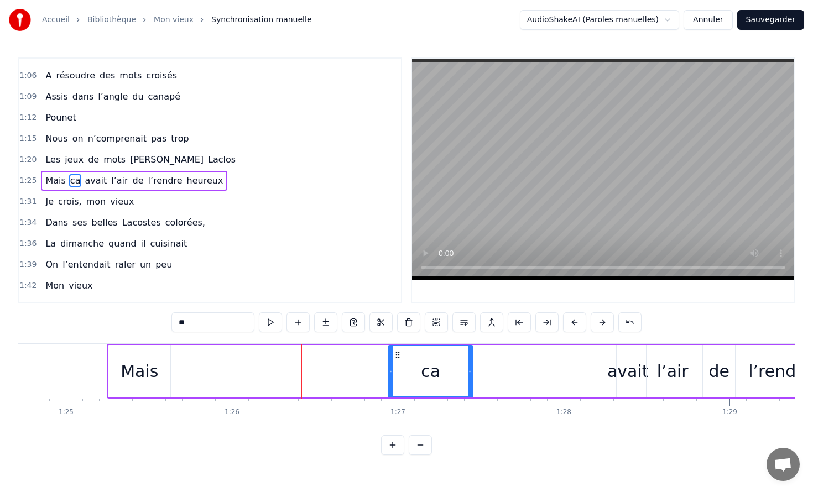
drag, startPoint x: 181, startPoint y: 369, endPoint x: 400, endPoint y: 377, distance: 219.1
click at [393, 377] on div at bounding box center [391, 371] width 4 height 50
drag, startPoint x: 444, startPoint y: 375, endPoint x: 338, endPoint y: 363, distance: 106.9
click at [333, 363] on div "Mais ca avait l’air de l’rendre heureux" at bounding box center [533, 371] width 852 height 55
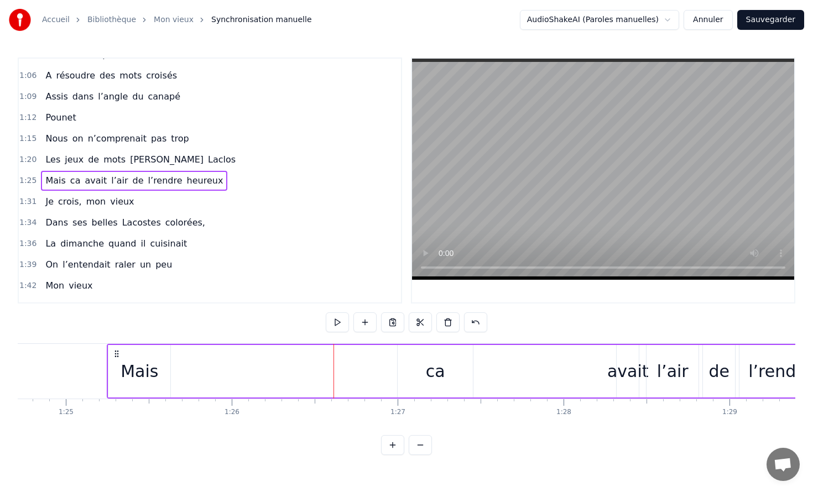
click at [432, 358] on div "ca" at bounding box center [435, 371] width 75 height 53
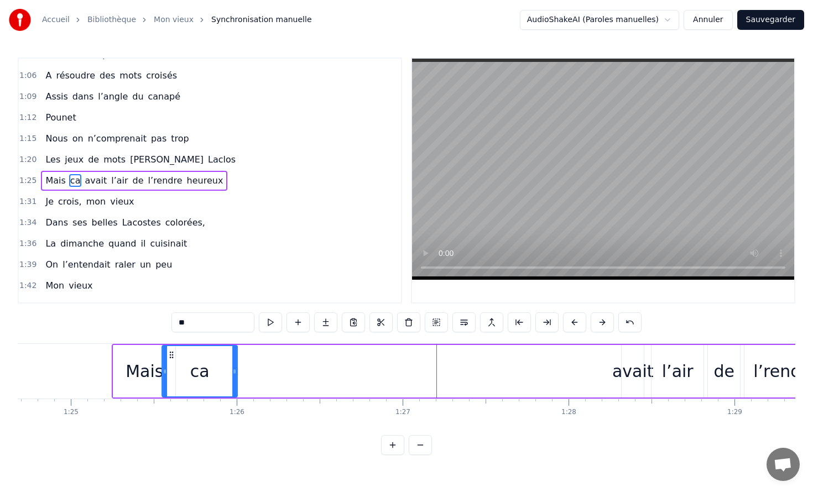
drag, startPoint x: 406, startPoint y: 354, endPoint x: 172, endPoint y: 341, distance: 234.8
click at [168, 341] on div "0:10 Dans ses belles Lacostes colorées, 0:13 Il s'en allait l'hiver, l'été 0:15…" at bounding box center [406, 257] width 777 height 398
click at [658, 362] on div "l’air" at bounding box center [680, 371] width 52 height 53
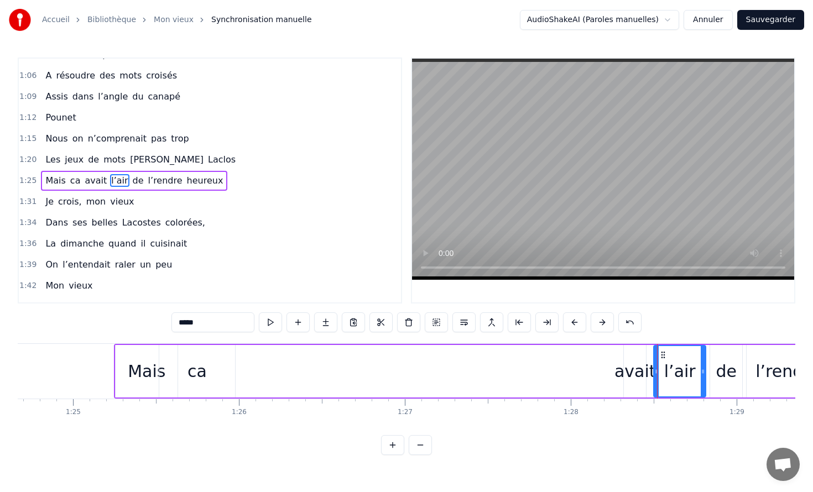
click at [641, 362] on div "avait" at bounding box center [634, 371] width 41 height 25
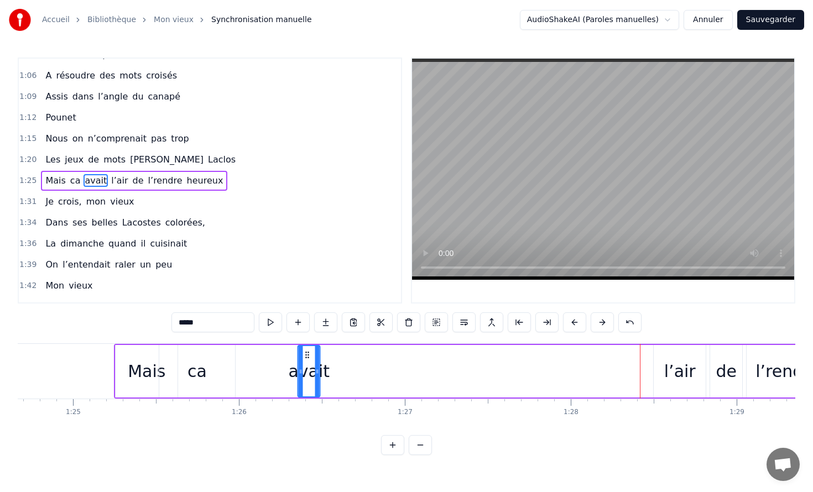
drag, startPoint x: 635, startPoint y: 357, endPoint x: 295, endPoint y: 365, distance: 339.6
click at [299, 365] on div "avait" at bounding box center [309, 371] width 21 height 50
click at [677, 356] on div "l’air" at bounding box center [680, 371] width 52 height 53
type input "*****"
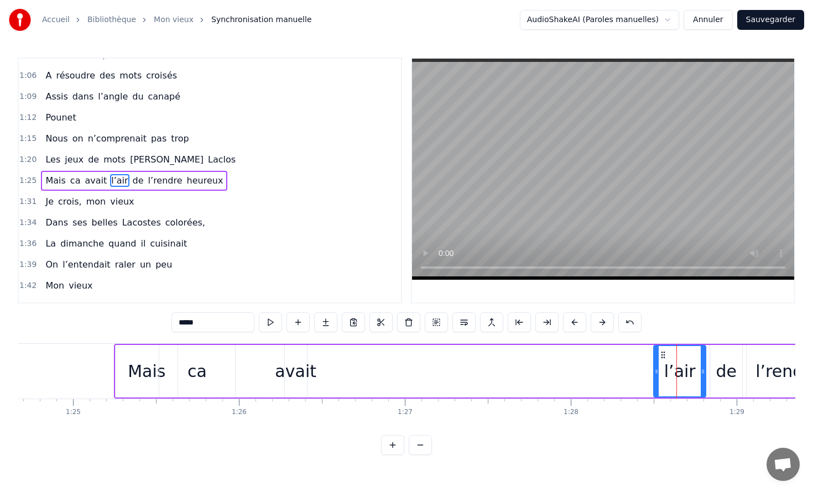
drag, startPoint x: 666, startPoint y: 355, endPoint x: 661, endPoint y: 351, distance: 6.3
click at [660, 351] on icon at bounding box center [663, 355] width 9 height 9
drag, startPoint x: 661, startPoint y: 351, endPoint x: 376, endPoint y: 360, distance: 285.5
click at [376, 360] on div "Mais ca avait l’air de l’rendre heureux" at bounding box center [540, 371] width 852 height 55
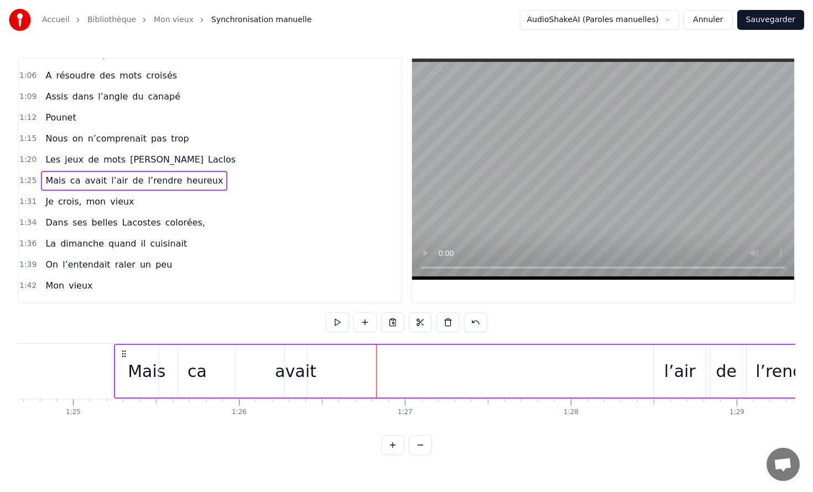
click at [676, 358] on div "l’air" at bounding box center [680, 371] width 52 height 53
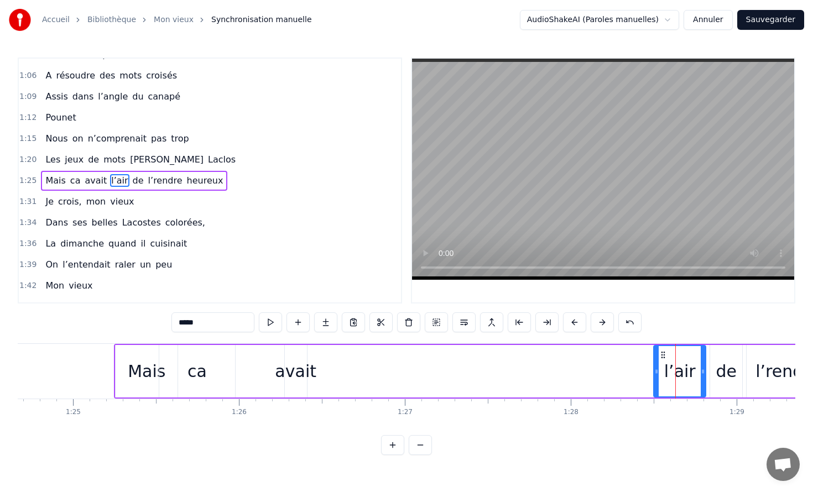
drag, startPoint x: 662, startPoint y: 354, endPoint x: 430, endPoint y: 359, distance: 232.3
click at [419, 359] on div "Mais ca avait l’air de l’rendre heureux" at bounding box center [540, 371] width 852 height 55
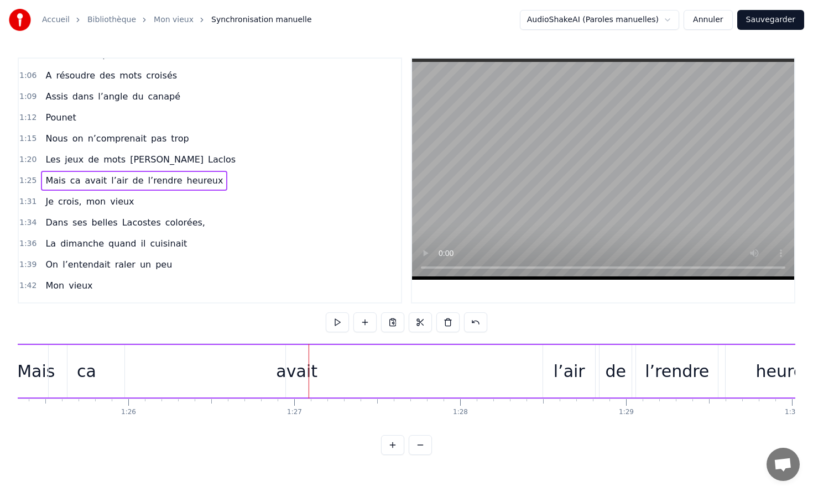
scroll to position [0, 14188]
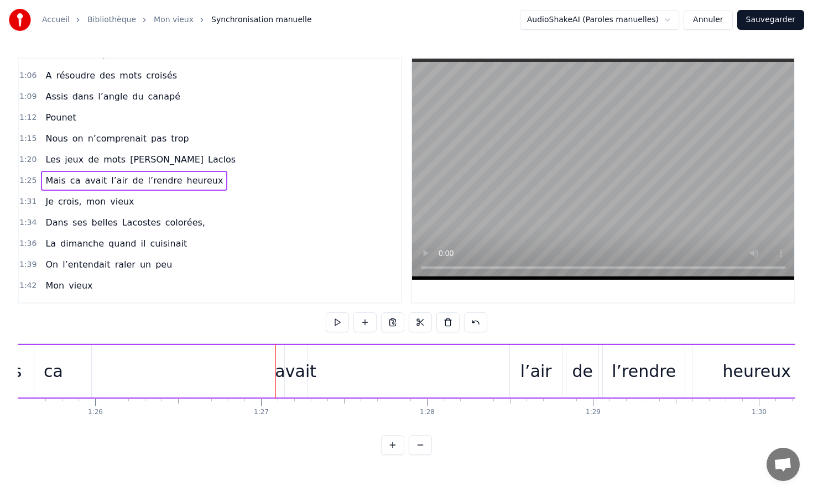
click at [537, 367] on div "l’air" at bounding box center [536, 371] width 32 height 25
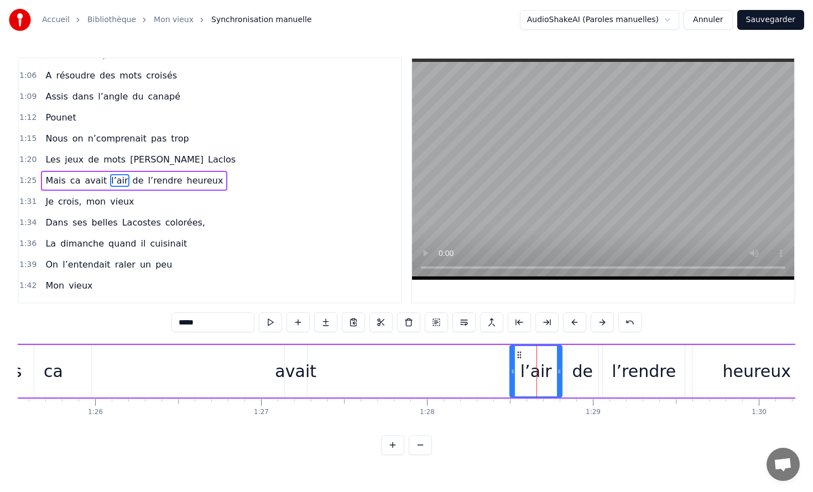
drag, startPoint x: 520, startPoint y: 352, endPoint x: 540, endPoint y: 359, distance: 21.5
click at [540, 359] on div "l’air" at bounding box center [535, 371] width 51 height 50
drag, startPoint x: 519, startPoint y: 353, endPoint x: 504, endPoint y: 359, distance: 15.4
click at [504, 359] on div "Mais ca avait l’air de l’rendre heureux" at bounding box center [396, 371] width 852 height 55
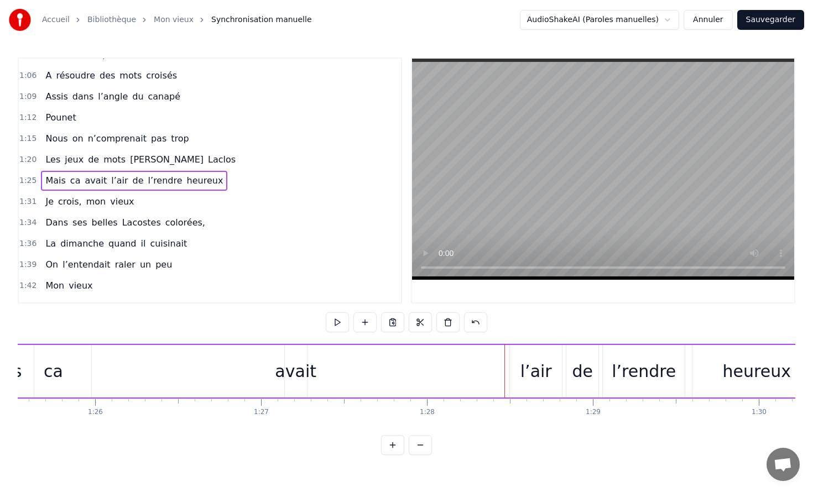
click at [521, 357] on div "l’air" at bounding box center [536, 371] width 52 height 53
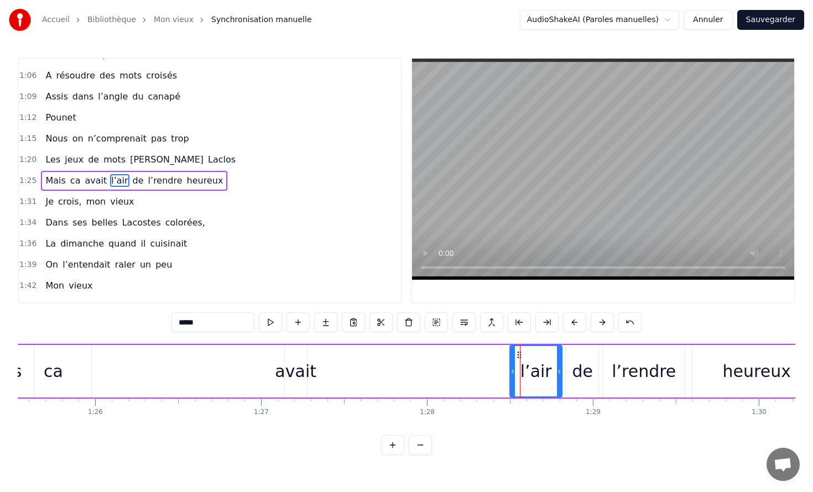
drag, startPoint x: 519, startPoint y: 352, endPoint x: 488, endPoint y: 352, distance: 31.5
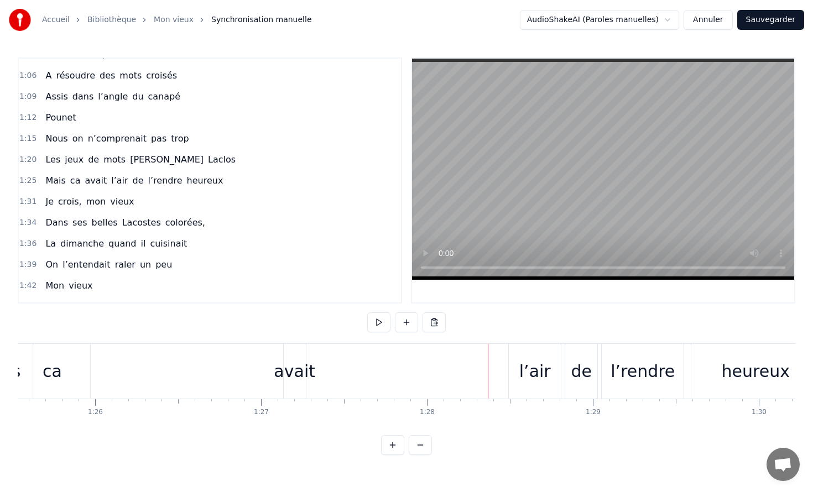
click at [568, 373] on div "de" at bounding box center [581, 371] width 32 height 55
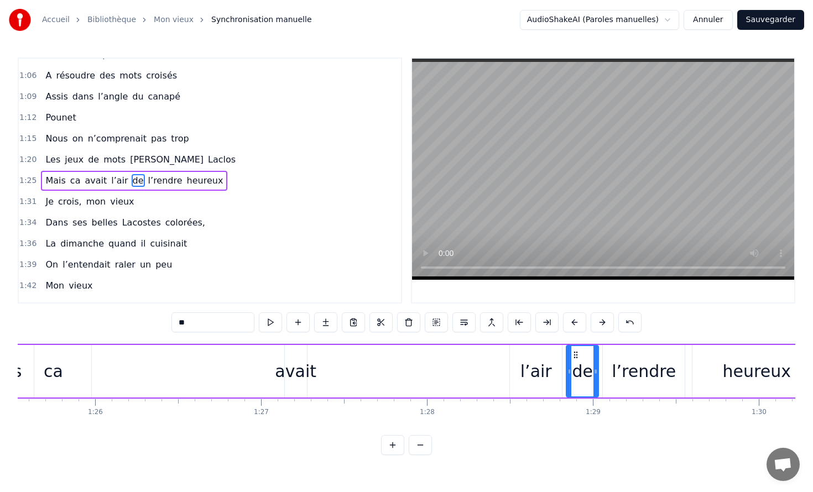
click at [519, 358] on div "l’air" at bounding box center [536, 371] width 52 height 53
type input "*****"
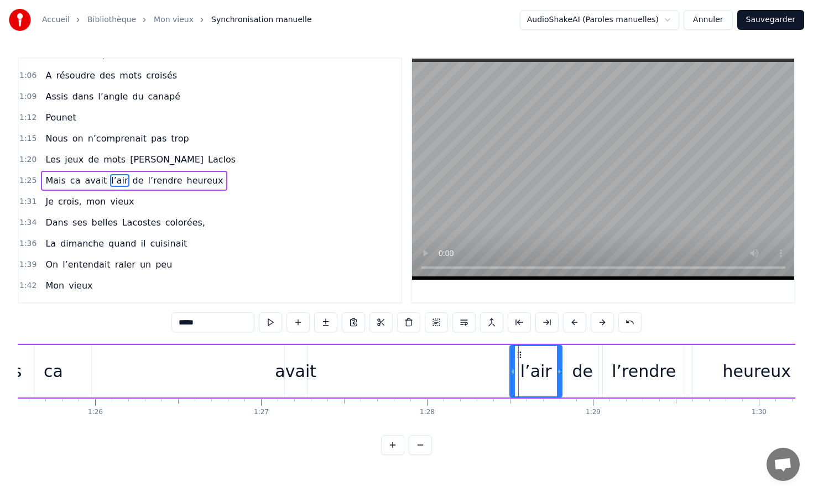
click at [520, 356] on icon at bounding box center [519, 355] width 9 height 9
drag, startPoint x: 523, startPoint y: 355, endPoint x: 509, endPoint y: 355, distance: 13.8
click at [509, 355] on div "Mais ca avait l’air de l’rendre heureux" at bounding box center [396, 371] width 852 height 55
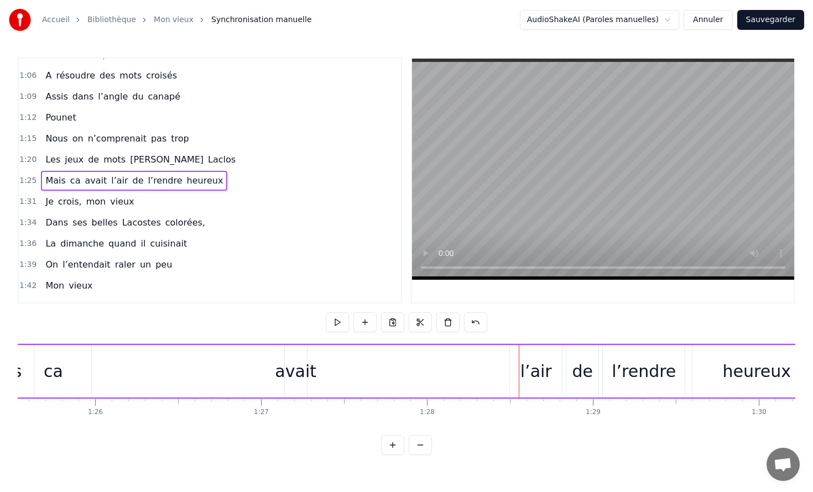
click at [448, 362] on div "Mais ca avait l’air de l’rendre heureux" at bounding box center [396, 371] width 852 height 55
click at [540, 359] on div "l’air" at bounding box center [536, 371] width 32 height 25
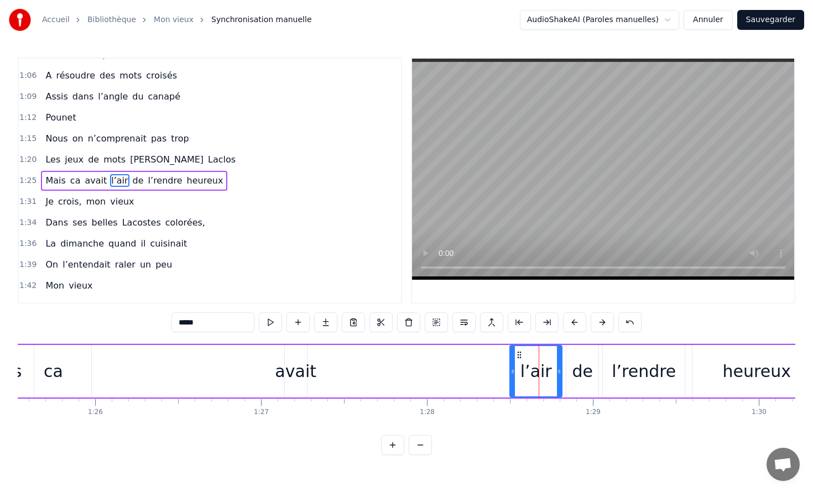
drag, startPoint x: 519, startPoint y: 355, endPoint x: 381, endPoint y: 355, distance: 138.2
click at [381, 355] on div "Mais ca avait l’air de l’rendre heureux" at bounding box center [396, 371] width 852 height 55
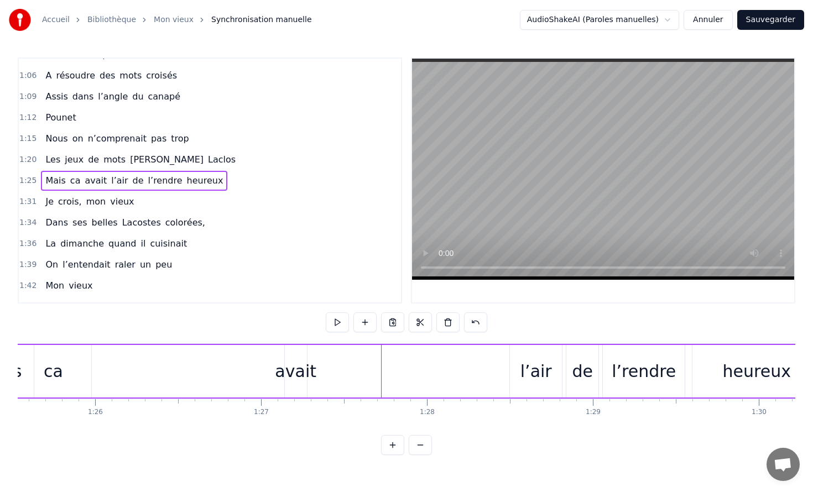
click at [300, 370] on div "avait" at bounding box center [295, 371] width 41 height 25
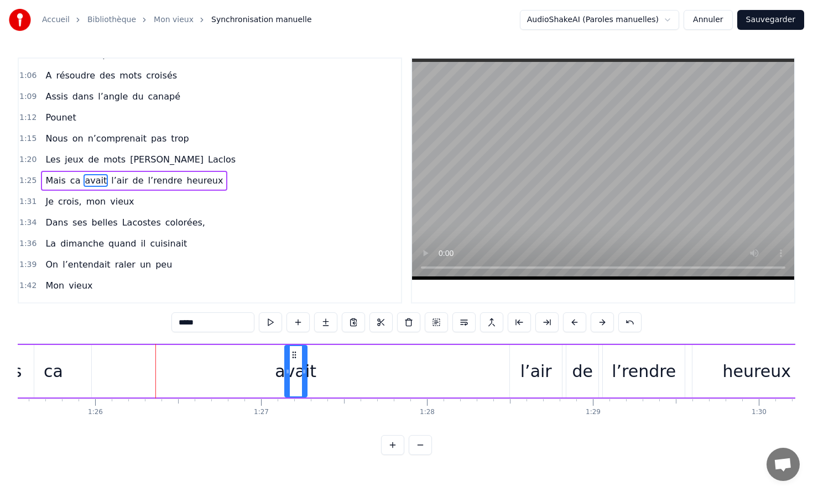
drag, startPoint x: 292, startPoint y: 351, endPoint x: 174, endPoint y: 341, distance: 118.8
click at [174, 341] on div "0:10 Dans ses belles Lacostes colorées, 0:13 Il s'en allait l'hiver, l'été 0:15…" at bounding box center [406, 257] width 777 height 398
drag, startPoint x: 285, startPoint y: 372, endPoint x: 218, endPoint y: 359, distance: 68.6
click at [218, 359] on div at bounding box center [220, 371] width 4 height 50
drag, startPoint x: 228, startPoint y: 357, endPoint x: 200, endPoint y: 357, distance: 28.2
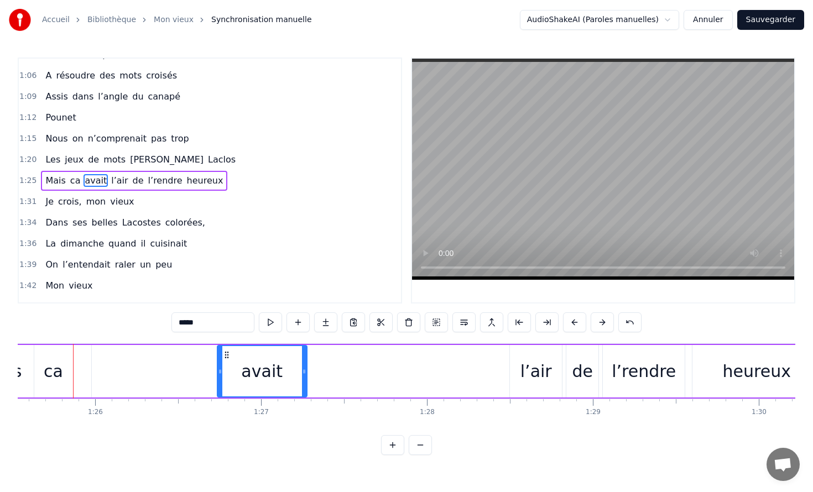
click at [198, 356] on div "Mais ca avait l’air de l’rendre heureux" at bounding box center [396, 371] width 852 height 55
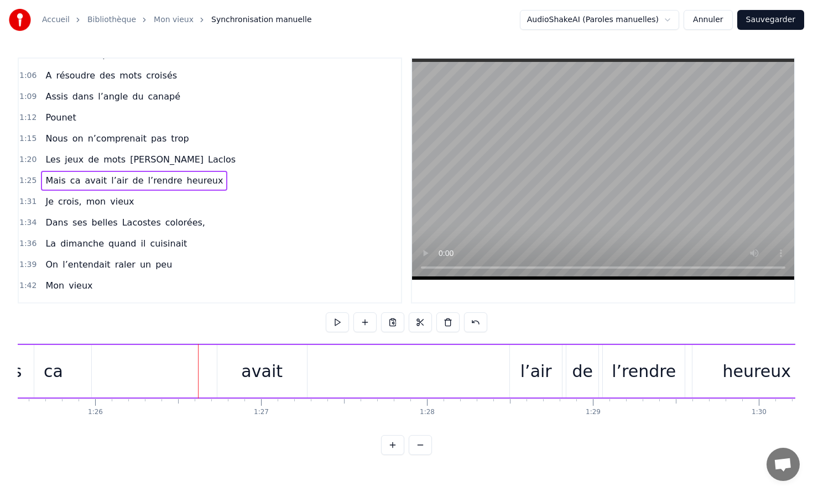
click at [243, 359] on div "avait" at bounding box center [262, 371] width 90 height 53
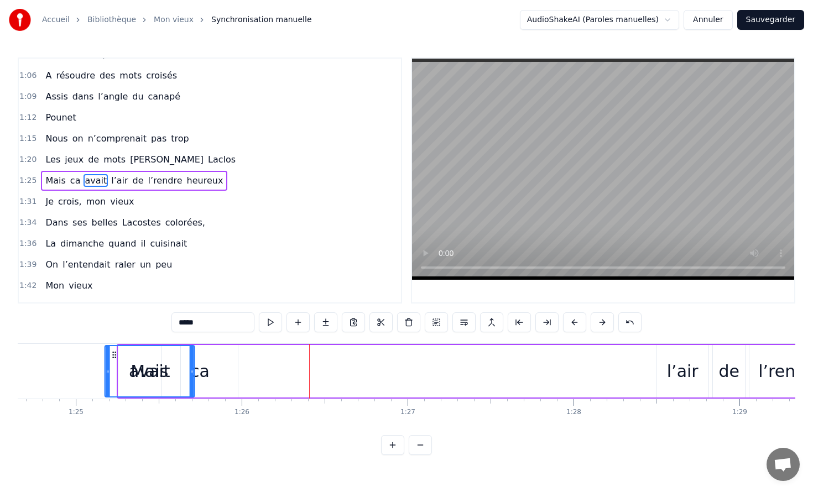
scroll to position [0, 14041]
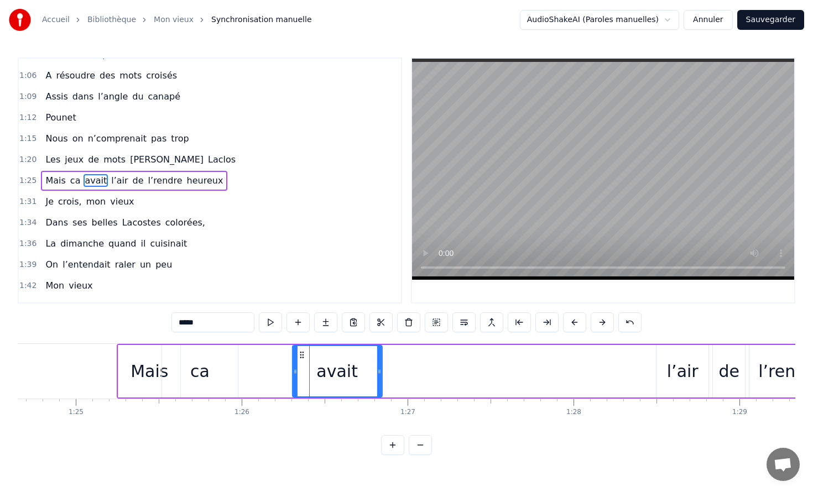
drag, startPoint x: 257, startPoint y: 353, endPoint x: 301, endPoint y: 351, distance: 43.7
click at [301, 351] on icon at bounding box center [301, 355] width 9 height 9
drag, startPoint x: 204, startPoint y: 367, endPoint x: 226, endPoint y: 367, distance: 21.6
click at [226, 367] on div "ca" at bounding box center [199, 371] width 75 height 53
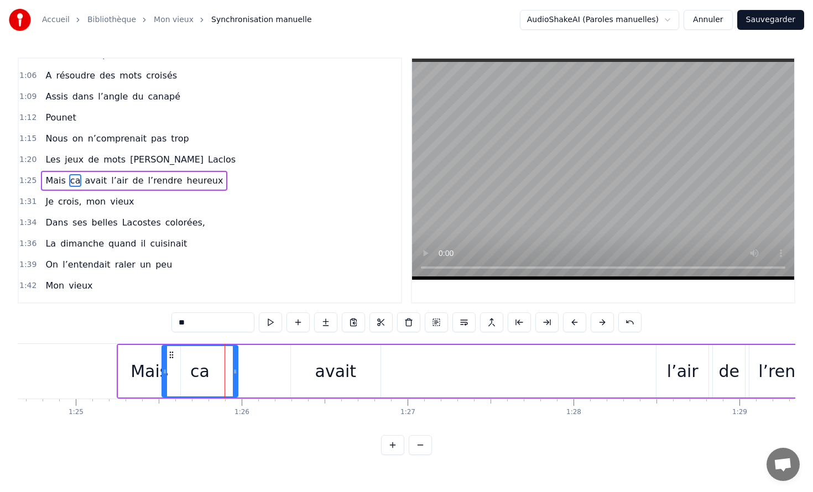
drag, startPoint x: 197, startPoint y: 364, endPoint x: 217, endPoint y: 364, distance: 19.9
click at [217, 364] on div "ca" at bounding box center [200, 371] width 74 height 50
drag, startPoint x: 172, startPoint y: 355, endPoint x: 197, endPoint y: 354, distance: 25.4
click at [198, 354] on circle at bounding box center [198, 354] width 1 height 1
click at [296, 349] on div "avait" at bounding box center [336, 371] width 90 height 53
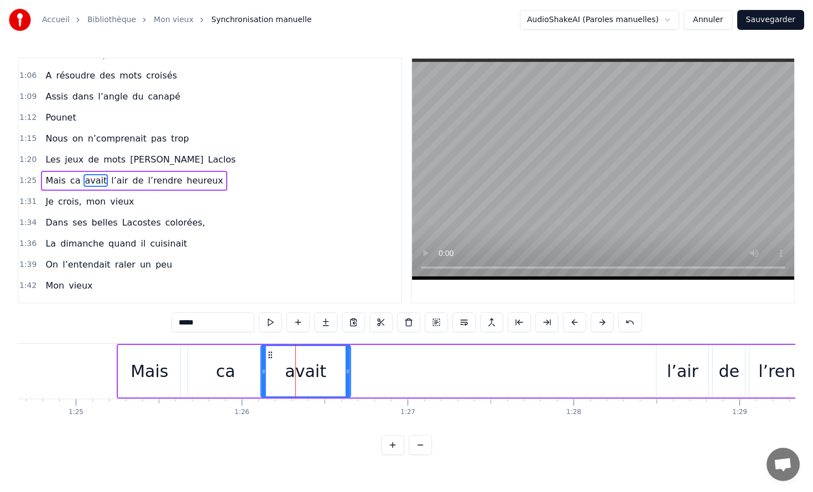
drag, startPoint x: 299, startPoint y: 352, endPoint x: 269, endPoint y: 349, distance: 30.0
click at [269, 349] on div "avait" at bounding box center [306, 371] width 88 height 50
click at [692, 357] on div "l’air" at bounding box center [682, 371] width 52 height 53
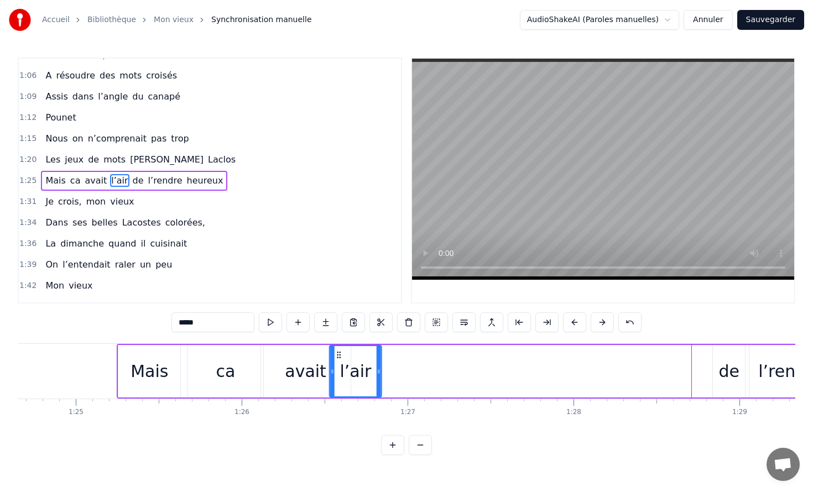
drag, startPoint x: 667, startPoint y: 355, endPoint x: 341, endPoint y: 355, distance: 326.2
click at [340, 355] on circle at bounding box center [339, 354] width 1 height 1
click at [733, 361] on div "de" at bounding box center [728, 371] width 21 height 25
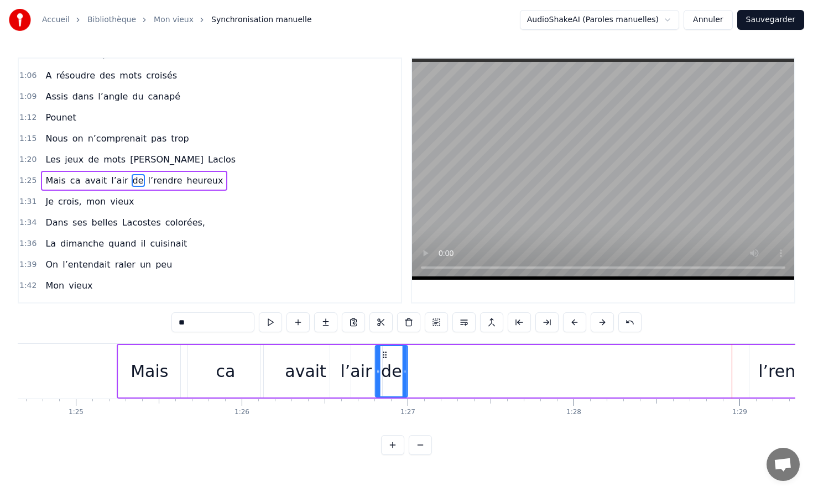
drag, startPoint x: 723, startPoint y: 354, endPoint x: 386, endPoint y: 371, distance: 337.2
click at [386, 371] on div "de" at bounding box center [391, 371] width 31 height 50
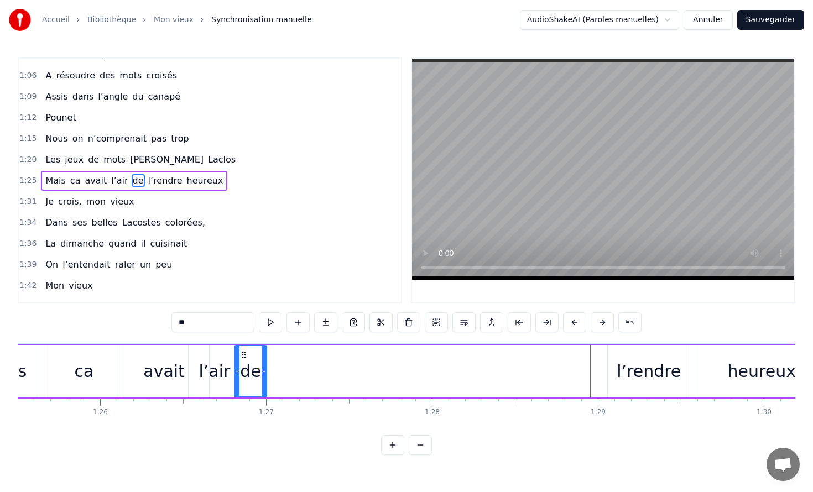
scroll to position [0, 14186]
click at [629, 361] on div "l’rendre" at bounding box center [646, 371] width 64 height 25
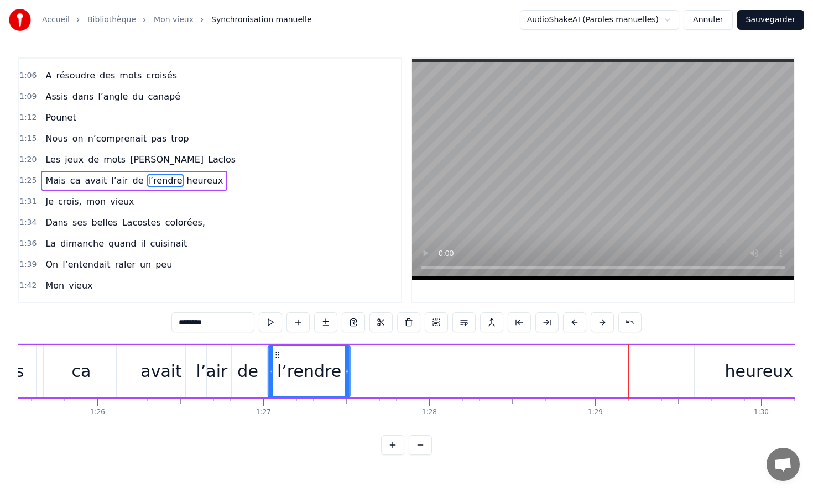
drag, startPoint x: 615, startPoint y: 354, endPoint x: 276, endPoint y: 364, distance: 339.1
click at [276, 364] on div "l’rendre" at bounding box center [309, 371] width 81 height 50
click at [155, 361] on div "avait" at bounding box center [160, 371] width 41 height 25
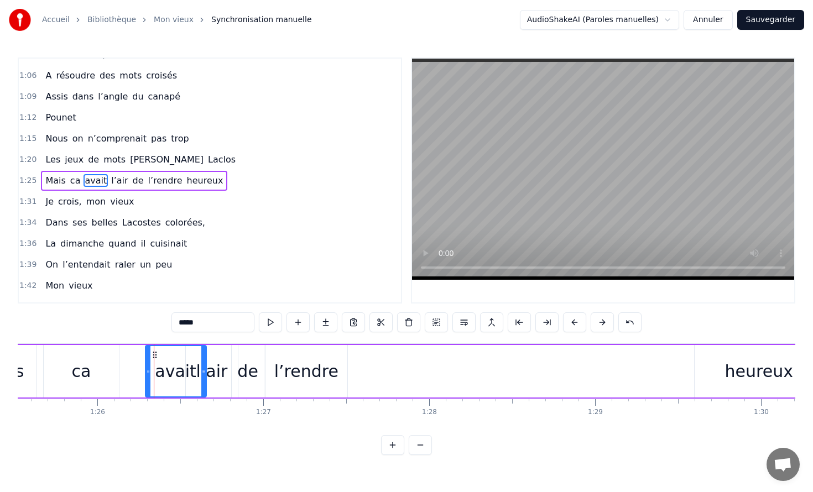
drag, startPoint x: 118, startPoint y: 366, endPoint x: 145, endPoint y: 367, distance: 27.7
click at [146, 367] on div at bounding box center [148, 371] width 4 height 50
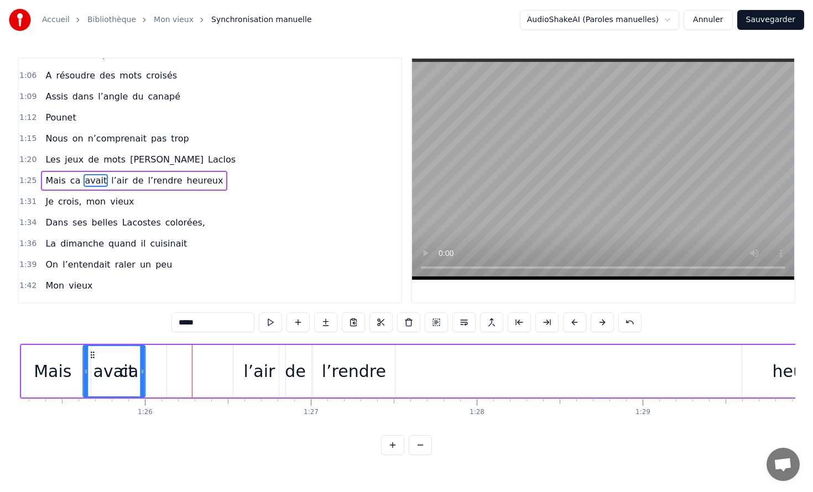
scroll to position [0, 14086]
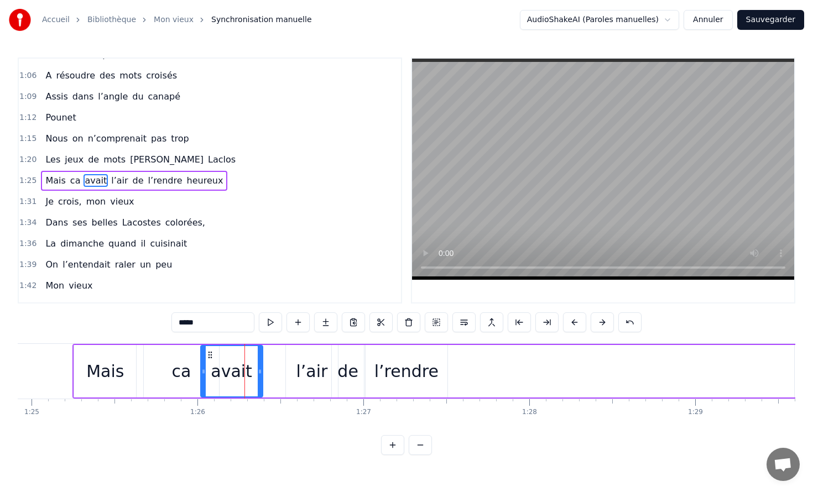
drag, startPoint x: 153, startPoint y: 355, endPoint x: 209, endPoint y: 349, distance: 56.1
click at [209, 349] on div "avait" at bounding box center [231, 371] width 61 height 50
click at [305, 364] on div "l’air" at bounding box center [312, 371] width 32 height 25
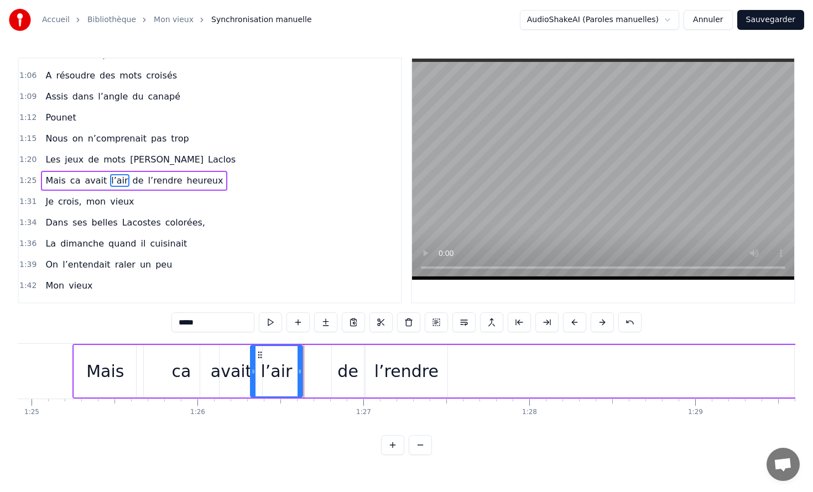
drag, startPoint x: 296, startPoint y: 353, endPoint x: 261, endPoint y: 351, distance: 35.5
click at [261, 351] on icon at bounding box center [259, 355] width 9 height 9
click at [344, 359] on div "de" at bounding box center [347, 371] width 21 height 25
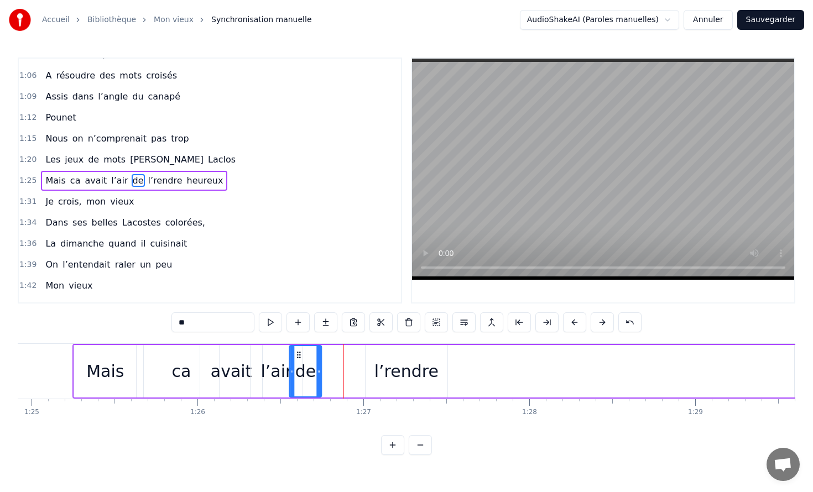
drag, startPoint x: 342, startPoint y: 354, endPoint x: 300, endPoint y: 352, distance: 42.6
click at [300, 352] on icon at bounding box center [298, 355] width 9 height 9
click at [402, 366] on div "l’rendre" at bounding box center [406, 371] width 64 height 25
type input "********"
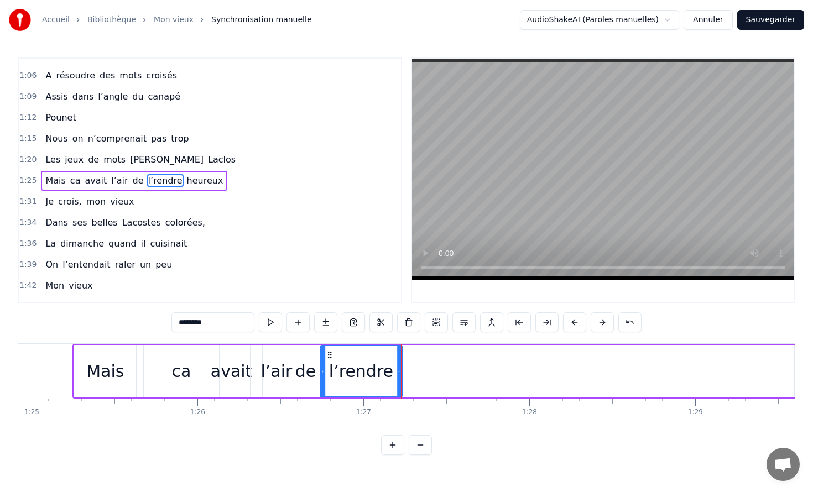
drag, startPoint x: 373, startPoint y: 353, endPoint x: 324, endPoint y: 351, distance: 48.7
click at [325, 351] on icon at bounding box center [329, 355] width 9 height 9
drag, startPoint x: 397, startPoint y: 367, endPoint x: 378, endPoint y: 367, distance: 18.8
click at [378, 367] on icon at bounding box center [377, 371] width 4 height 9
click at [456, 367] on div "Mais ca avait l’air de l’rendre heureux" at bounding box center [498, 371] width 852 height 55
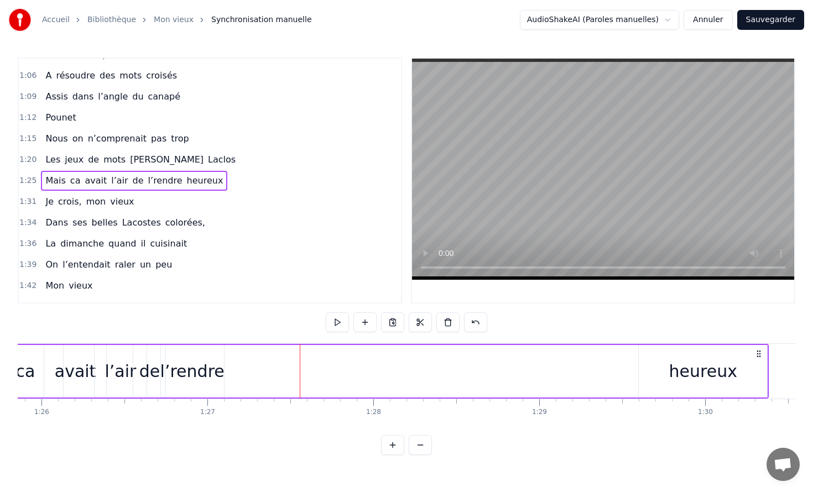
scroll to position [0, 14260]
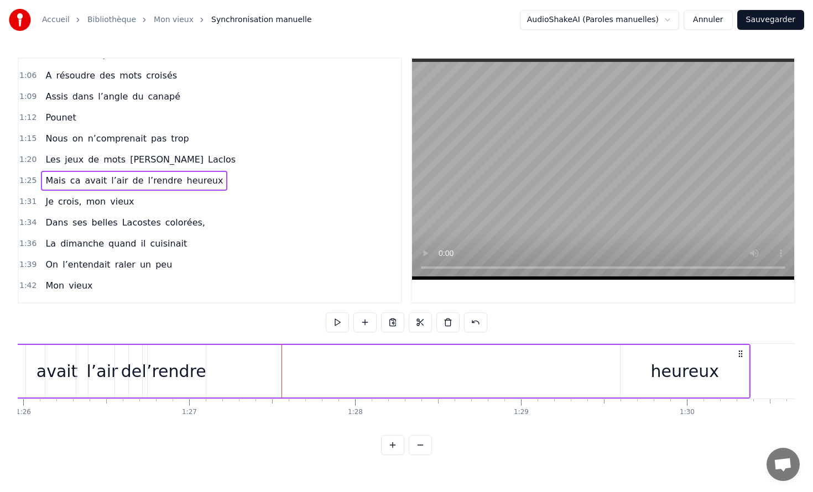
click at [665, 363] on div "heureux" at bounding box center [685, 371] width 68 height 25
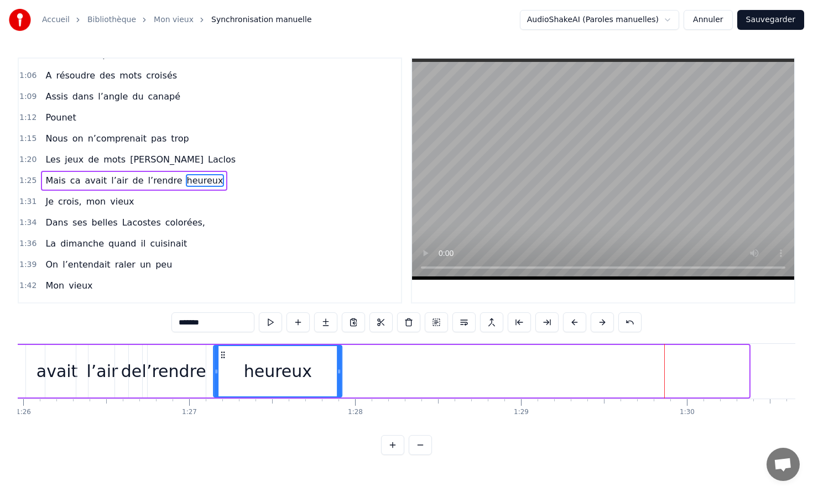
drag, startPoint x: 630, startPoint y: 352, endPoint x: 223, endPoint y: 374, distance: 407.5
click at [223, 374] on div "heureux" at bounding box center [277, 371] width 127 height 50
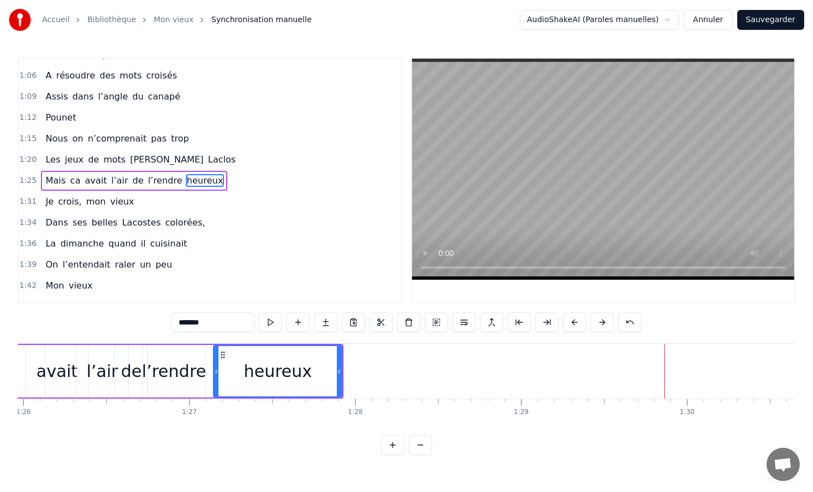
click at [213, 374] on div "heureux" at bounding box center [277, 371] width 129 height 53
drag, startPoint x: 217, startPoint y: 373, endPoint x: 262, endPoint y: 373, distance: 45.3
click at [262, 373] on icon at bounding box center [261, 371] width 4 height 9
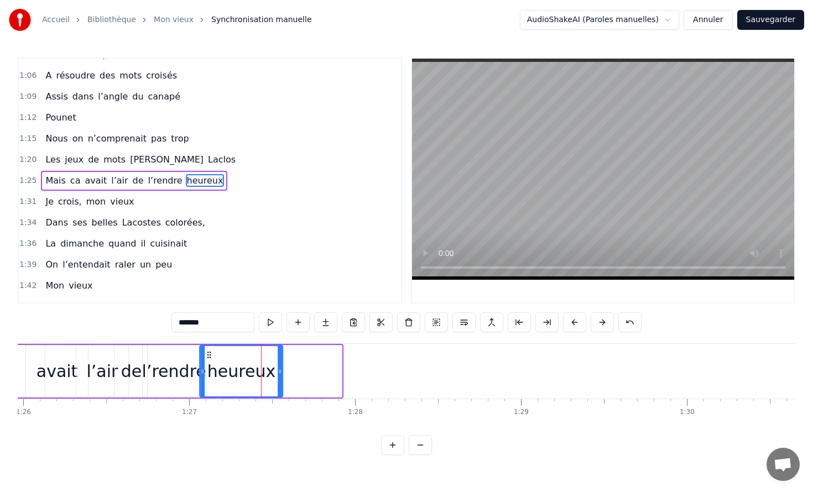
drag, startPoint x: 269, startPoint y: 354, endPoint x: 210, endPoint y: 356, distance: 59.2
click at [210, 356] on icon at bounding box center [209, 355] width 9 height 9
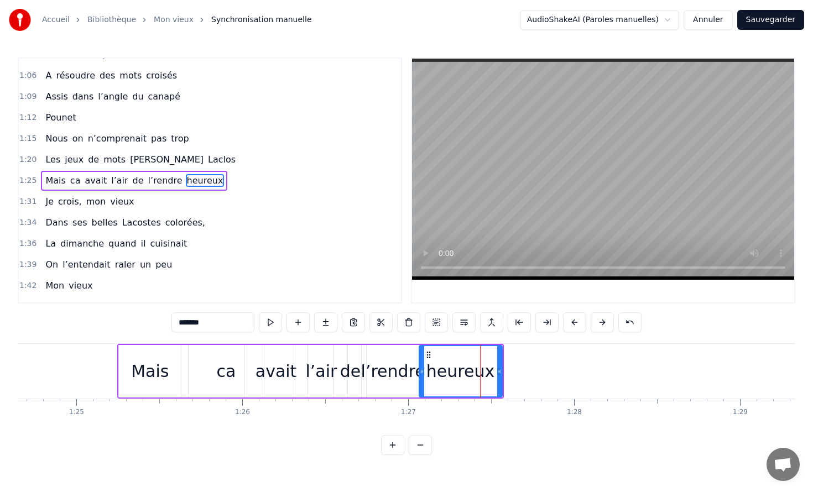
scroll to position [0, 13924]
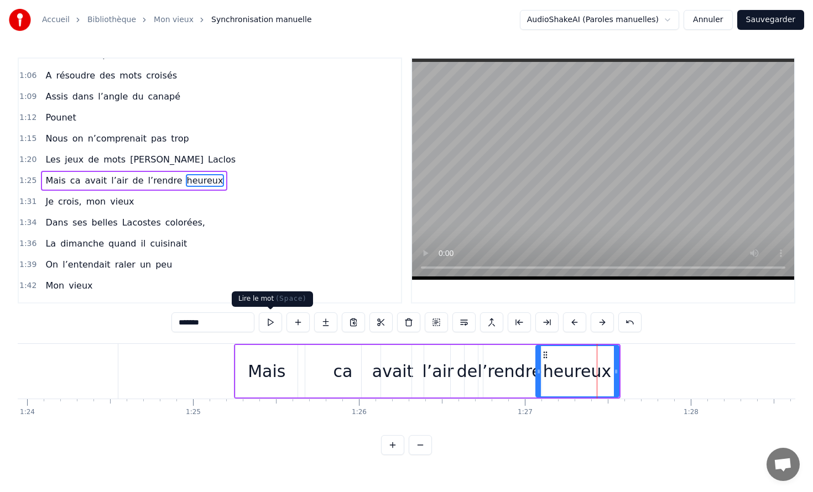
click at [485, 185] on video at bounding box center [603, 169] width 382 height 221
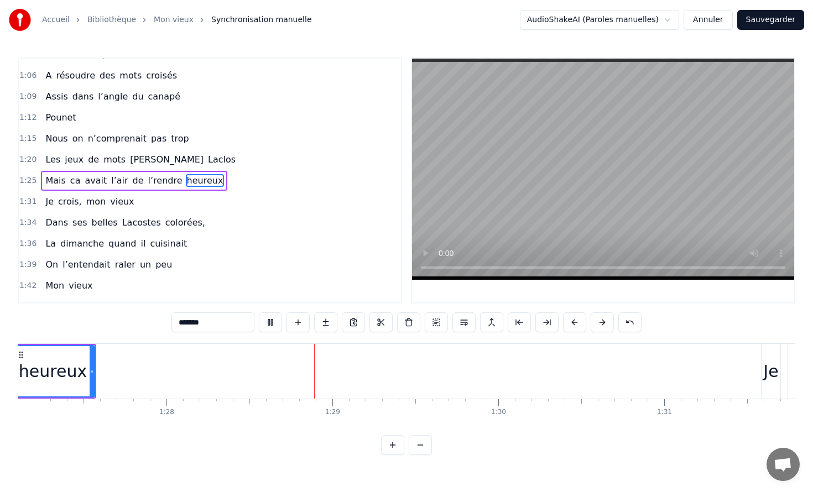
scroll to position [0, 14607]
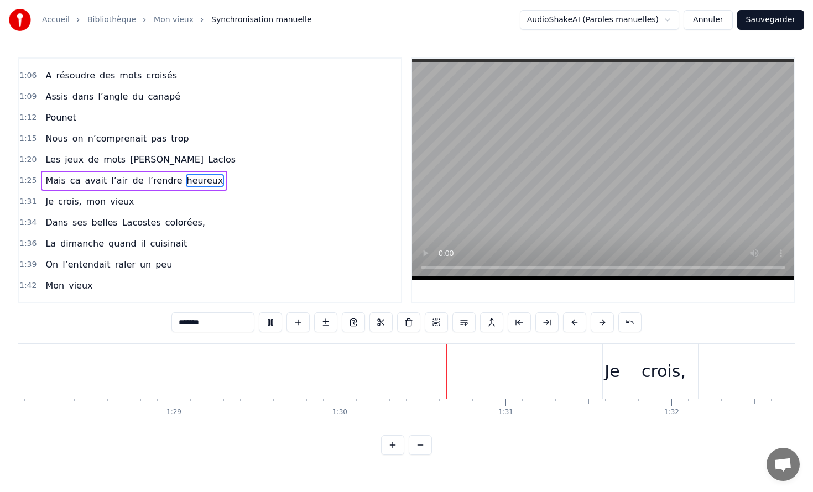
click at [574, 229] on video at bounding box center [603, 169] width 382 height 221
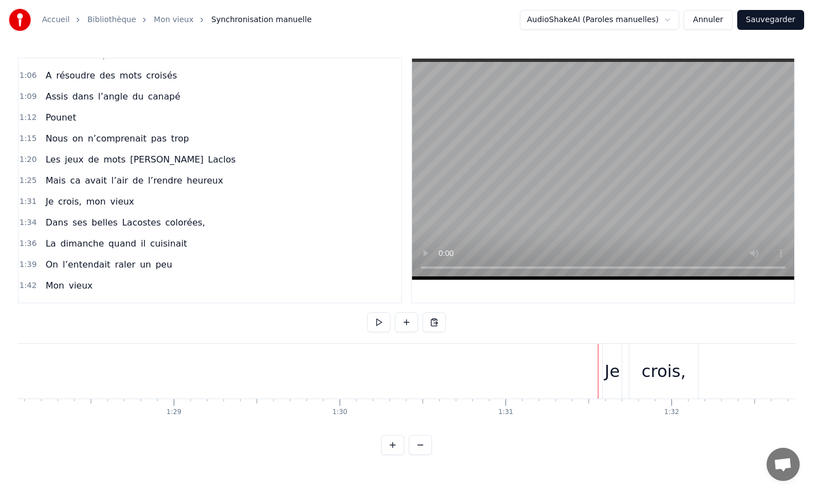
click at [622, 370] on div "Je crois, mon vieux" at bounding box center [762, 371] width 321 height 55
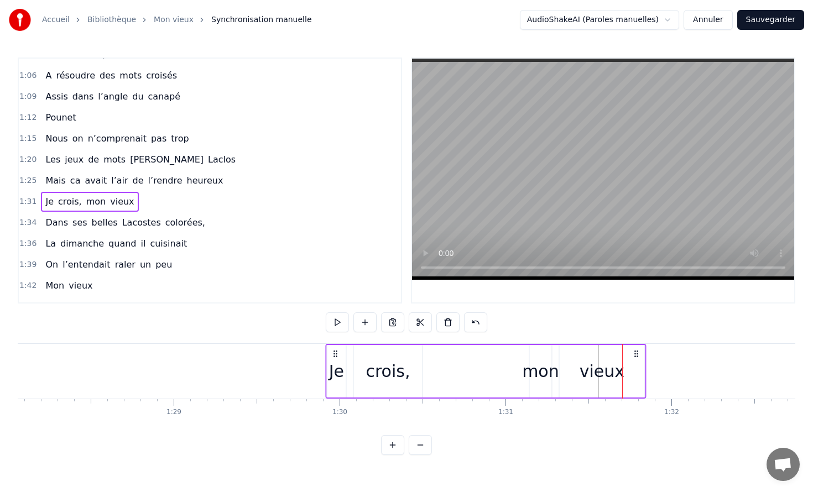
drag, startPoint x: 612, startPoint y: 354, endPoint x: 335, endPoint y: 354, distance: 277.0
click at [335, 354] on icon at bounding box center [335, 353] width 9 height 9
click at [584, 196] on video at bounding box center [603, 169] width 382 height 221
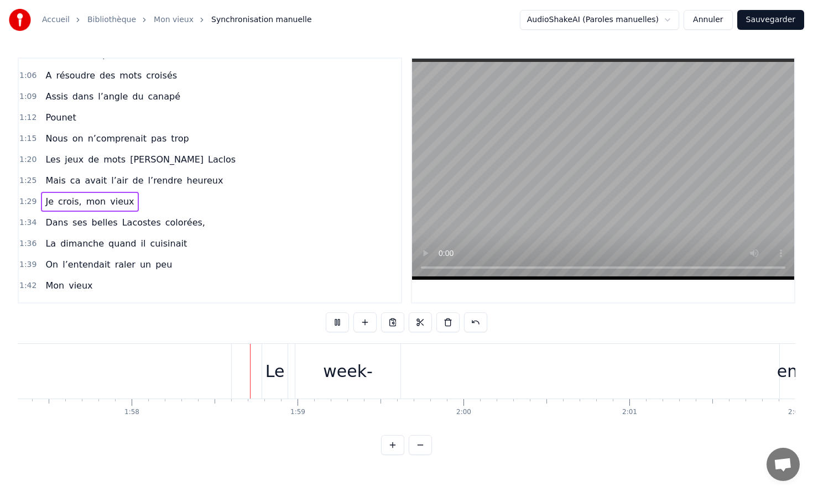
scroll to position [0, 19526]
click at [568, 159] on video at bounding box center [603, 169] width 382 height 221
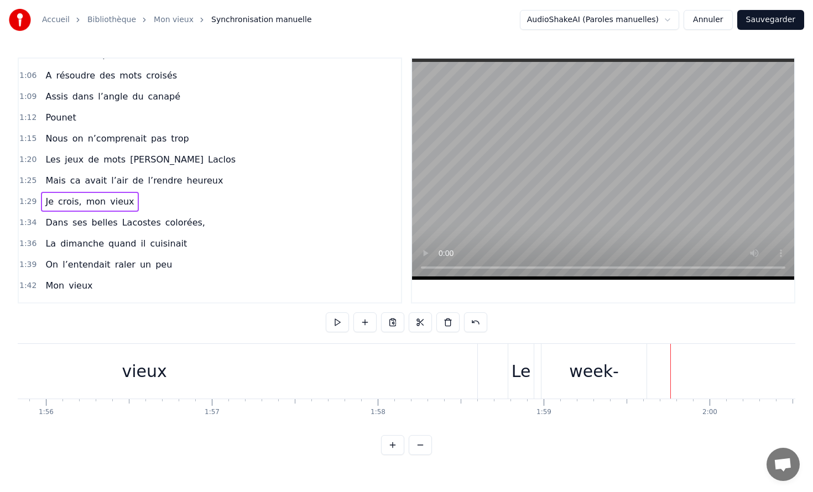
scroll to position [0, 19200]
click at [317, 382] on div "vieux" at bounding box center [158, 371] width 666 height 55
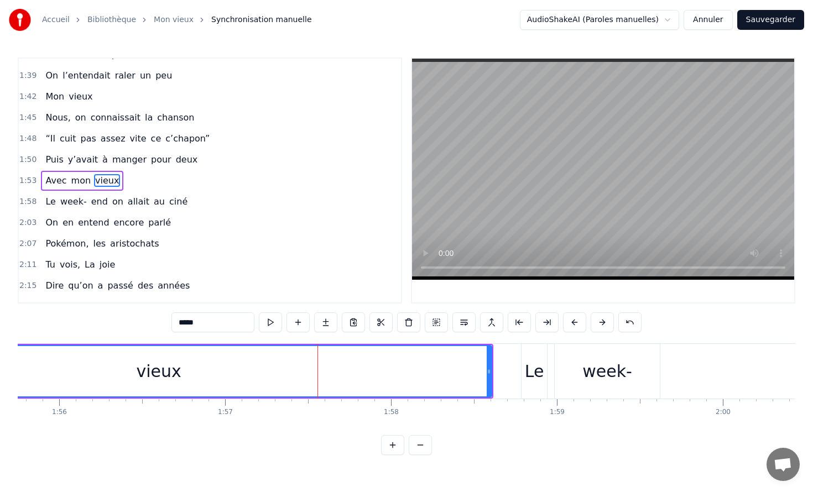
scroll to position [540, 0]
click at [582, 210] on video at bounding box center [603, 169] width 382 height 221
click at [492, 204] on video at bounding box center [603, 169] width 382 height 221
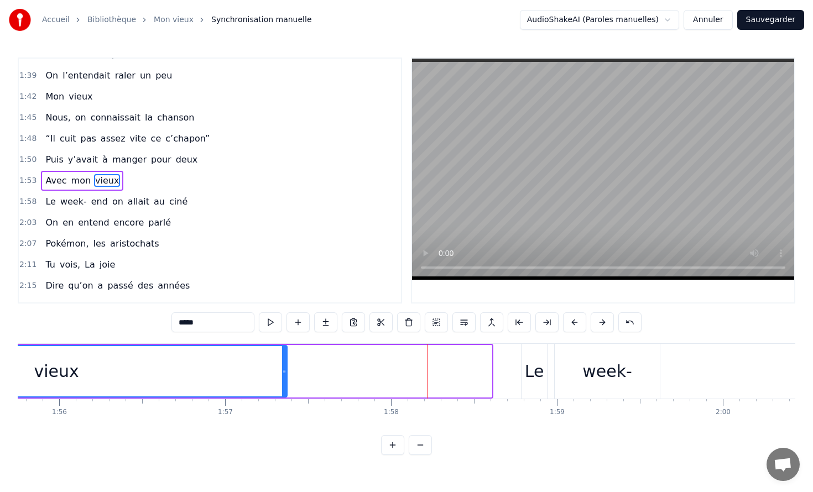
drag, startPoint x: 488, startPoint y: 374, endPoint x: 290, endPoint y: 394, distance: 198.9
click at [286, 394] on div at bounding box center [284, 371] width 4 height 50
click at [212, 379] on div "vieux" at bounding box center [59, 371] width 467 height 50
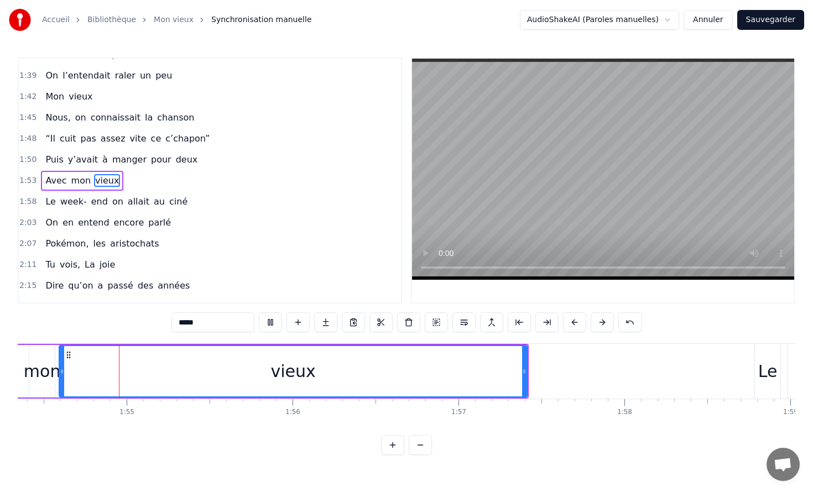
scroll to position [0, 18962]
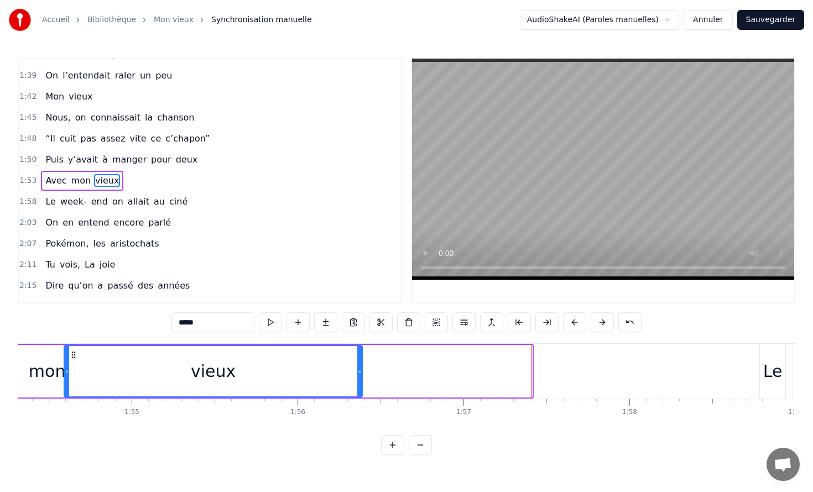
drag, startPoint x: 528, startPoint y: 375, endPoint x: 358, endPoint y: 375, distance: 170.3
click at [358, 375] on div at bounding box center [359, 371] width 4 height 50
click at [279, 380] on div "vieux" at bounding box center [213, 371] width 296 height 50
click at [280, 380] on div "vieux" at bounding box center [213, 371] width 296 height 50
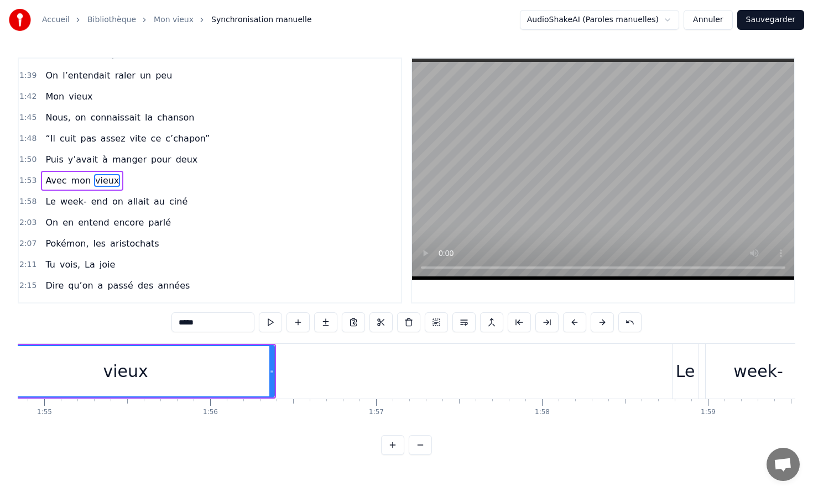
scroll to position [0, 19087]
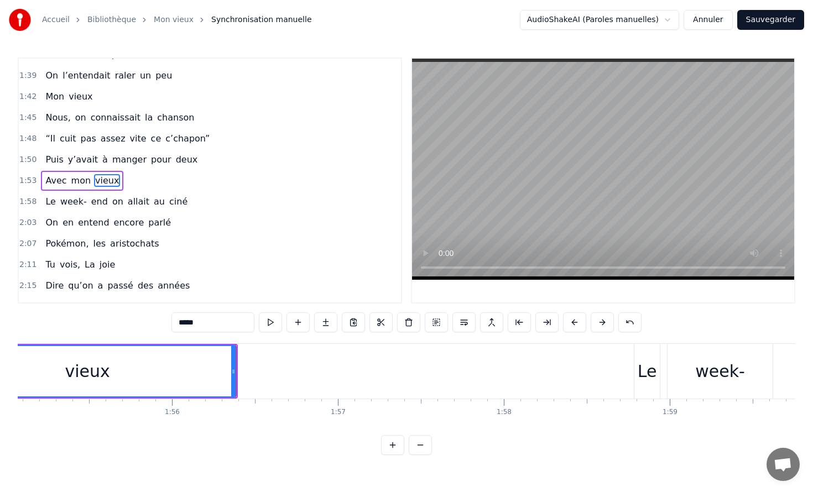
click at [659, 355] on div "Le" at bounding box center [646, 371] width 25 height 55
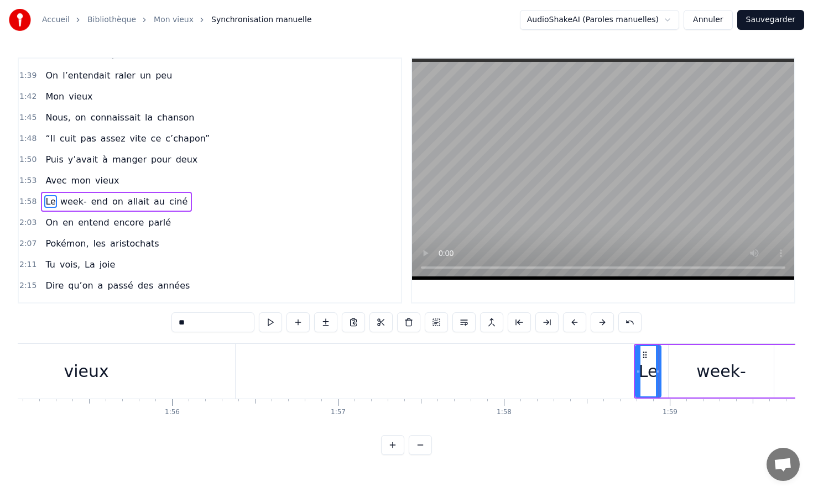
scroll to position [561, 0]
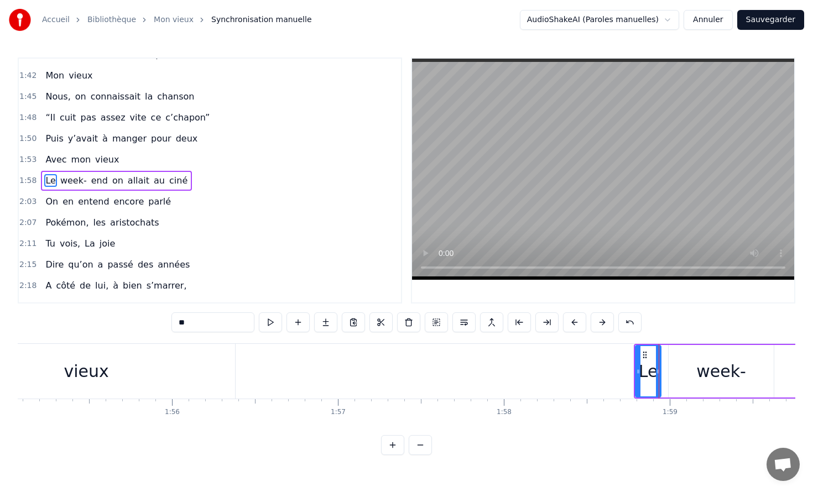
click at [684, 362] on div "week-" at bounding box center [720, 371] width 105 height 53
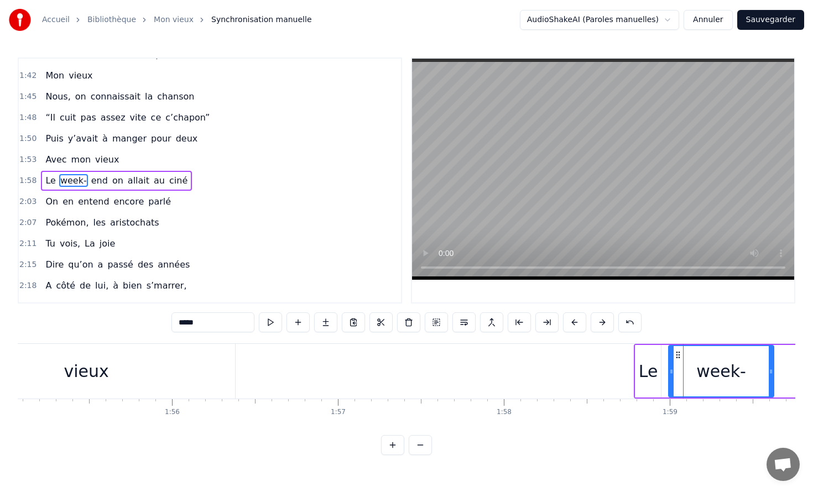
click at [648, 342] on div "0:10 Dans ses belles Lacostes colorées, 0:13 Il s'en allait l'hiver, l'été 0:15…" at bounding box center [406, 257] width 777 height 398
click at [646, 345] on div "Le" at bounding box center [648, 371] width 27 height 53
type input "**"
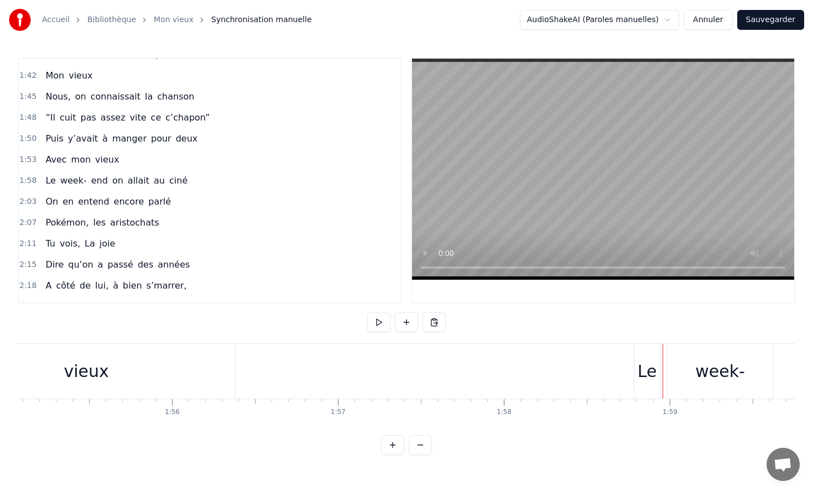
click at [645, 359] on div "Le" at bounding box center [647, 371] width 19 height 25
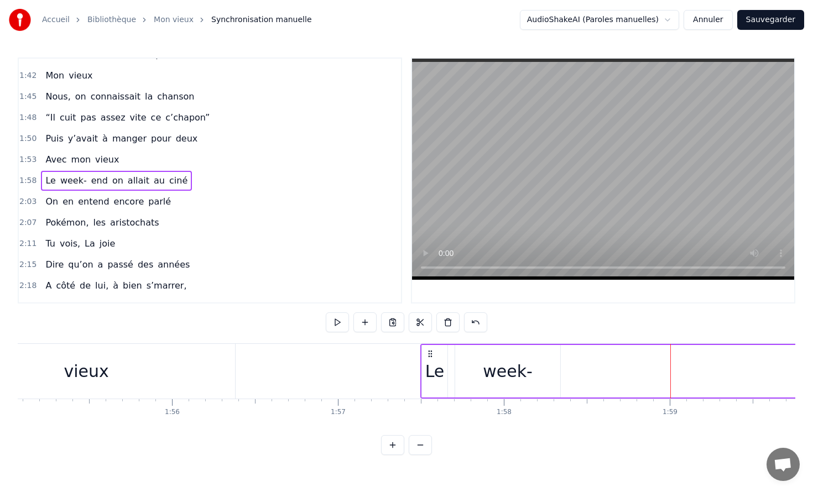
drag, startPoint x: 644, startPoint y: 353, endPoint x: 431, endPoint y: 354, distance: 213.4
click at [431, 354] on icon at bounding box center [430, 353] width 9 height 9
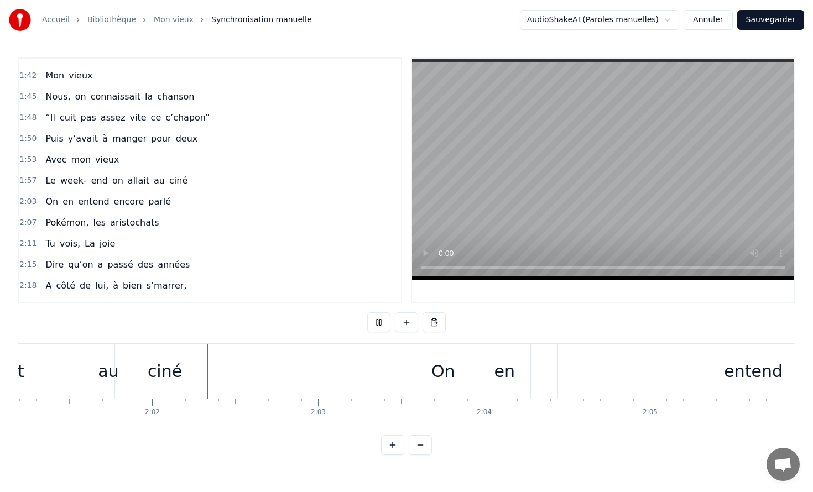
scroll to position [0, 20131]
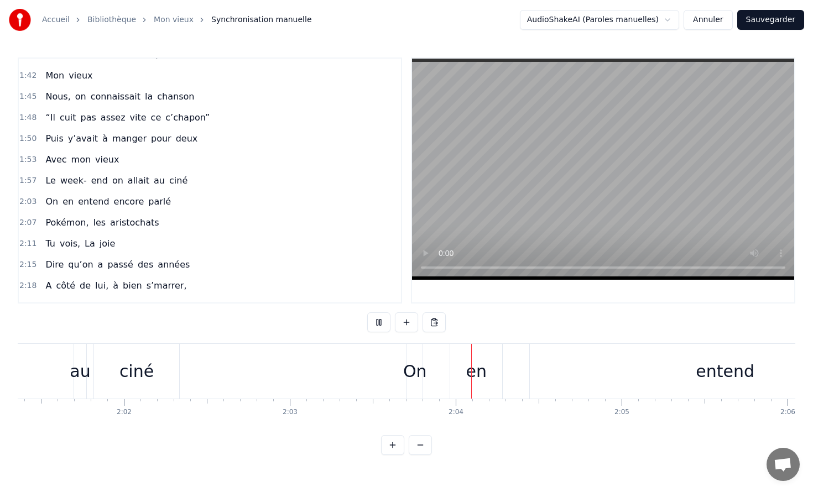
click at [547, 164] on video at bounding box center [603, 169] width 382 height 221
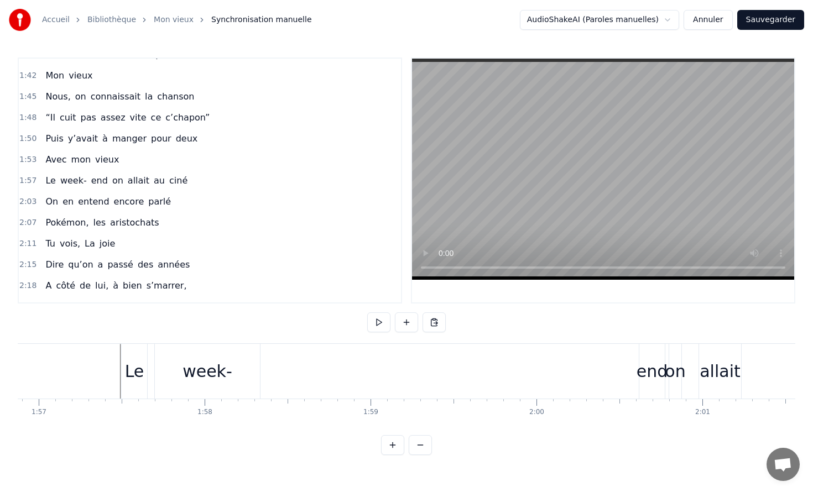
scroll to position [0, 19368]
click at [154, 370] on div "Le" at bounding box center [153, 371] width 19 height 25
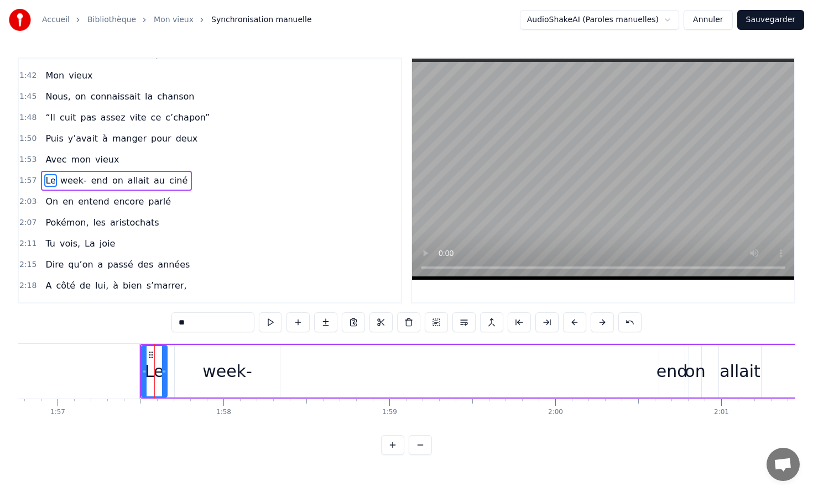
click at [670, 367] on div "end" at bounding box center [672, 371] width 32 height 25
type input "***"
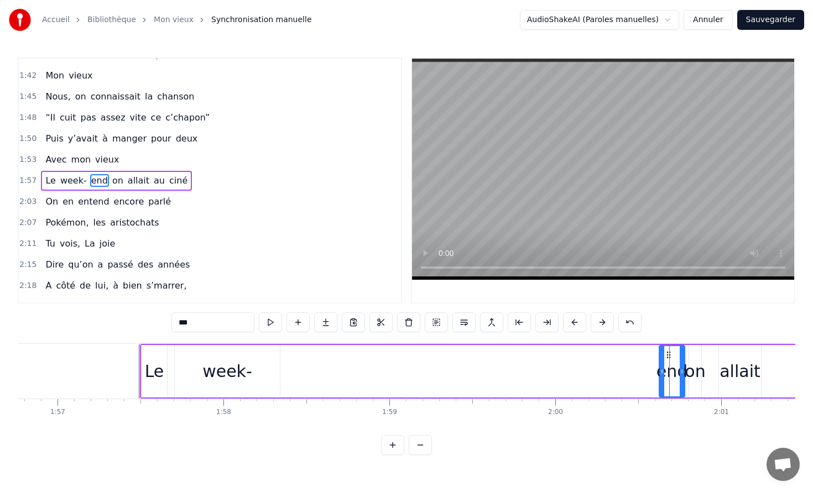
drag, startPoint x: 668, startPoint y: 355, endPoint x: 537, endPoint y: 356, distance: 130.5
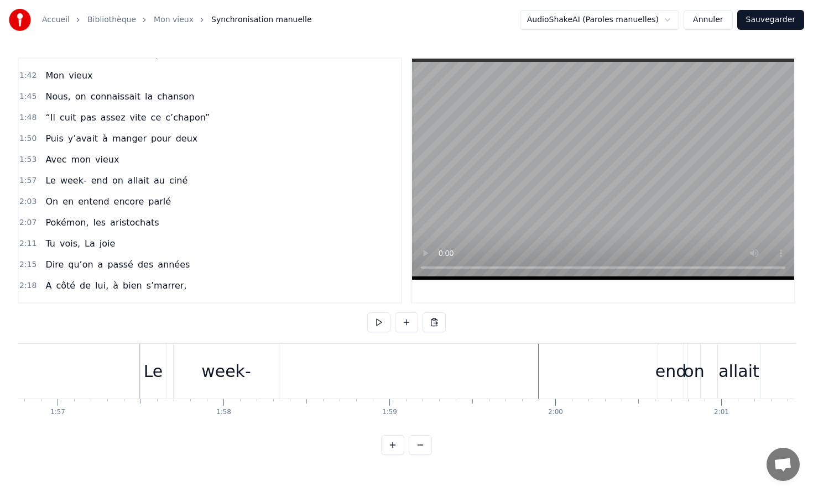
click at [671, 367] on div "end" at bounding box center [671, 371] width 32 height 25
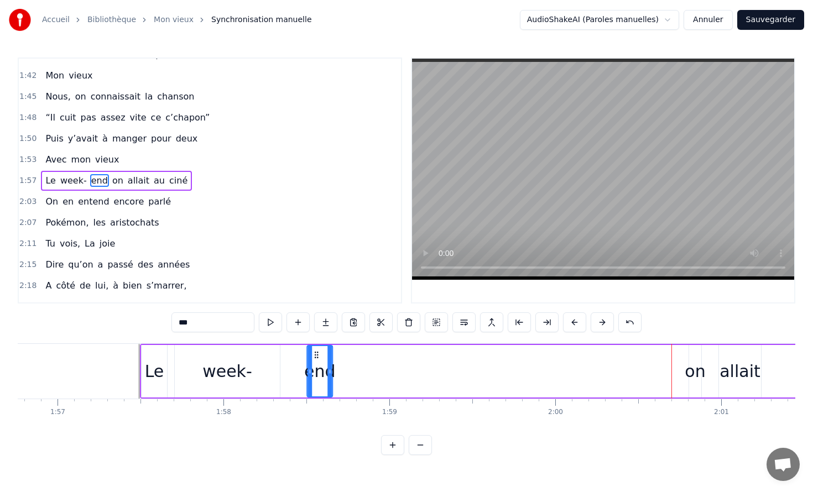
drag, startPoint x: 667, startPoint y: 353, endPoint x: 322, endPoint y: 379, distance: 346.0
click at [322, 379] on div "end" at bounding box center [319, 371] width 24 height 50
click at [709, 361] on div "Le week- end on allait au ciné" at bounding box center [542, 371] width 805 height 55
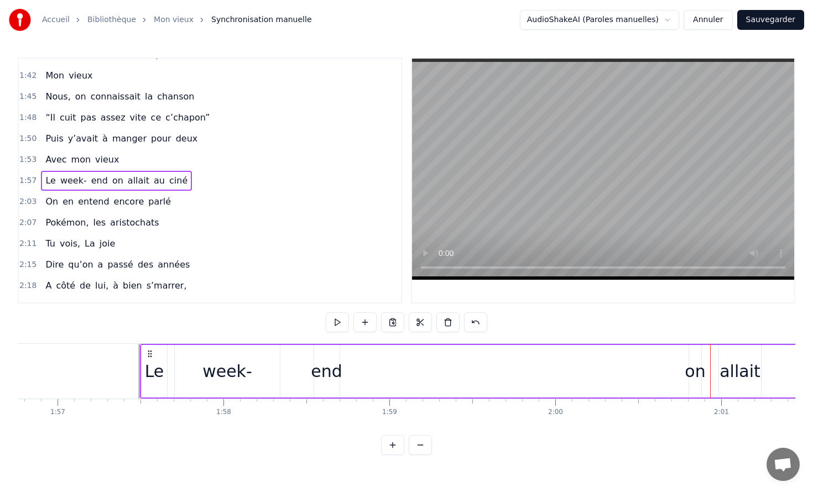
click at [690, 365] on div "on" at bounding box center [695, 371] width 20 height 25
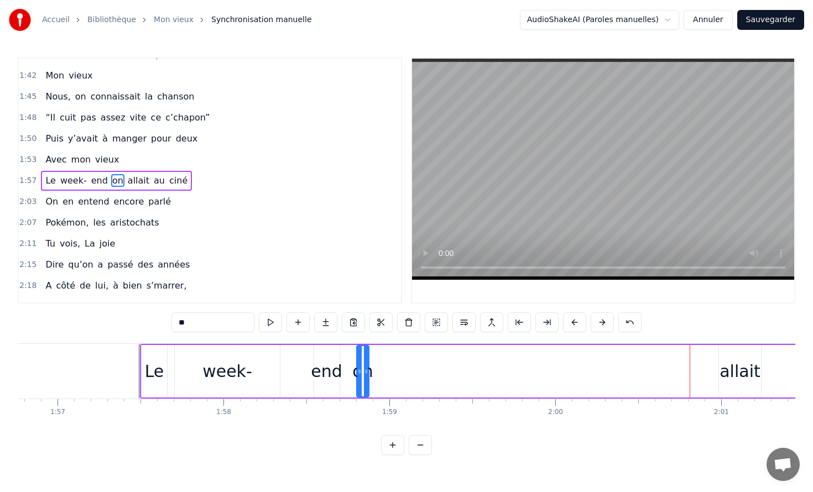
drag, startPoint x: 695, startPoint y: 354, endPoint x: 360, endPoint y: 373, distance: 335.6
click at [360, 373] on div "on" at bounding box center [362, 371] width 11 height 50
click at [745, 366] on div "allait" at bounding box center [739, 371] width 41 height 25
type input "******"
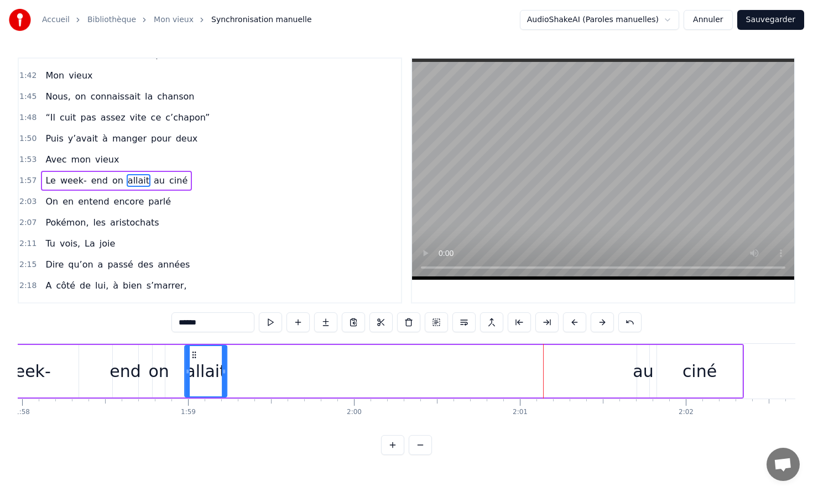
scroll to position [0, 19568]
drag, startPoint x: 499, startPoint y: 353, endPoint x: 189, endPoint y: 365, distance: 310.4
click at [189, 365] on div "allait" at bounding box center [205, 371] width 41 height 50
click at [631, 362] on div "Le week- end on allait au ciné" at bounding box center [342, 371] width 805 height 55
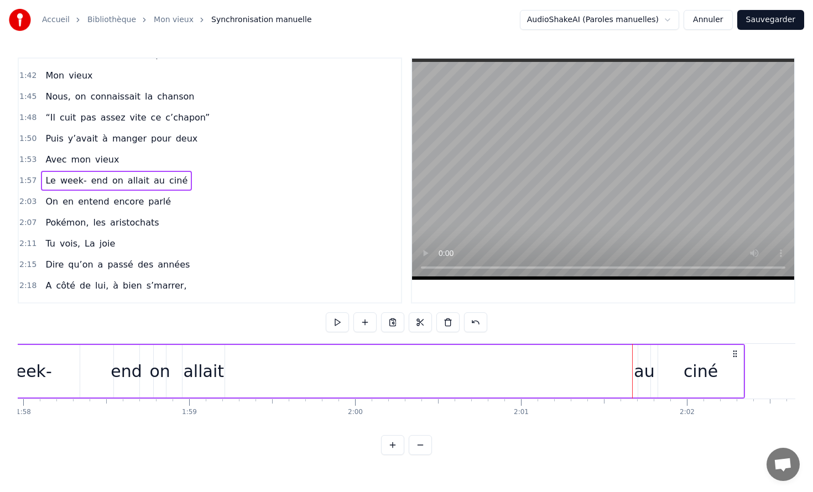
click at [642, 363] on div "au" at bounding box center [644, 371] width 20 height 25
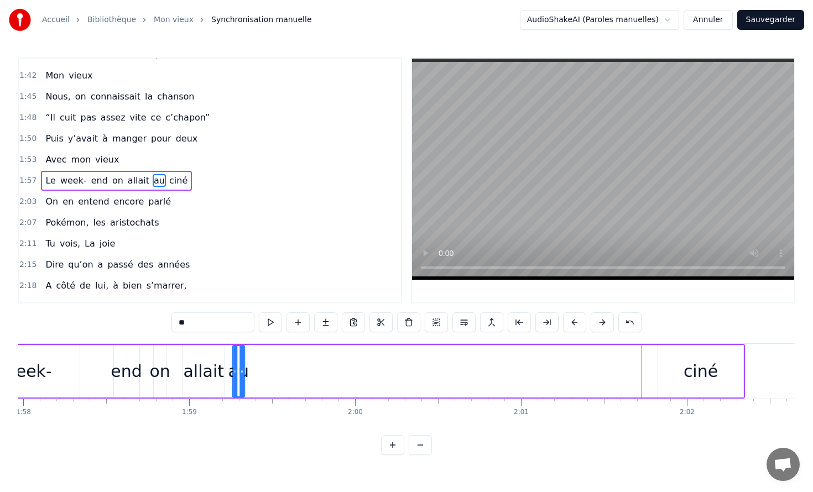
drag, startPoint x: 644, startPoint y: 356, endPoint x: 239, endPoint y: 372, distance: 405.6
click at [239, 372] on div "au" at bounding box center [238, 371] width 11 height 50
click at [708, 363] on div "ciné" at bounding box center [700, 371] width 34 height 25
type input "****"
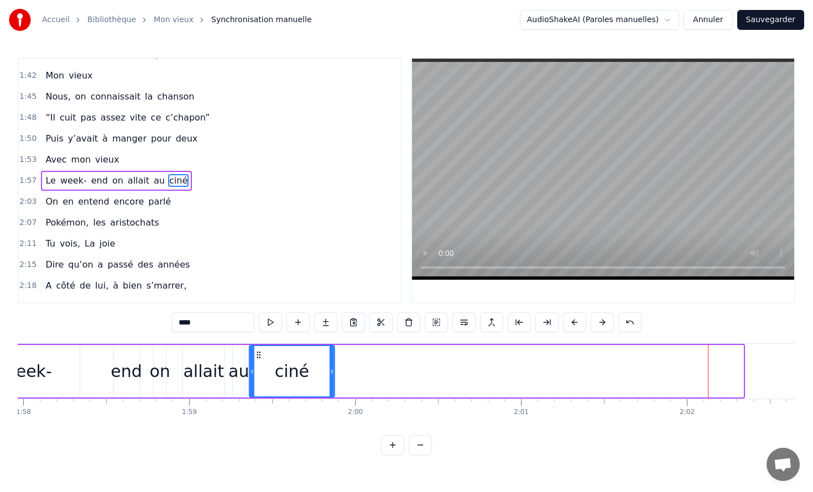
drag, startPoint x: 667, startPoint y: 355, endPoint x: 255, endPoint y: 369, distance: 411.6
click at [255, 369] on div "ciné" at bounding box center [292, 371] width 84 height 50
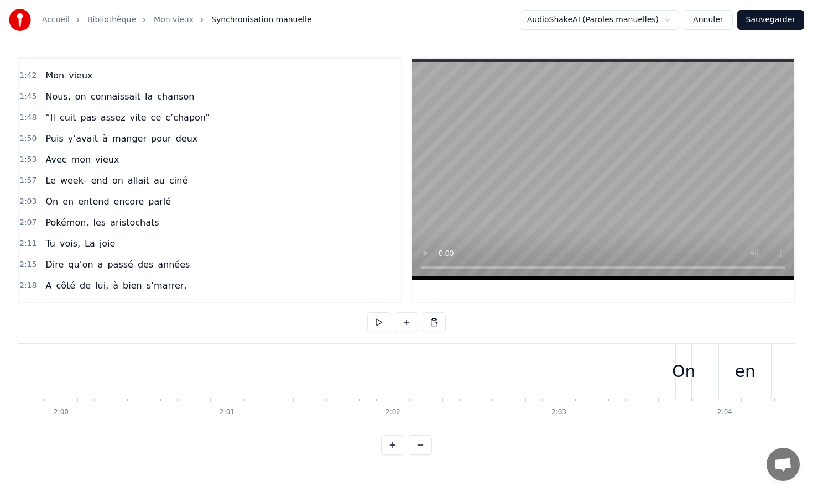
scroll to position [0, 19900]
click at [645, 365] on div "On" at bounding box center [646, 371] width 24 height 25
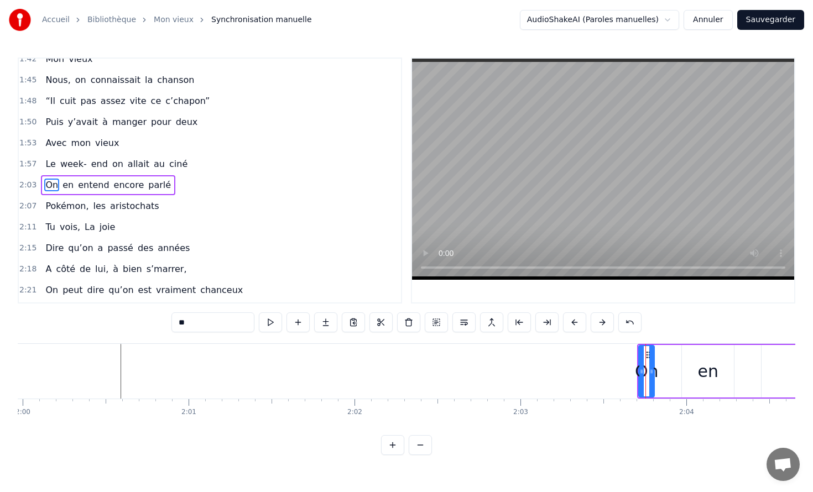
scroll to position [582, 0]
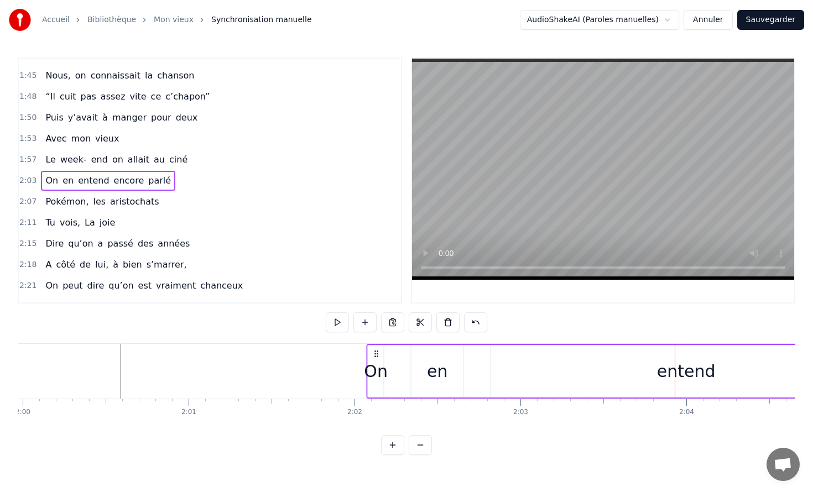
drag, startPoint x: 645, startPoint y: 351, endPoint x: 375, endPoint y: 379, distance: 271.2
click at [375, 379] on div "On en entend encore parlé" at bounding box center [653, 371] width 573 height 55
click at [682, 365] on div "entend" at bounding box center [687, 371] width 59 height 25
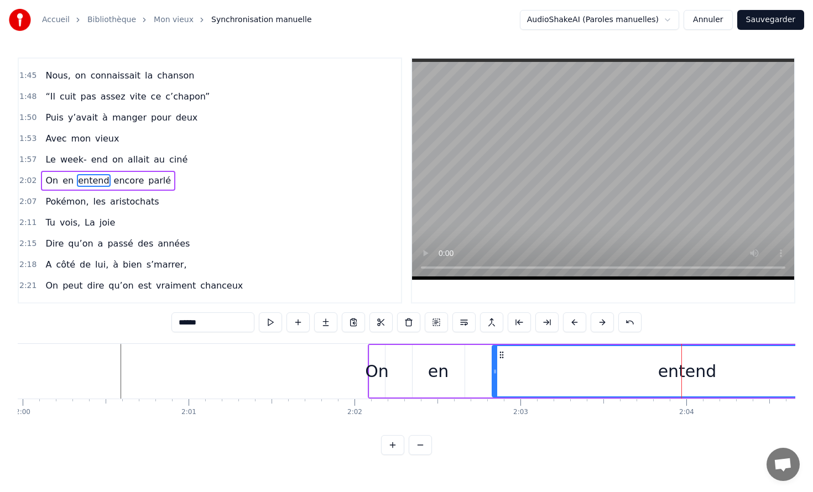
click at [665, 369] on div "entend" at bounding box center [687, 371] width 59 height 25
click at [681, 375] on div "entend" at bounding box center [687, 371] width 59 height 25
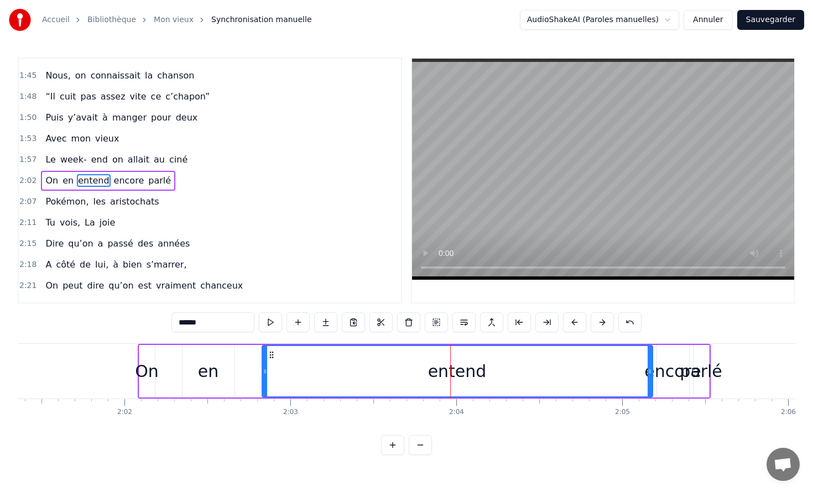
scroll to position [0, 20171]
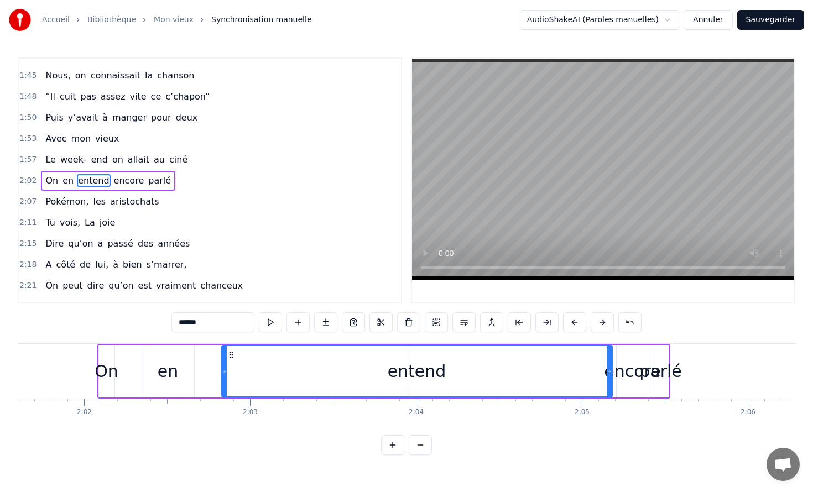
click at [521, 228] on video at bounding box center [603, 169] width 382 height 221
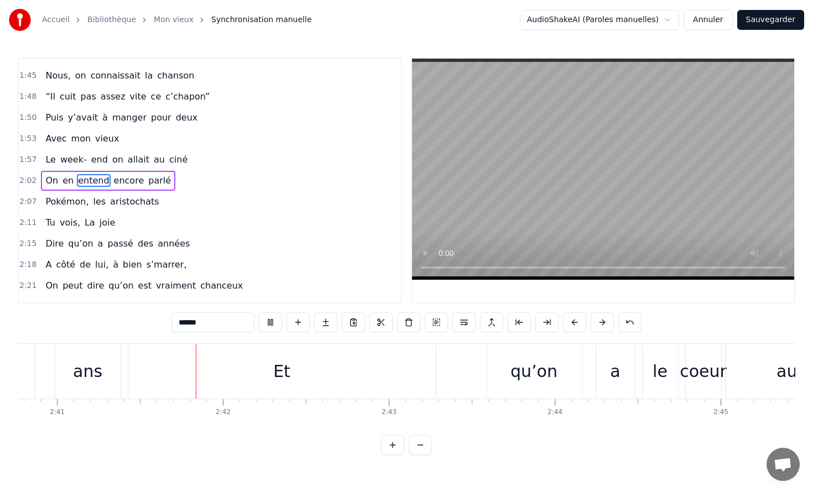
scroll to position [0, 26680]
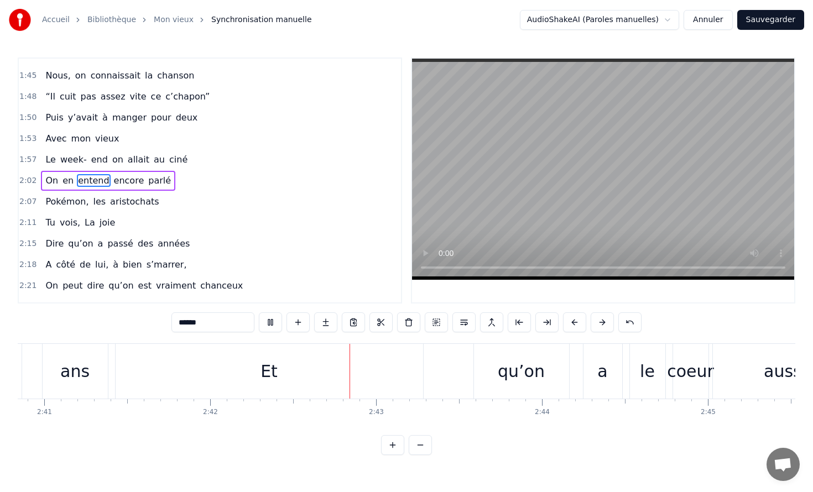
click at [540, 190] on video at bounding box center [603, 169] width 382 height 221
click at [206, 364] on div "Et" at bounding box center [269, 371] width 307 height 55
type input "**"
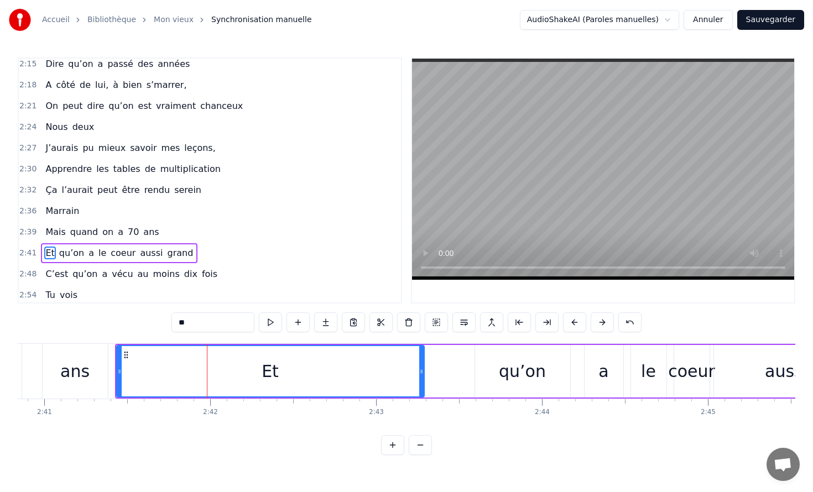
scroll to position [834, 0]
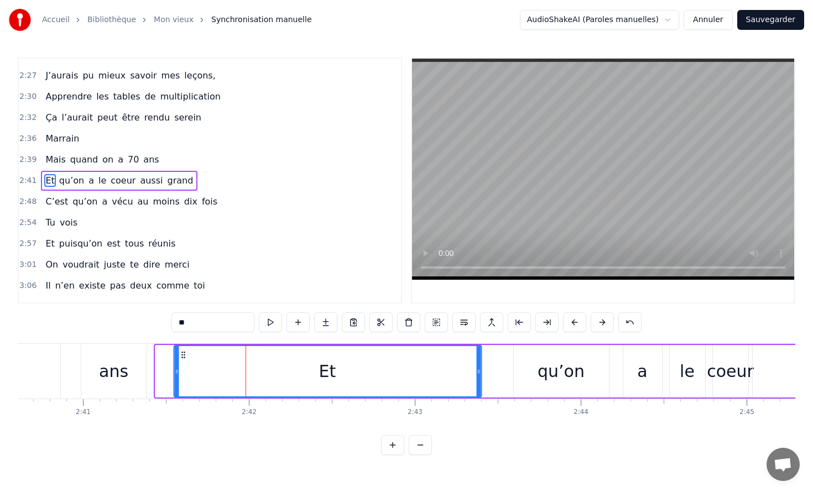
drag, startPoint x: 127, startPoint y: 354, endPoint x: 149, endPoint y: 358, distance: 22.4
click at [179, 358] on icon at bounding box center [183, 355] width 9 height 9
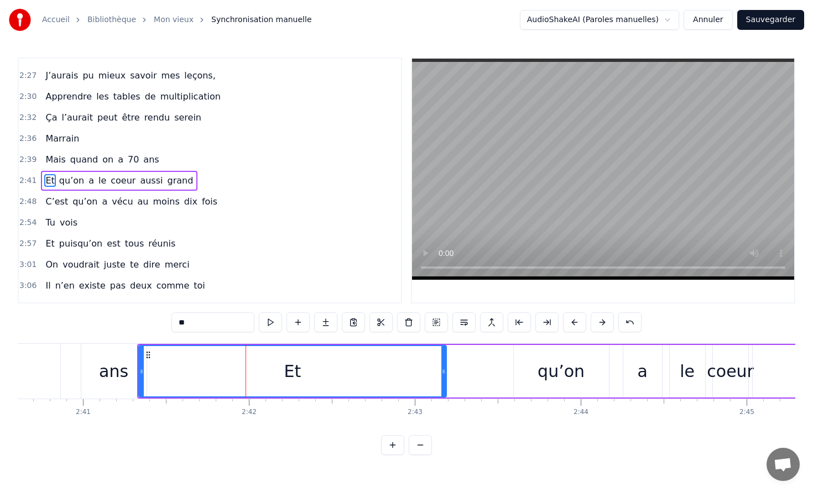
scroll to position [0, 26640]
click at [138, 352] on div "Et qu’on a le coeur aussi grand" at bounding box center [668, 371] width 1061 height 55
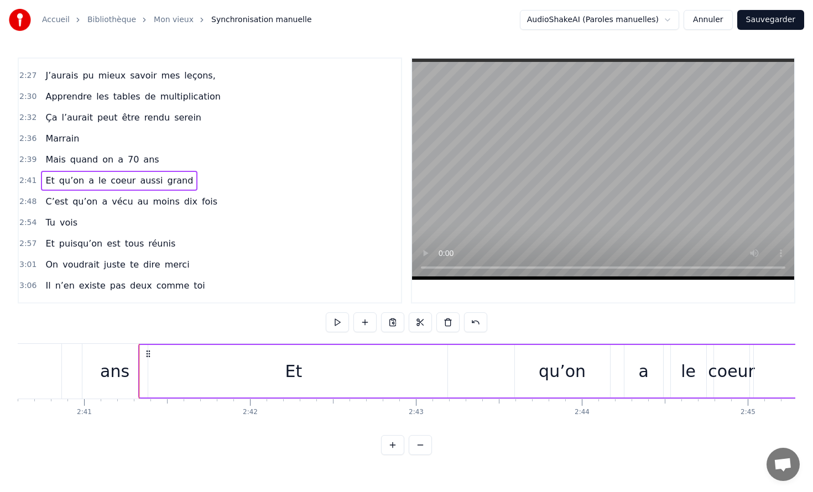
click at [140, 354] on div "Et" at bounding box center [293, 371] width 307 height 53
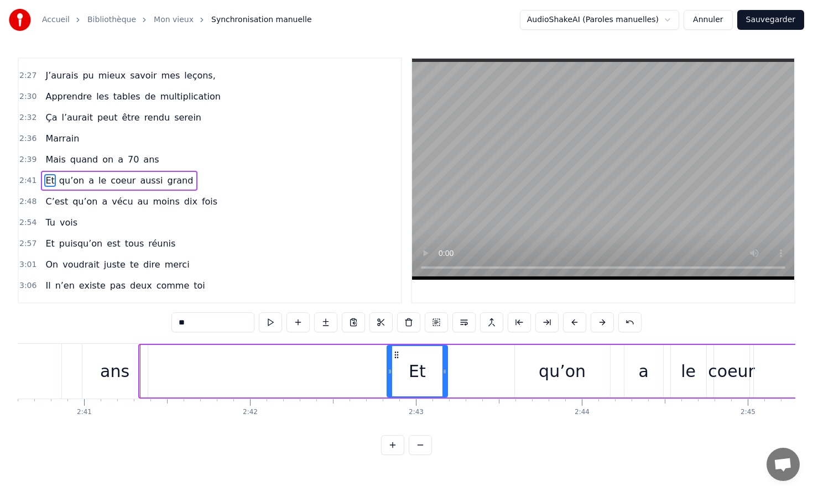
drag, startPoint x: 140, startPoint y: 354, endPoint x: 388, endPoint y: 373, distance: 247.8
click at [388, 373] on div at bounding box center [390, 371] width 4 height 50
click at [114, 368] on div "ans" at bounding box center [114, 371] width 29 height 25
type input "***"
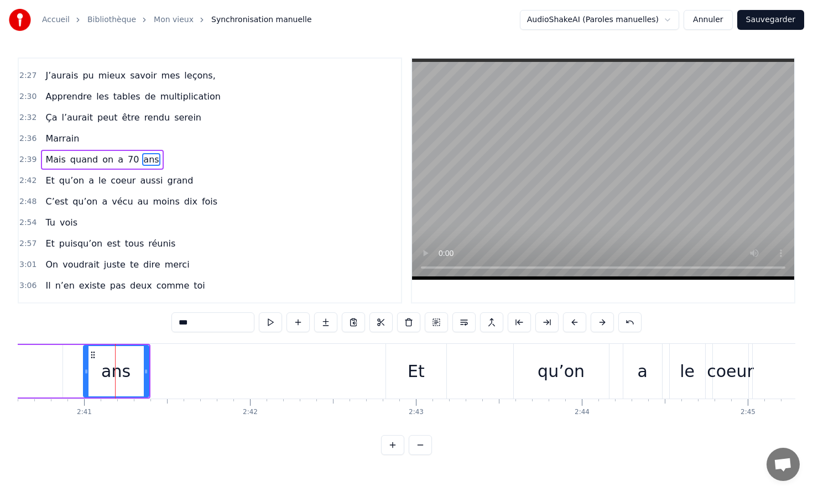
scroll to position [813, 0]
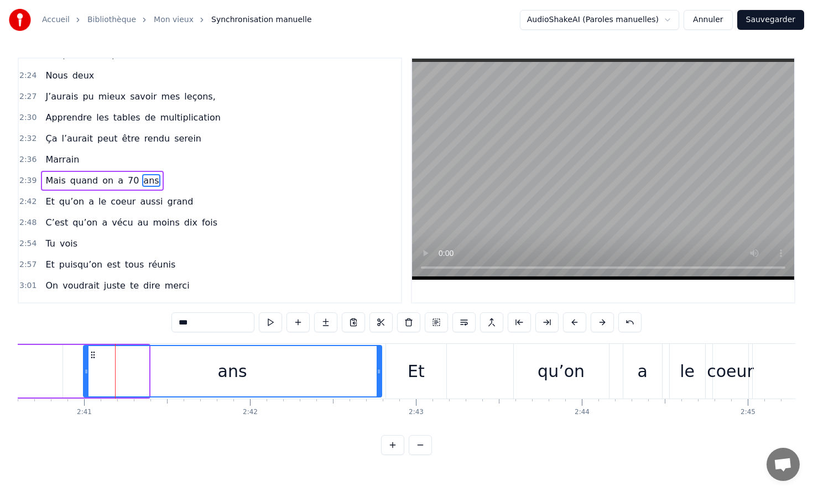
drag, startPoint x: 145, startPoint y: 369, endPoint x: 377, endPoint y: 377, distance: 232.4
click at [378, 377] on div at bounding box center [379, 371] width 4 height 50
click at [103, 362] on div "ans" at bounding box center [232, 371] width 297 height 50
click at [498, 200] on video at bounding box center [603, 169] width 382 height 221
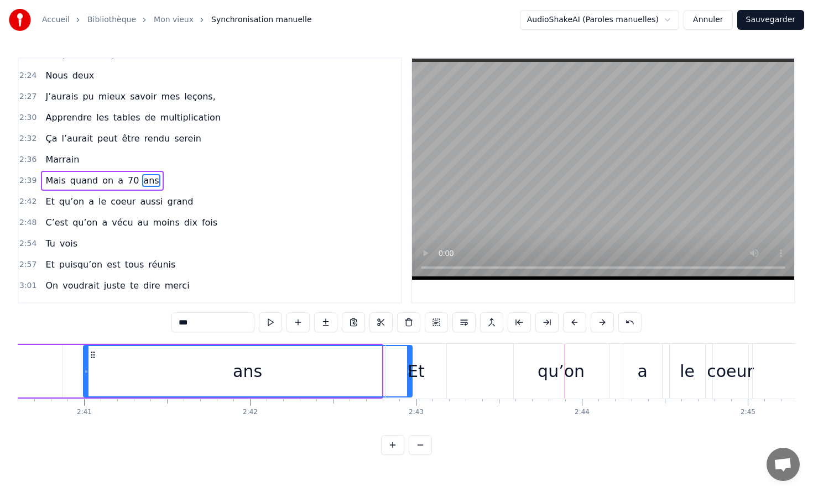
drag, startPoint x: 379, startPoint y: 377, endPoint x: 409, endPoint y: 378, distance: 29.9
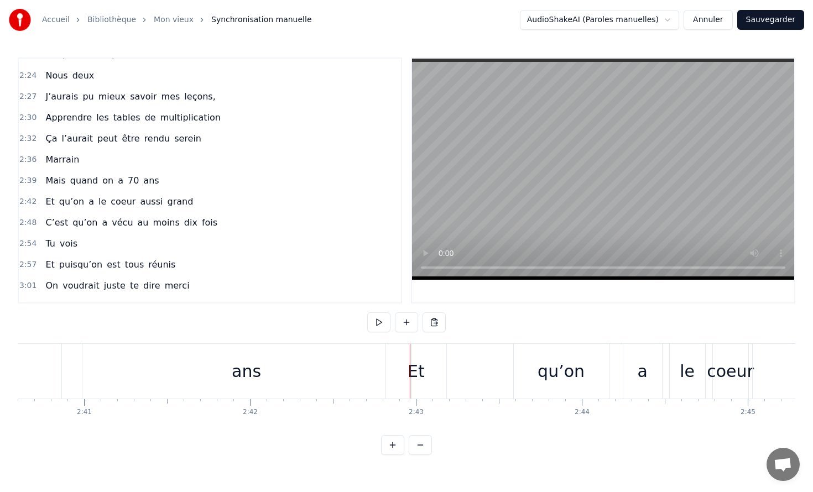
click at [427, 373] on div "Et" at bounding box center [416, 371] width 60 height 55
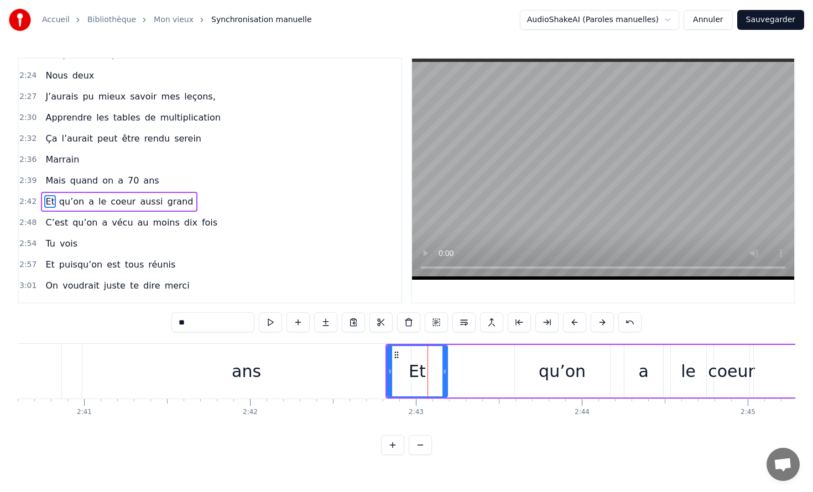
scroll to position [834, 0]
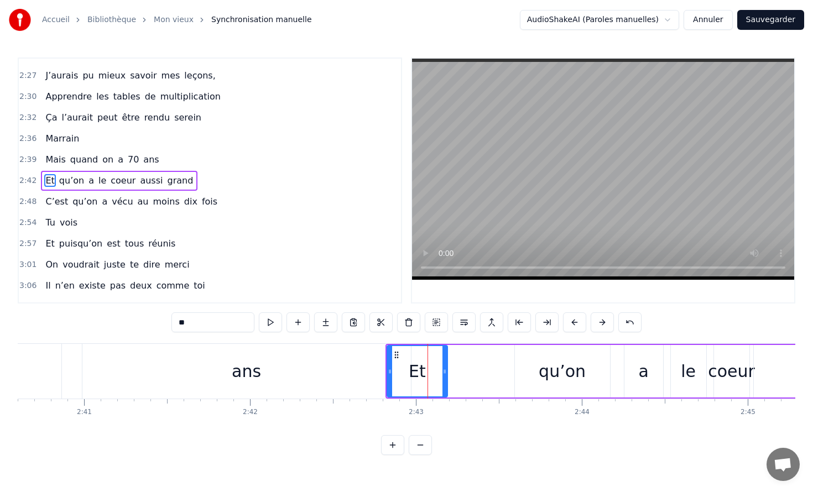
click at [386, 363] on div "Et" at bounding box center [416, 371] width 61 height 53
drag, startPoint x: 390, startPoint y: 362, endPoint x: 402, endPoint y: 362, distance: 11.6
click at [402, 362] on div at bounding box center [402, 371] width 4 height 50
click at [388, 362] on div "ans" at bounding box center [246, 371] width 328 height 55
type input "***"
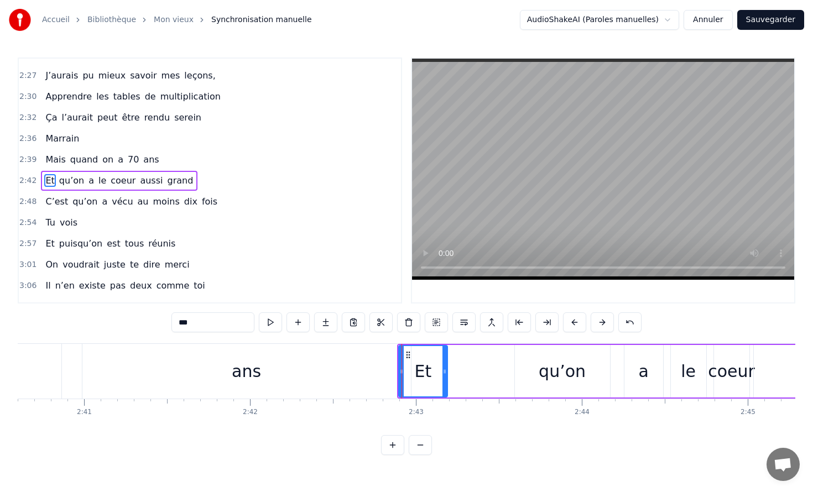
scroll to position [813, 0]
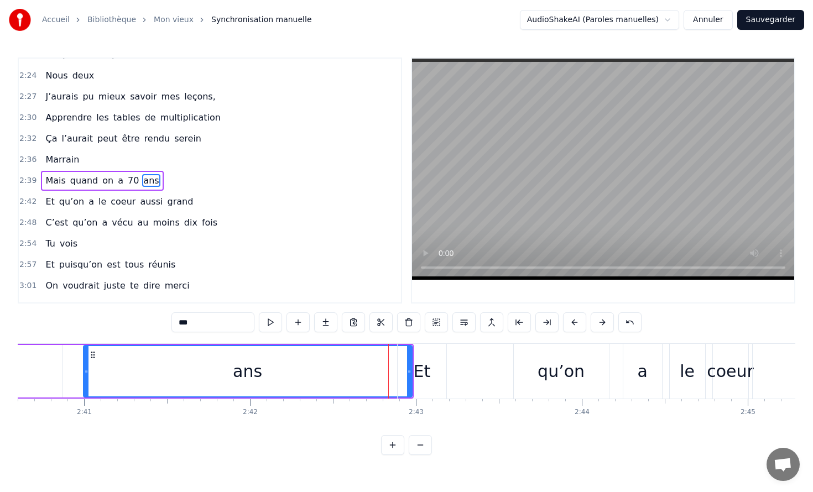
click at [247, 375] on div "ans" at bounding box center [247, 371] width 29 height 25
click at [485, 140] on video at bounding box center [603, 169] width 382 height 221
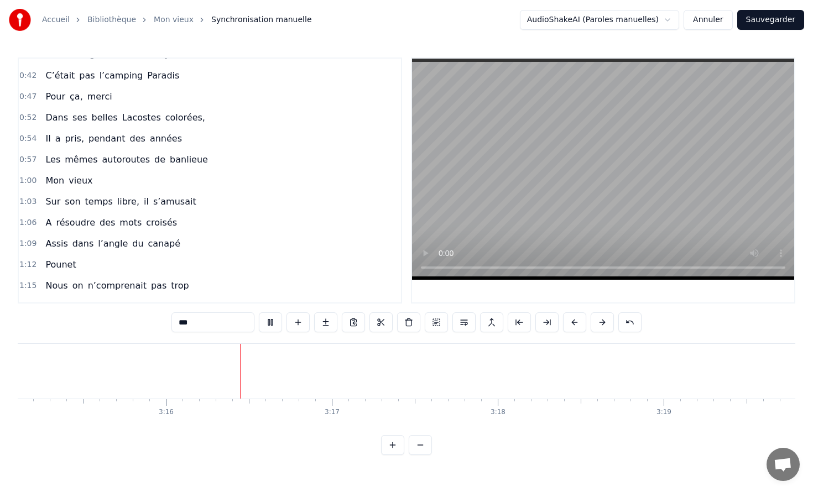
scroll to position [0, 0]
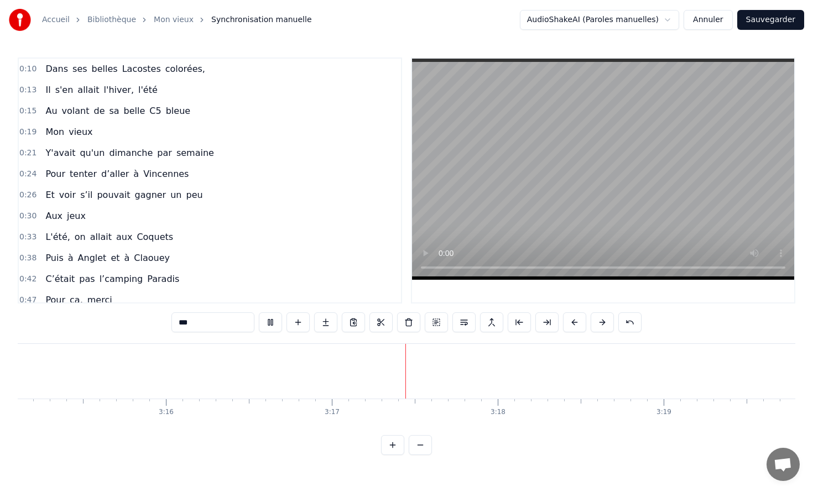
click at [24, 71] on span "0:10" at bounding box center [27, 69] width 17 height 11
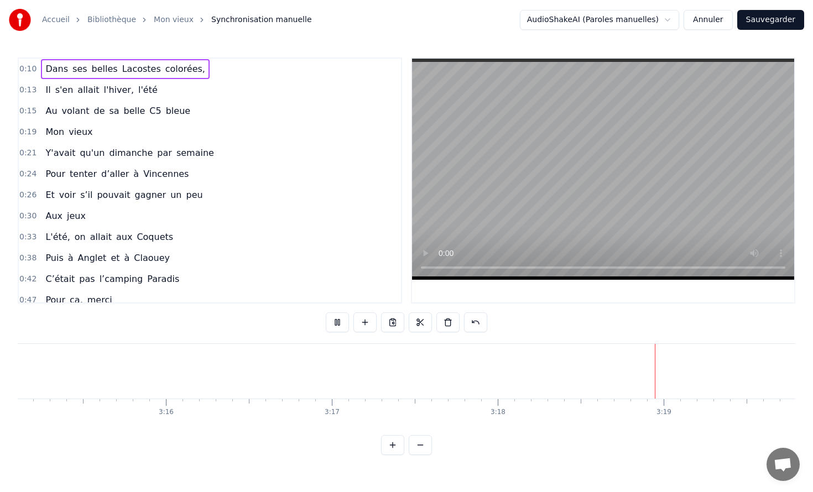
click at [27, 235] on span "0:33" at bounding box center [27, 237] width 17 height 11
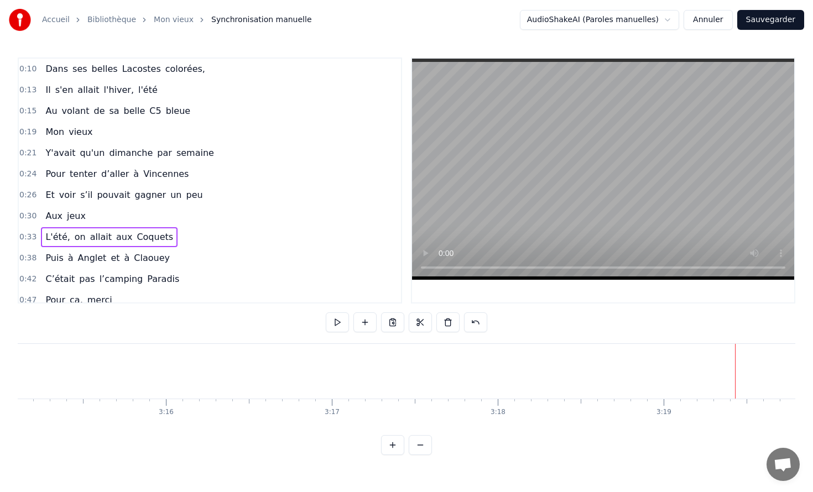
scroll to position [233, 0]
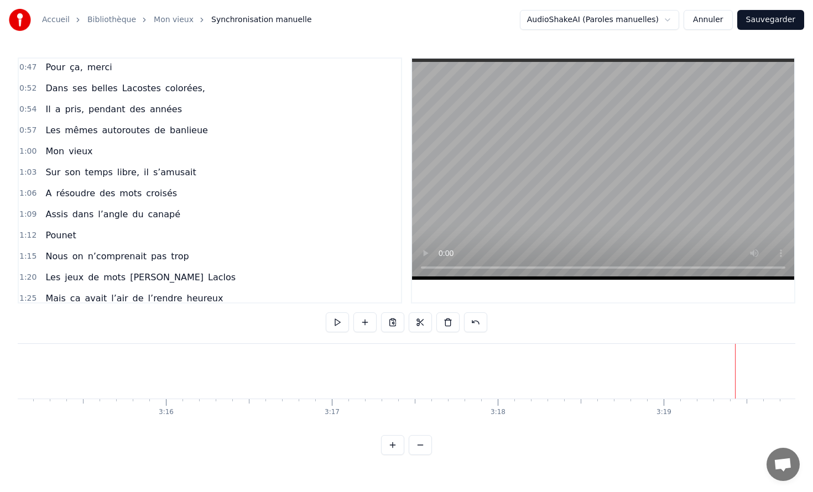
click at [479, 132] on video at bounding box center [603, 169] width 382 height 221
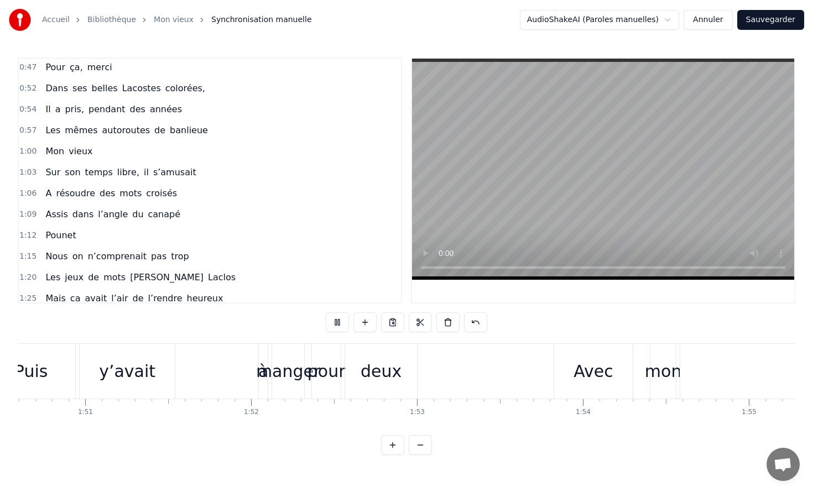
click at [542, 191] on video at bounding box center [603, 169] width 382 height 221
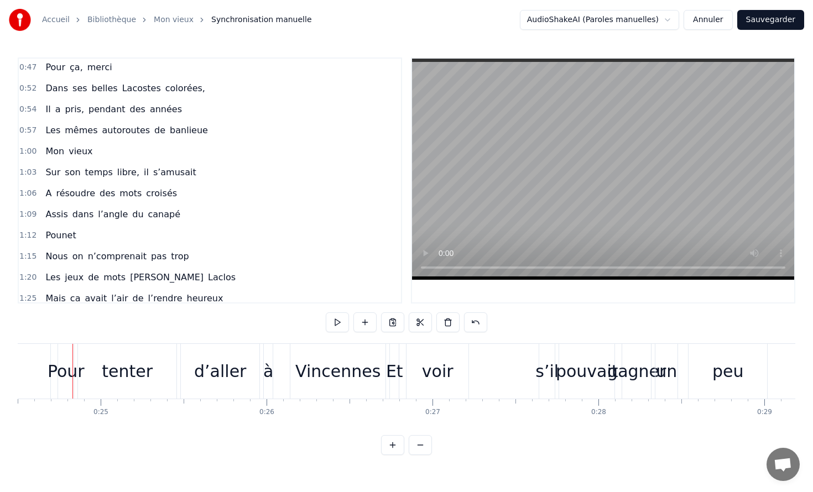
scroll to position [0, 4063]
click at [511, 206] on video at bounding box center [603, 169] width 382 height 221
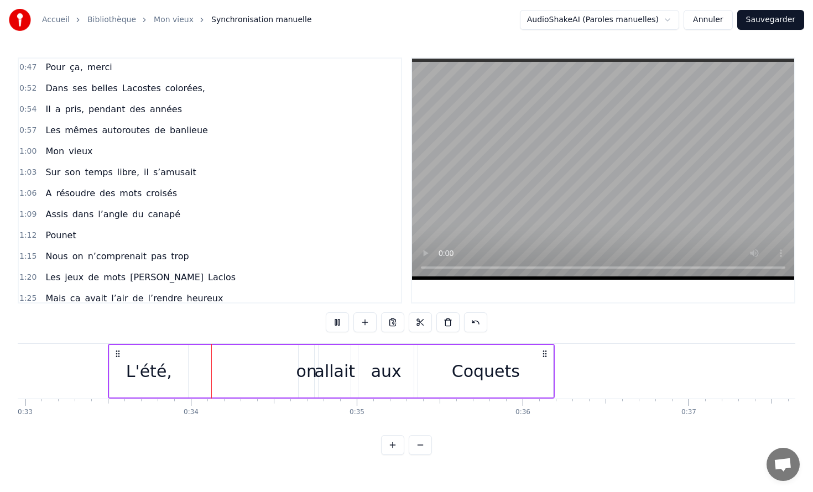
scroll to position [0, 5479]
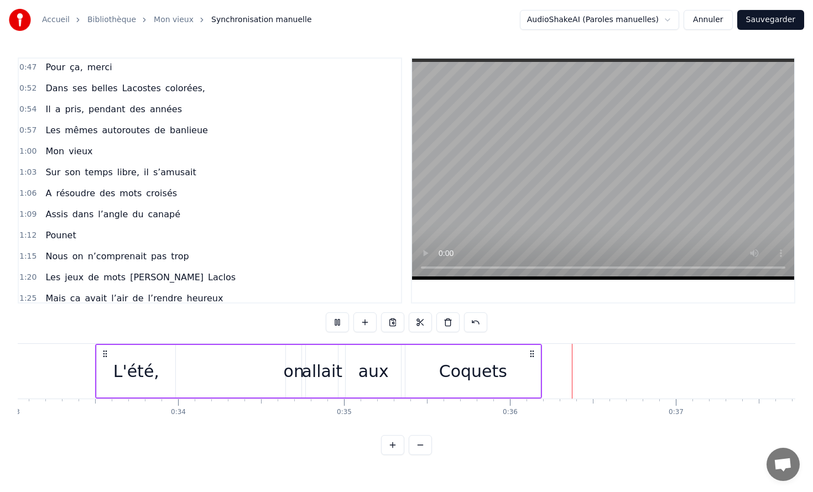
click at [594, 172] on video at bounding box center [603, 169] width 382 height 221
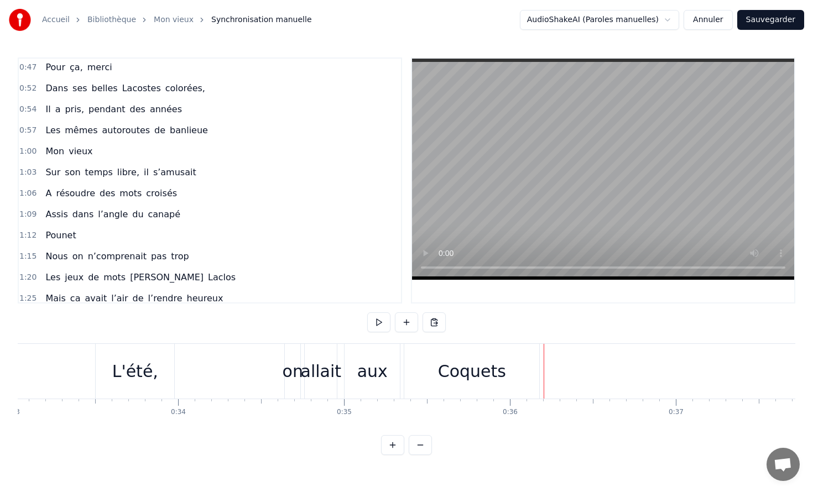
click at [536, 369] on div "Coquets" at bounding box center [471, 371] width 135 height 55
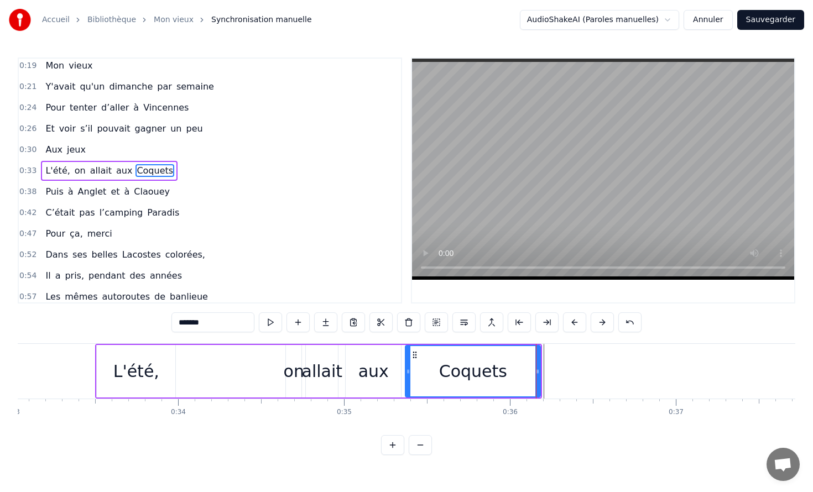
scroll to position [56, 0]
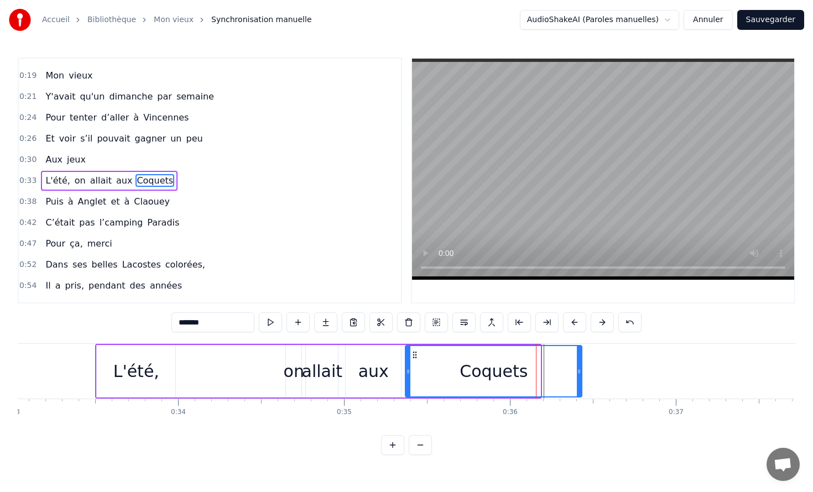
drag, startPoint x: 539, startPoint y: 370, endPoint x: 586, endPoint y: 372, distance: 47.6
click at [581, 372] on icon at bounding box center [579, 371] width 4 height 9
click at [393, 365] on div "aux" at bounding box center [373, 371] width 55 height 53
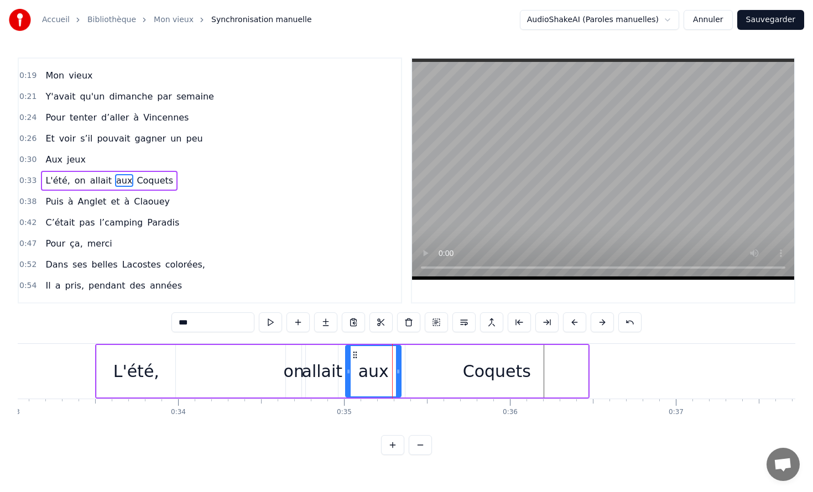
click at [518, 170] on video at bounding box center [603, 169] width 382 height 221
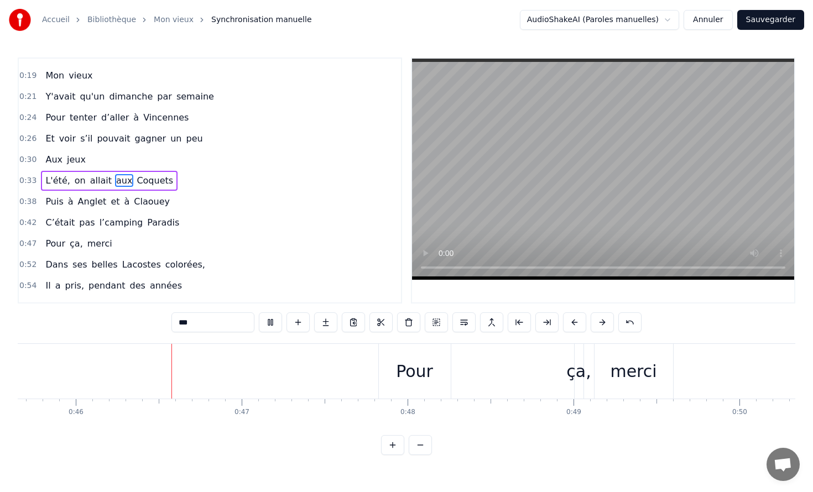
scroll to position [0, 7573]
click at [609, 132] on video at bounding box center [603, 169] width 382 height 221
click at [572, 367] on div "ça," at bounding box center [577, 371] width 24 height 25
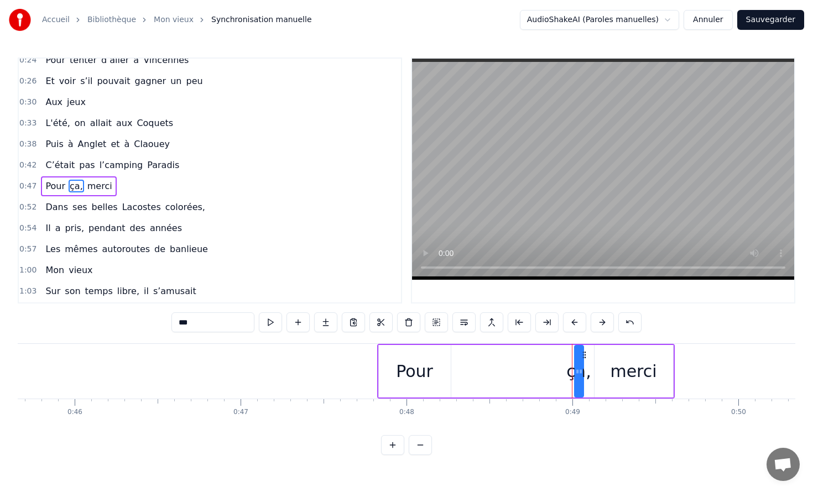
scroll to position [119, 0]
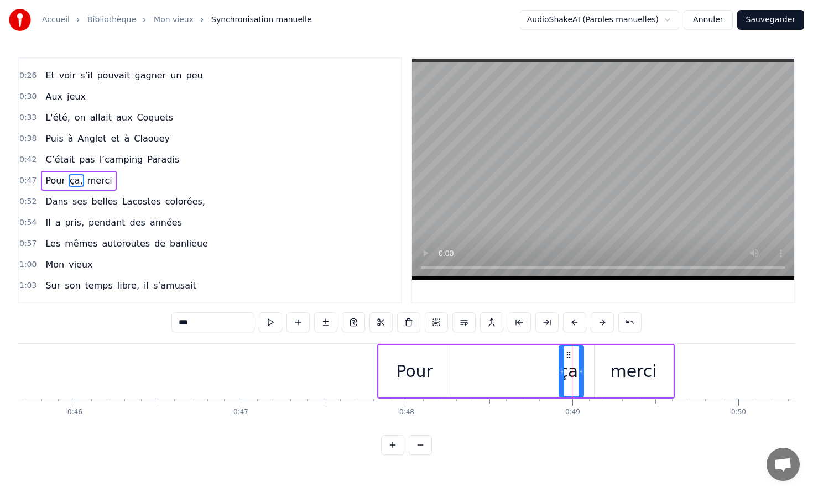
drag, startPoint x: 576, startPoint y: 369, endPoint x: 560, endPoint y: 367, distance: 15.7
click at [560, 367] on icon at bounding box center [562, 371] width 4 height 9
drag, startPoint x: 567, startPoint y: 358, endPoint x: 446, endPoint y: 362, distance: 121.2
click at [446, 362] on div "ça," at bounding box center [449, 371] width 23 height 50
click at [390, 359] on div "Pour" at bounding box center [415, 371] width 72 height 53
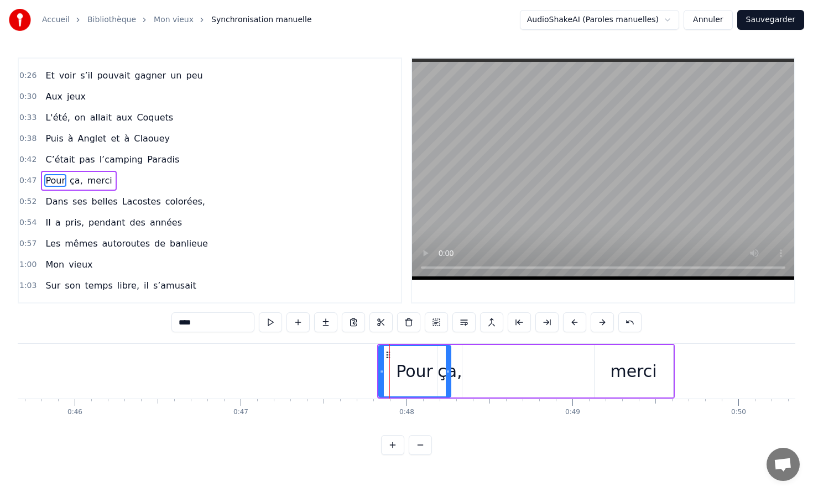
click at [529, 185] on video at bounding box center [603, 169] width 382 height 221
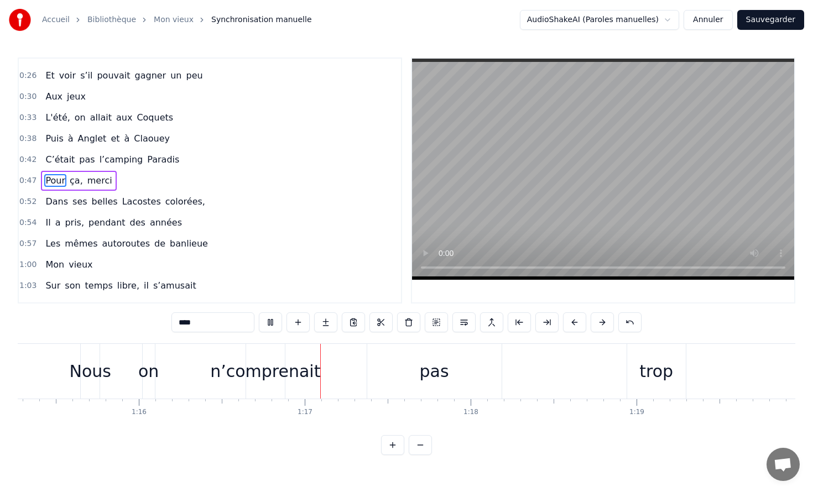
scroll to position [0, 12649]
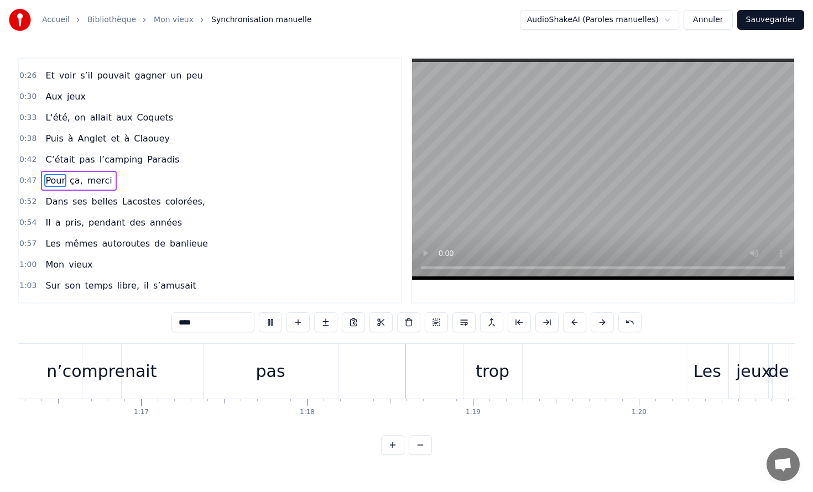
click at [607, 179] on video at bounding box center [603, 169] width 382 height 221
click at [276, 370] on div "pas" at bounding box center [270, 371] width 29 height 25
type input "***"
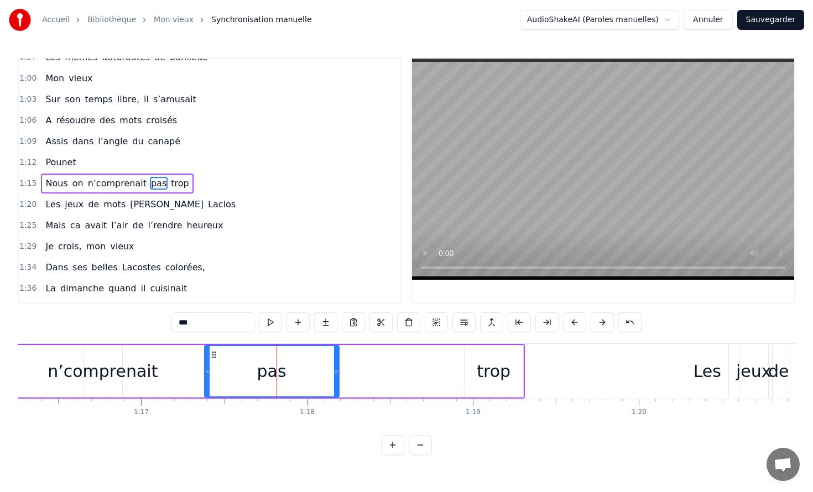
scroll to position [309, 0]
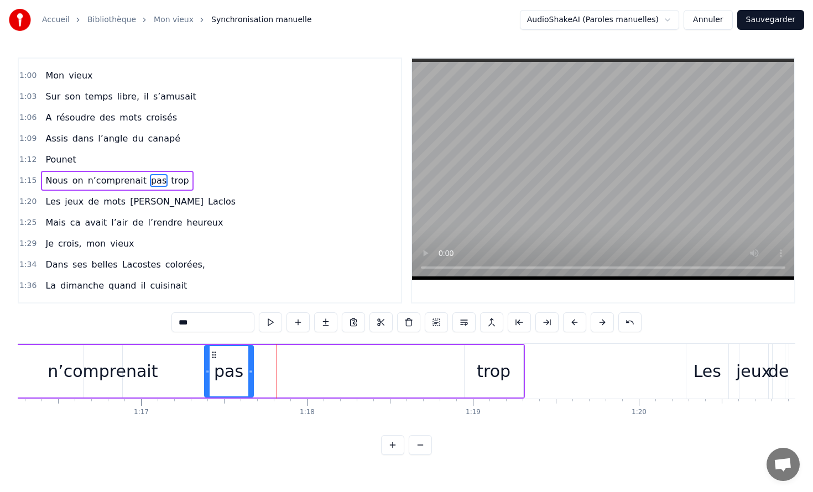
drag, startPoint x: 336, startPoint y: 368, endPoint x: 248, endPoint y: 369, distance: 87.4
click at [248, 369] on icon at bounding box center [250, 371] width 4 height 9
drag, startPoint x: 214, startPoint y: 353, endPoint x: 184, endPoint y: 354, distance: 29.9
click at [187, 354] on icon at bounding box center [191, 355] width 9 height 9
click at [332, 357] on div "Nous on n’comprenait pas trop" at bounding box center [221, 371] width 608 height 55
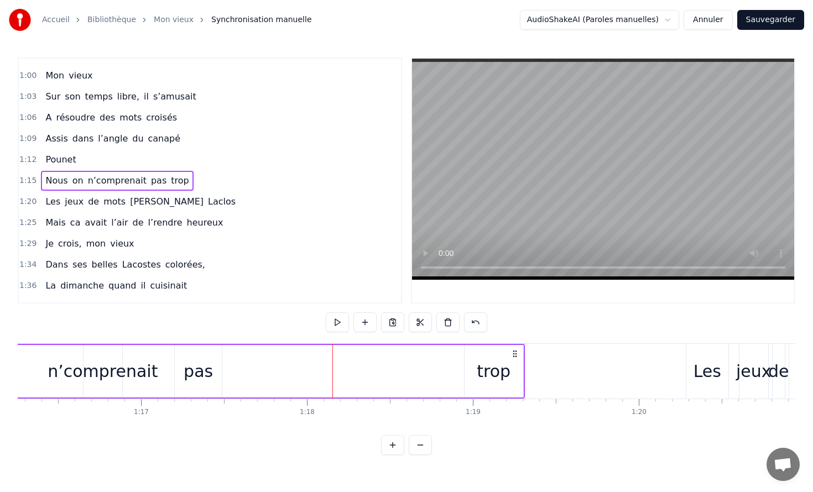
click at [467, 357] on div "trop" at bounding box center [493, 371] width 59 height 53
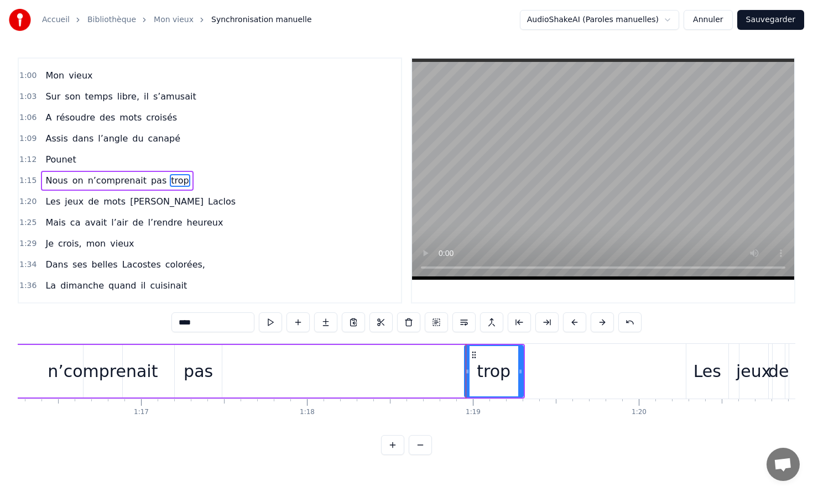
click at [466, 363] on div at bounding box center [466, 371] width 1 height 55
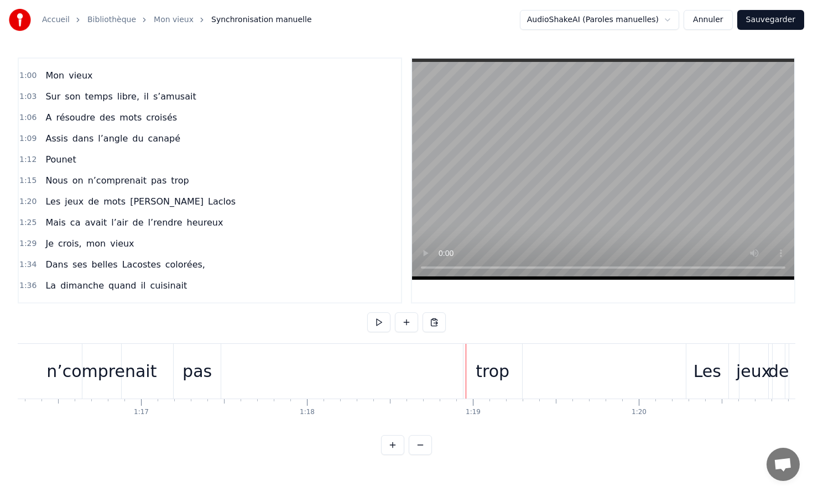
click at [467, 371] on div "trop" at bounding box center [492, 371] width 59 height 55
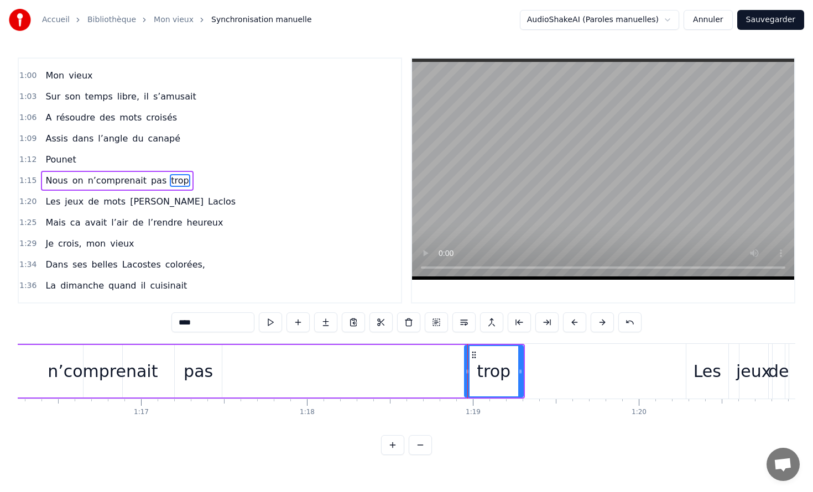
click at [467, 370] on icon at bounding box center [467, 371] width 4 height 9
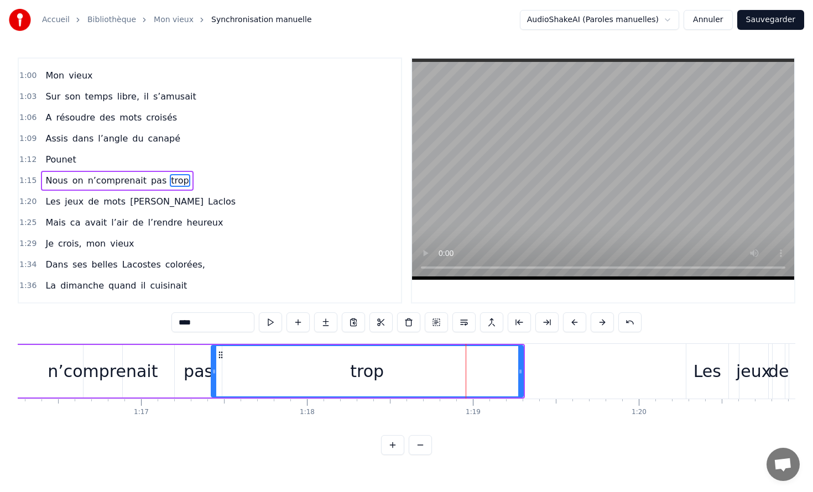
drag, startPoint x: 467, startPoint y: 370, endPoint x: 221, endPoint y: 365, distance: 245.5
click at [216, 365] on div at bounding box center [214, 371] width 4 height 50
click at [197, 362] on div "pas" at bounding box center [198, 371] width 29 height 25
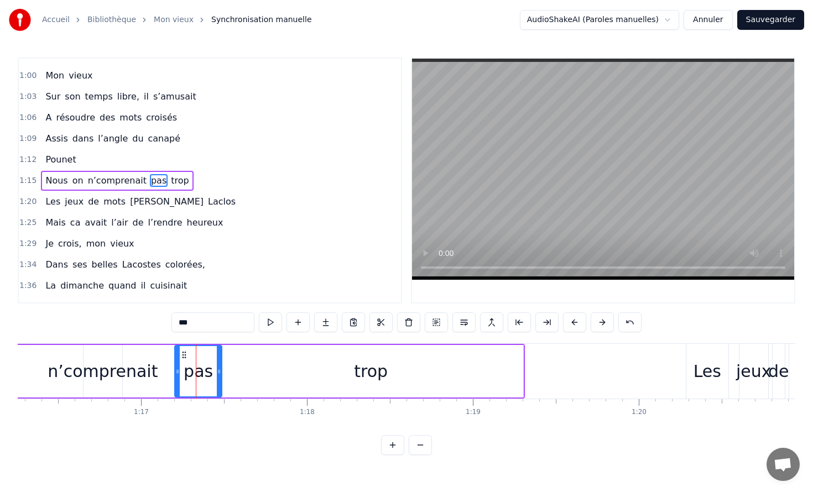
click at [559, 167] on video at bounding box center [603, 169] width 382 height 221
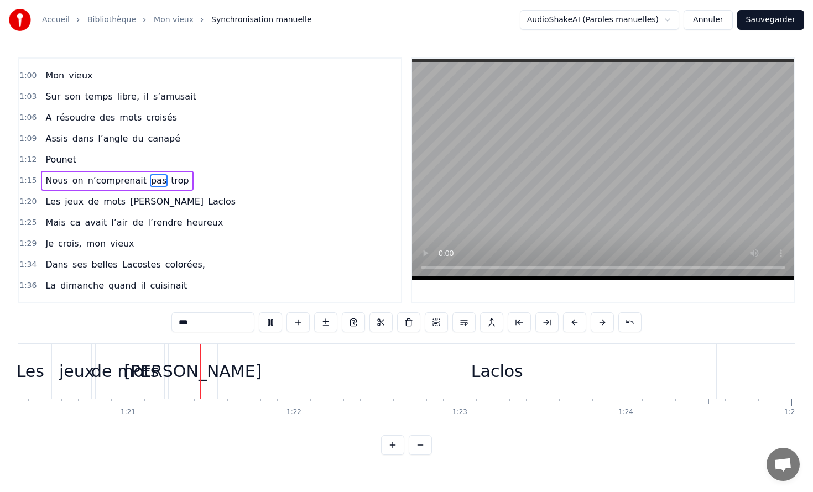
scroll to position [0, 13338]
click at [549, 177] on video at bounding box center [603, 169] width 382 height 221
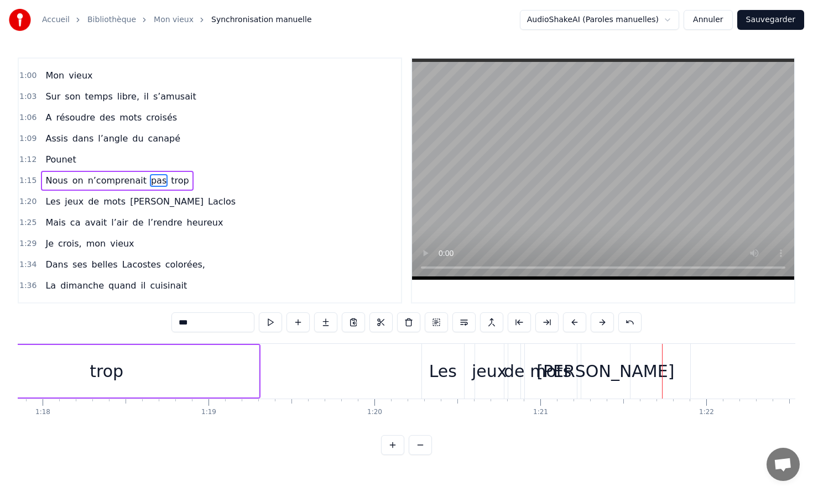
scroll to position [0, 12865]
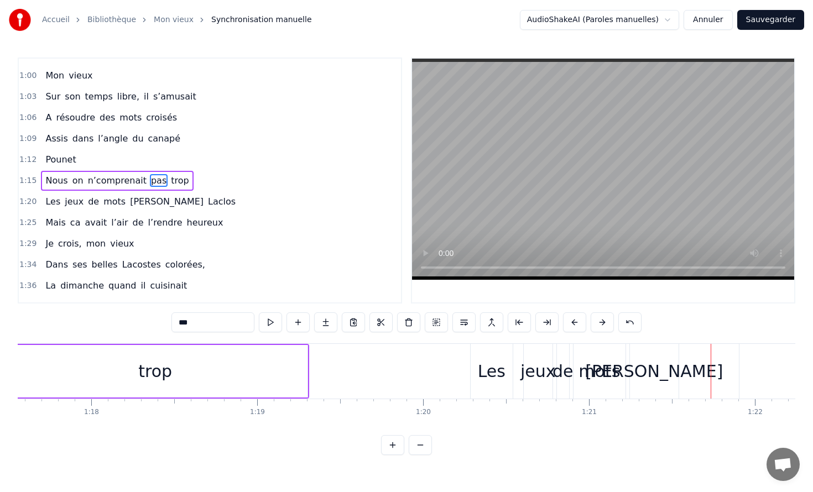
click at [306, 374] on div "trop" at bounding box center [155, 371] width 304 height 53
type input "****"
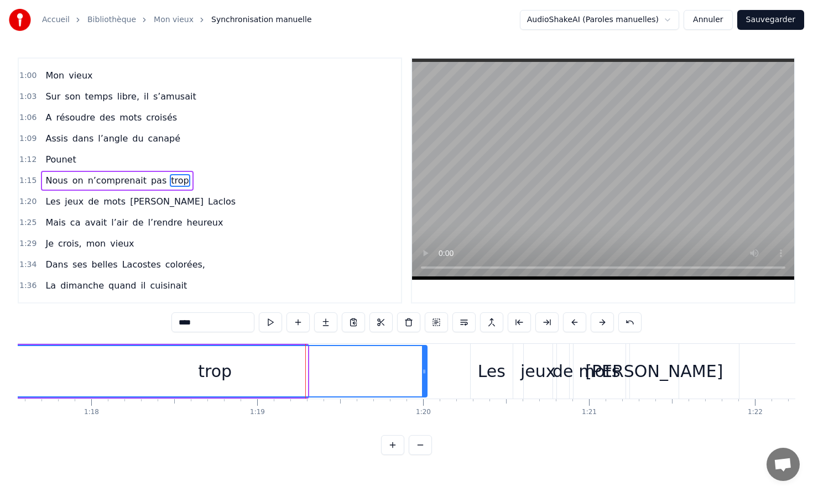
drag, startPoint x: 306, startPoint y: 374, endPoint x: 425, endPoint y: 378, distance: 119.5
click at [425, 378] on div at bounding box center [424, 371] width 4 height 50
click at [211, 371] on div "trop" at bounding box center [215, 371] width 34 height 25
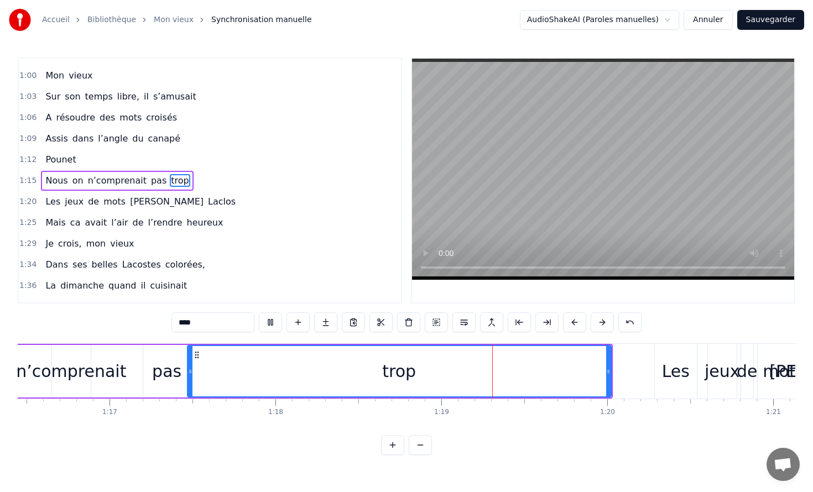
scroll to position [0, 12660]
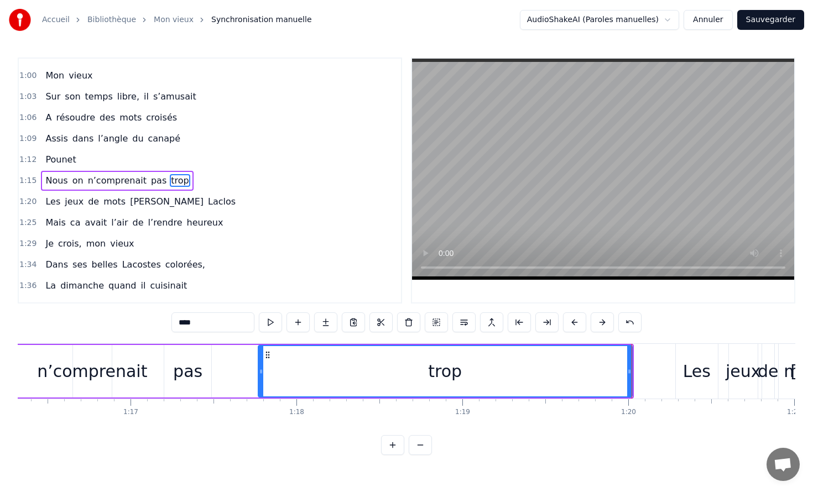
drag, startPoint x: 210, startPoint y: 366, endPoint x: 260, endPoint y: 366, distance: 50.9
click at [260, 366] on div at bounding box center [261, 371] width 4 height 50
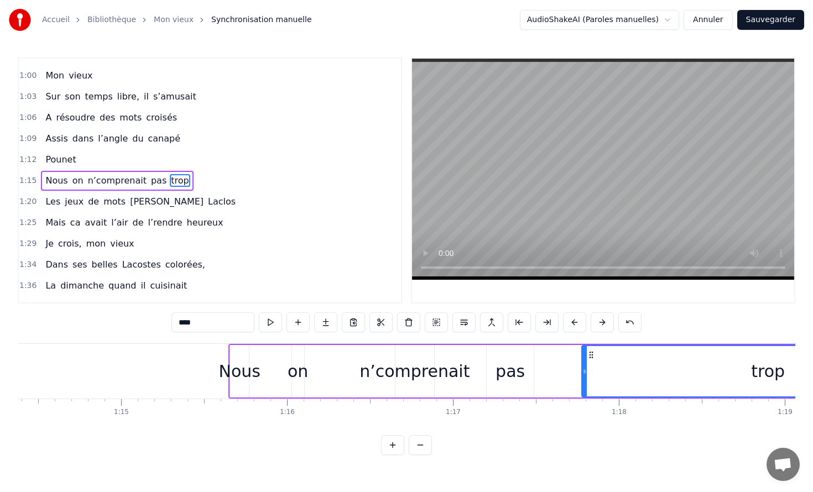
click at [562, 238] on video at bounding box center [603, 169] width 382 height 221
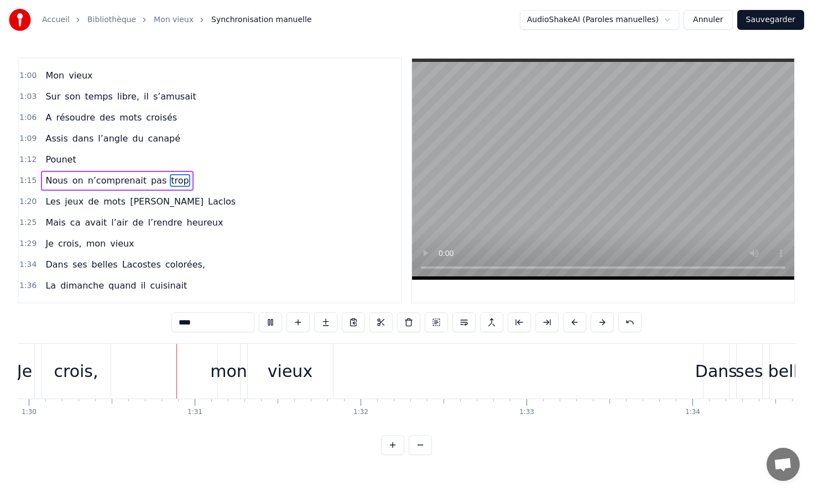
scroll to position [0, 14925]
click at [751, 21] on button "Sauvegarder" at bounding box center [770, 20] width 67 height 20
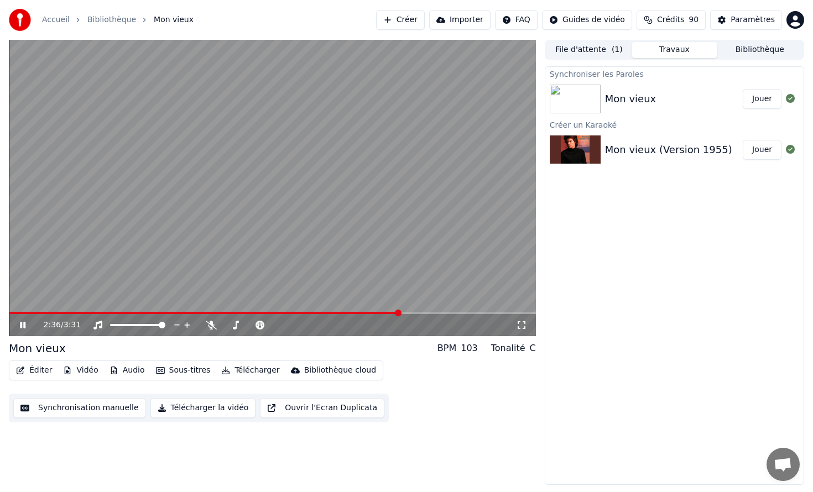
click at [335, 182] on video at bounding box center [272, 188] width 527 height 296
click at [392, 215] on video at bounding box center [272, 188] width 527 height 296
click at [155, 324] on span at bounding box center [137, 325] width 55 height 2
click at [142, 324] on span at bounding box center [126, 325] width 32 height 2
click at [134, 326] on span at bounding box center [126, 325] width 32 height 2
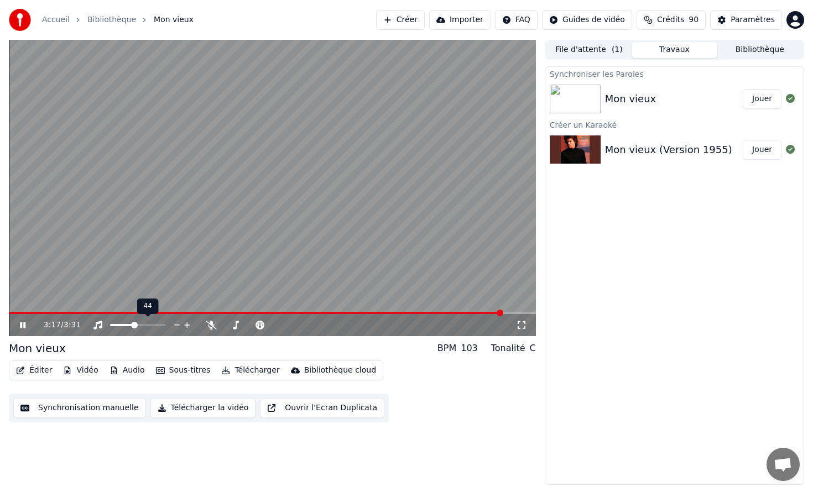
click at [144, 326] on div at bounding box center [147, 325] width 89 height 11
click at [152, 326] on div at bounding box center [147, 325] width 89 height 11
click at [165, 327] on span at bounding box center [162, 325] width 7 height 7
click at [213, 211] on video at bounding box center [272, 188] width 527 height 296
click at [174, 409] on button "Télécharger la vidéo" at bounding box center [203, 408] width 106 height 20
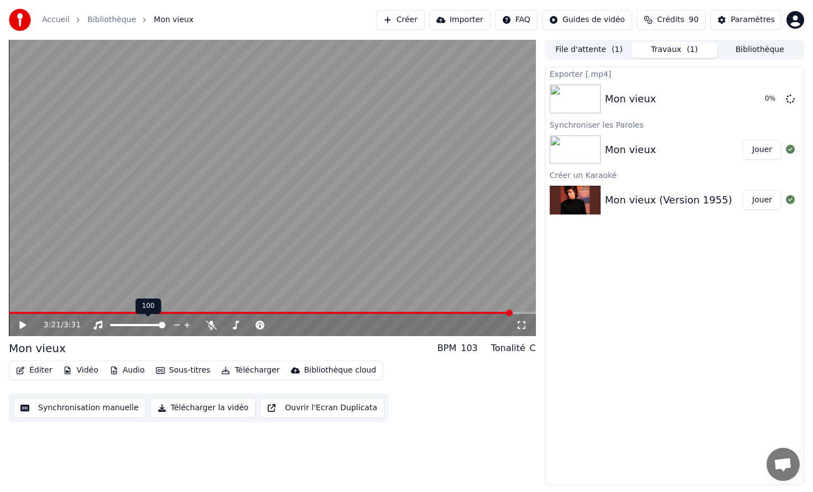
click at [142, 310] on div "100 100" at bounding box center [148, 306] width 26 height 15
click at [76, 316] on div "3:21 / 3:31" at bounding box center [272, 325] width 527 height 22
click at [69, 312] on span at bounding box center [260, 313] width 503 height 2
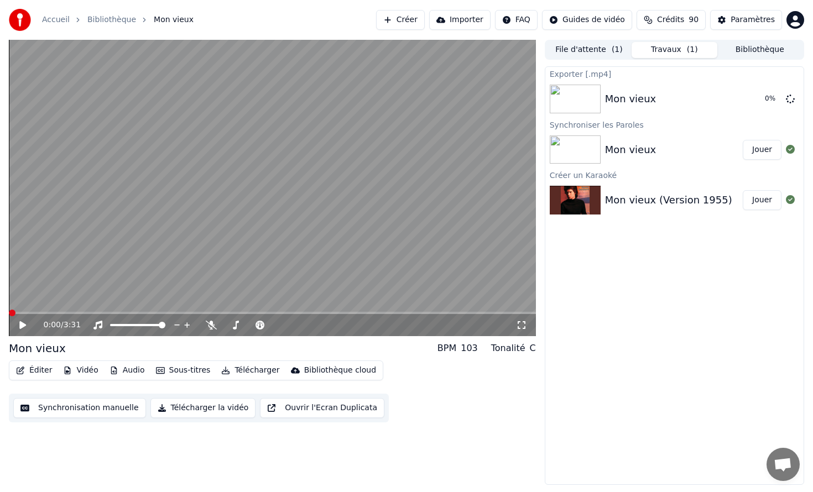
click at [9, 310] on span at bounding box center [12, 313] width 7 height 7
click at [24, 325] on icon at bounding box center [22, 325] width 7 height 8
click at [23, 325] on icon at bounding box center [23, 325] width 6 height 7
click at [621, 95] on div "Mon vieux" at bounding box center [630, 98] width 51 height 15
click at [618, 150] on div "Mon vieux" at bounding box center [630, 149] width 51 height 15
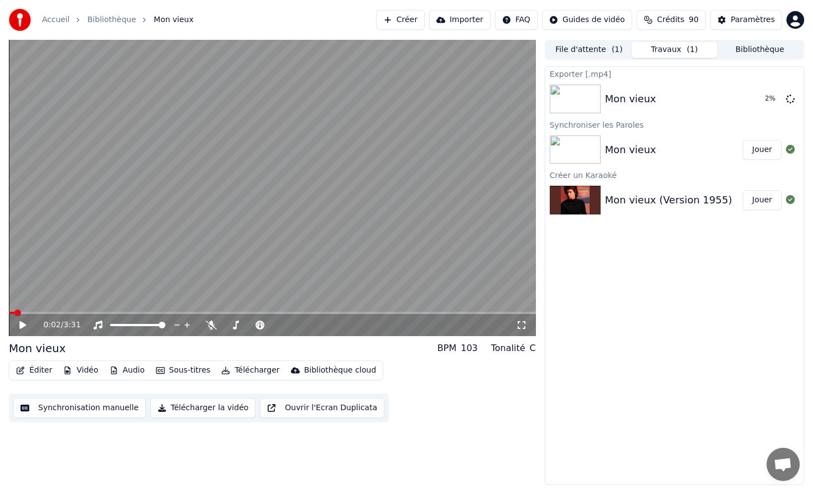
click at [623, 198] on div "Mon vieux (Version 1955)" at bounding box center [668, 199] width 127 height 15
click at [40, 368] on button "Éditer" at bounding box center [34, 370] width 45 height 15
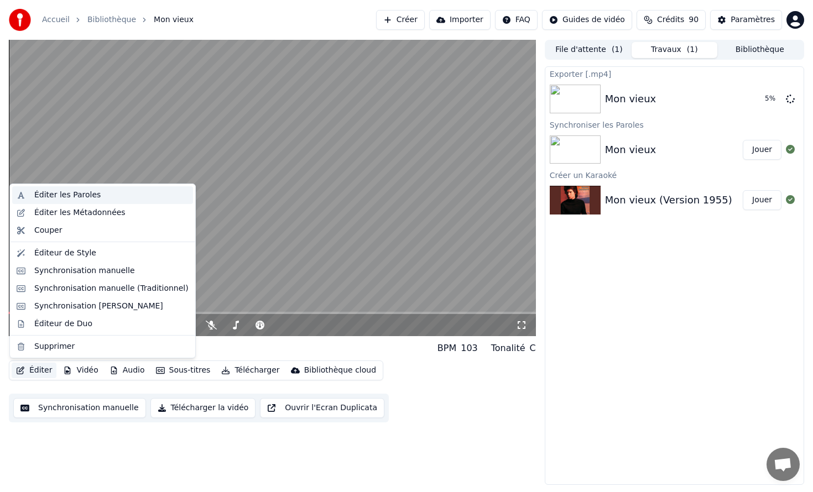
click at [97, 199] on div "Éditer les Paroles" at bounding box center [111, 195] width 154 height 11
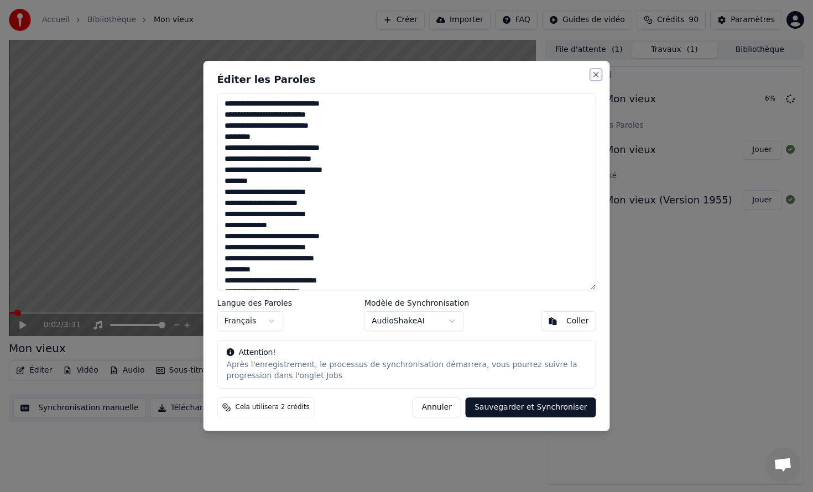
click at [597, 72] on button "Close" at bounding box center [596, 74] width 9 height 9
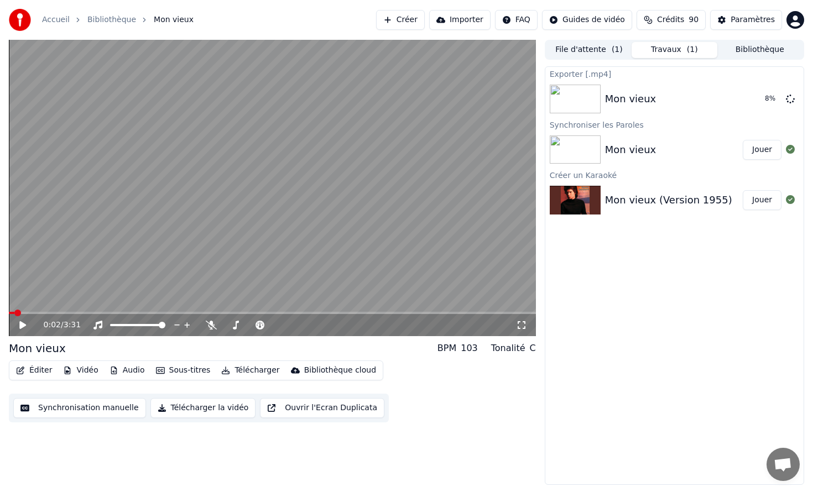
click at [37, 368] on button "Éditer" at bounding box center [34, 370] width 45 height 15
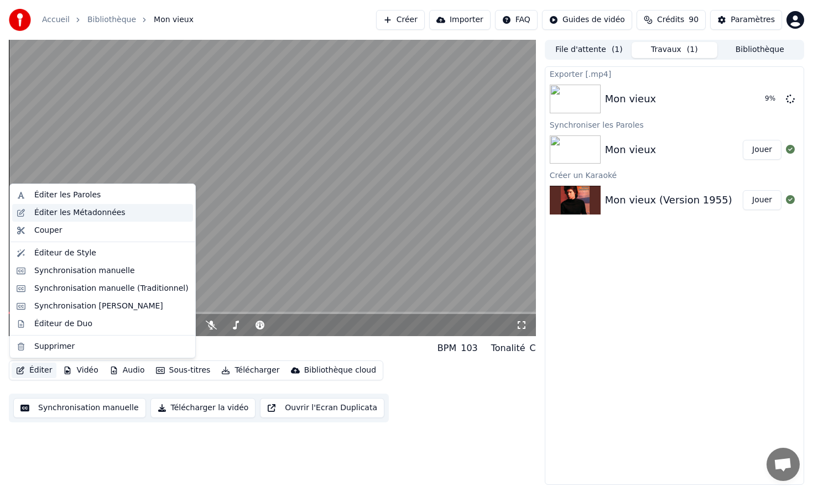
click at [83, 215] on div "Éditer les Métadonnées" at bounding box center [79, 212] width 91 height 11
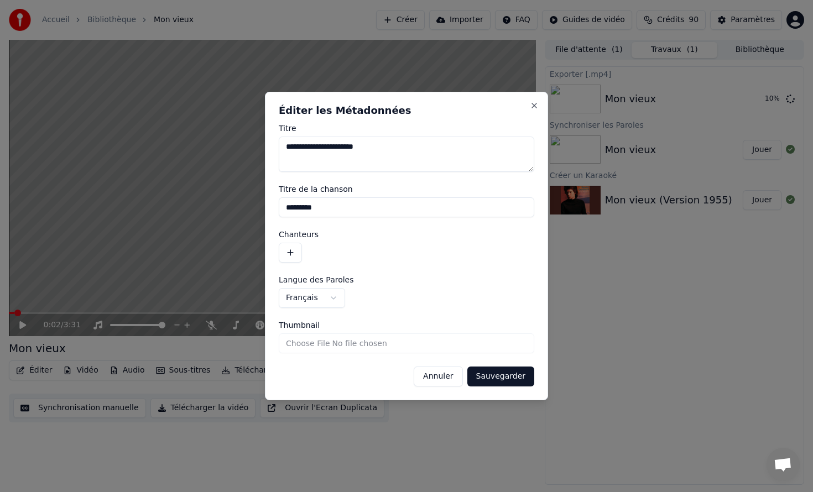
click at [372, 203] on input "*********" at bounding box center [406, 207] width 255 height 20
type input "**********"
click at [467, 367] on button "Sauvegarder" at bounding box center [500, 377] width 67 height 20
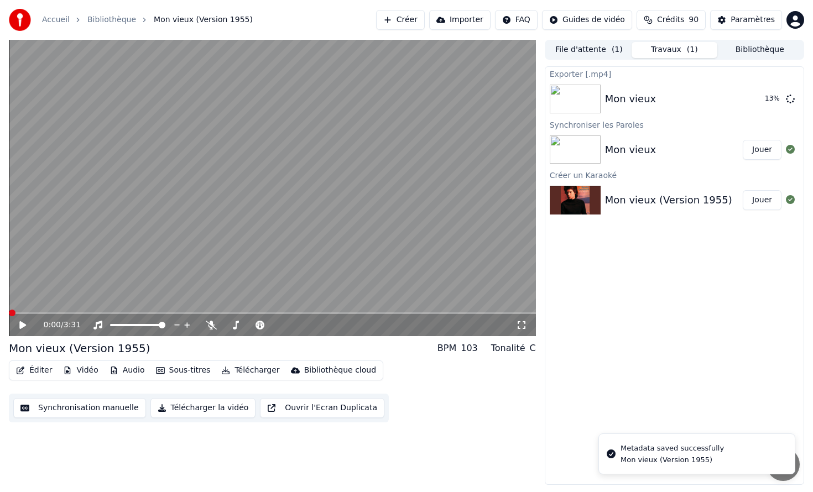
click at [79, 245] on video at bounding box center [272, 188] width 527 height 296
click at [319, 157] on video at bounding box center [272, 188] width 527 height 296
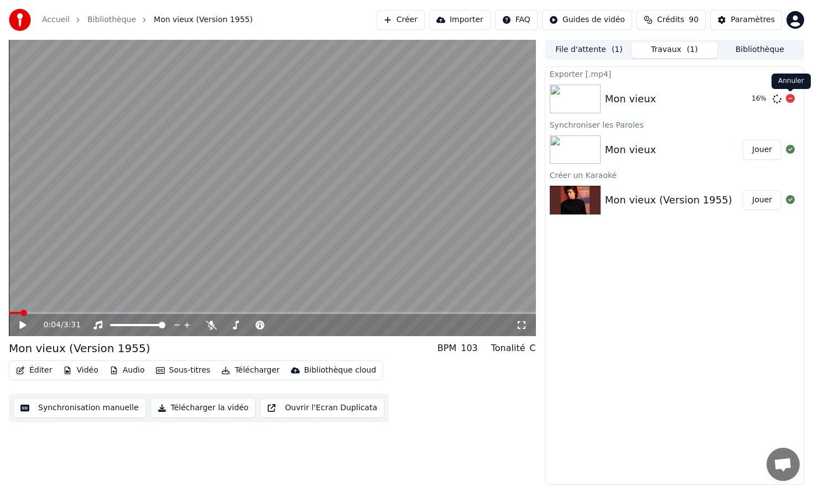
click at [792, 96] on icon at bounding box center [790, 98] width 9 height 9
click at [791, 100] on icon at bounding box center [790, 98] width 9 height 9
click at [185, 406] on button "Télécharger la vidéo" at bounding box center [203, 408] width 106 height 20
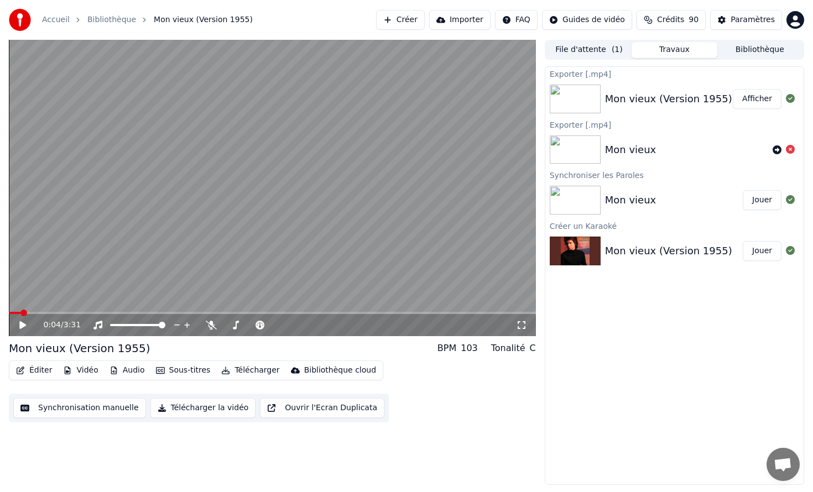
click at [747, 101] on button "Afficher" at bounding box center [757, 99] width 49 height 20
